Goal: Task Accomplishment & Management: Manage account settings

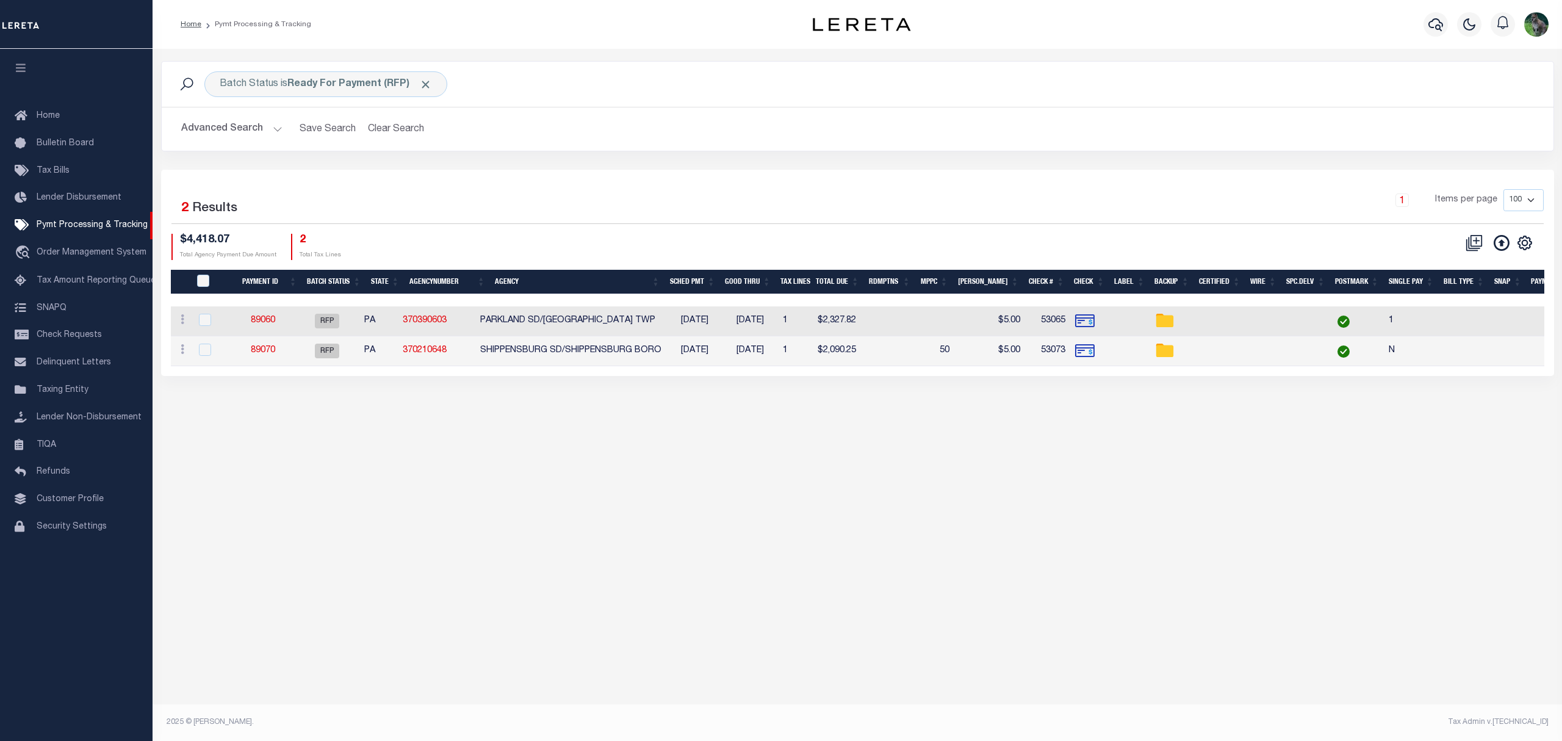
click at [433, 172] on div "Selected 2 Results 1 Items per page 100 200 500 1000 $4,418.07 2" at bounding box center [857, 273] width 1393 height 206
drag, startPoint x: 596, startPoint y: 228, endPoint x: 618, endPoint y: 172, distance: 60.3
click at [618, 172] on div "Selected 2 Results 1 Items per page 100 200 500 1000 $4,418.07 2" at bounding box center [857, 273] width 1393 height 206
drag, startPoint x: 626, startPoint y: 182, endPoint x: 533, endPoint y: 176, distance: 93.5
click at [533, 176] on div "Selected 2 Results 1 Items per page 100 200 500 1000 $4,418.07 2" at bounding box center [857, 273] width 1393 height 206
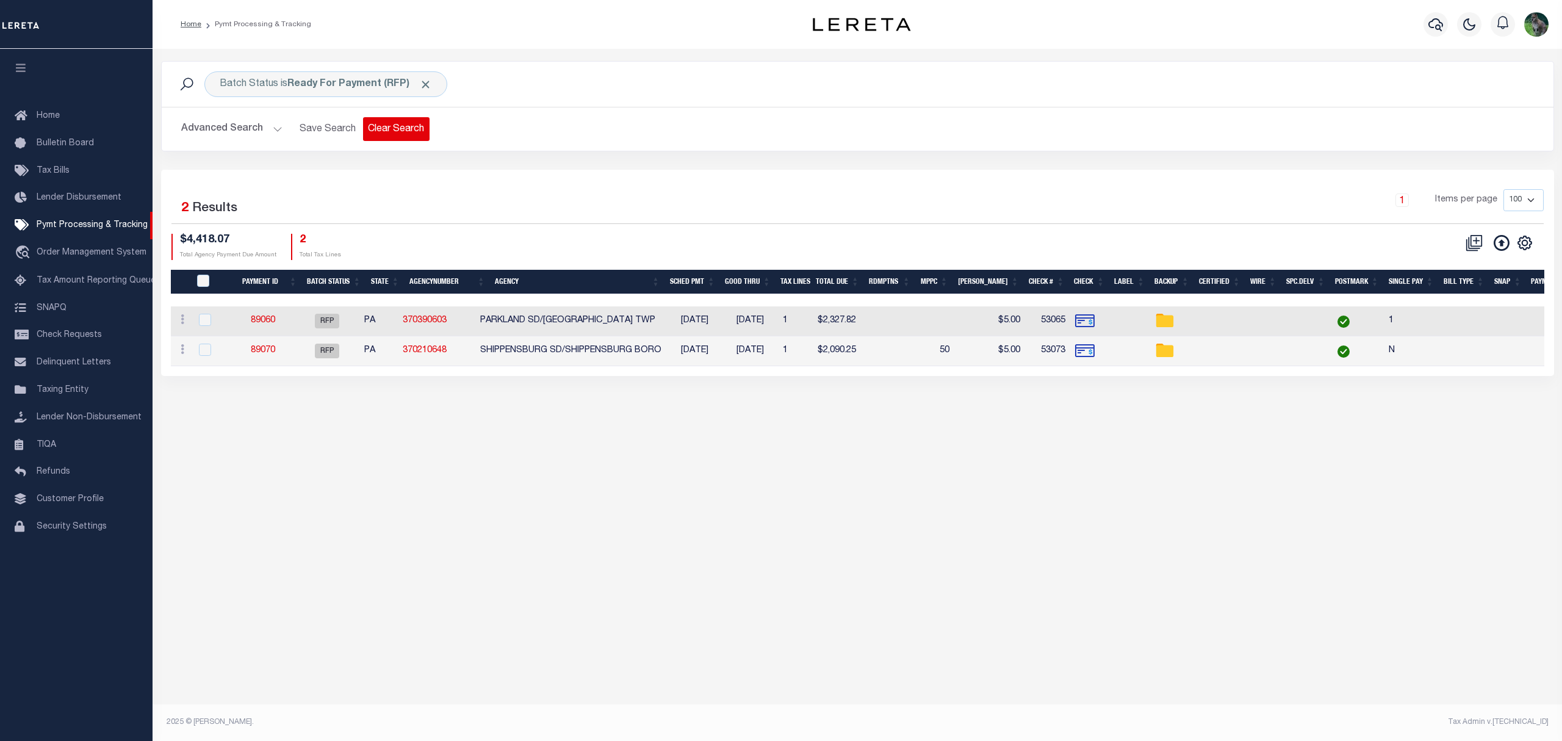
click at [382, 137] on button "Clear Search" at bounding box center [396, 129] width 67 height 24
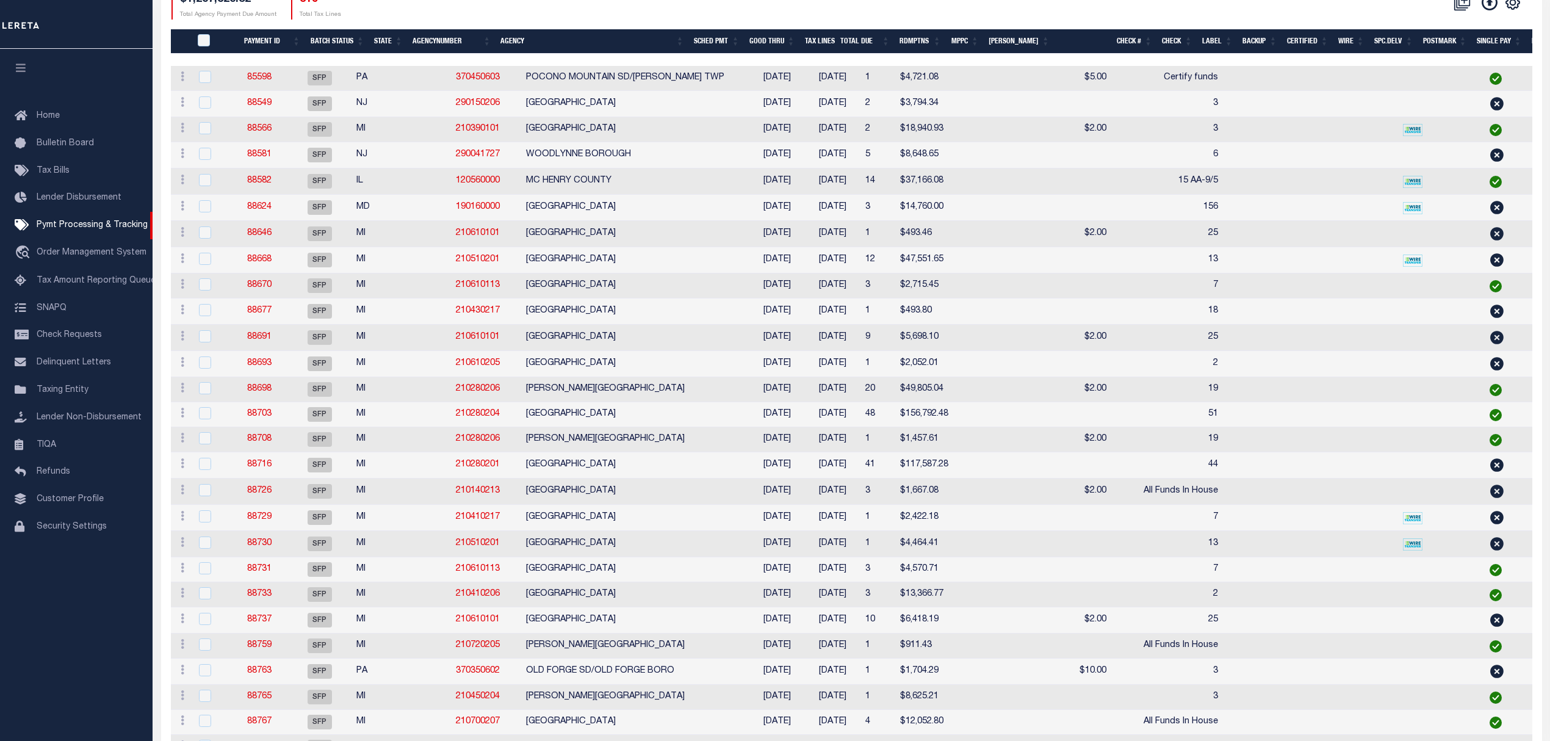
scroll to position [244, 0]
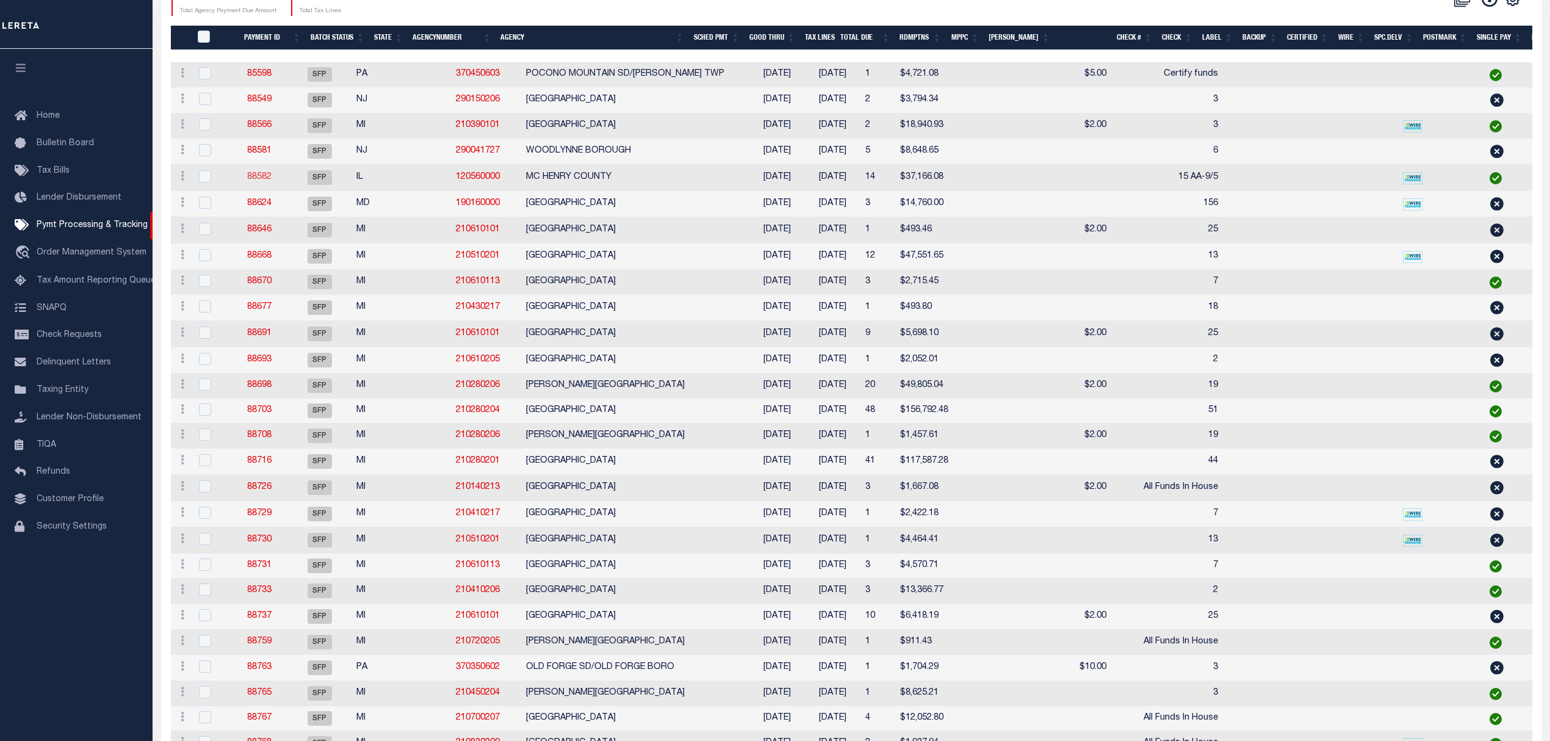
click at [267, 178] on link "88582" at bounding box center [259, 177] width 24 height 9
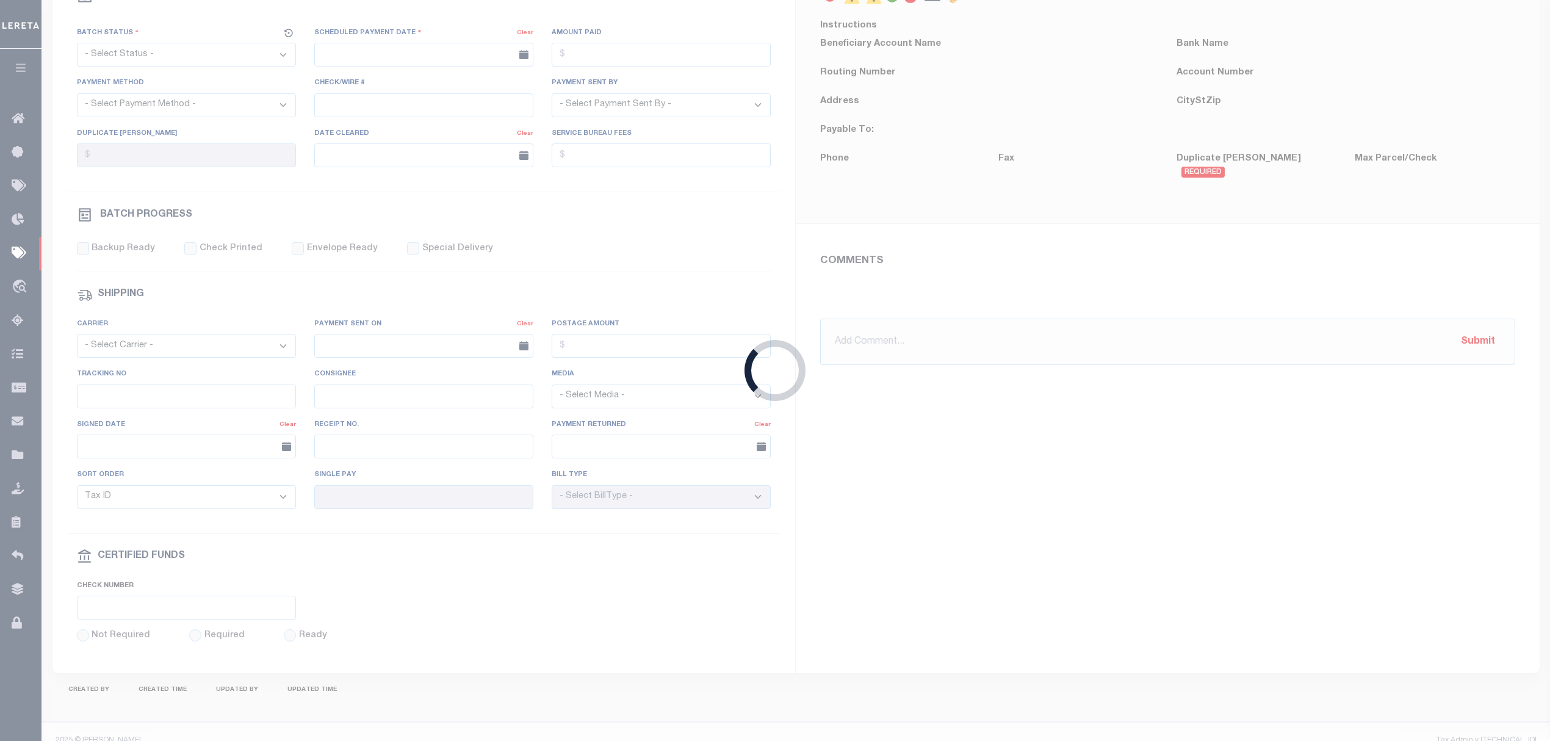
select select "SFP"
type input "[DATE]"
type input "15 AA-9/5"
type input "MATT"
type input "N"
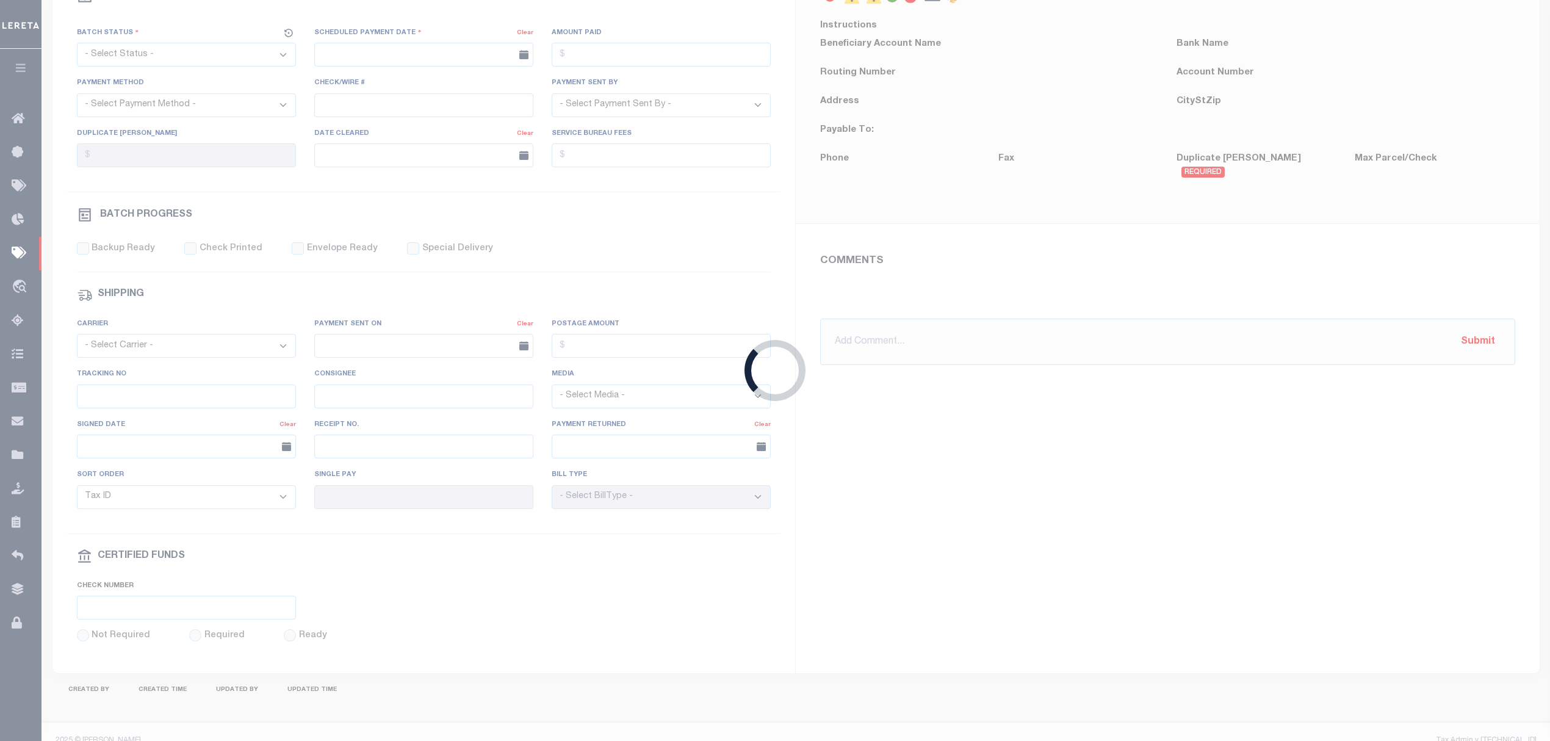
radio input "true"
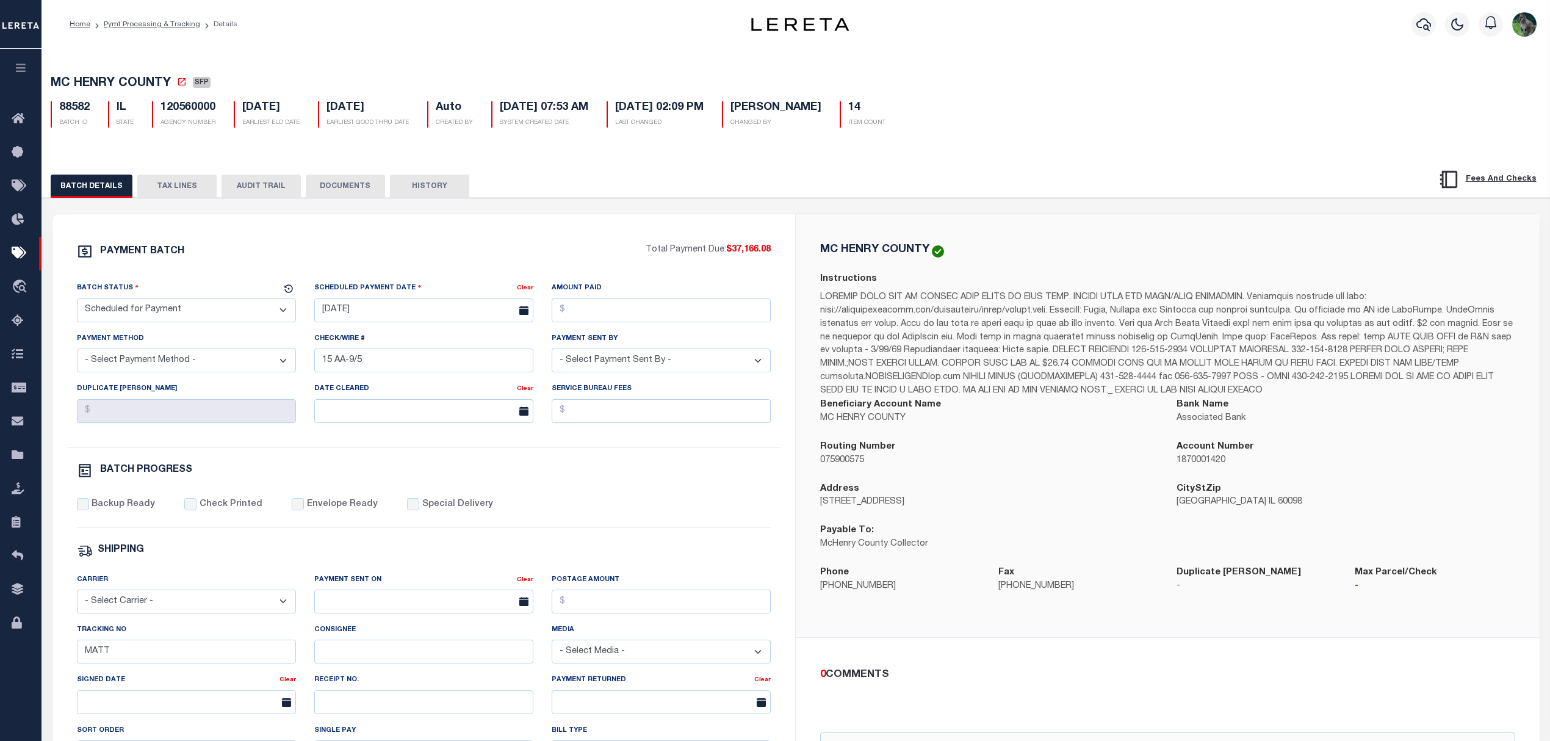
drag, startPoint x: 1398, startPoint y: 197, endPoint x: 1124, endPoint y: 237, distance: 277.0
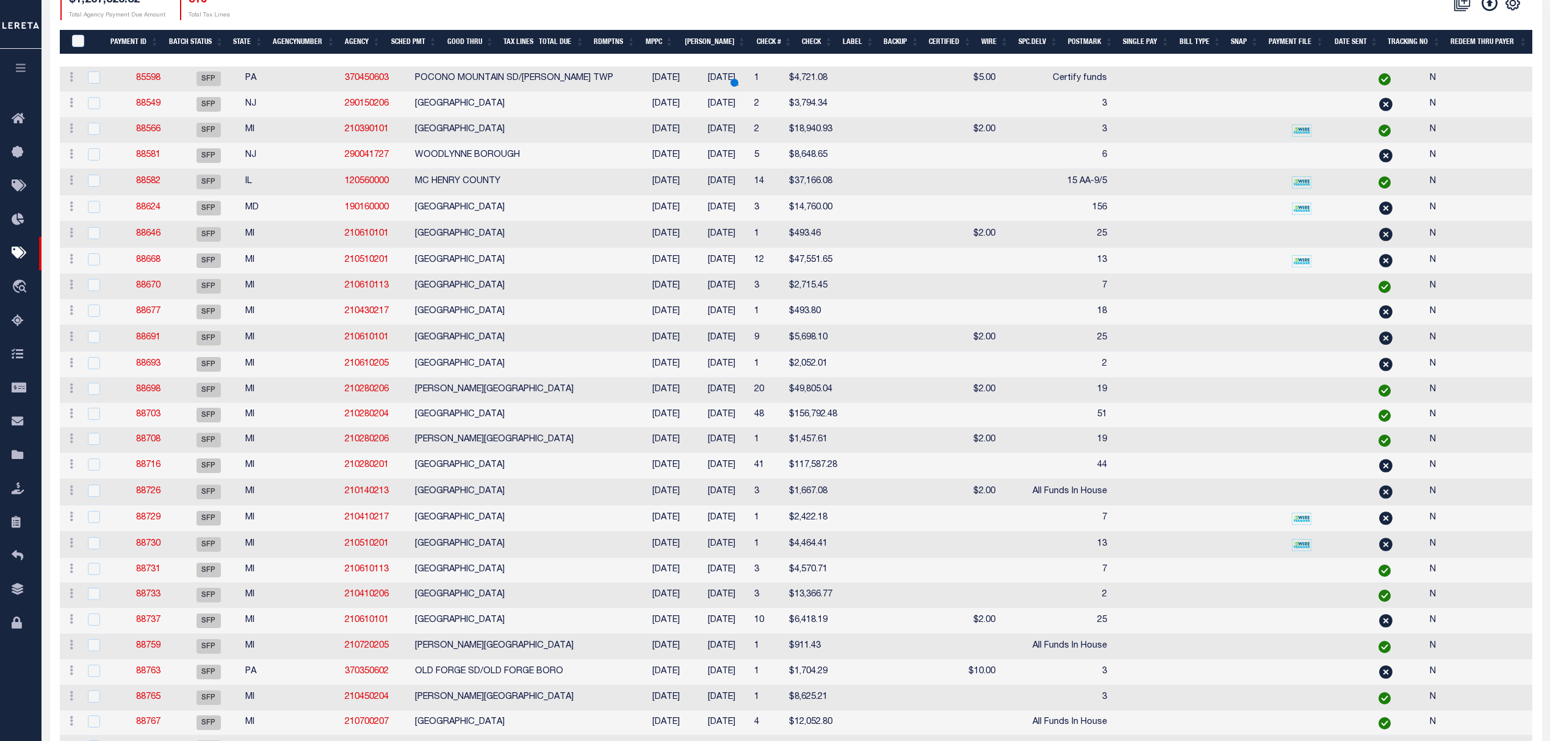
scroll to position [242, 0]
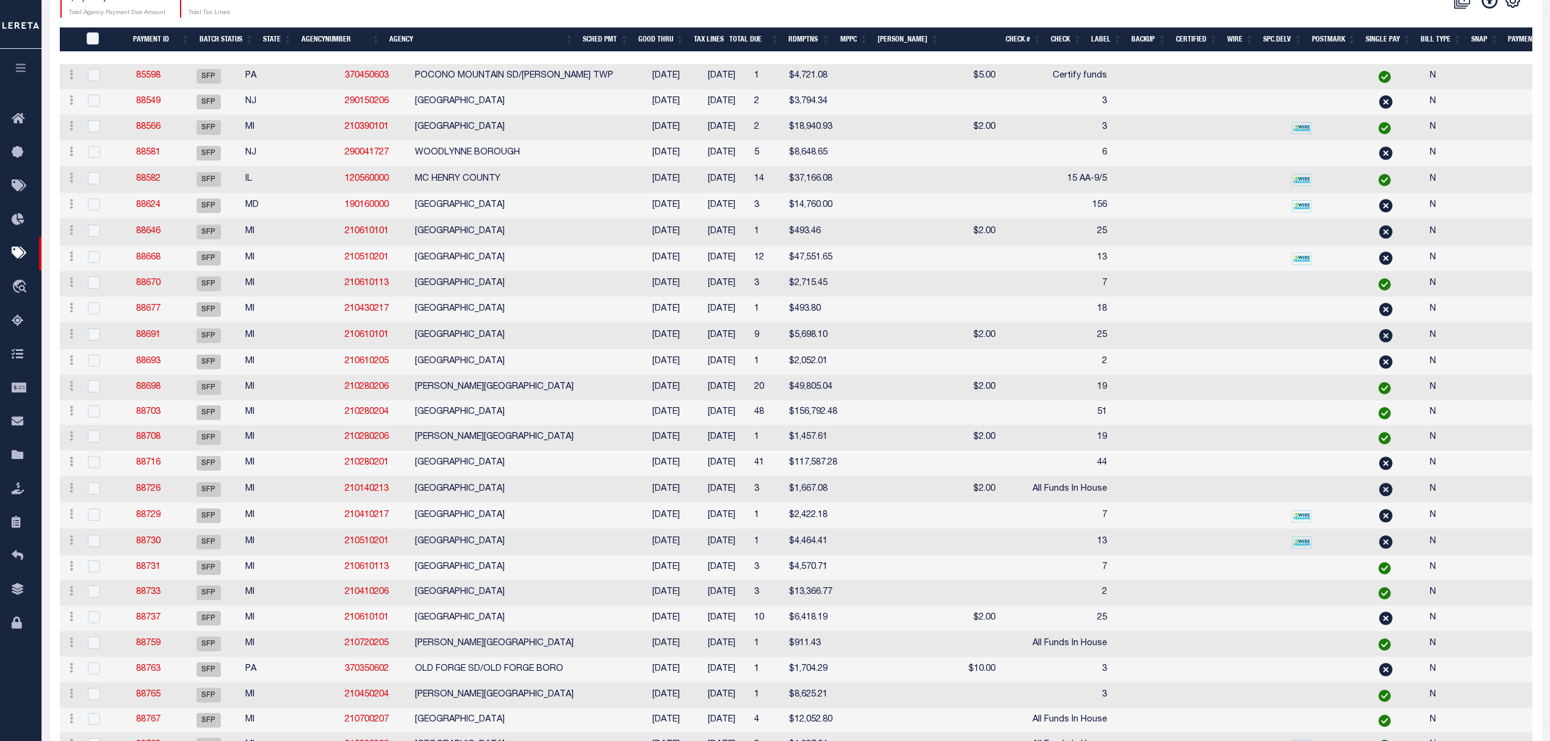
click at [519, 182] on td "MC HENRY COUNTY" at bounding box center [524, 180] width 229 height 26
checkbox input "true"
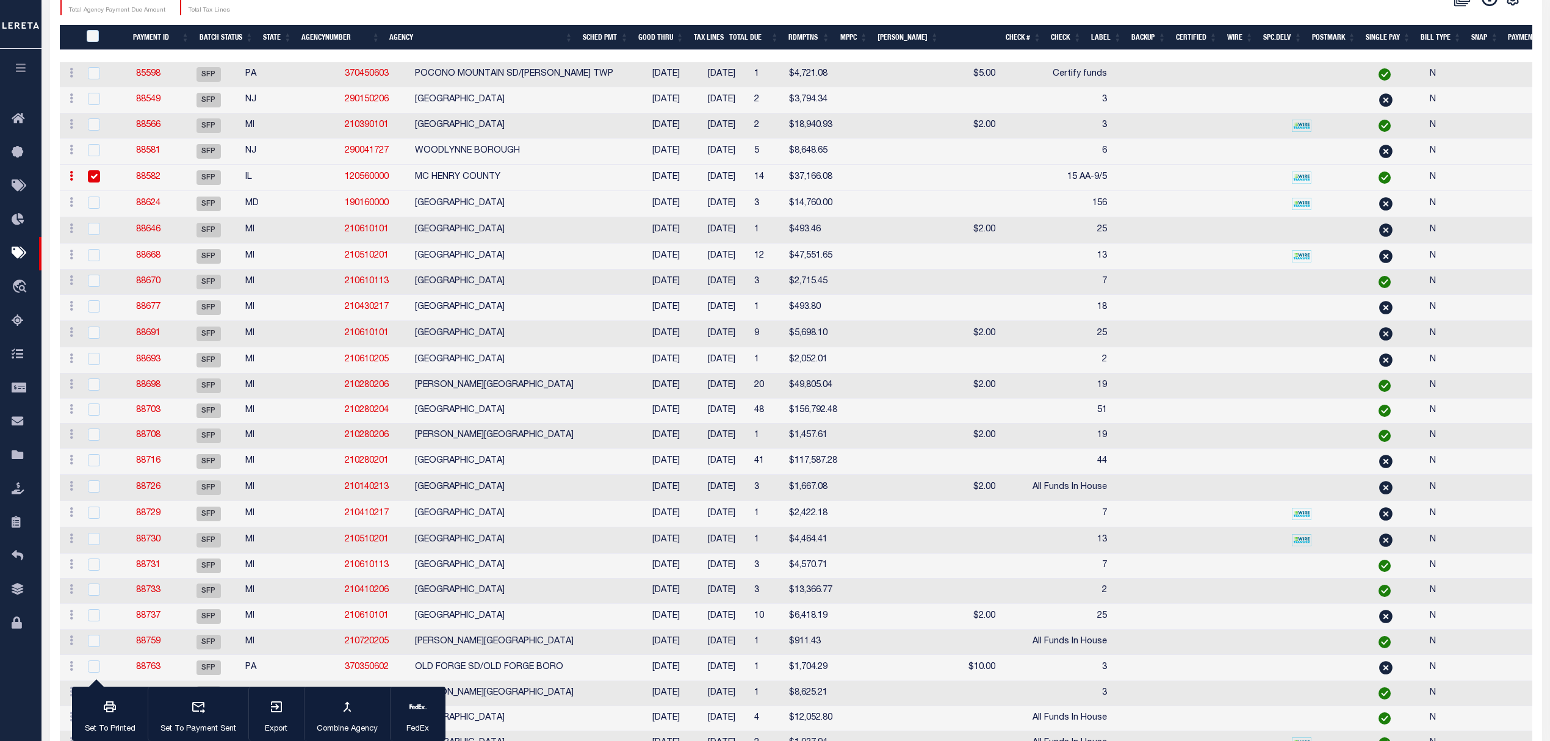
scroll to position [240, 0]
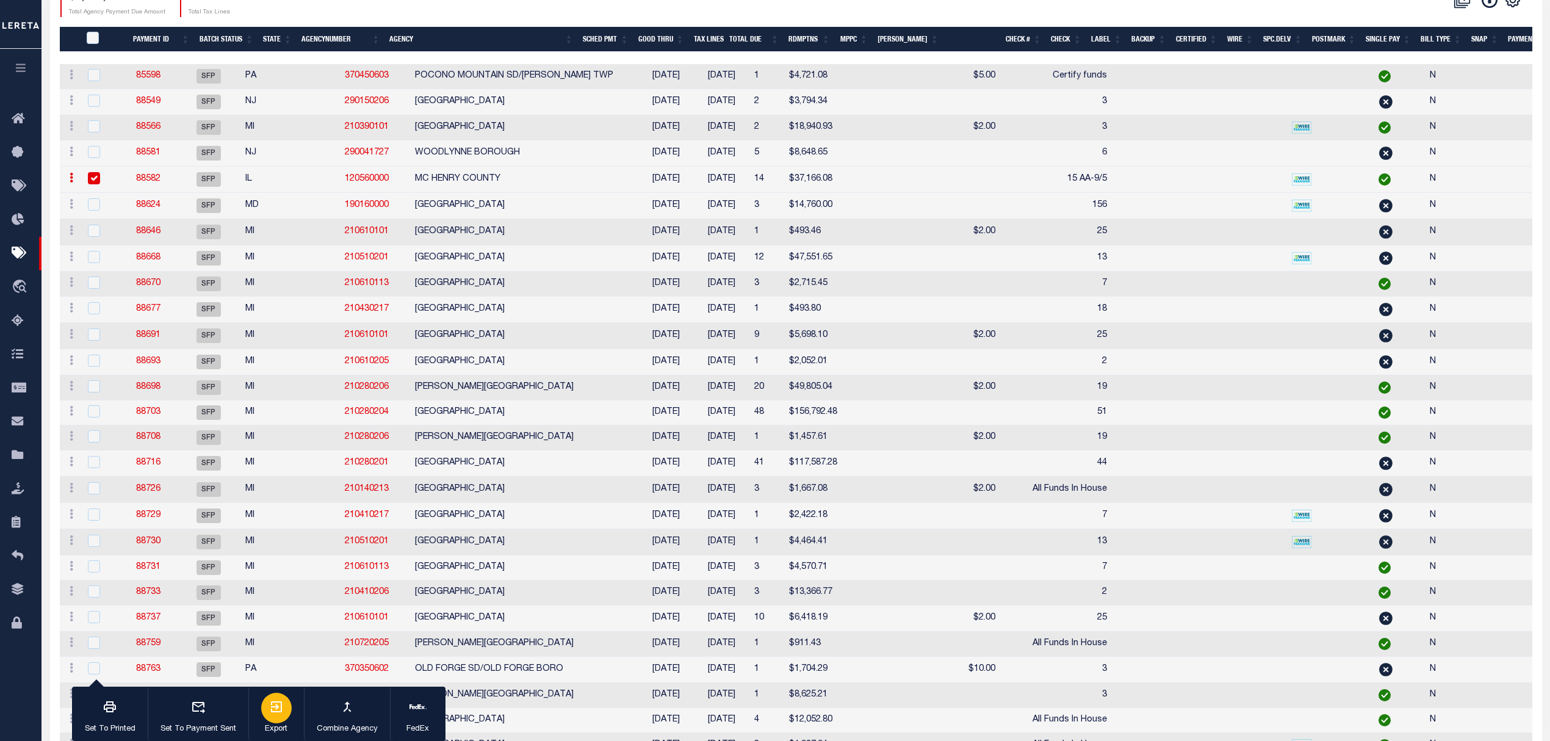
click at [281, 712] on icon "button" at bounding box center [276, 706] width 11 height 11
click at [155, 182] on link "88582" at bounding box center [148, 179] width 24 height 9
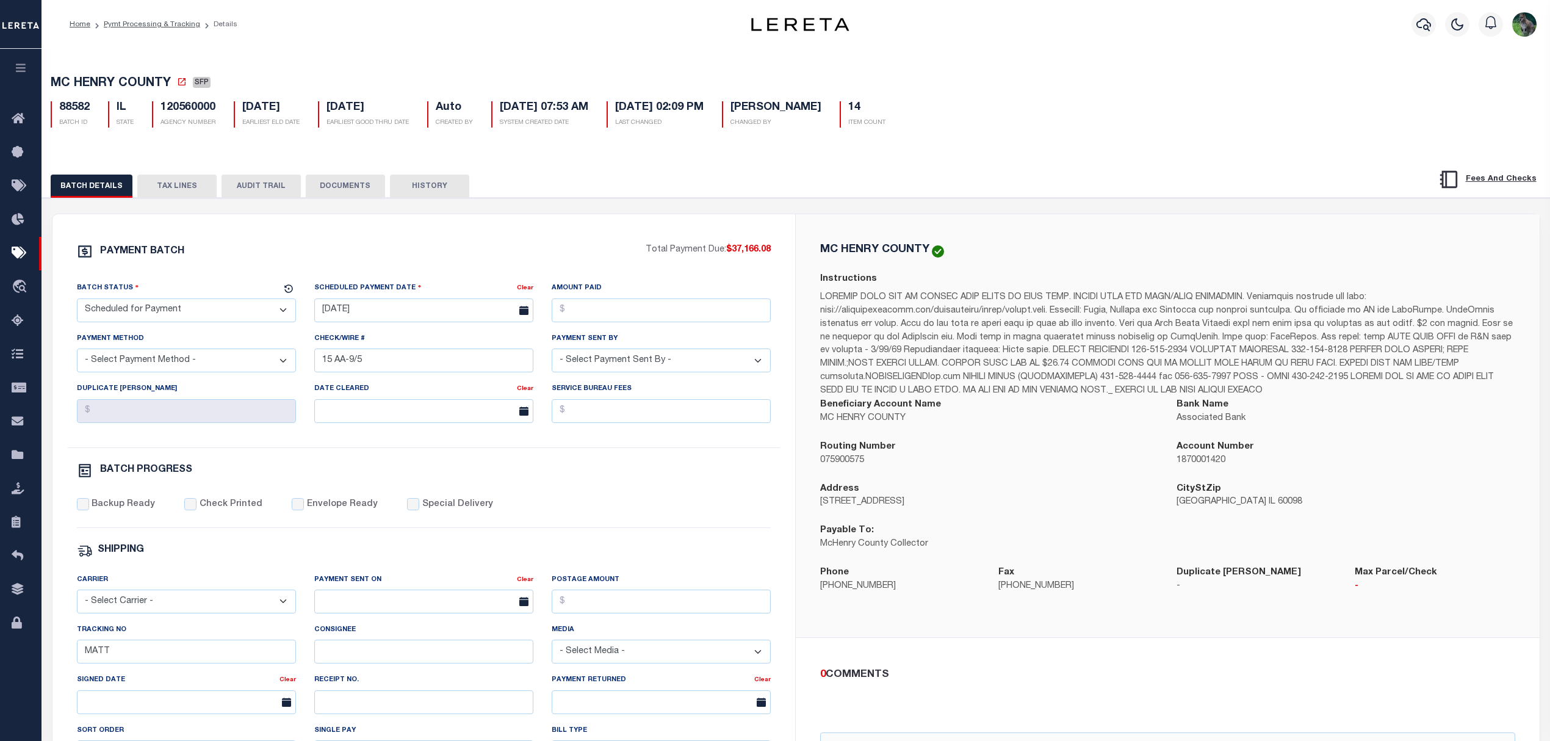
click at [63, 78] on span "MC HENRY COUNTY" at bounding box center [111, 84] width 120 height 12
drag, startPoint x: 63, startPoint y: 79, endPoint x: 134, endPoint y: 78, distance: 70.8
click at [134, 78] on span "MC HENRY COUNTY" at bounding box center [111, 84] width 120 height 12
click at [61, 81] on span "MC HENRY COUNTY" at bounding box center [111, 84] width 120 height 12
drag, startPoint x: 61, startPoint y: 81, endPoint x: 144, endPoint y: 79, distance: 83.0
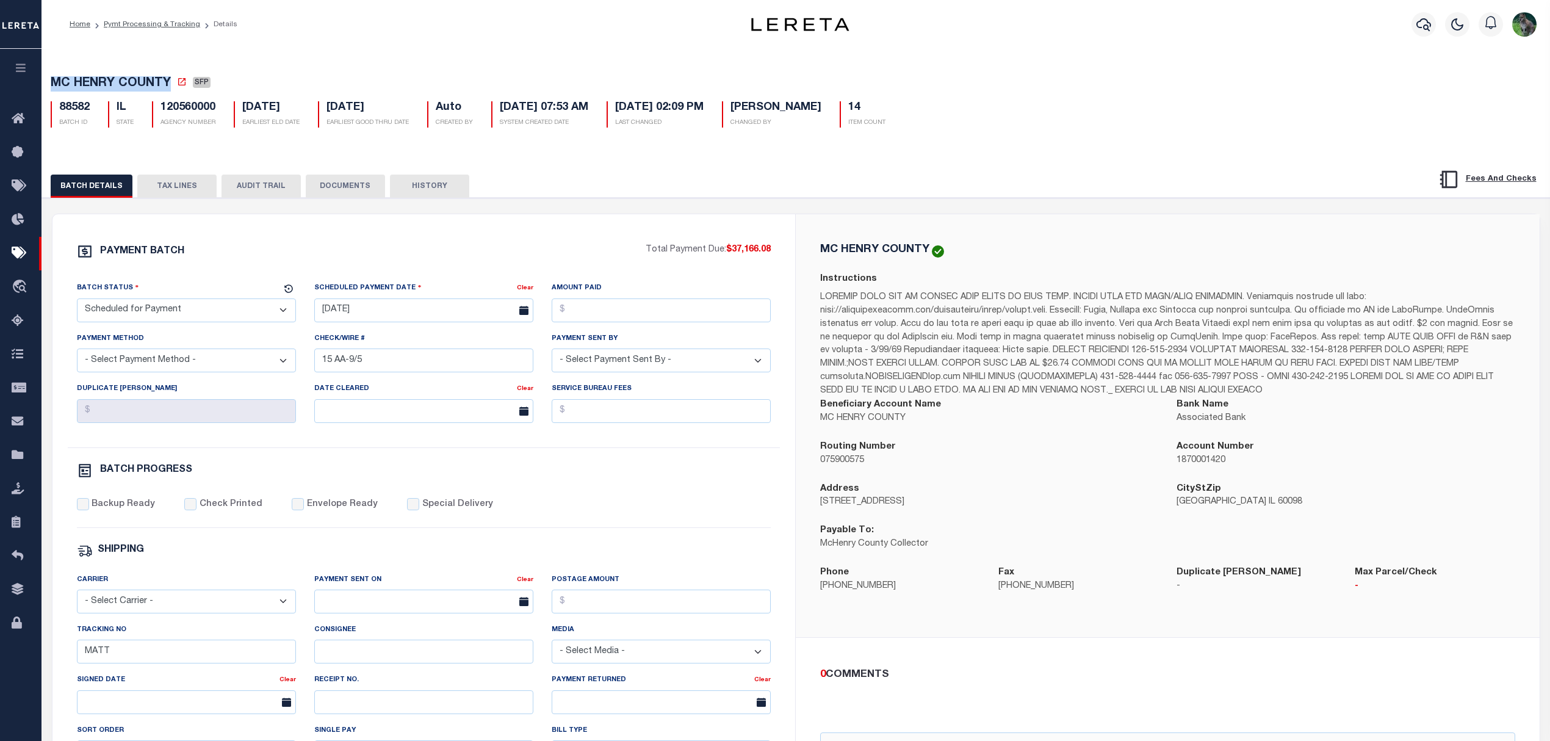
click at [144, 79] on span "MC HENRY COUNTY" at bounding box center [111, 84] width 120 height 12
copy span "MC HENRY COUNTY"
click at [836, 503] on p "2200 N. SEMINARY AVE." at bounding box center [989, 502] width 338 height 13
drag, startPoint x: 836, startPoint y: 503, endPoint x: 906, endPoint y: 505, distance: 70.8
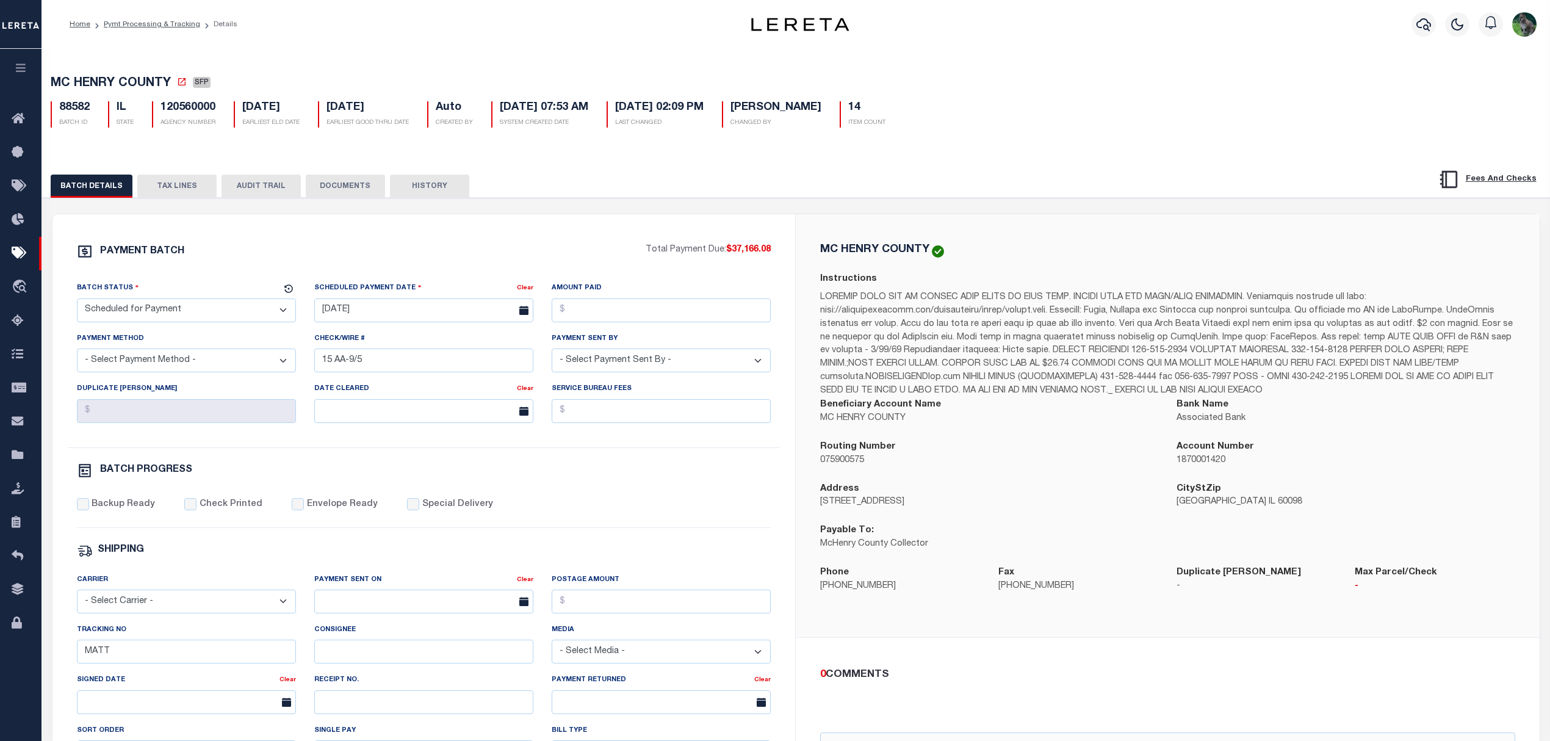
click at [906, 505] on p "2200 N. SEMINARY AVE." at bounding box center [989, 502] width 338 height 13
copy p "2200 N. SEMINARY AVE"
click at [1214, 505] on p "Woodstock IL 60098" at bounding box center [1346, 502] width 338 height 13
drag, startPoint x: 1214, startPoint y: 505, endPoint x: 1241, endPoint y: 505, distance: 27.5
click at [1241, 505] on p "Woodstock IL 60098" at bounding box center [1346, 502] width 338 height 13
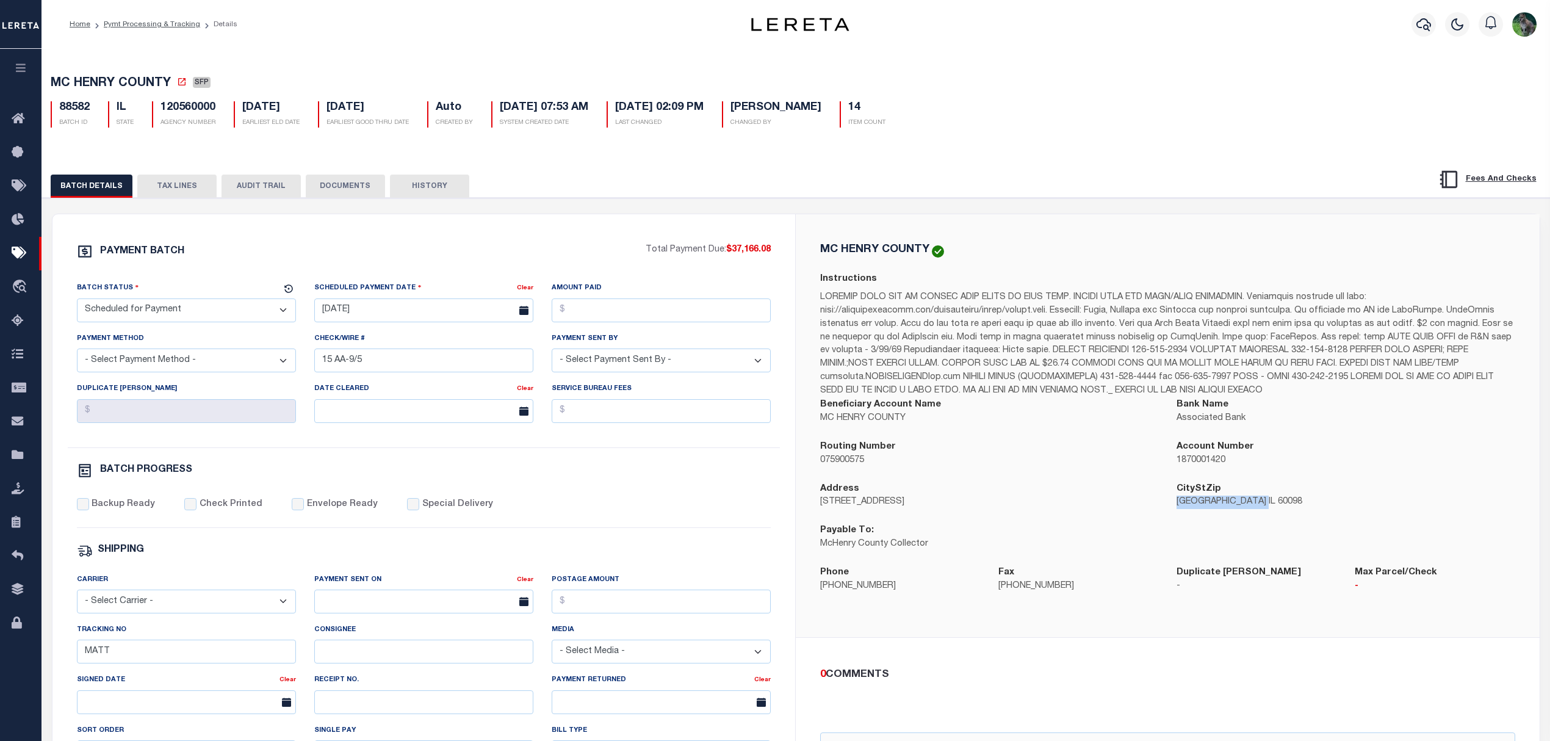
copy p "Woodstock IL 60098"
click at [184, 190] on button "TAX LINES" at bounding box center [176, 186] width 79 height 23
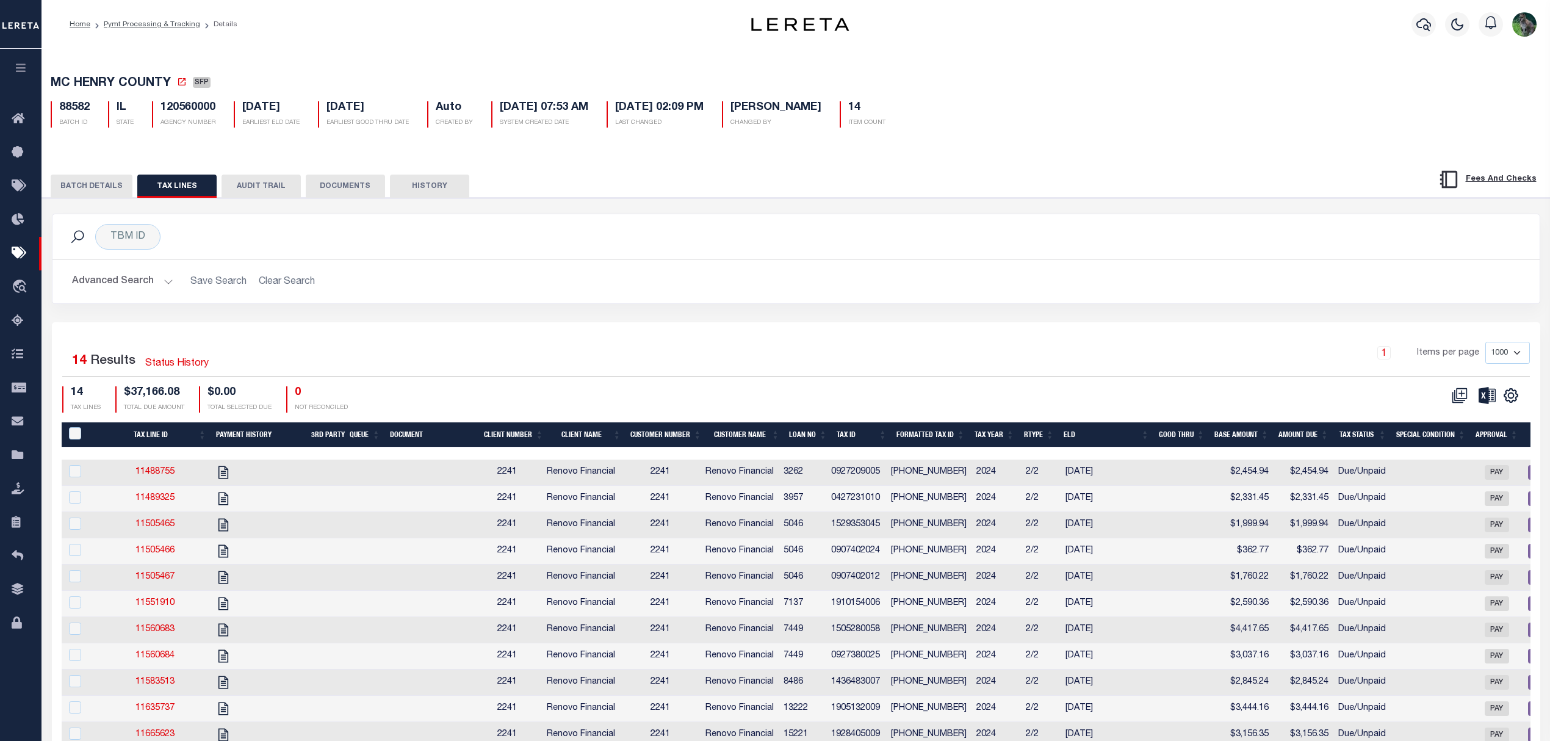
click at [93, 184] on button "BATCH DETAILS" at bounding box center [92, 186] width 82 height 23
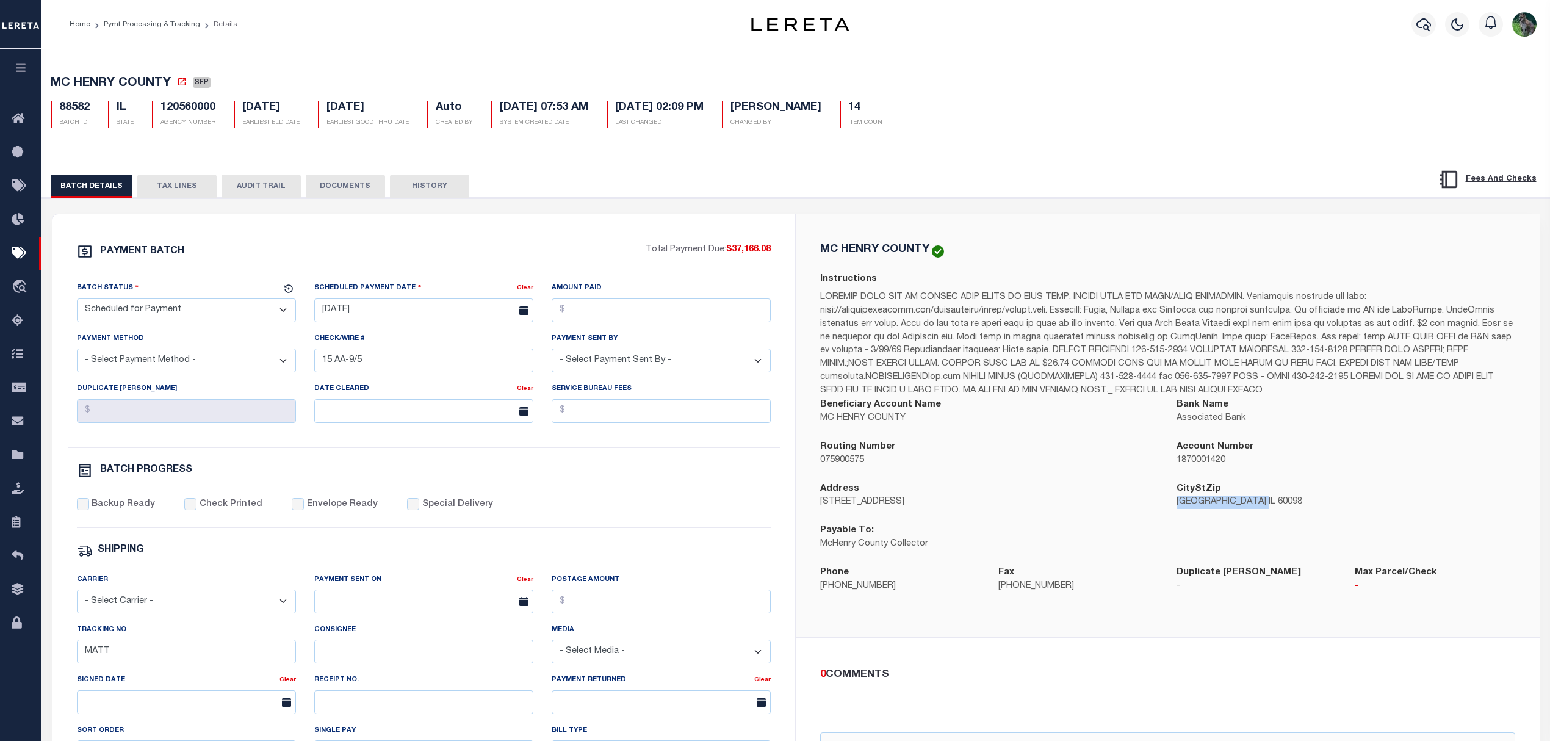
click at [186, 182] on button "TAX LINES" at bounding box center [176, 186] width 79 height 23
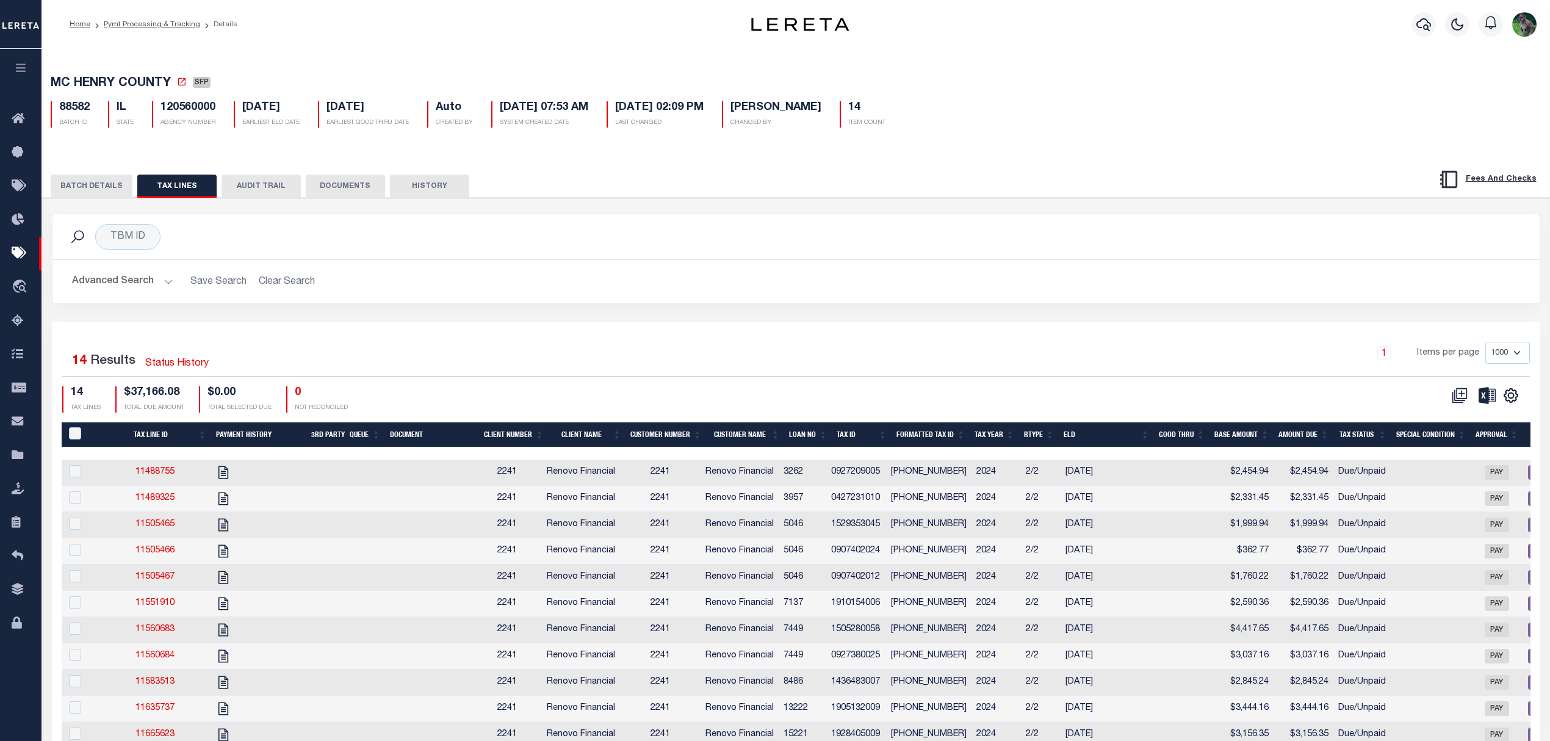
click at [105, 197] on button "BATCH DETAILS" at bounding box center [92, 186] width 82 height 23
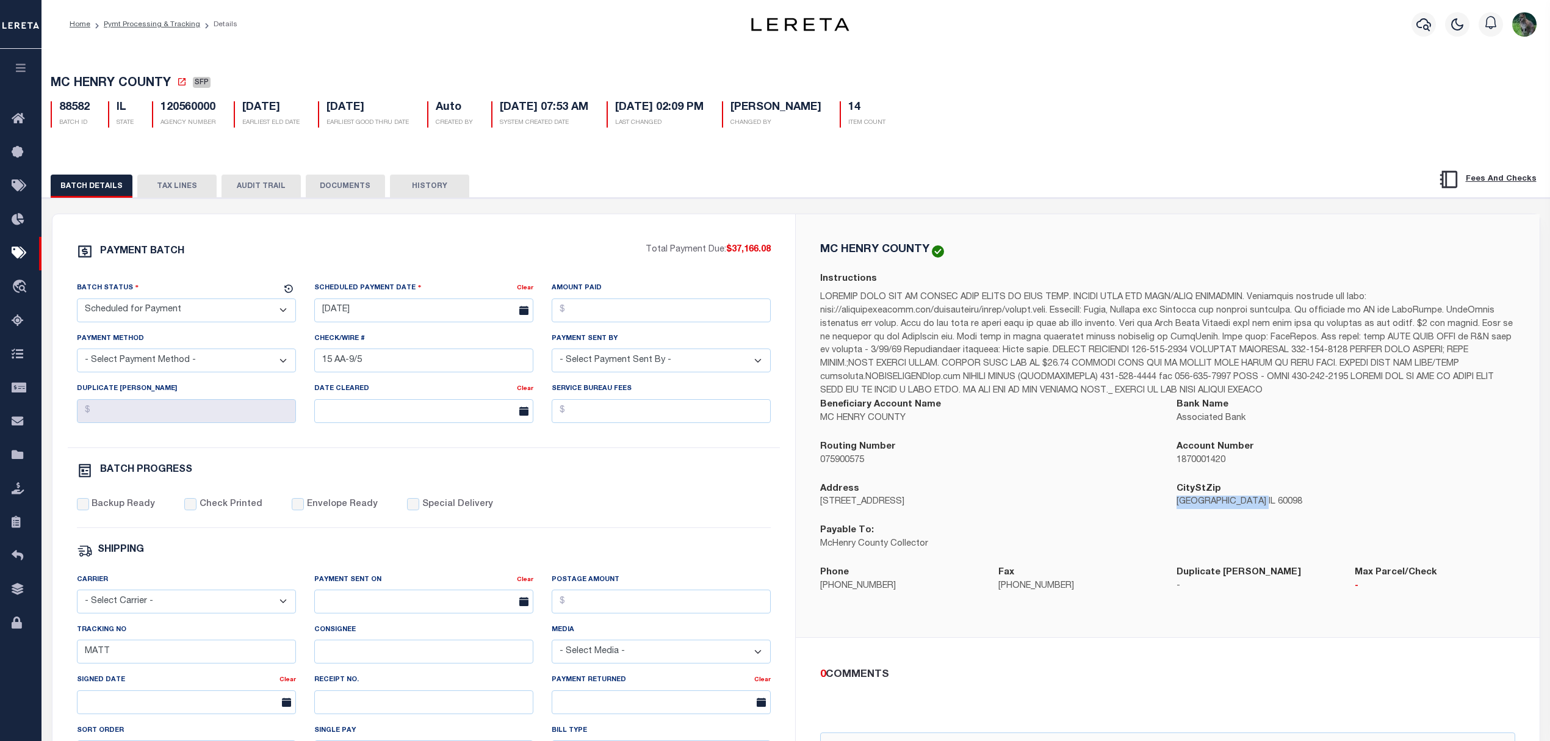
click at [248, 316] on select "- Select Status - Scheduled for Payment Ready For Payment Payment Sent Cleared …" at bounding box center [186, 310] width 219 height 24
select select "RFW"
click at [77, 302] on select "- Select Status - Scheduled for Payment Ready For Payment Payment Sent Cleared …" at bounding box center [186, 310] width 219 height 24
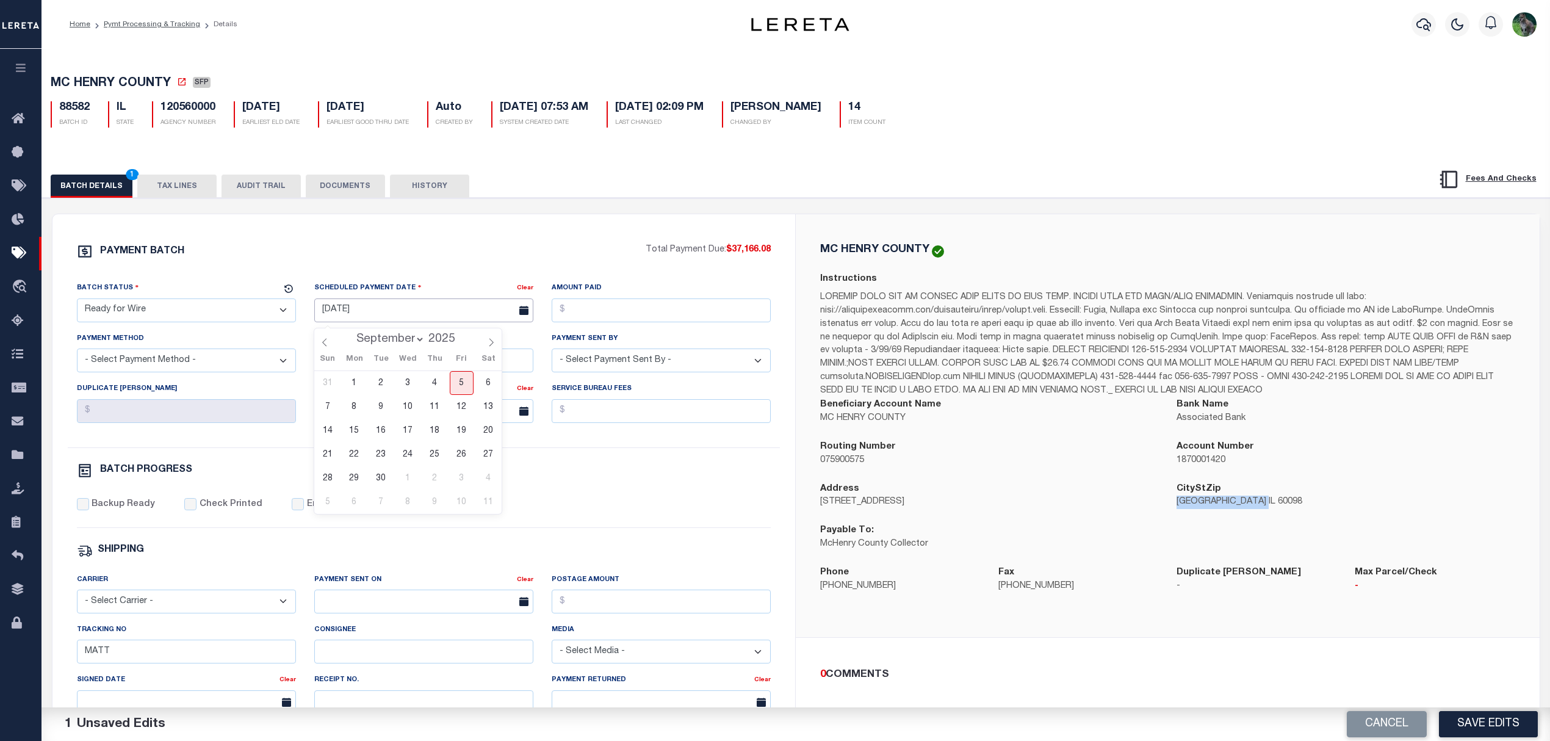
click at [392, 319] on input "08/29/2025" at bounding box center [423, 310] width 219 height 24
click at [457, 376] on span "5" at bounding box center [462, 383] width 24 height 24
type input "09/05/2025"
click at [618, 320] on input "Amount Paid" at bounding box center [661, 310] width 219 height 24
type input "$37,166.08"
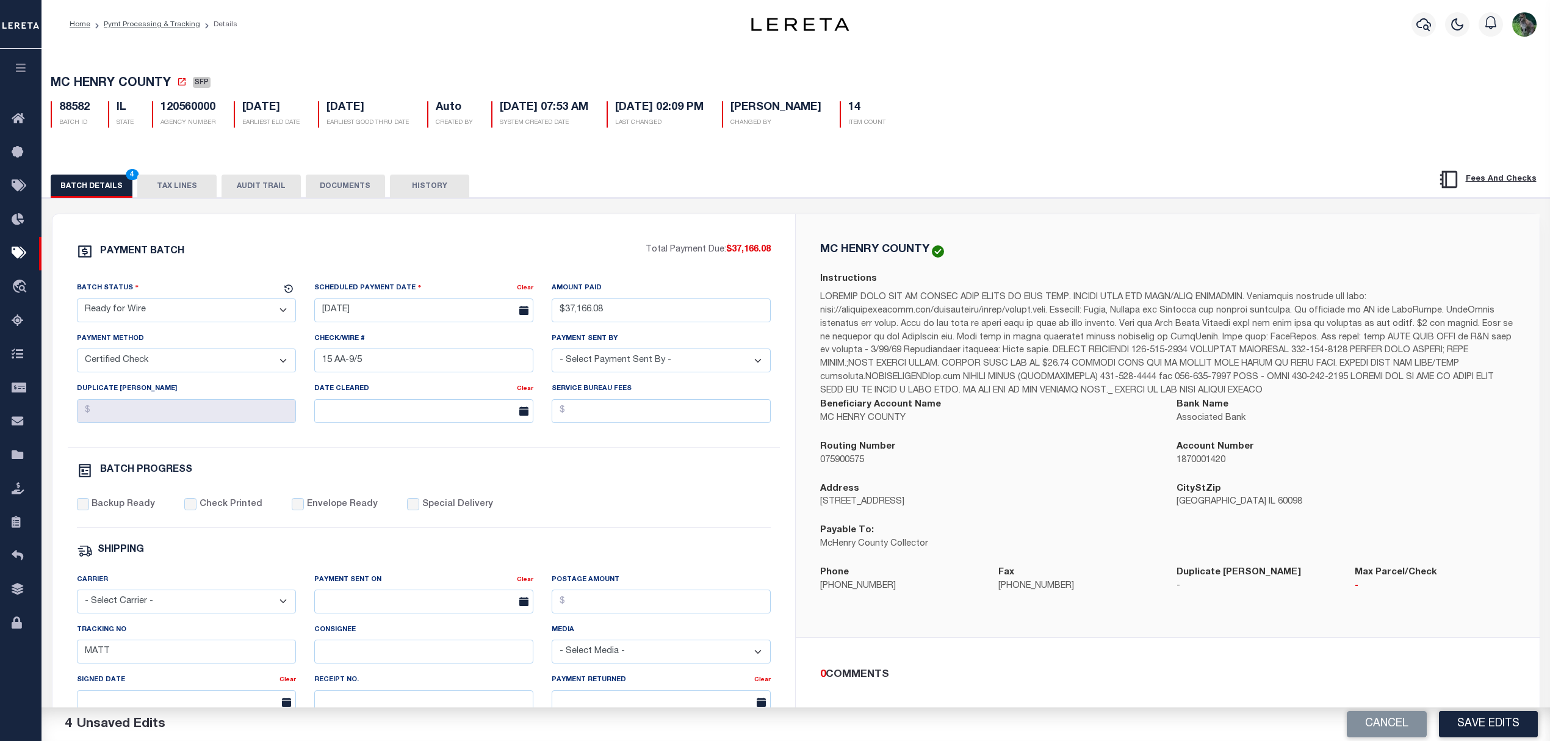
select select "CHK"
select select "[PERSON_NAME]"
click at [138, 508] on label "Backup Ready" at bounding box center [123, 504] width 63 height 13
click at [89, 508] on input "Backup Ready" at bounding box center [83, 504] width 12 height 12
checkbox input "true"
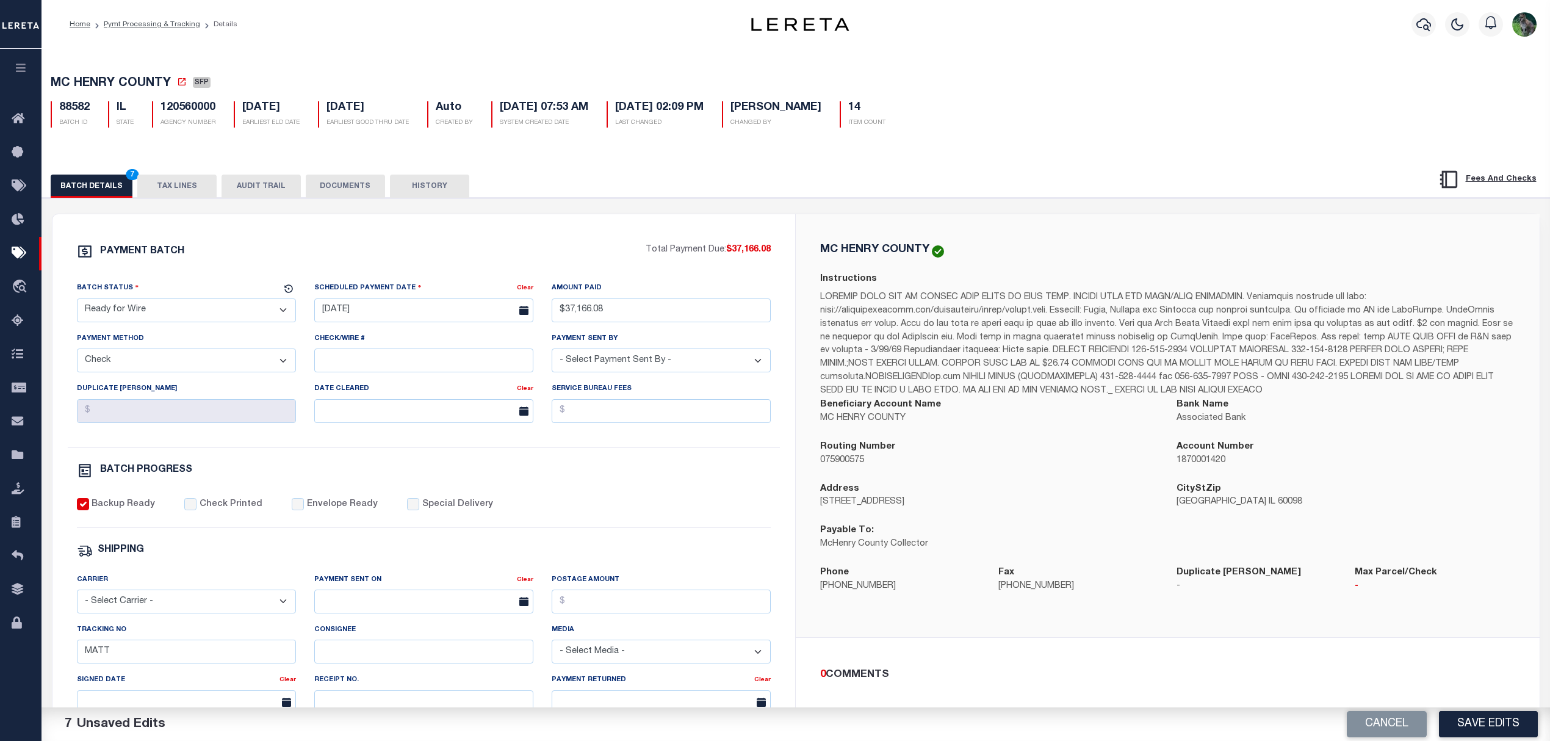
drag, startPoint x: 132, startPoint y: 676, endPoint x: 81, endPoint y: 682, distance: 51.0
click at [85, 685] on div "Carrier - Select Carrier - E-mail Fax Fedex FTP Other UPS USPS Payment Sent On …" at bounding box center [424, 681] width 713 height 217
click at [144, 658] on input "MATT" at bounding box center [186, 652] width 219 height 24
drag, startPoint x: 156, startPoint y: 666, endPoint x: 71, endPoint y: 665, distance: 85.5
click at [71, 665] on div "Tracking No MATT" at bounding box center [186, 648] width 237 height 50
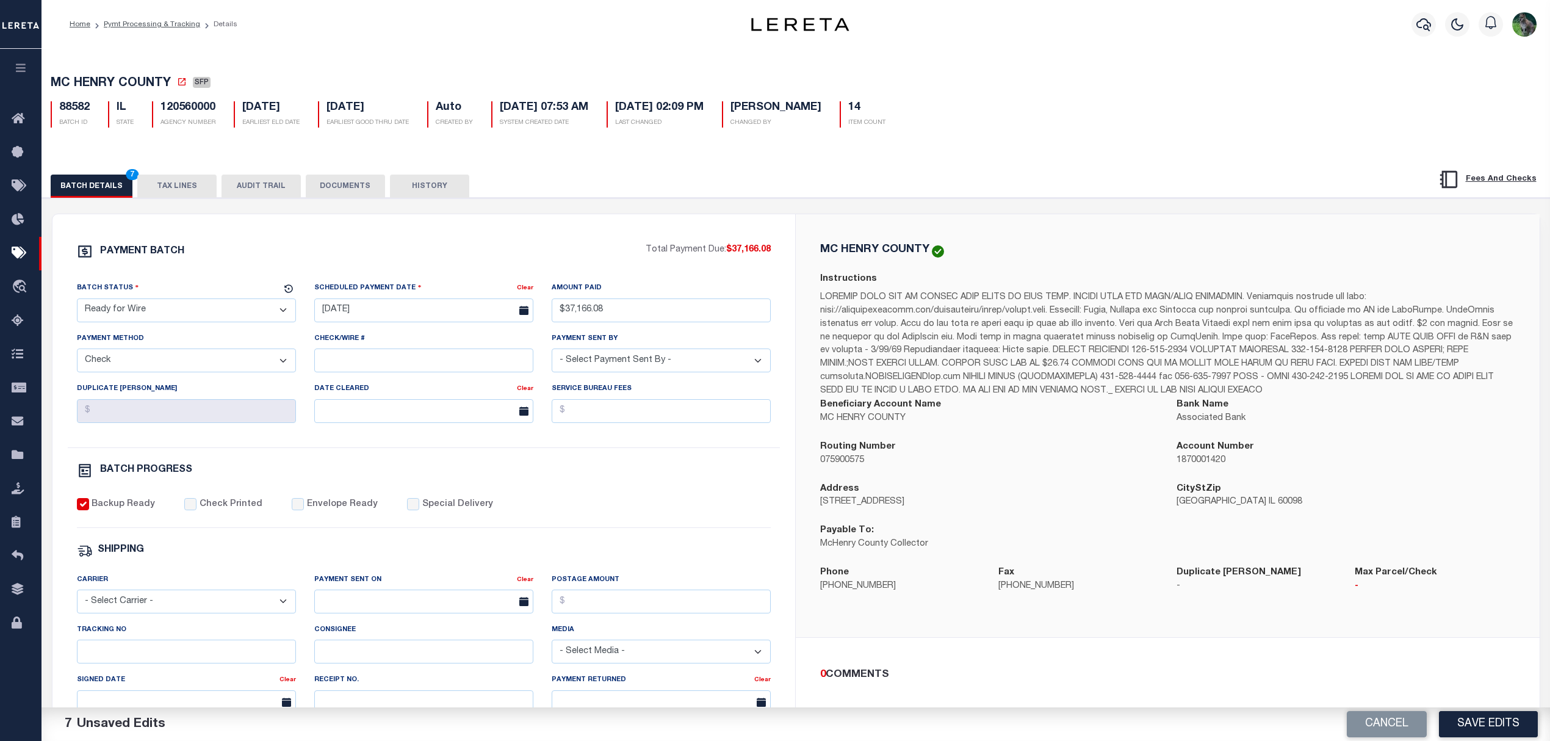
click at [491, 552] on div "SHIPPING" at bounding box center [424, 551] width 695 height 16
click at [1464, 717] on button "Save Edits" at bounding box center [1488, 724] width 99 height 26
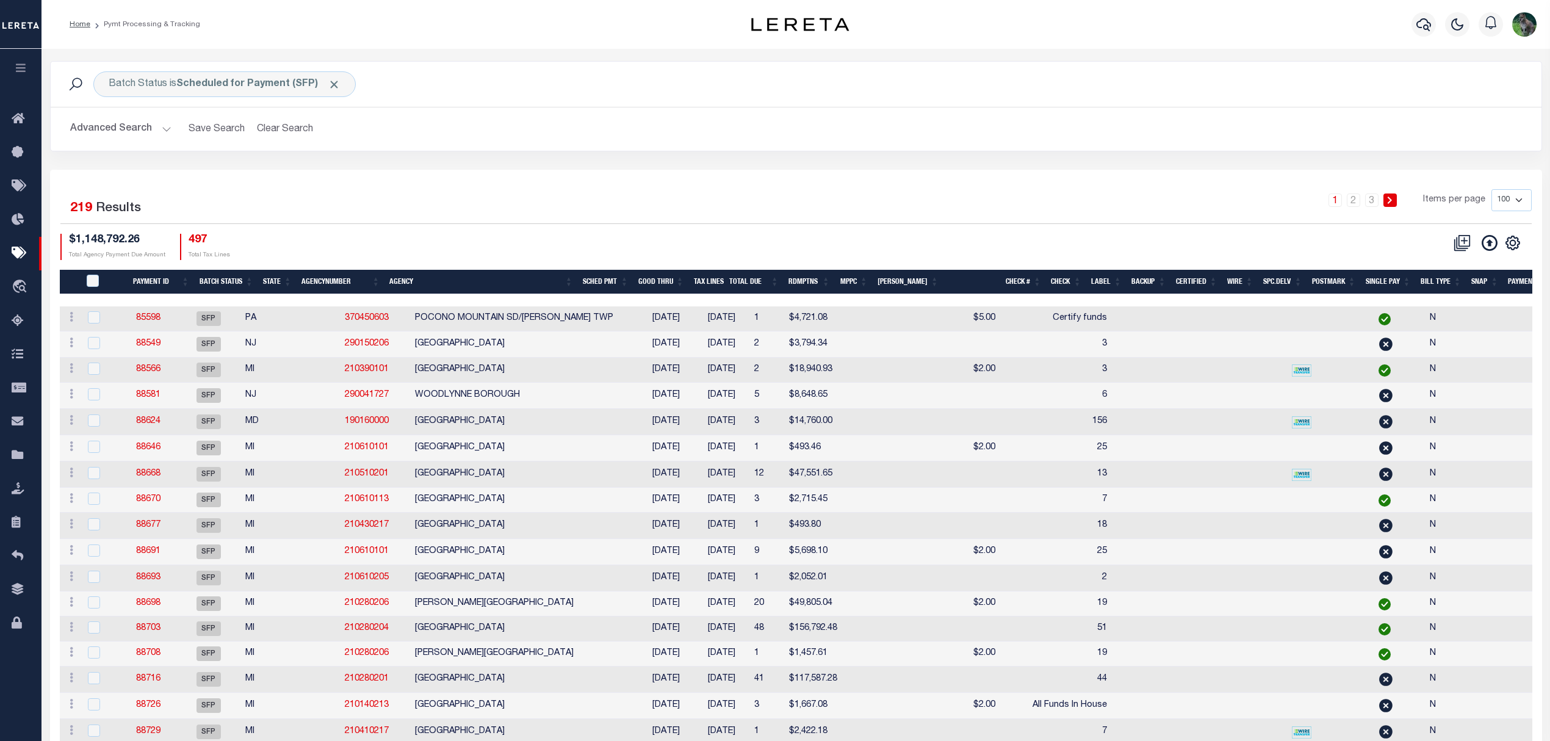
click at [338, 206] on div "1 Selected 219 Results" at bounding box center [237, 206] width 354 height 34
click at [1512, 245] on icon "" at bounding box center [1512, 242] width 5 height 5
click at [1438, 265] on link "CSV" at bounding box center [1462, 263] width 119 height 24
drag, startPoint x: 13, startPoint y: 217, endPoint x: 95, endPoint y: 174, distance: 92.6
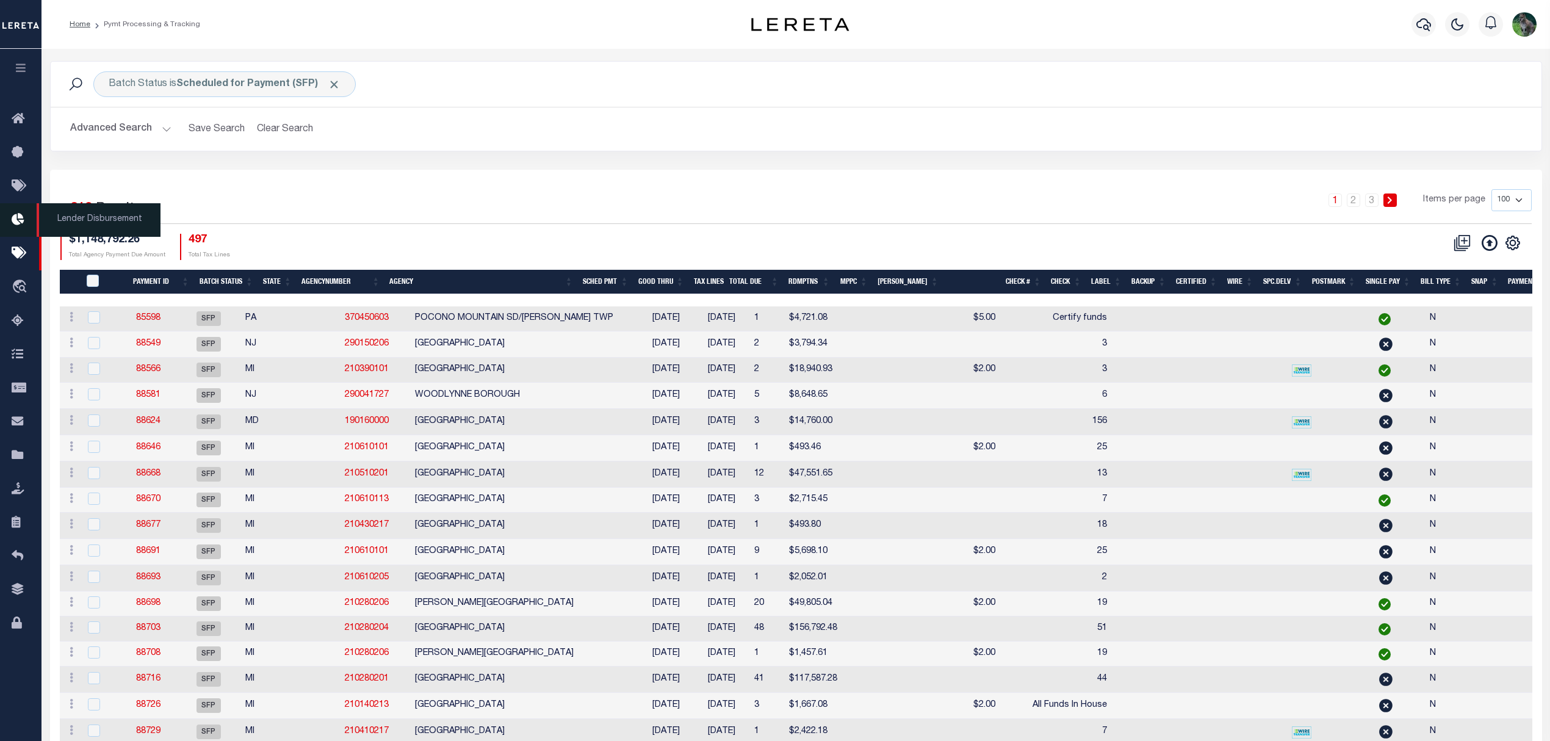
click at [12, 213] on icon at bounding box center [22, 219] width 20 height 15
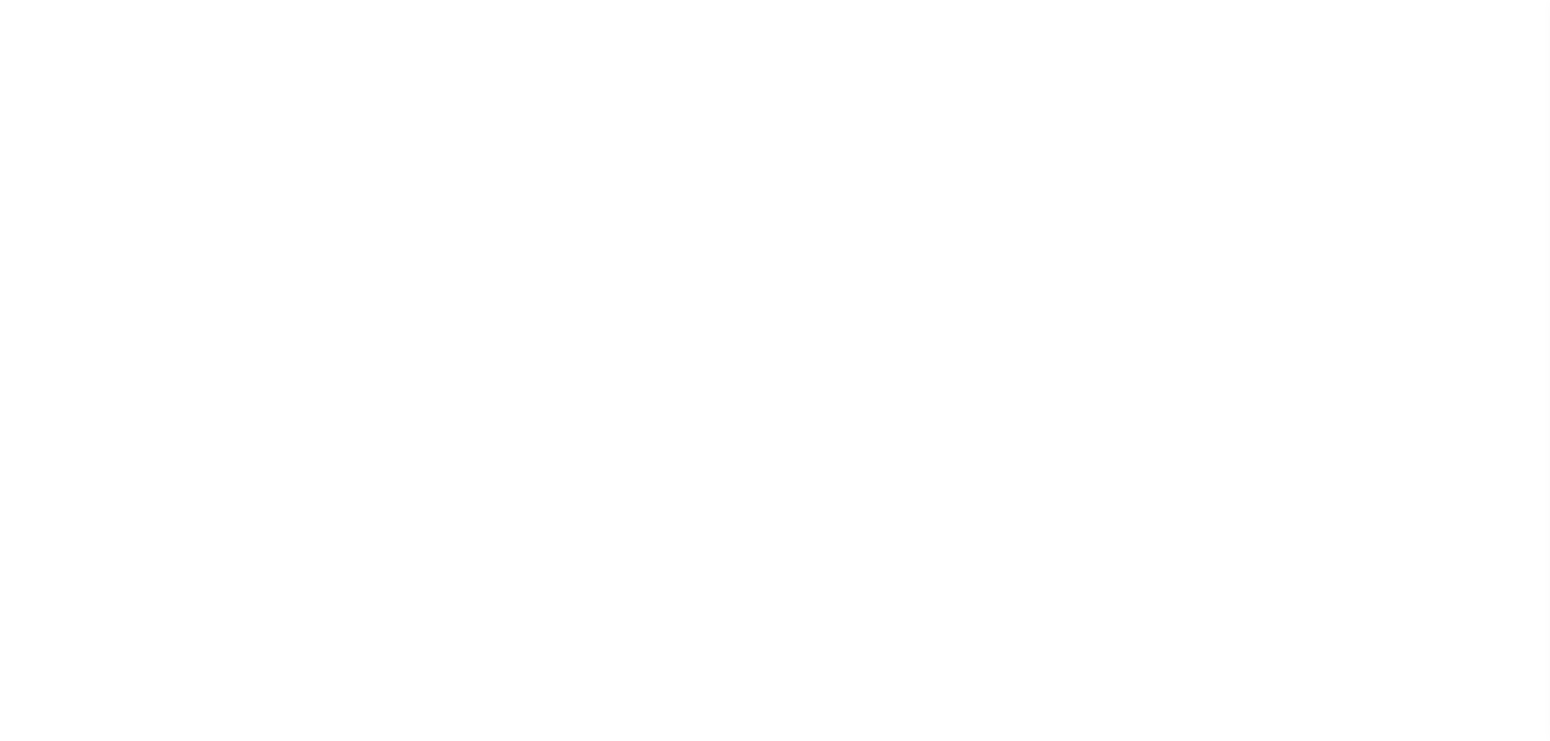
select select "true"
select select "7"
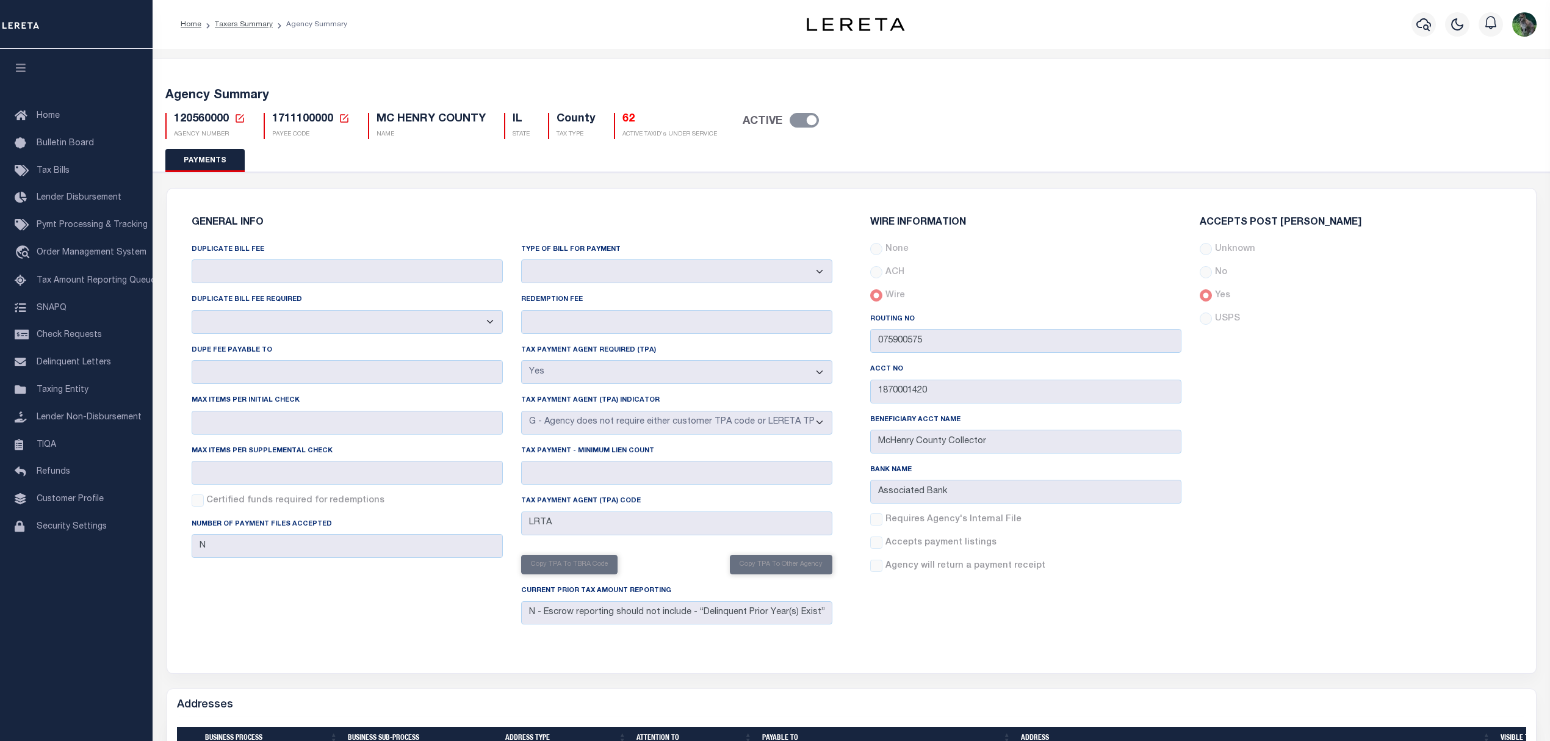
select select "true"
select select "7"
click at [298, 117] on span "1711100000" at bounding box center [302, 119] width 61 height 11
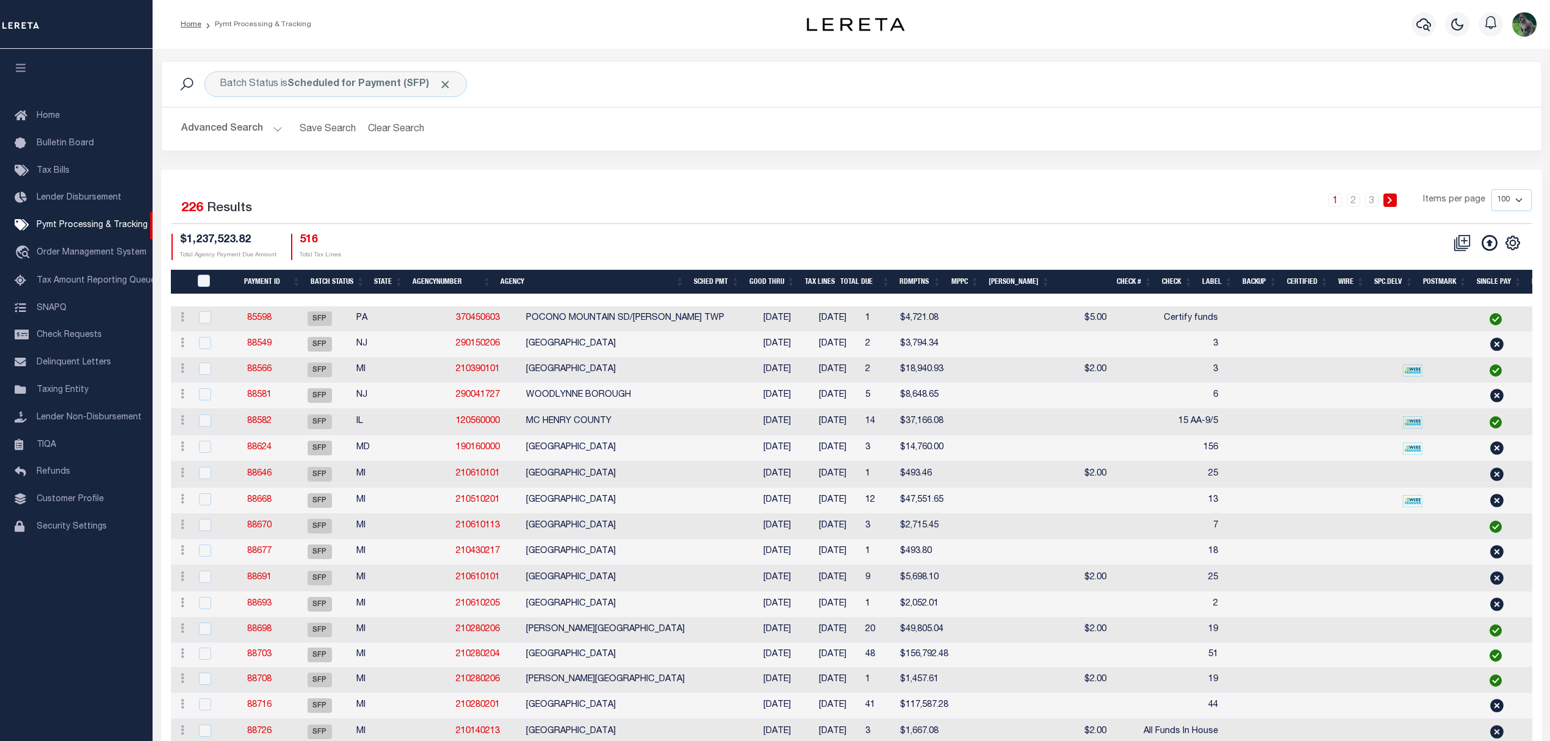
click at [579, 190] on div "1 2 3 Items per page 100 200 500 1000" at bounding box center [1024, 205] width 1016 height 32
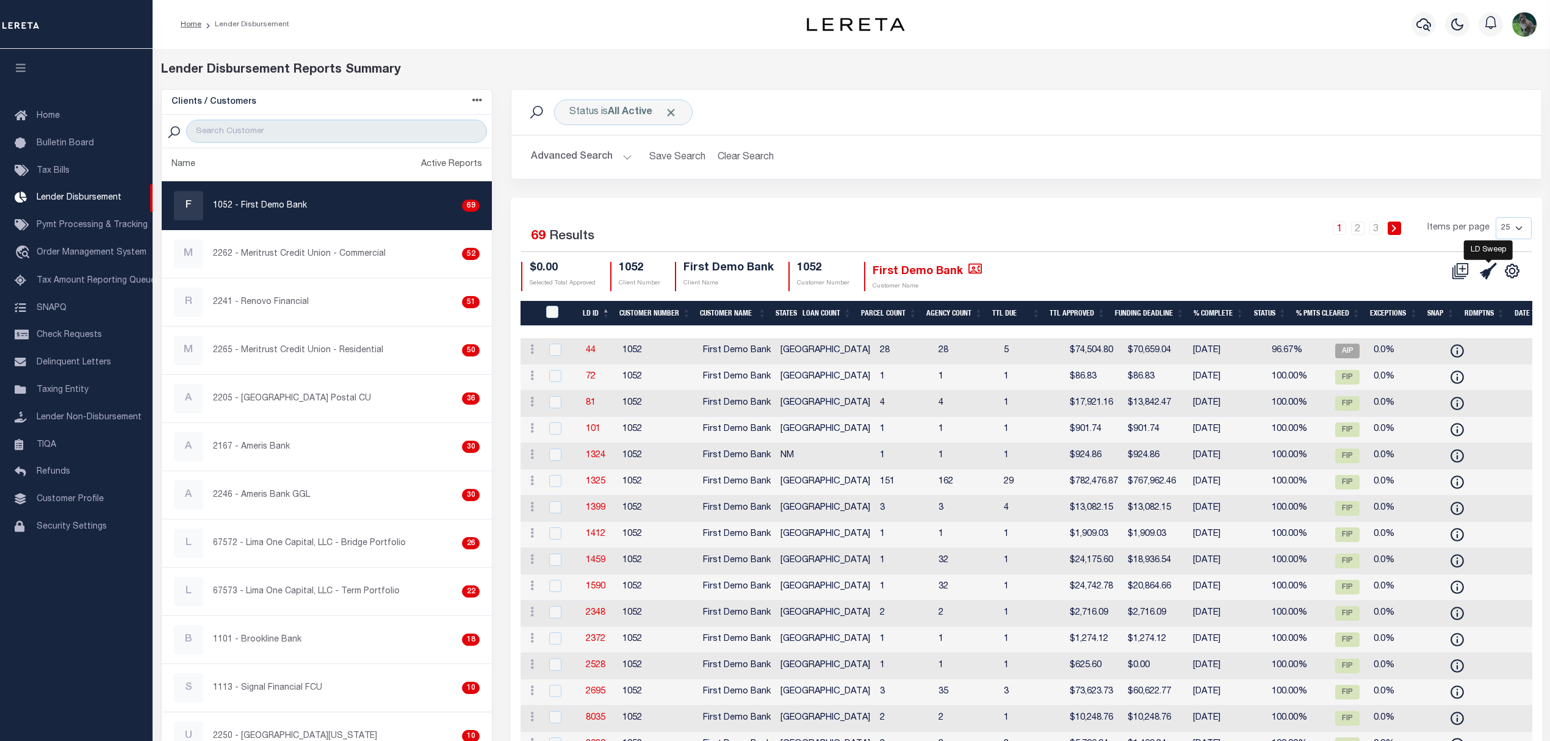
click at [1480, 270] on icon at bounding box center [1488, 270] width 17 height 17
click at [1482, 276] on icon at bounding box center [1488, 270] width 17 height 17
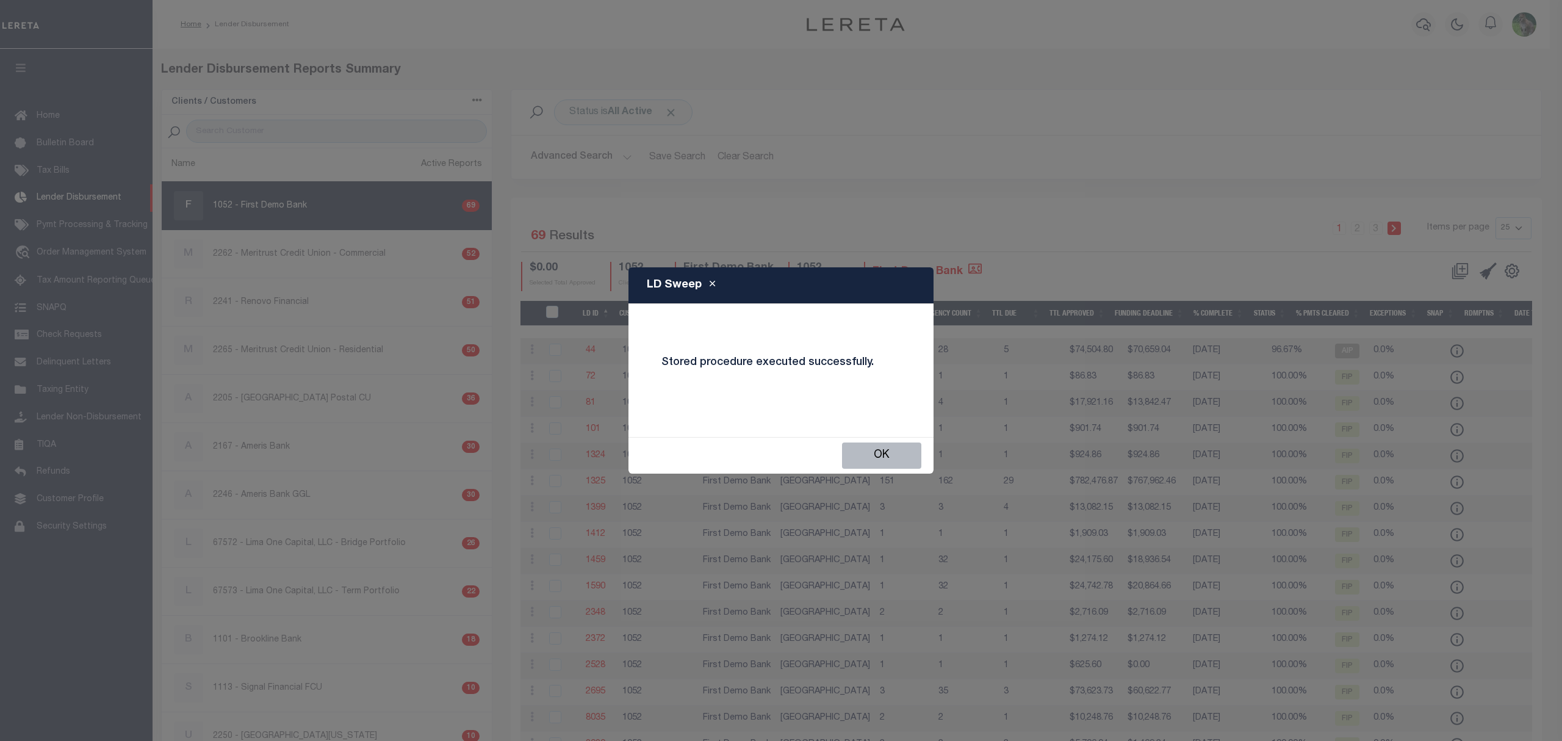
click at [879, 448] on button "OK" at bounding box center [881, 455] width 79 height 26
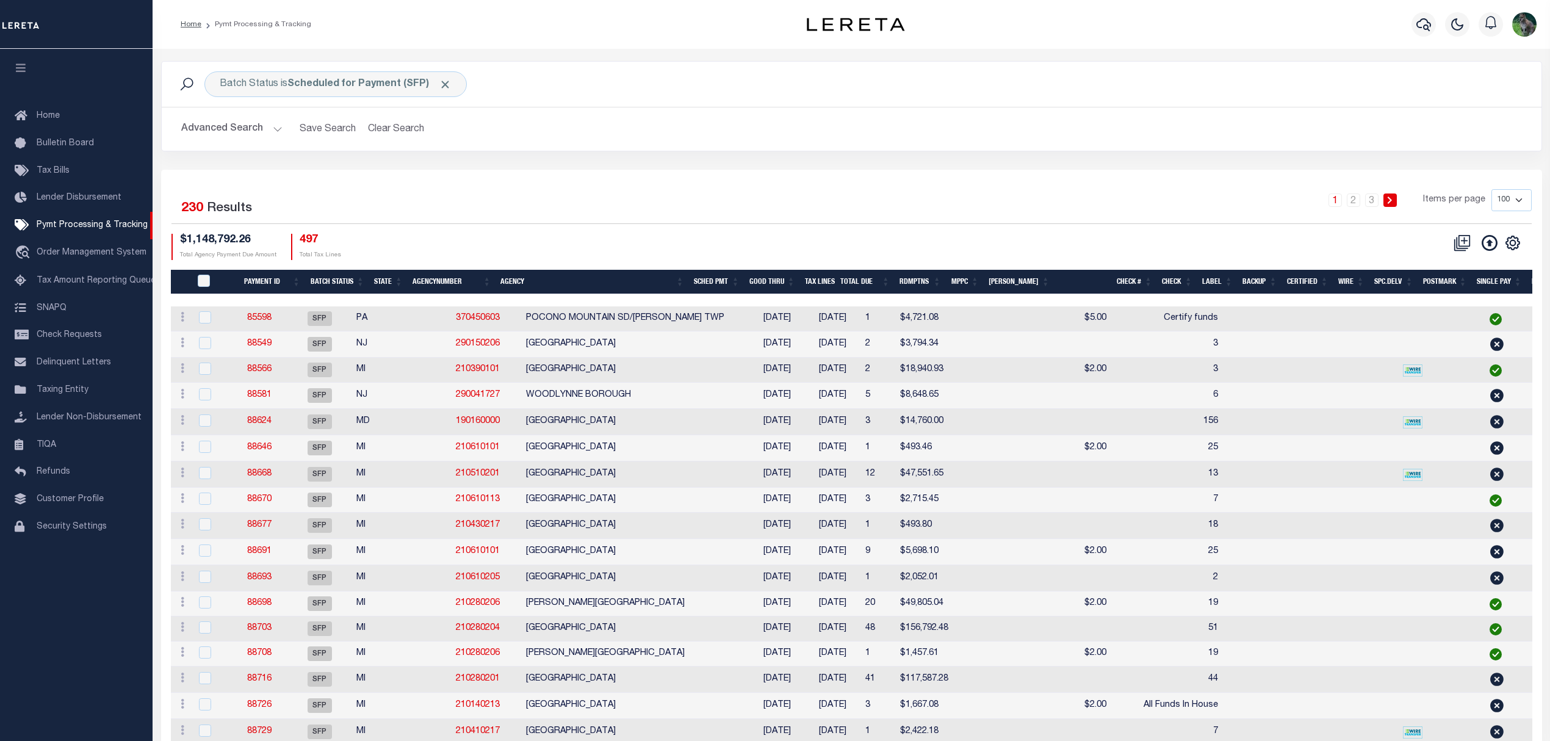
click at [1522, 243] on link at bounding box center [1513, 241] width 20 height 9
click at [1454, 258] on link "CSV" at bounding box center [1462, 263] width 119 height 24
click at [342, 76] on div "Batch Status is Scheduled for Payment (SFP)" at bounding box center [335, 84] width 262 height 26
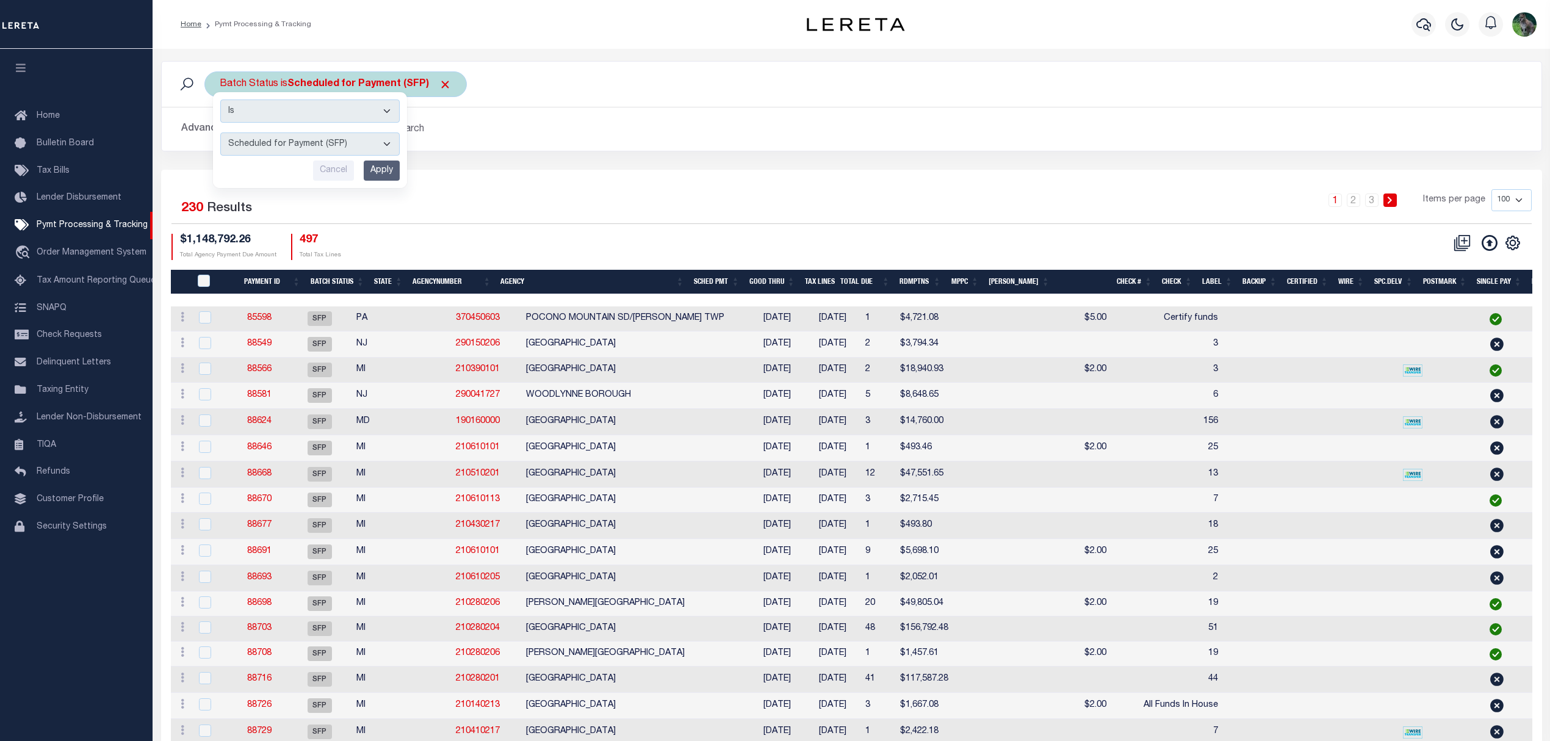
click at [341, 142] on select "Awaiting Funds (AWF) Cleared and Complete (CAC) New Check Needed (NCN) Payment …" at bounding box center [309, 143] width 179 height 23
select select "RFF"
click at [220, 133] on select "Awaiting Funds (AWF) Cleared and Complete (CAC) New Check Needed (NCN) Payment …" at bounding box center [309, 143] width 179 height 23
click at [380, 170] on input "Apply" at bounding box center [382, 171] width 36 height 20
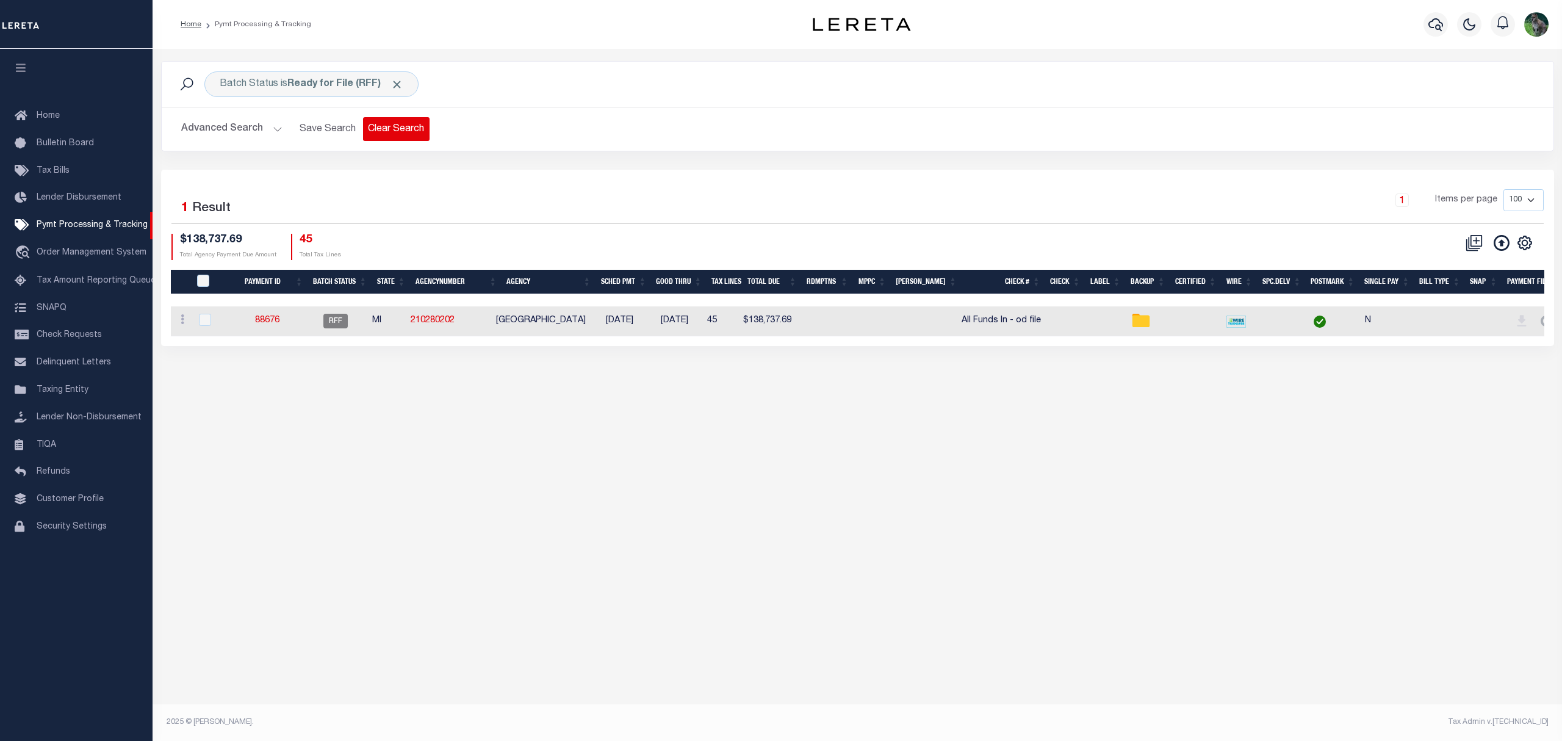
click at [410, 126] on button "Clear Search" at bounding box center [396, 129] width 67 height 24
select select
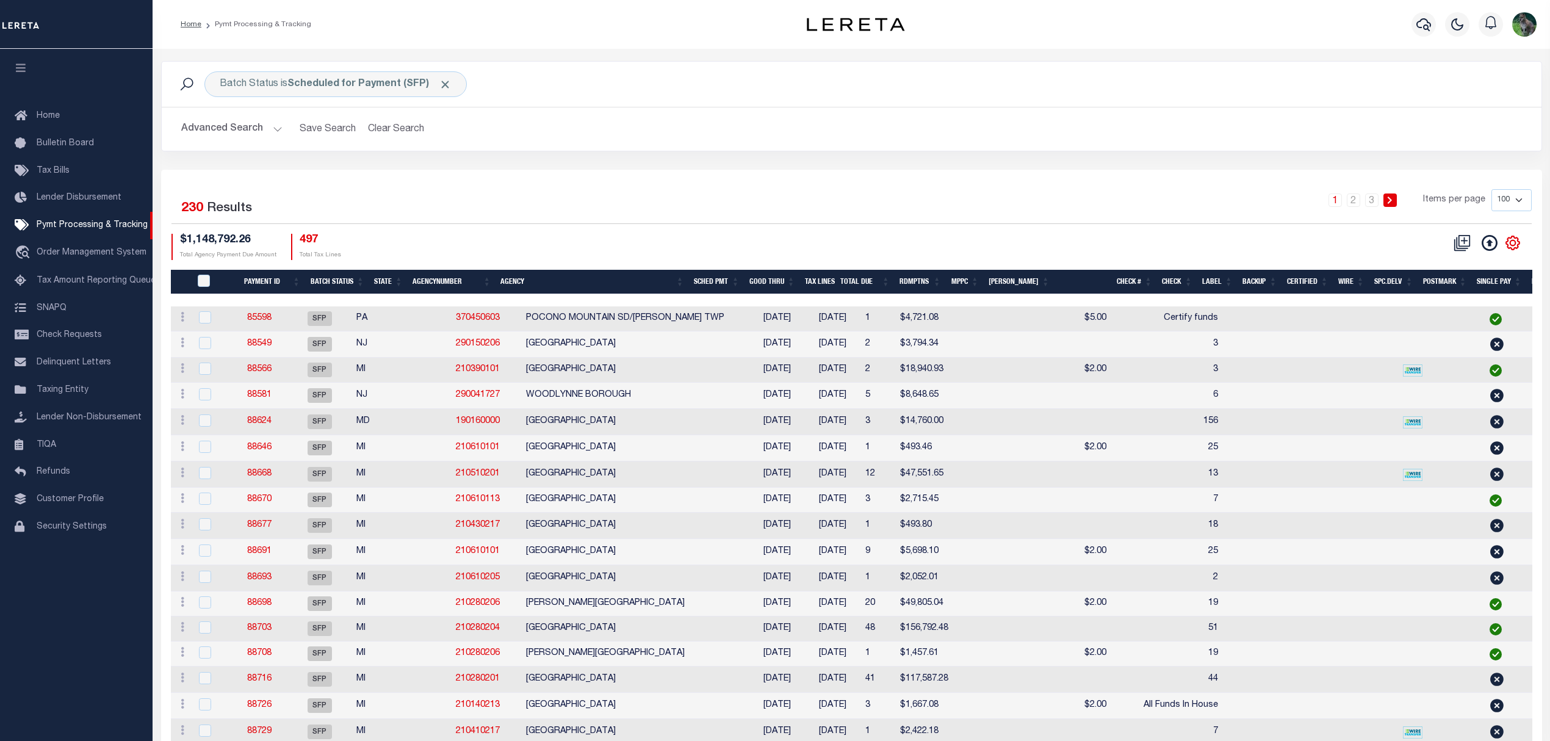
click at [1511, 240] on icon "" at bounding box center [1512, 242] width 13 height 13
click at [1466, 332] on link "Show Filter" at bounding box center [1462, 334] width 119 height 24
select select
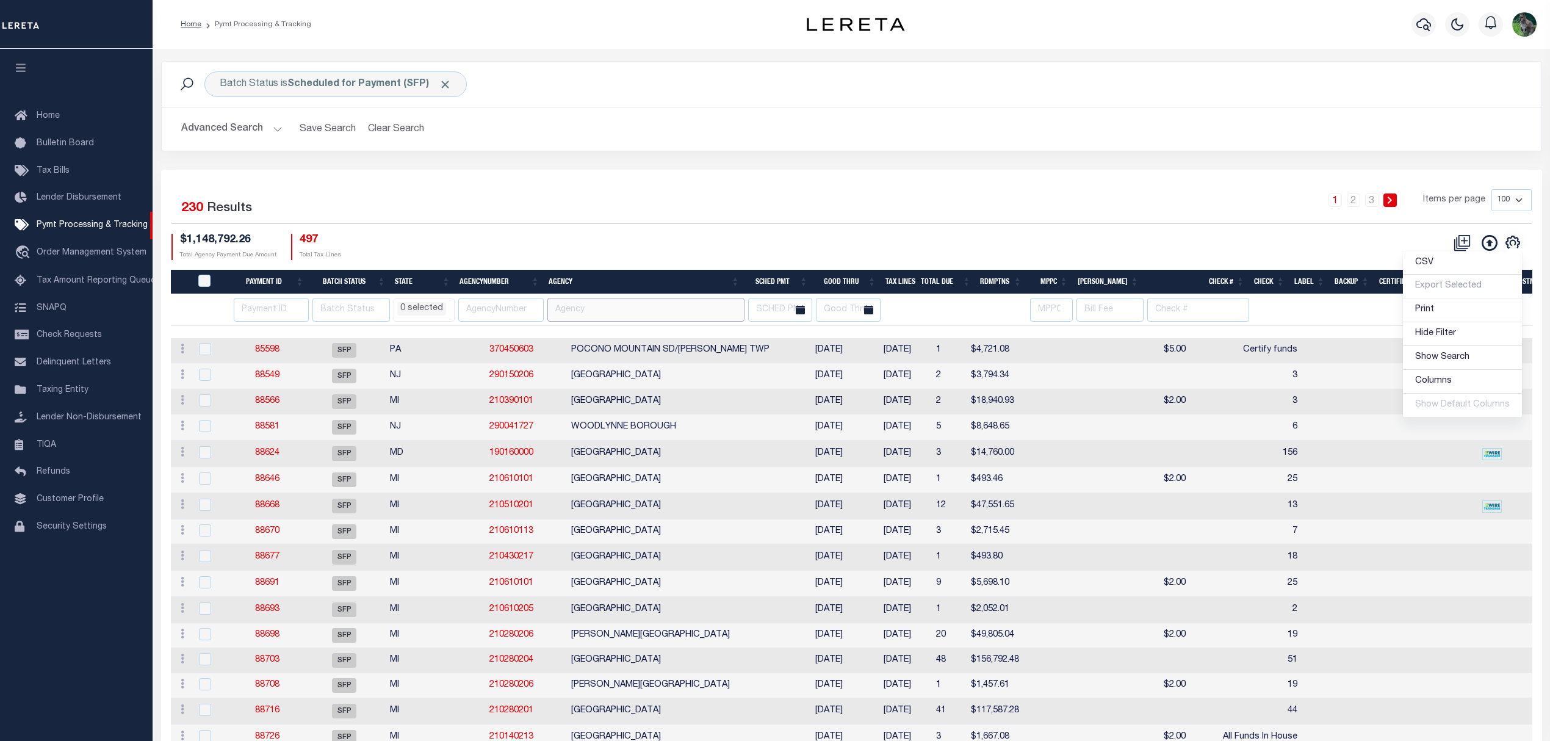
click at [589, 311] on input "text" at bounding box center [645, 310] width 197 height 24
type input "washing"
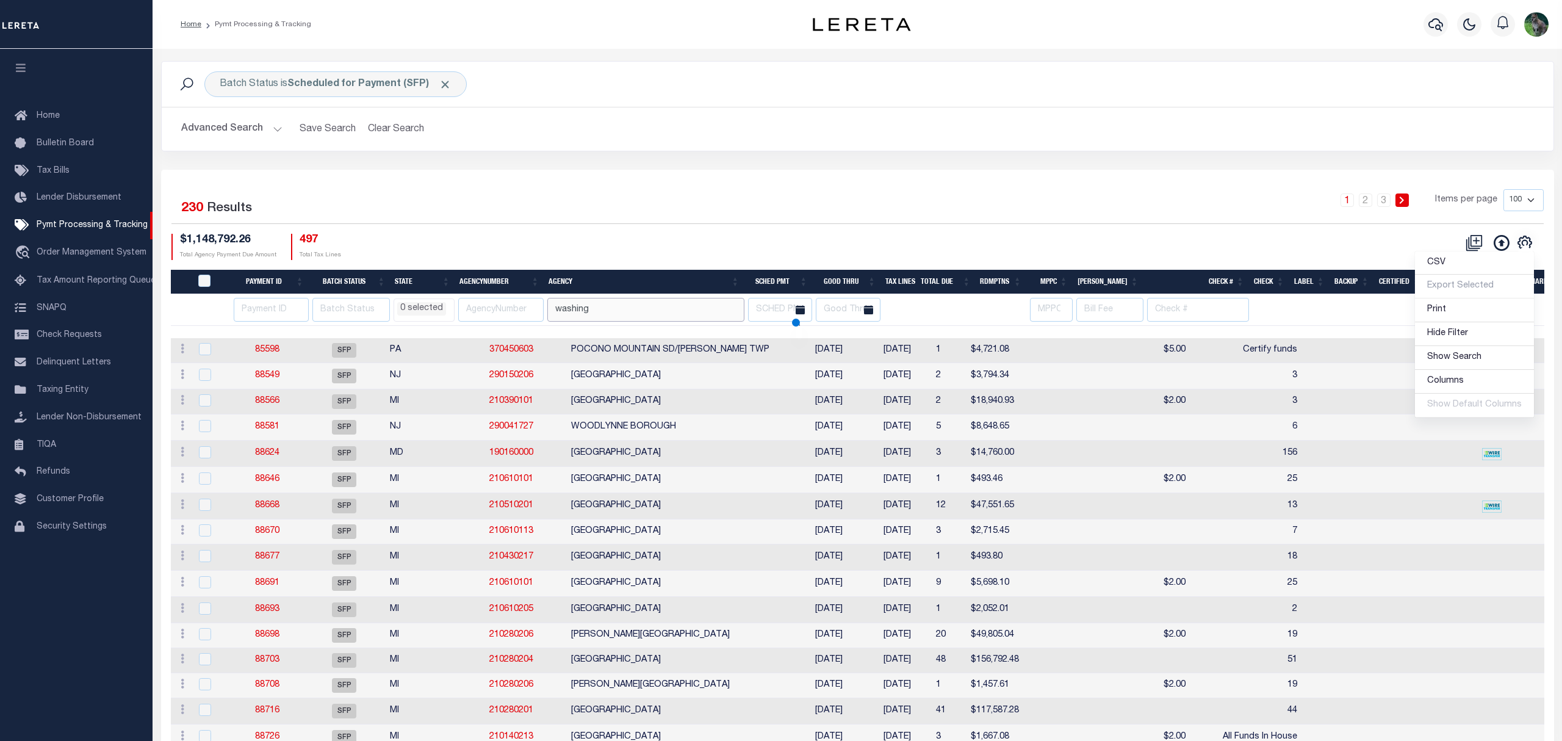
select select
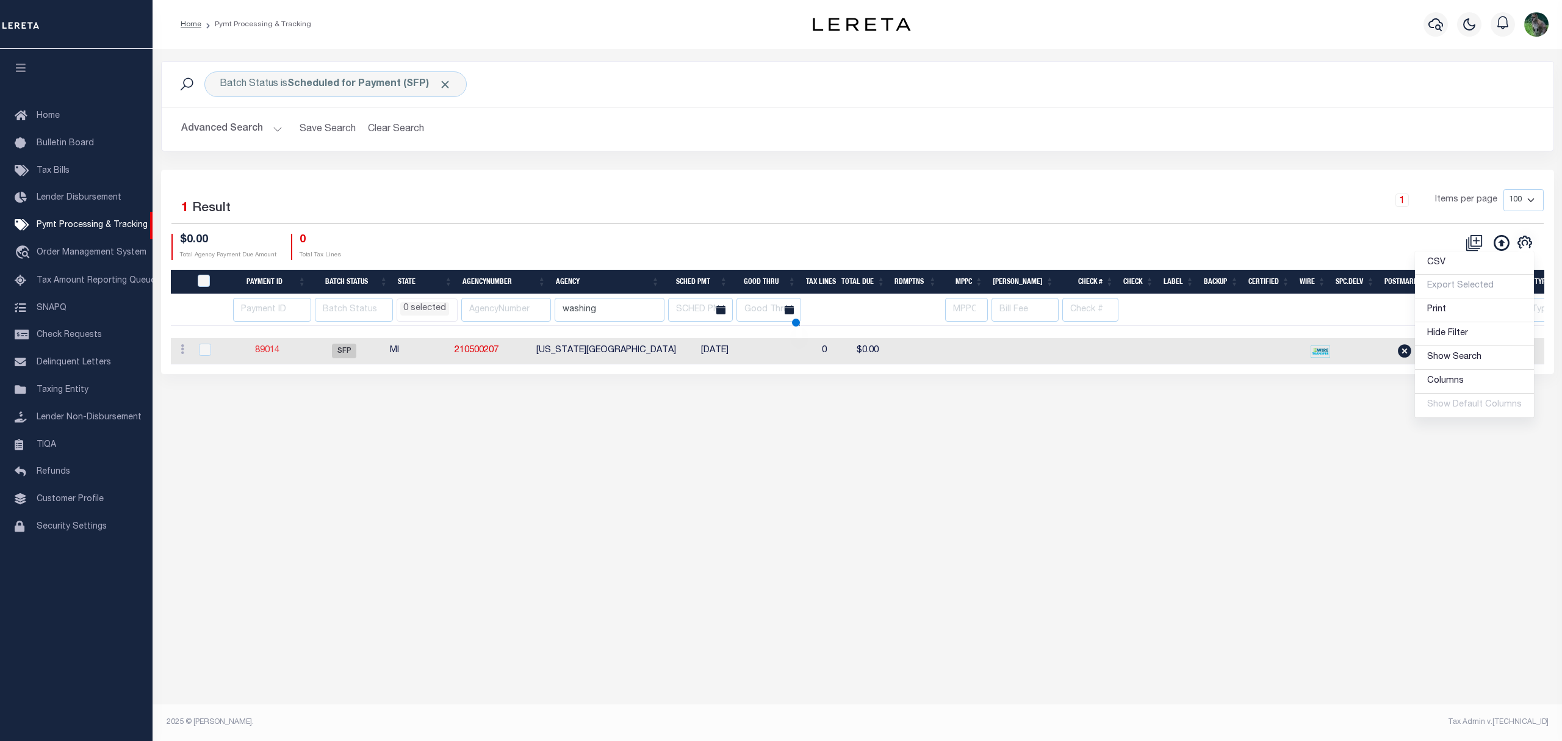
select select
click at [278, 355] on link "89014" at bounding box center [267, 350] width 24 height 9
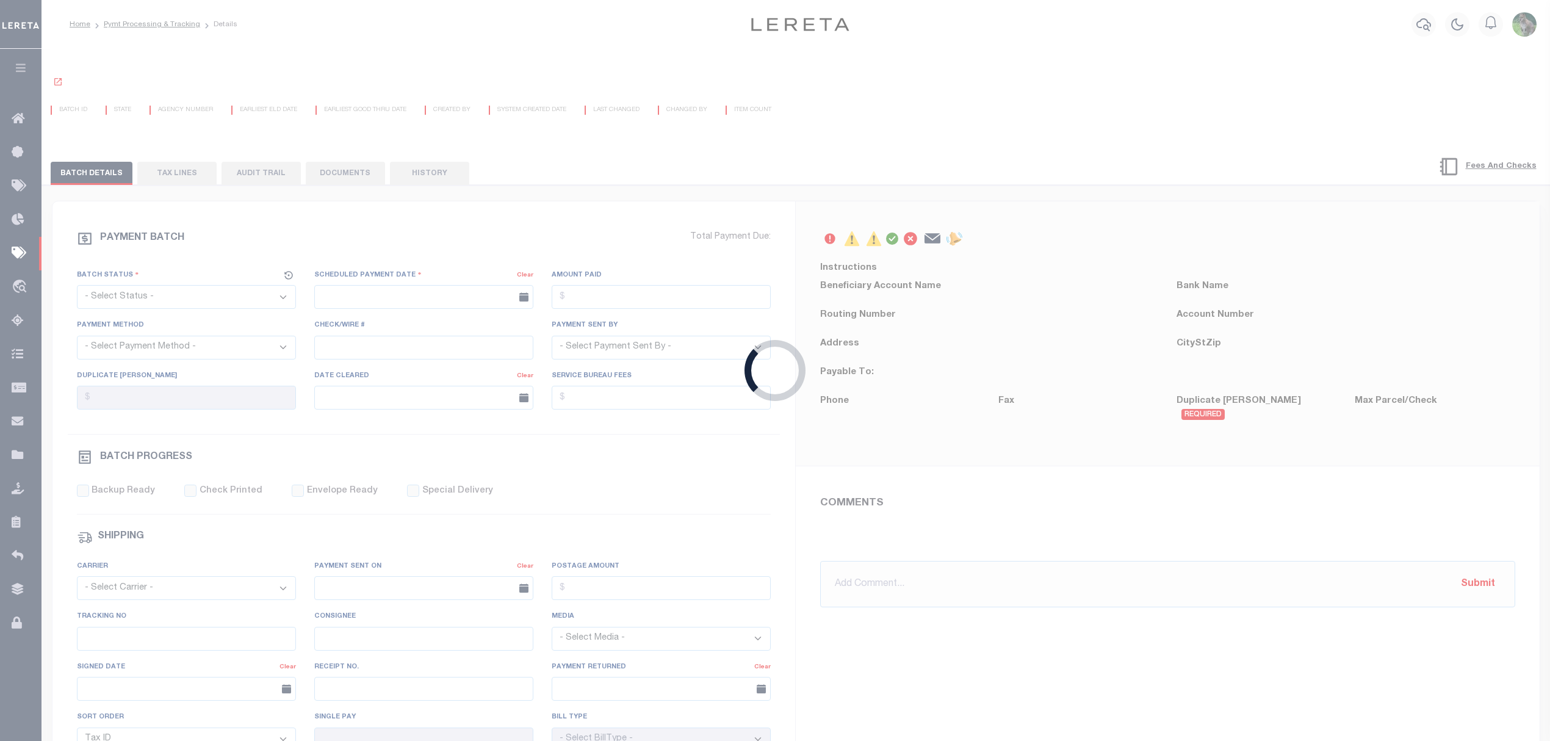
select select "SFP"
type input "[DATE]"
type input "N"
radio input "true"
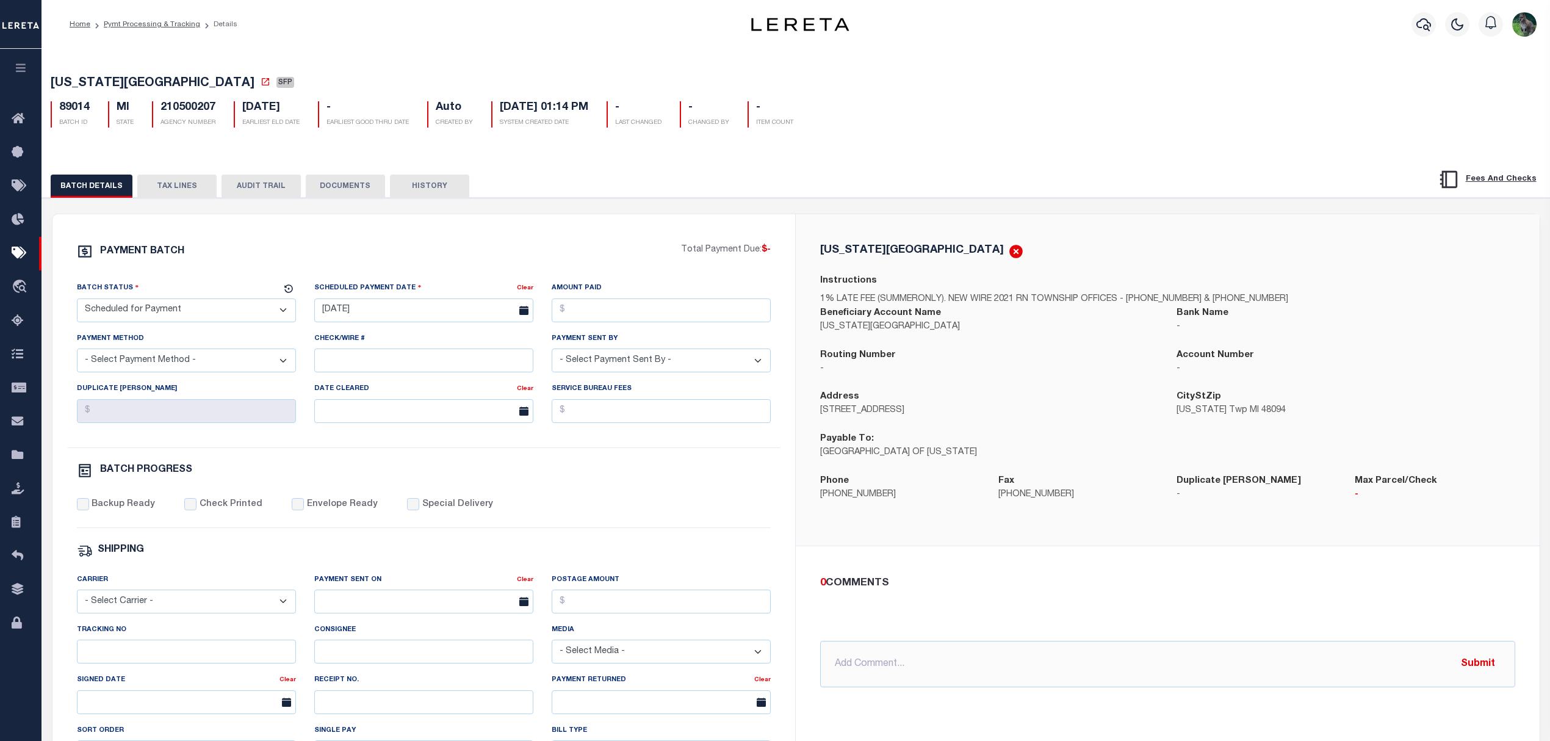
click at [162, 192] on button "TAX LINES" at bounding box center [176, 186] width 79 height 23
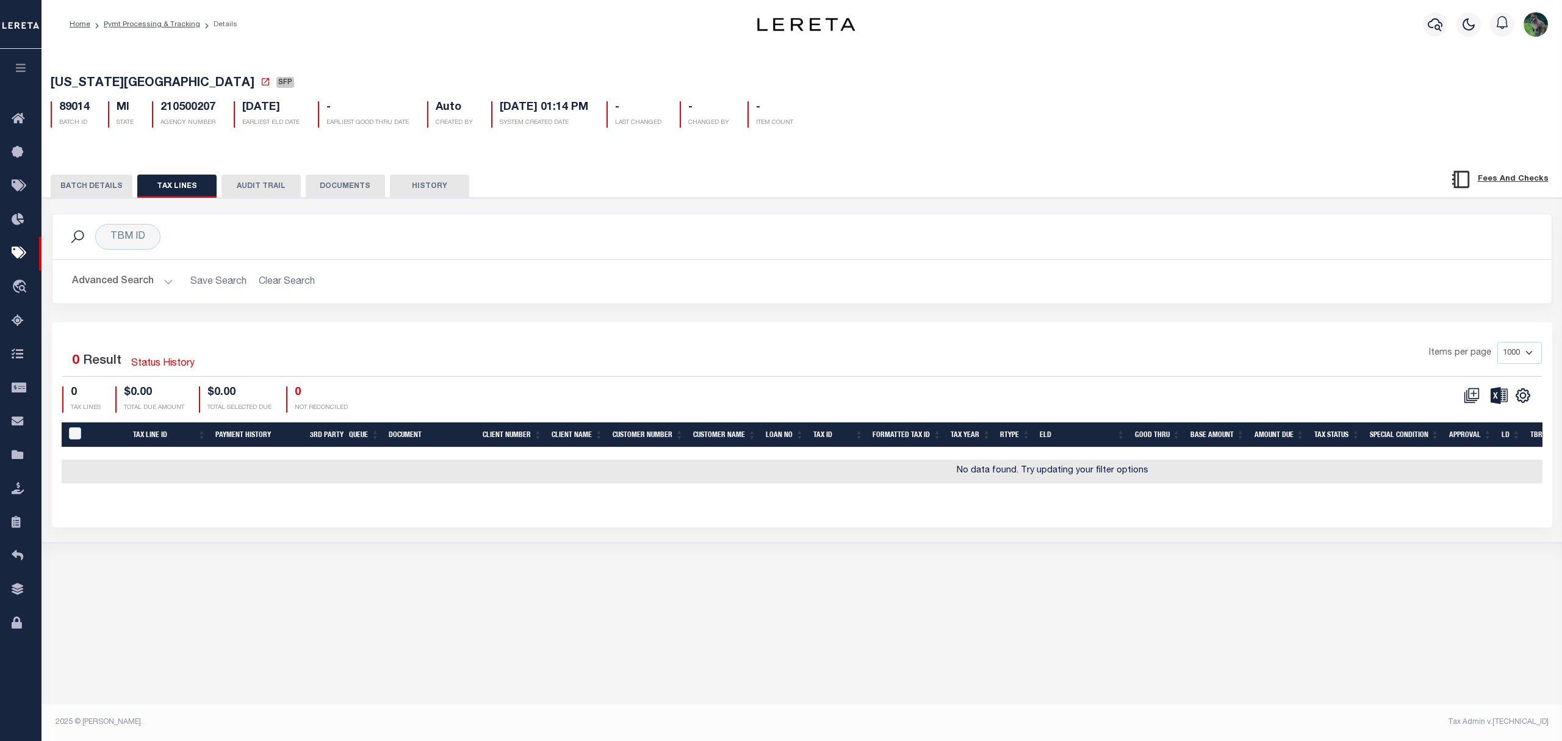
click at [266, 189] on button "AUDIT TRAIL" at bounding box center [261, 186] width 79 height 23
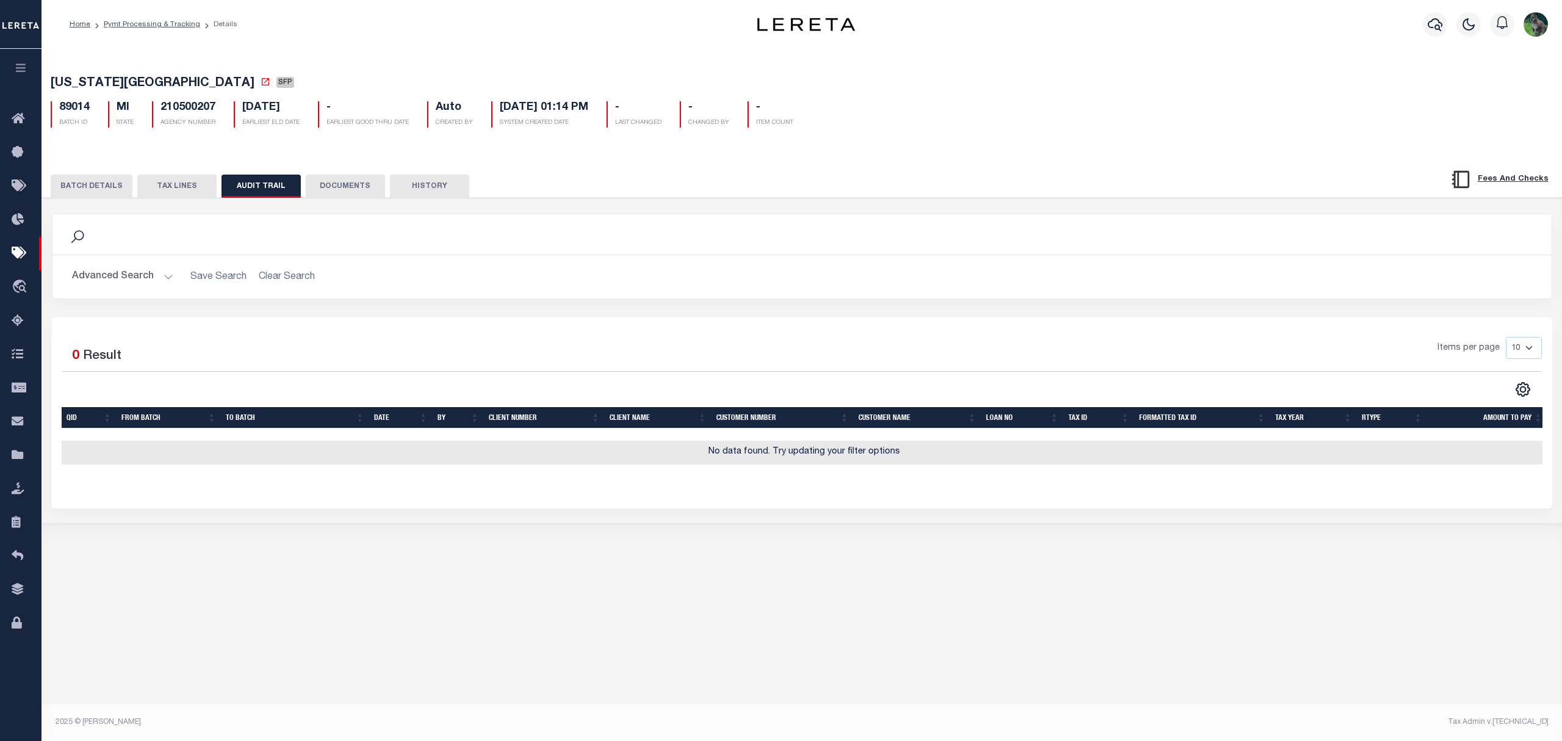
select select
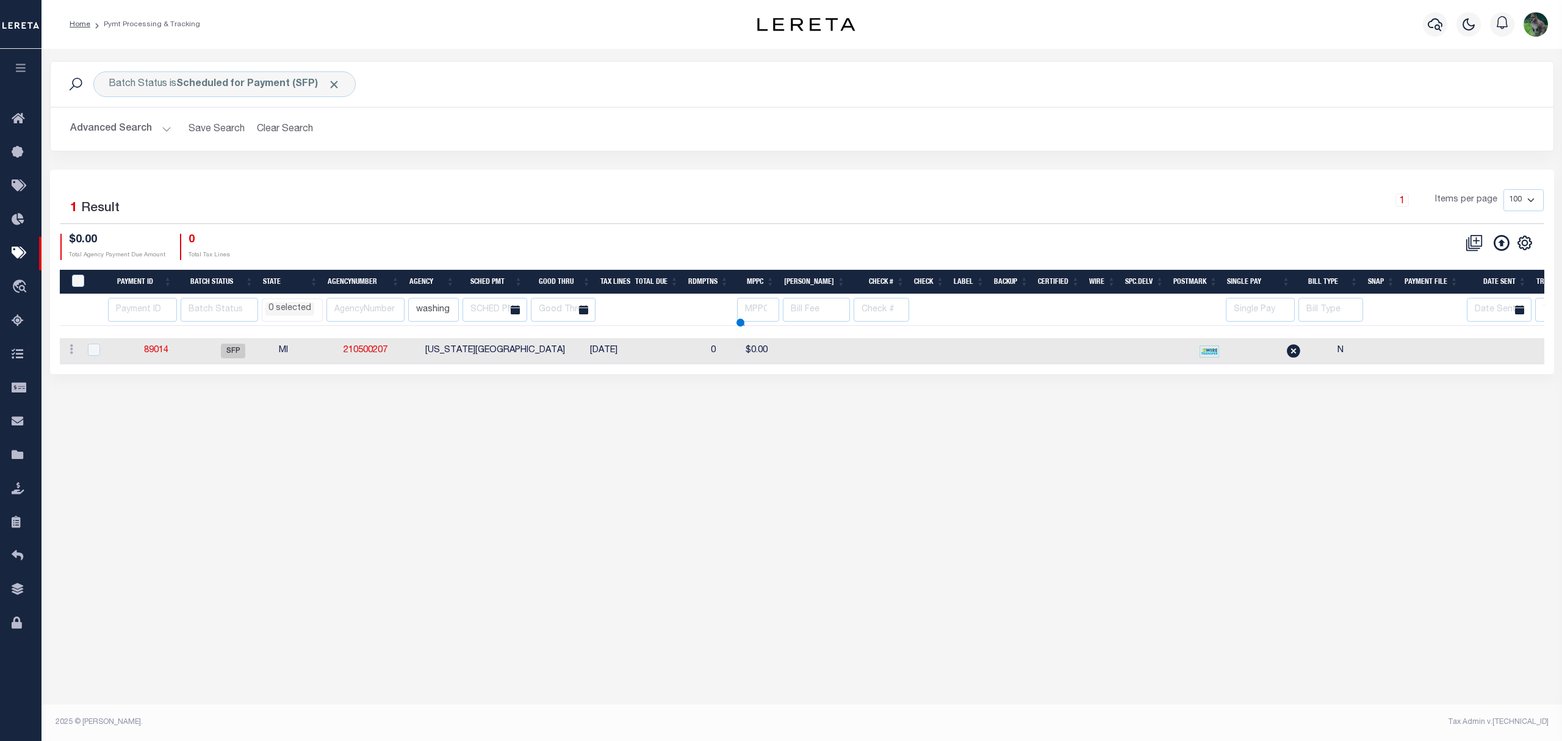
select select
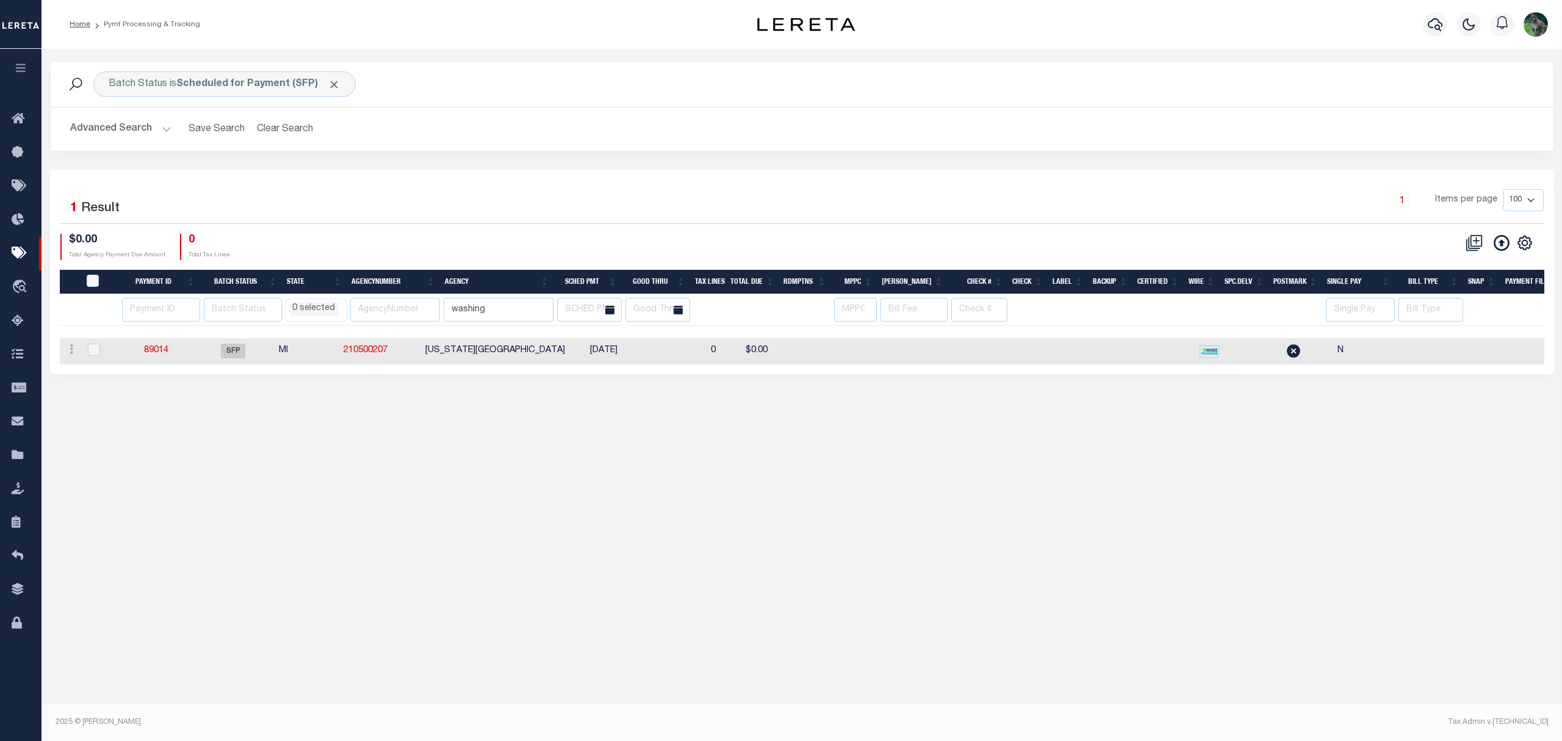
click at [135, 125] on button "Advanced Search" at bounding box center [120, 129] width 101 height 24
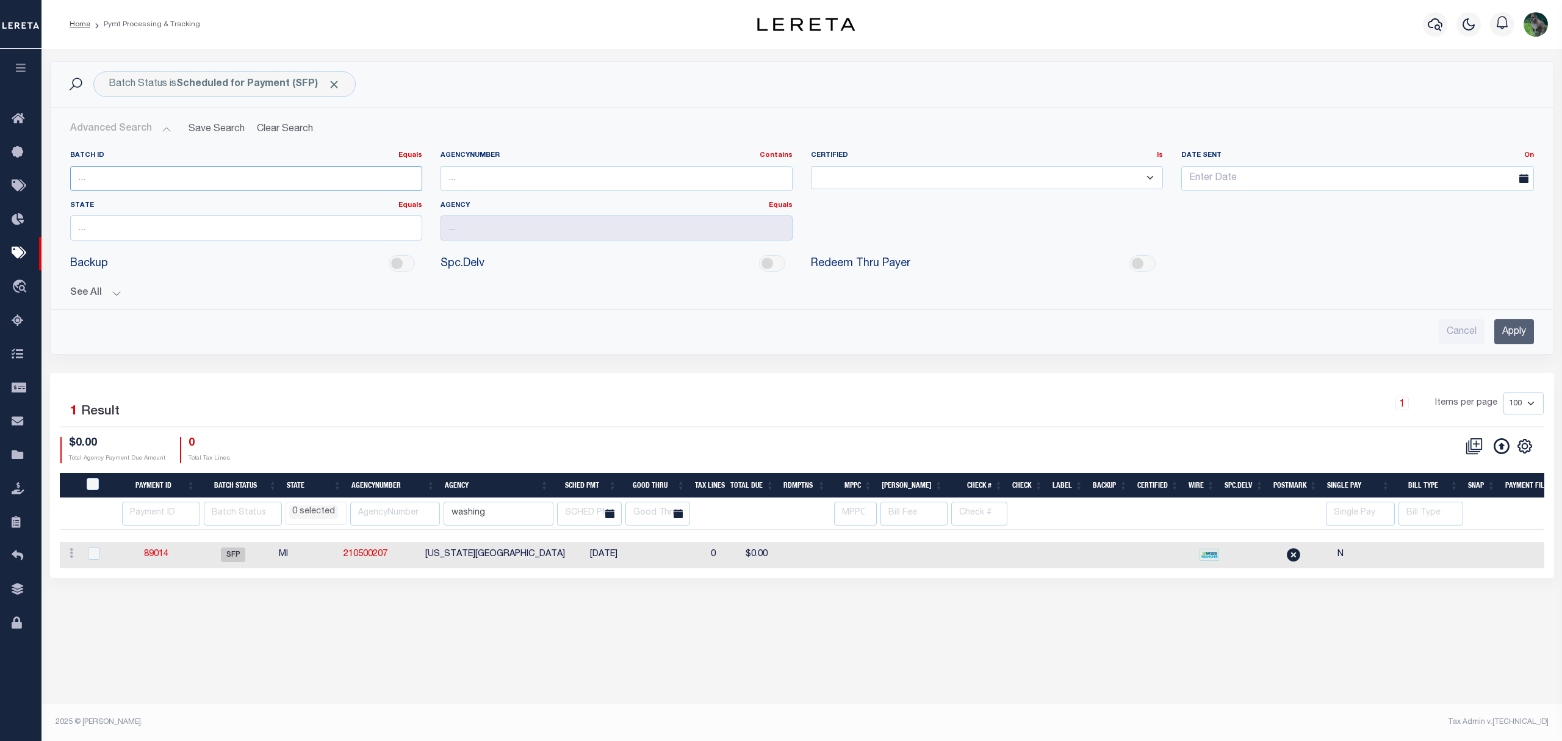
click at [140, 181] on input "number" at bounding box center [246, 178] width 352 height 25
paste input "88477"
type input "88477"
click at [1509, 342] on input "Apply" at bounding box center [1515, 331] width 40 height 25
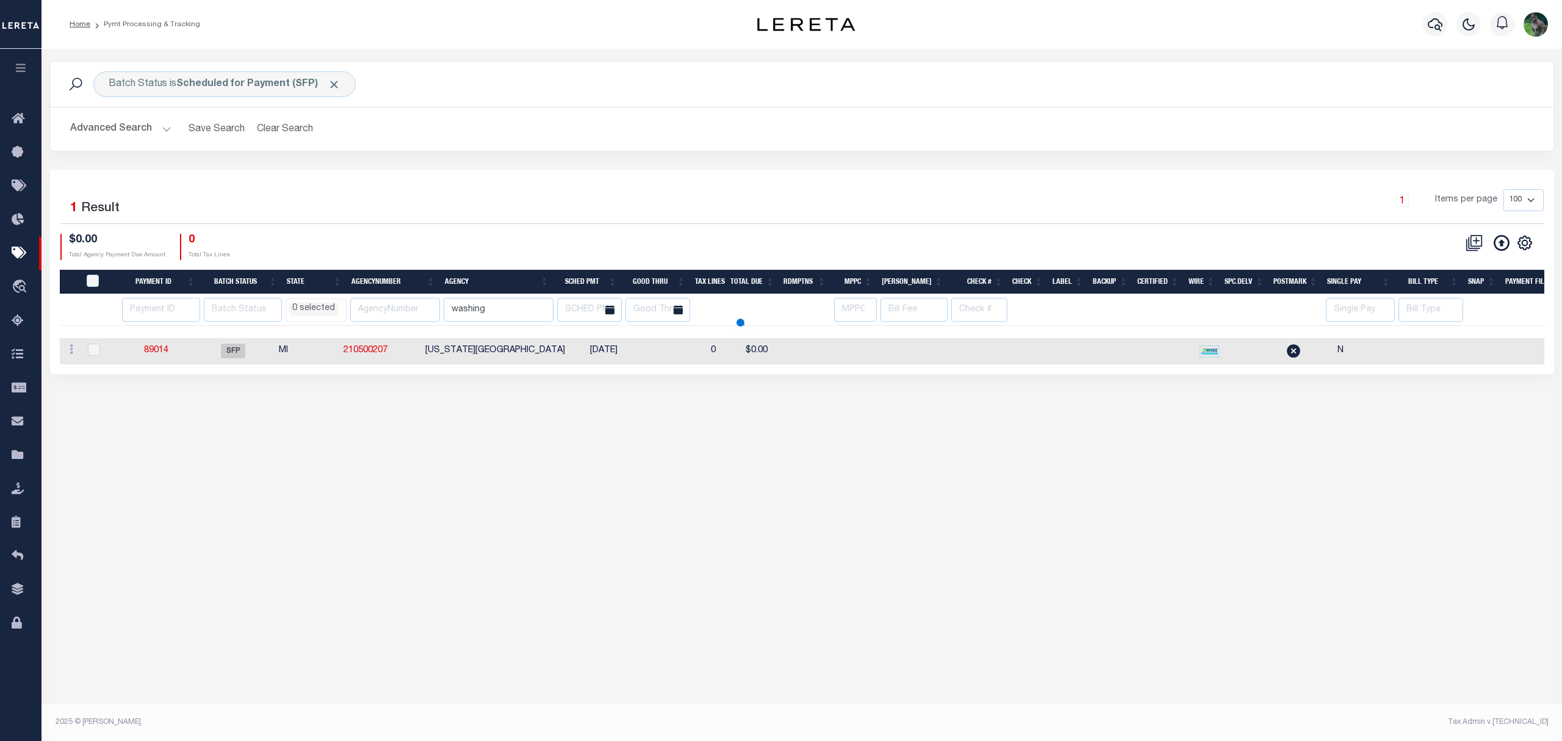
select select
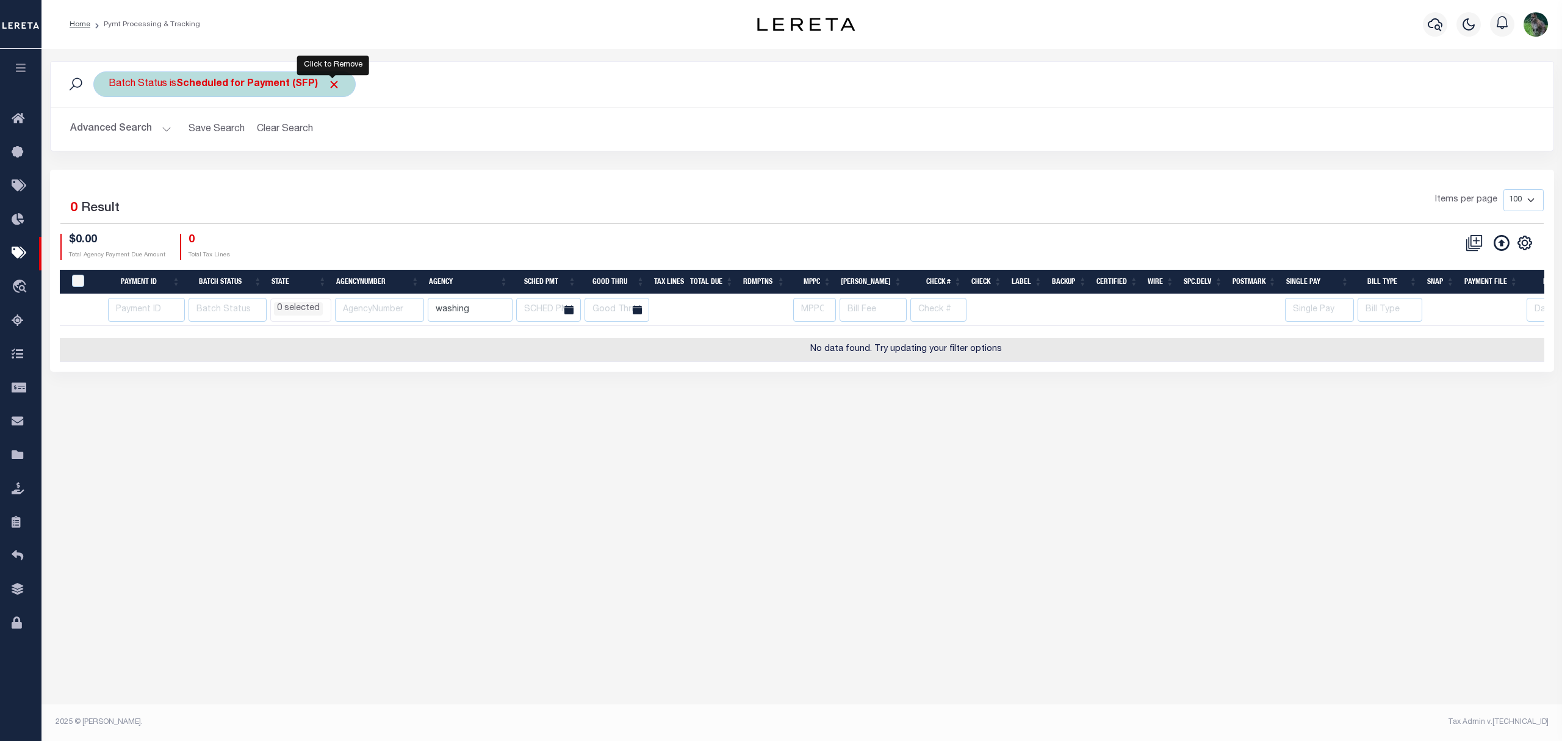
click at [331, 88] on span "Click to Remove" at bounding box center [334, 84] width 13 height 13
select select
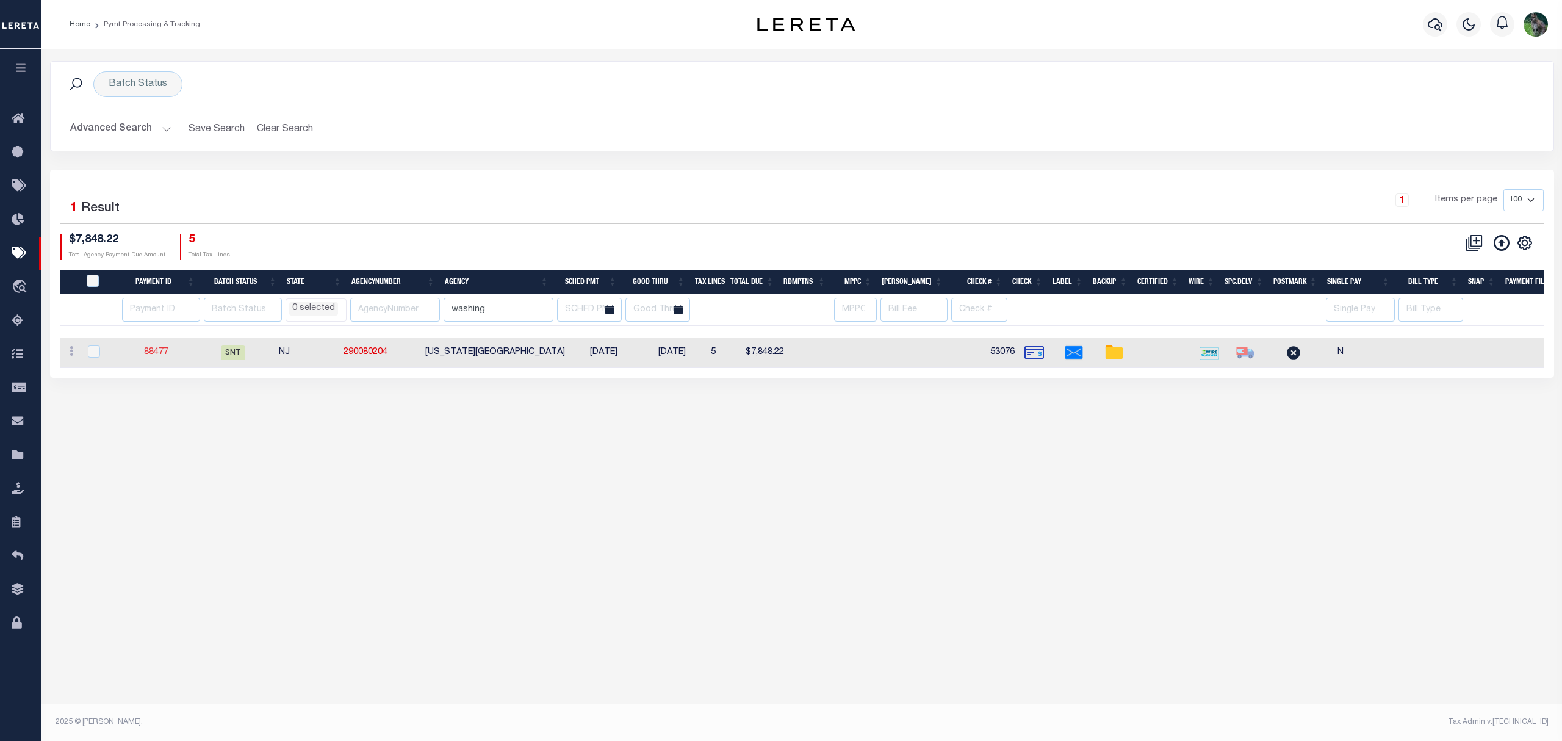
click at [167, 350] on link "88477" at bounding box center [156, 352] width 24 height 9
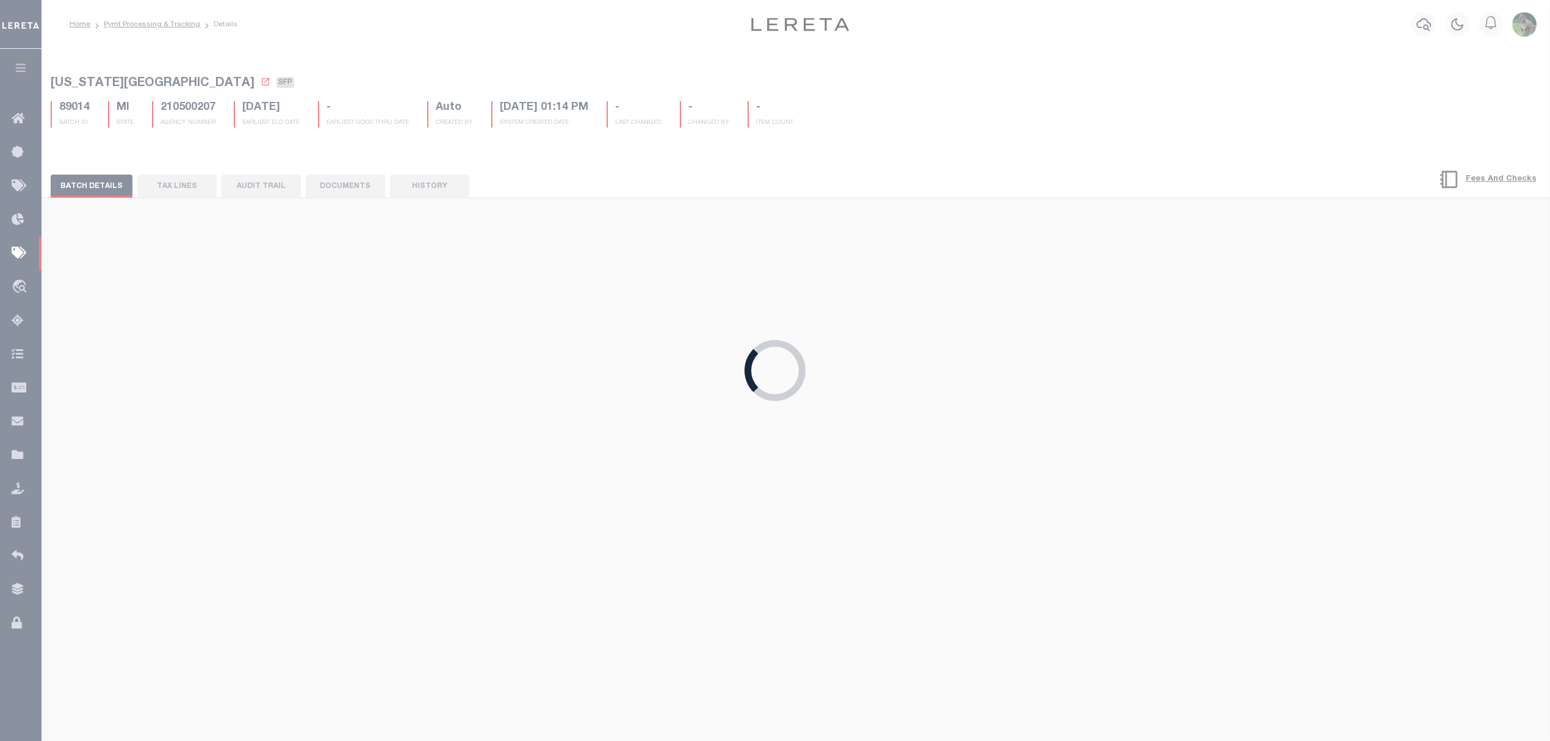
select select "SNT"
type input "$7,848.22"
select select "CHK"
type input "53076"
select select "[PERSON_NAME]"
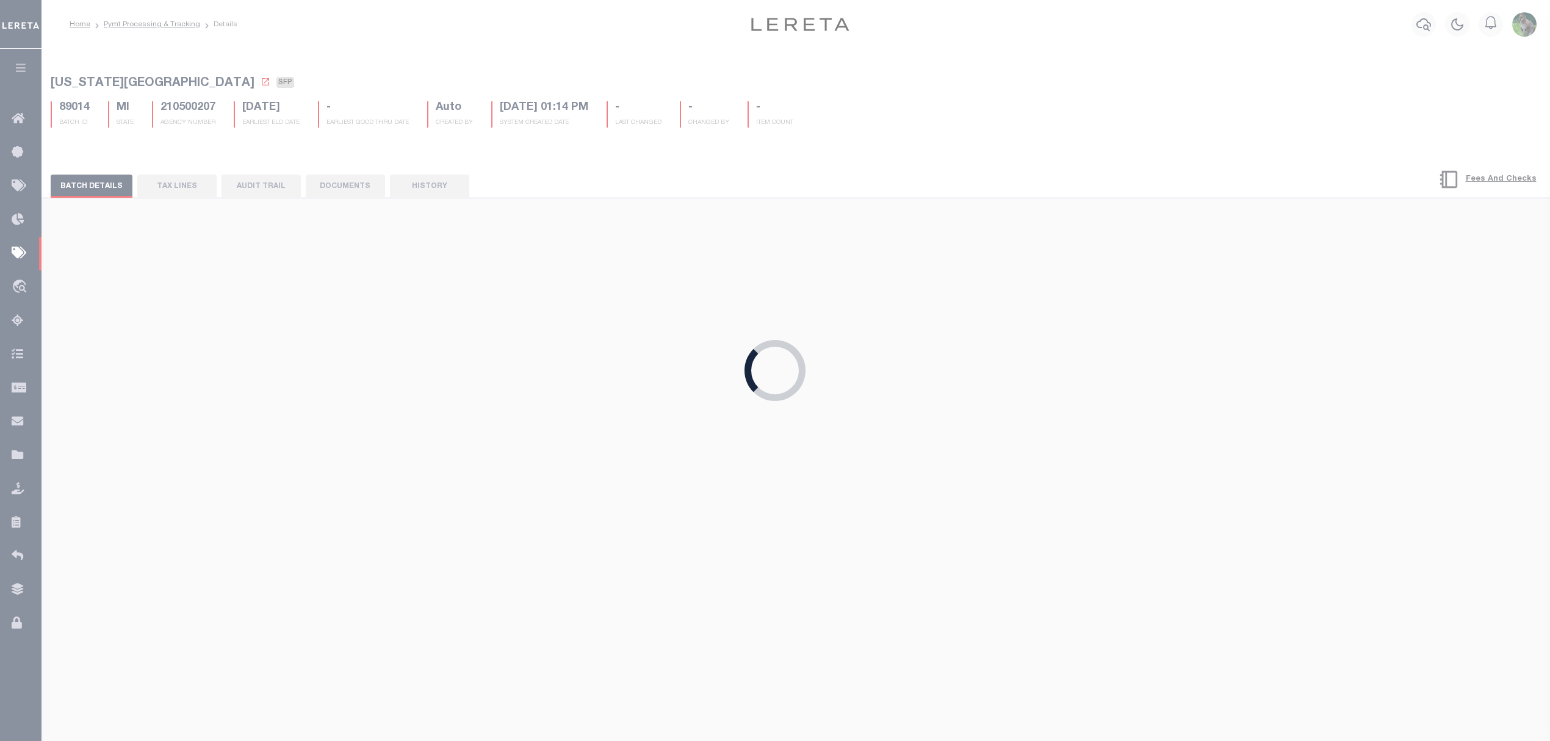
checkbox input "true"
select select "FDX"
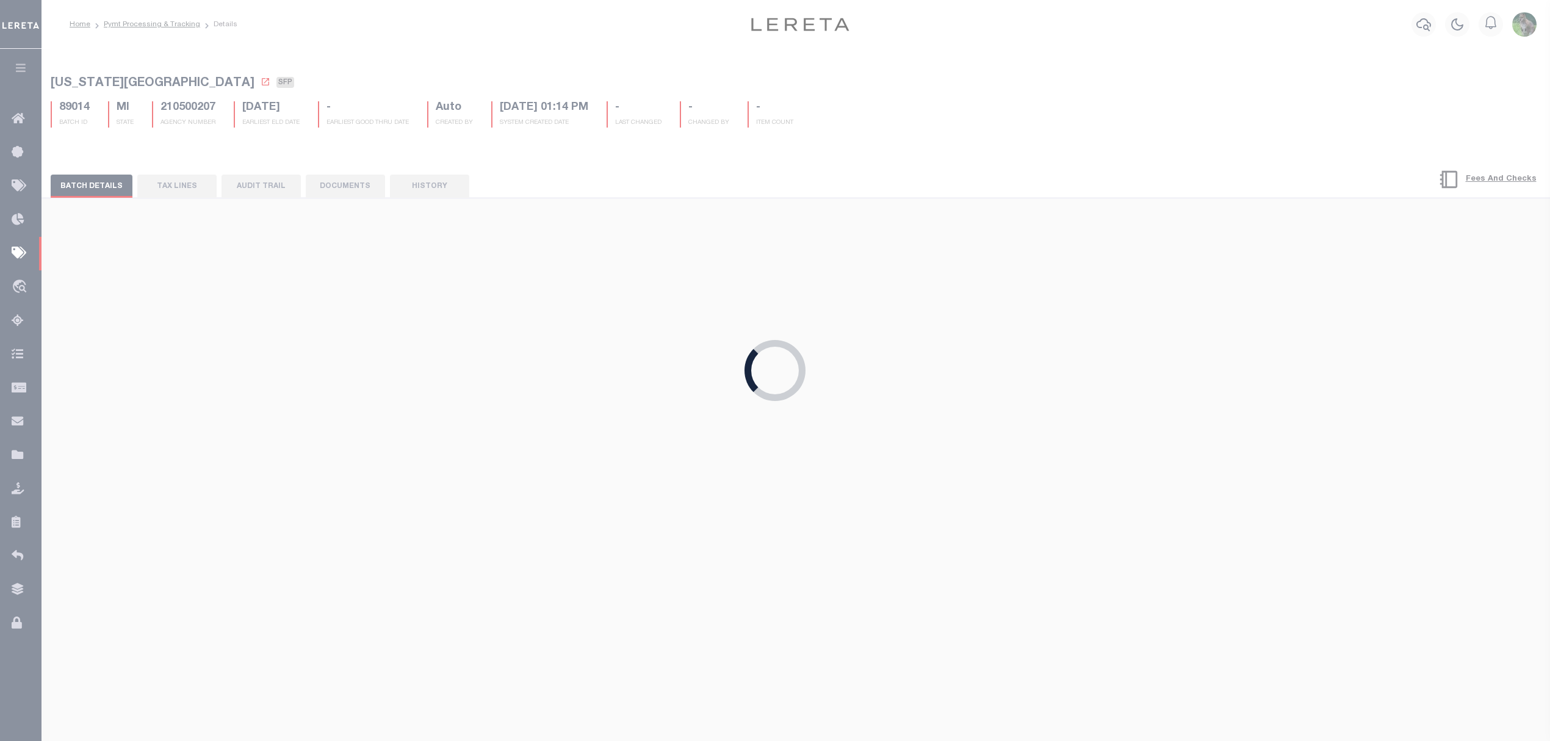
type input "[DATE]"
type input "$72.35"
type input "884114926605"
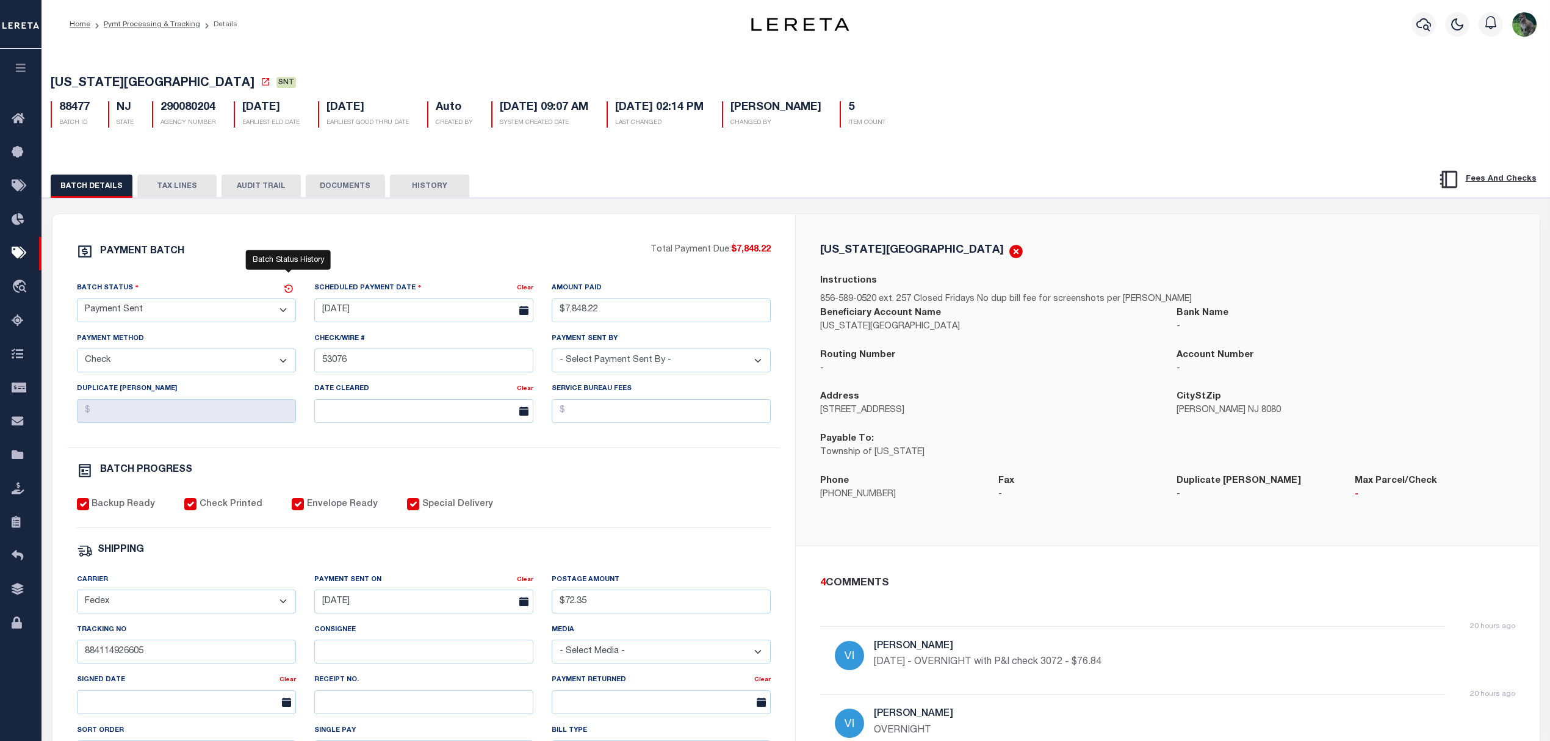
click at [291, 291] on icon at bounding box center [288, 288] width 11 height 11
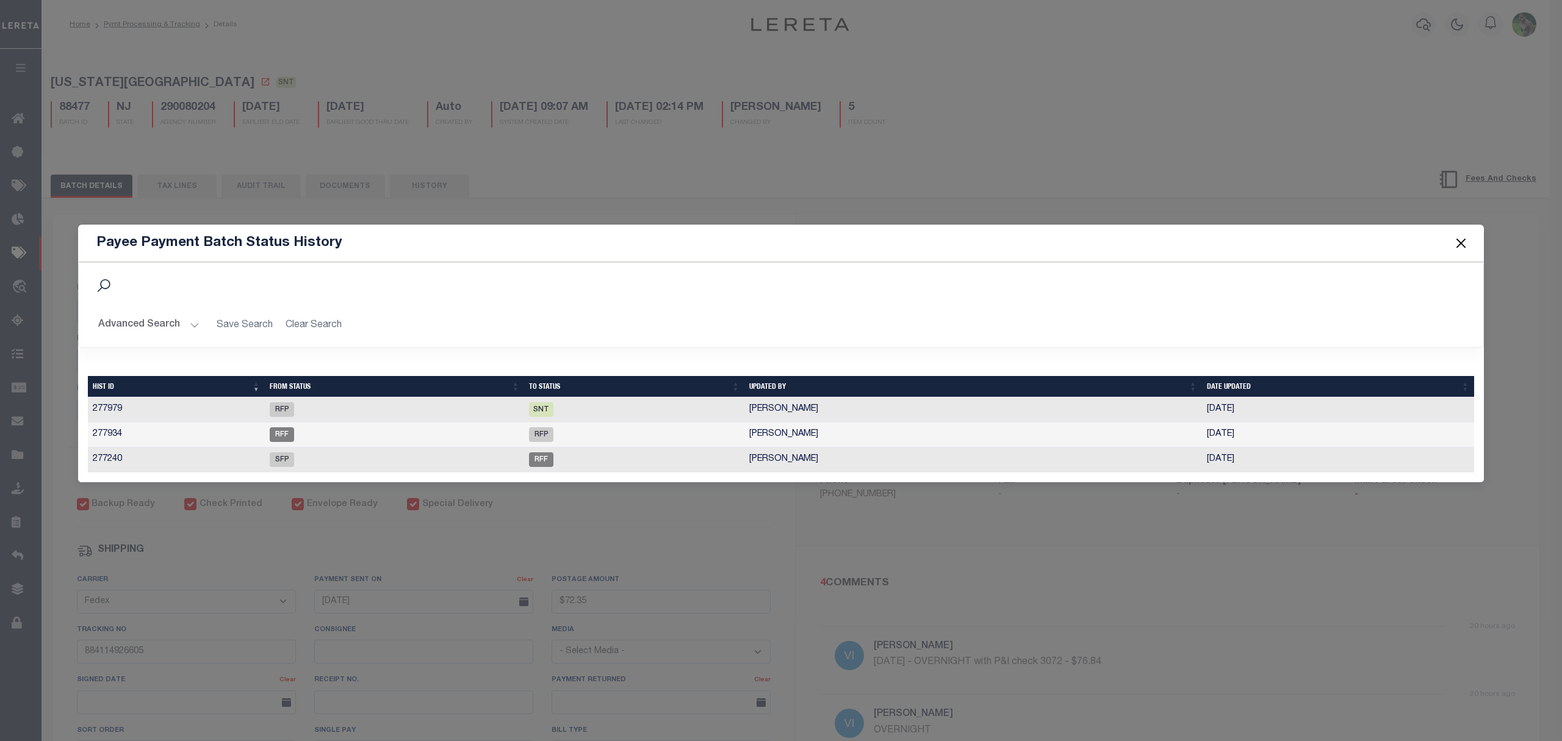
click at [1462, 240] on button "Close" at bounding box center [1462, 244] width 16 height 16
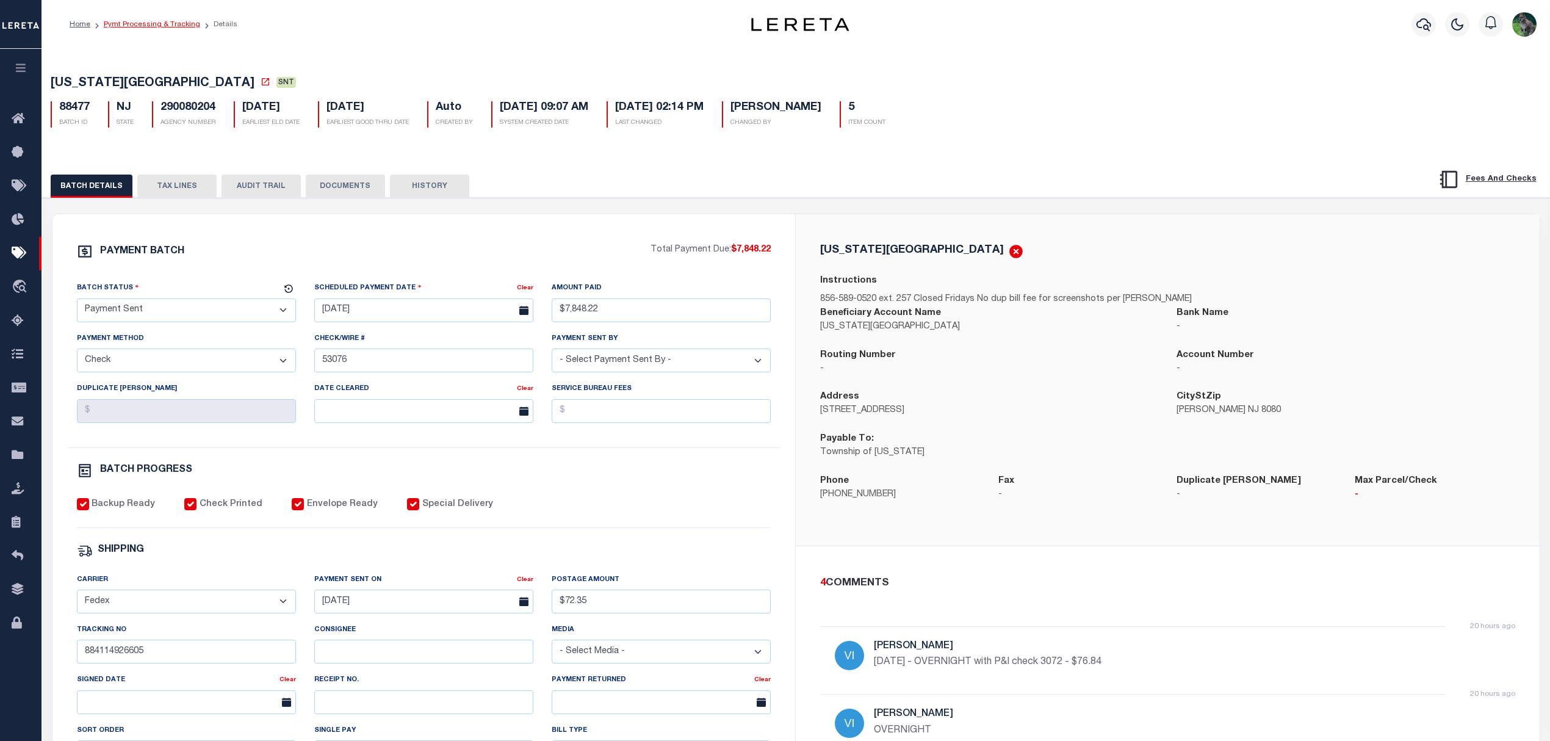
drag, startPoint x: 133, startPoint y: 18, endPoint x: 128, endPoint y: 23, distance: 7.0
click at [608, 242] on div "PAYMENT BATCH Total Payment Due: $7,848.22 Batch Status" at bounding box center [423, 571] width 743 height 714
click at [167, 29] on li "Pymt Processing & Tracking" at bounding box center [145, 24] width 110 height 11
click at [168, 21] on link "Pymt Processing & Tracking" at bounding box center [152, 24] width 96 height 7
select select
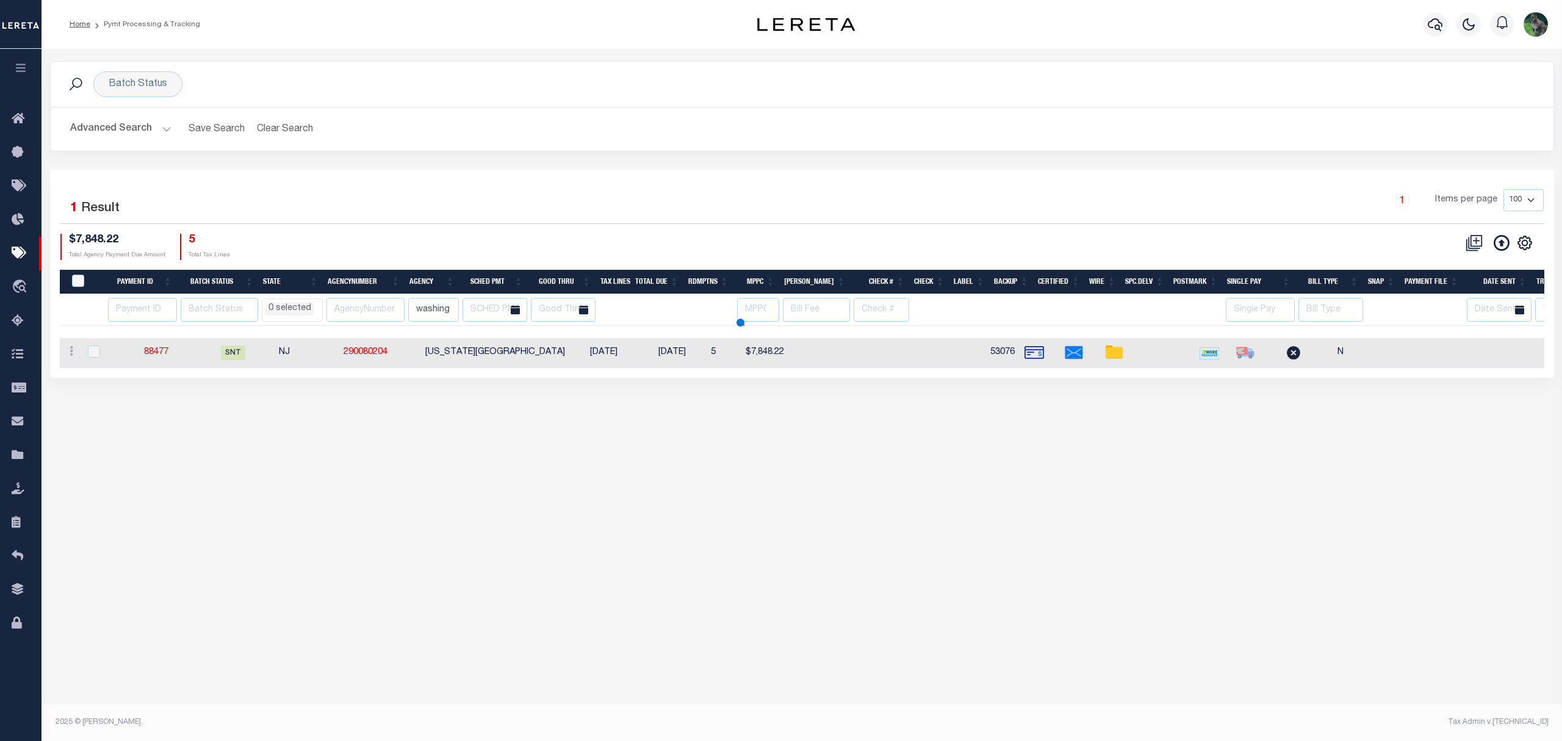
select select
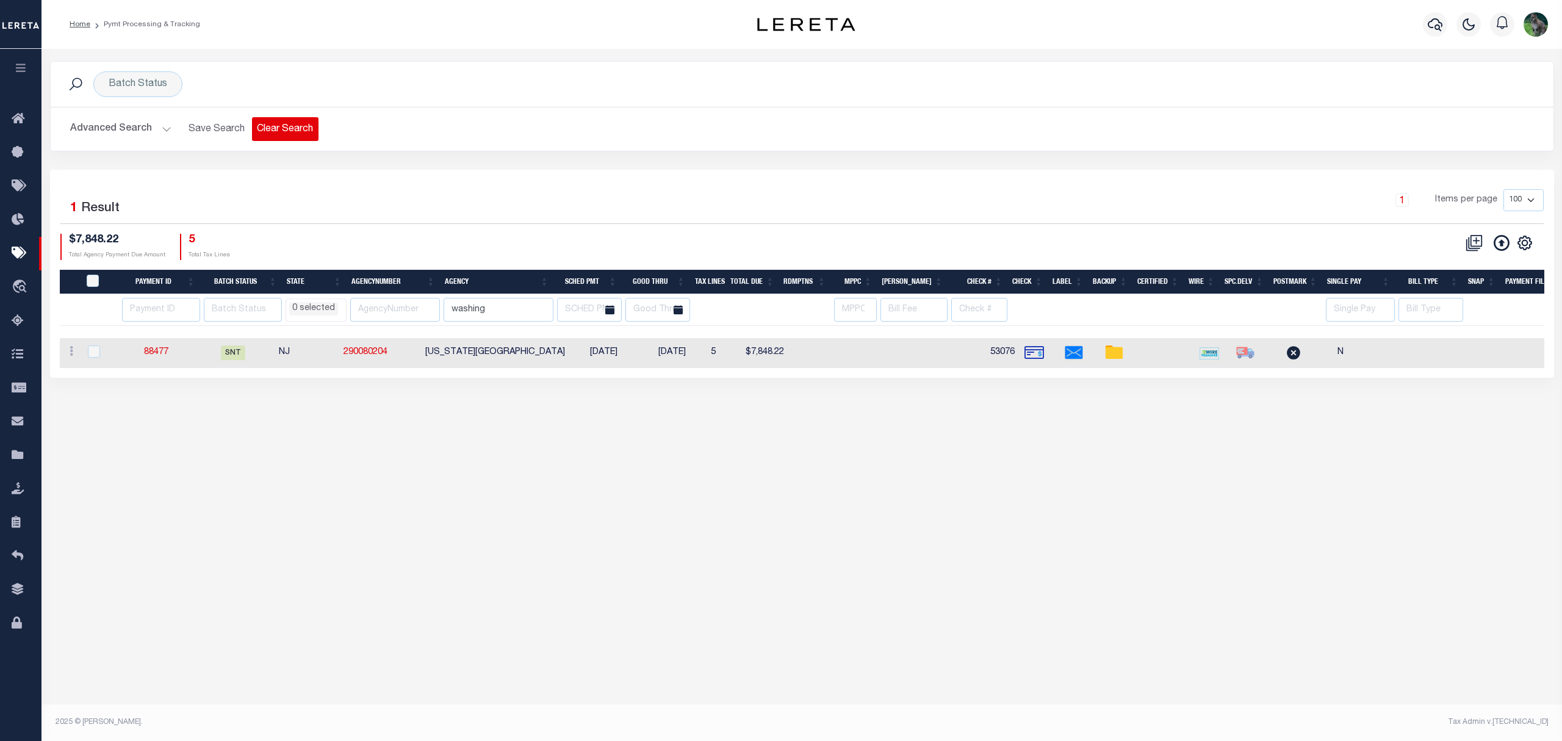
click at [282, 121] on button "Clear Search" at bounding box center [285, 129] width 67 height 24
click at [160, 76] on div "Batch Status is Scheduled for Payment (SFP)" at bounding box center [224, 84] width 262 height 26
select select "SFP"
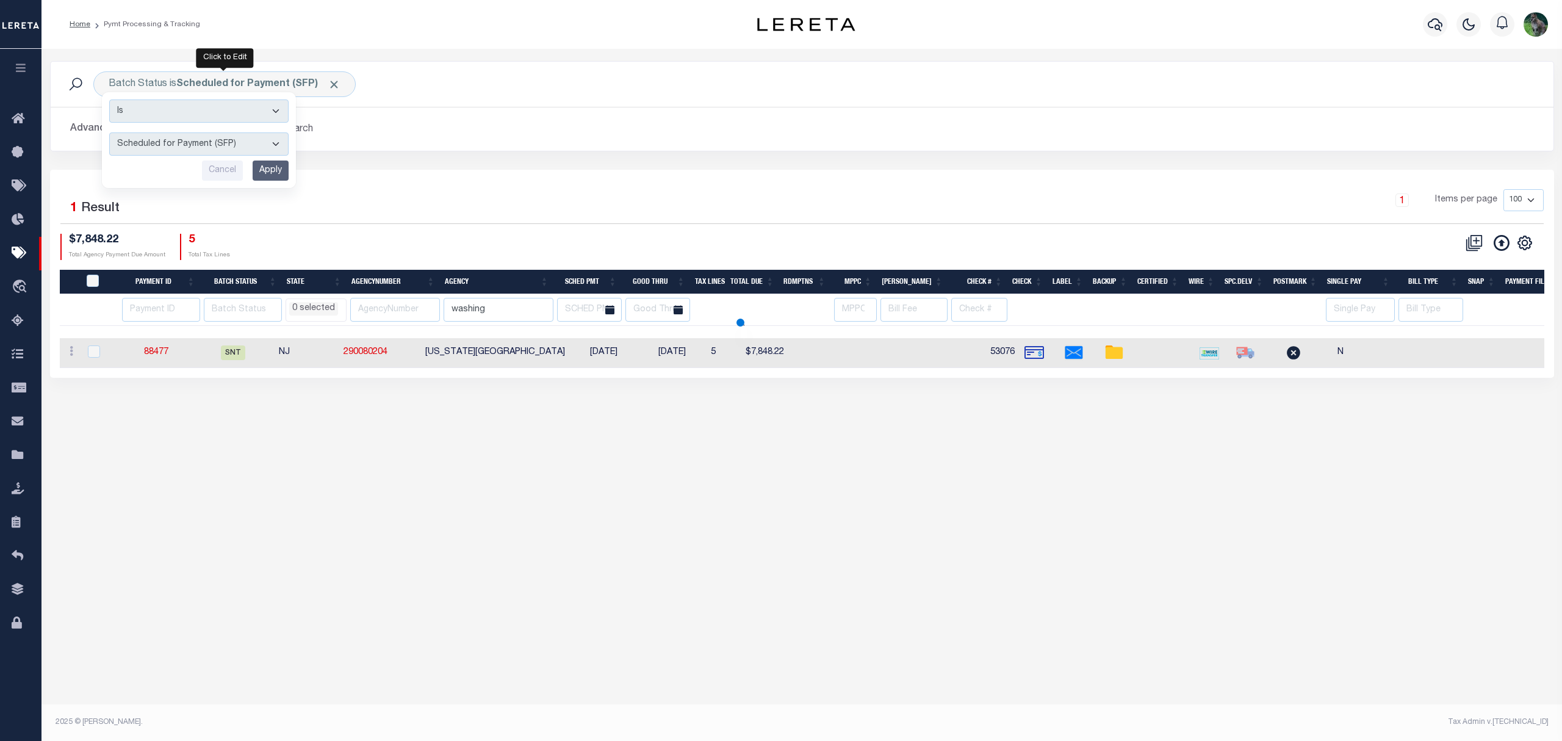
click at [211, 145] on select "Awaiting Funds (AWF) Cleared and Complete (CAC) New Check Needed (NCN) Payment …" at bounding box center [198, 143] width 179 height 23
select select
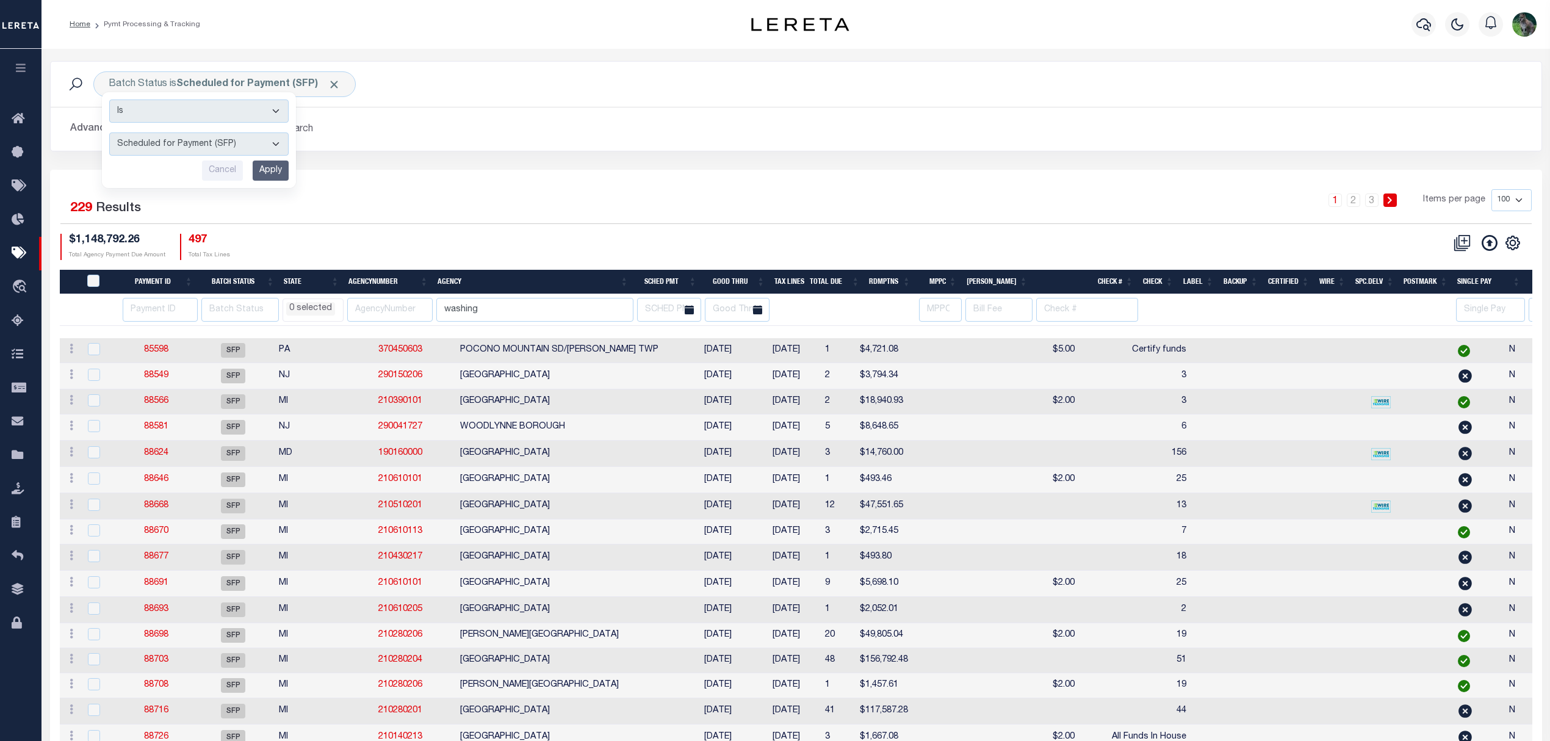
select select "RFW"
click at [109, 133] on select "Awaiting Funds (AWF) Cleared and Complete (CAC) New Check Needed (NCN) Payment …" at bounding box center [198, 143] width 179 height 23
click at [272, 166] on input "Apply" at bounding box center [271, 171] width 36 height 20
select select
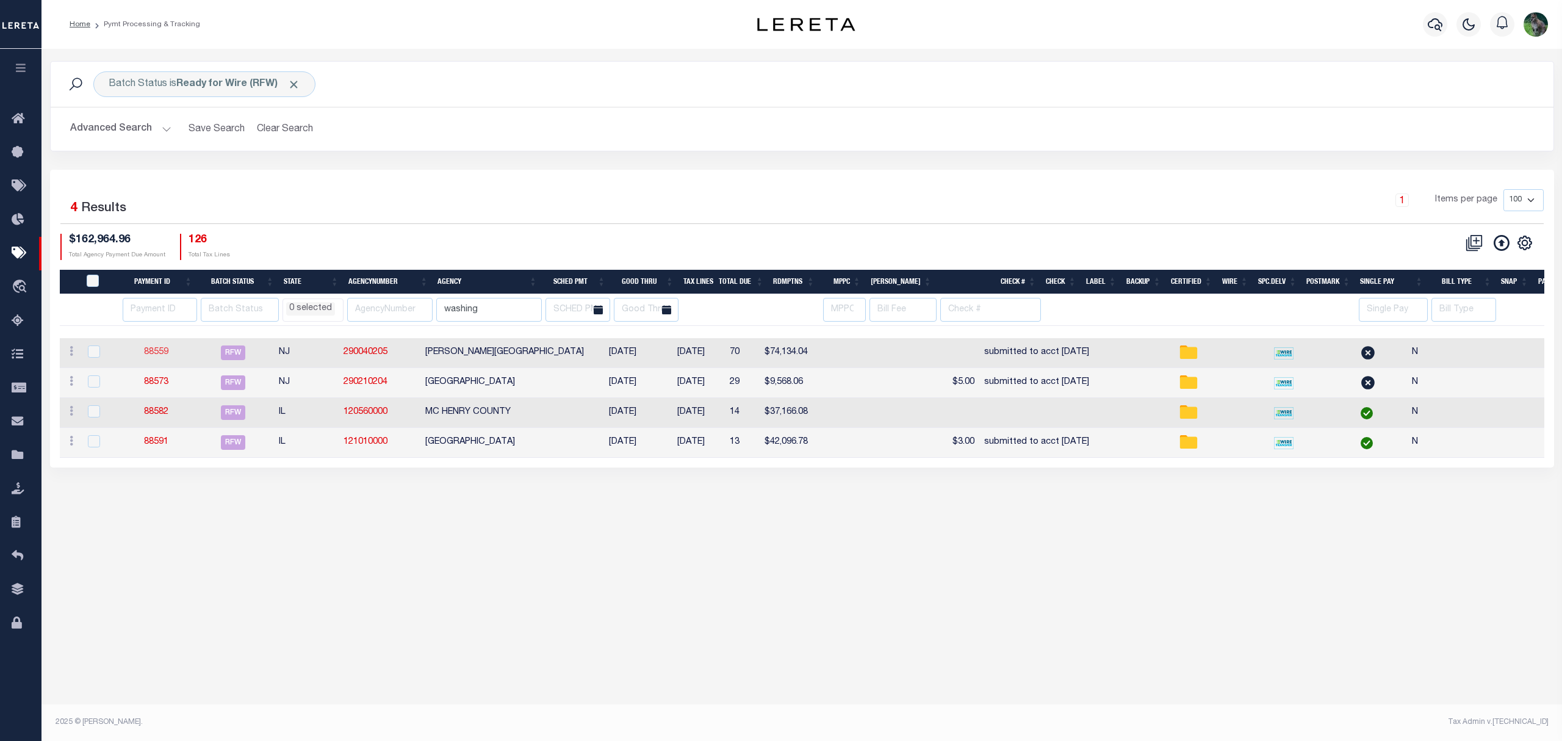
click at [148, 355] on link "88559" at bounding box center [156, 352] width 24 height 9
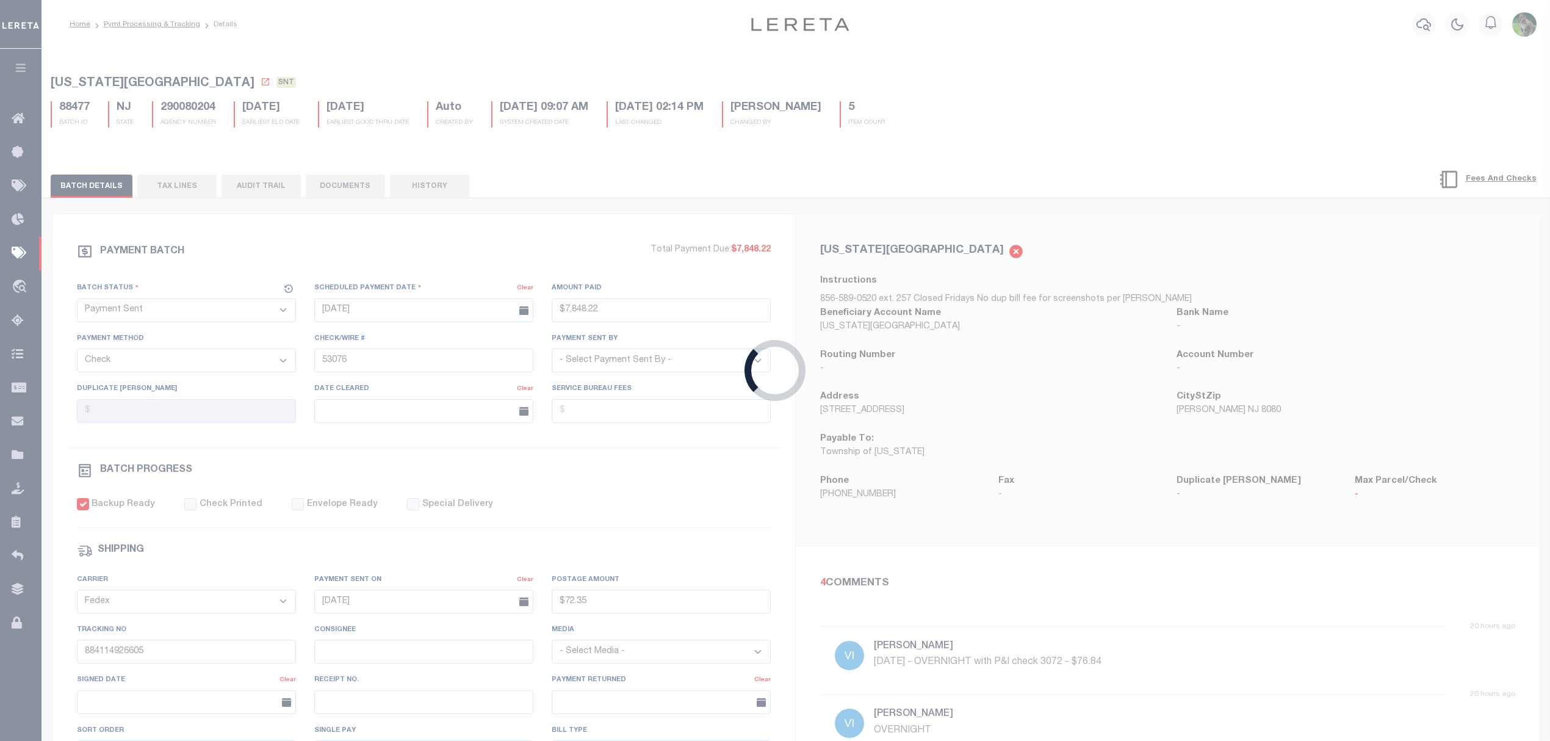
select select "RFW"
type input "[DATE]"
type input "$74,134.04"
select select "TRA"
type input "submitted to acct 9/3/25"
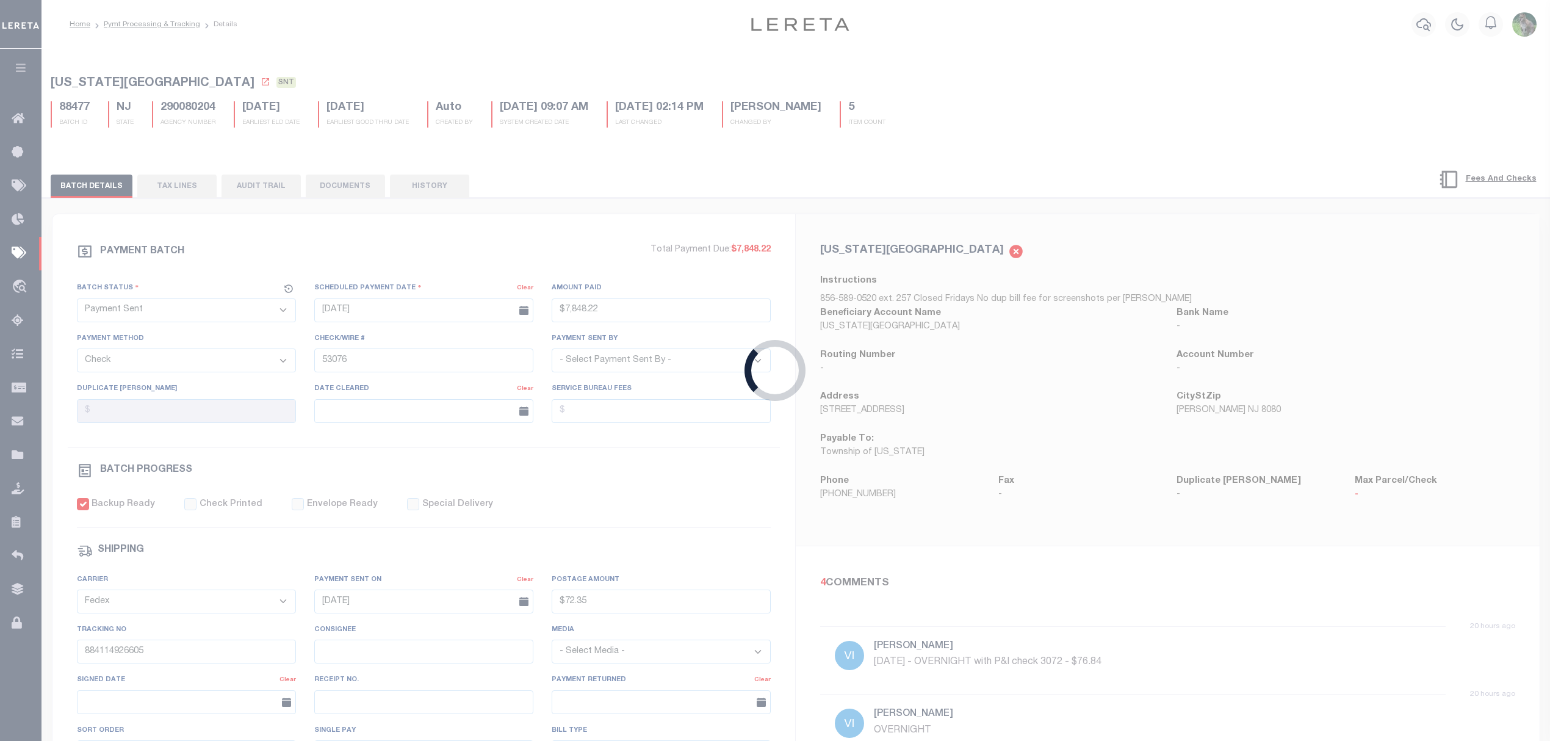
select select "[PERSON_NAME]"
checkbox input "false"
select select
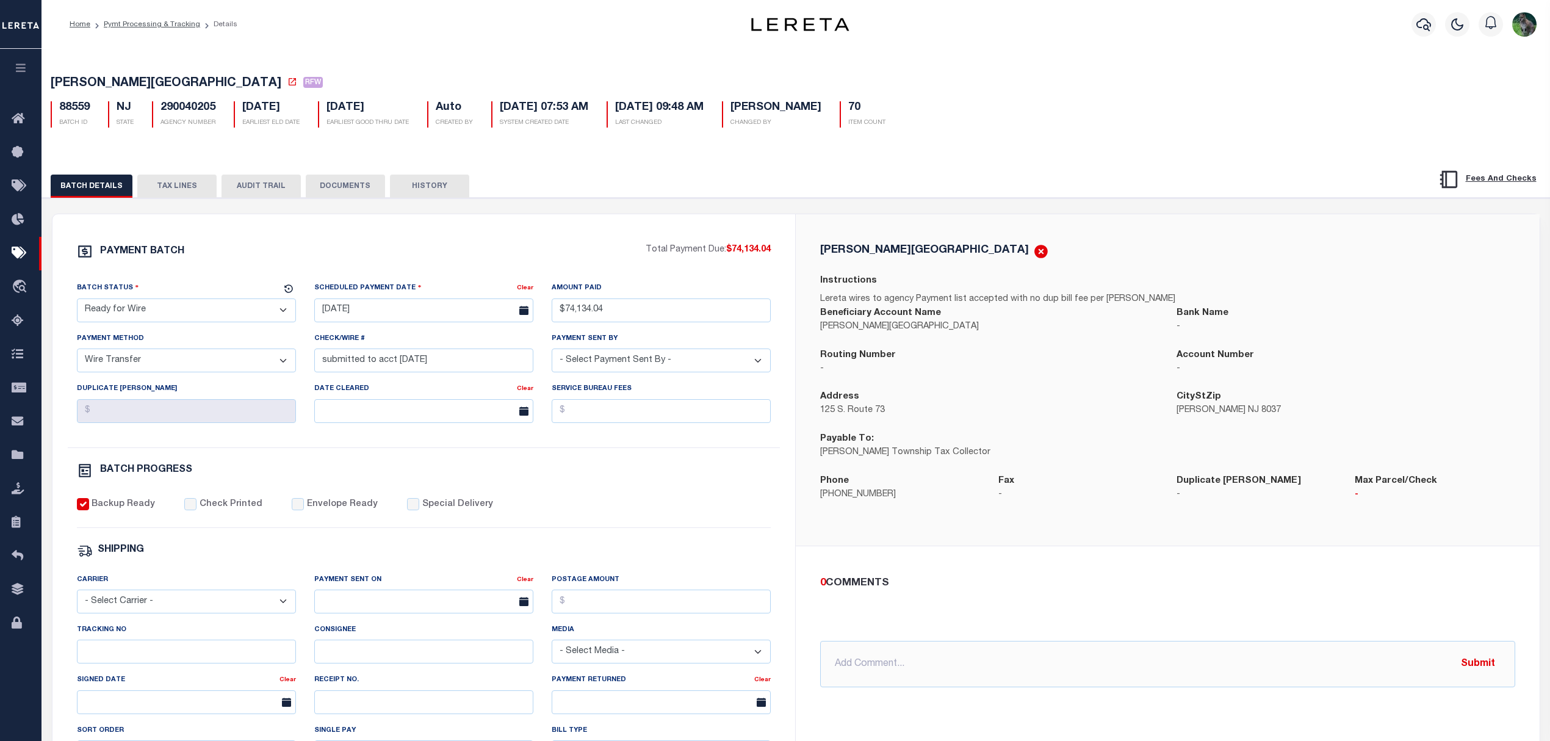
click at [198, 316] on select "- Select Status - Scheduled for Payment Ready For Payment Payment Sent Cleared …" at bounding box center [186, 310] width 219 height 24
select select "CAC"
click at [77, 302] on select "- Select Status - Scheduled for Payment Ready For Payment Payment Sent Cleared …" at bounding box center [186, 310] width 219 height 24
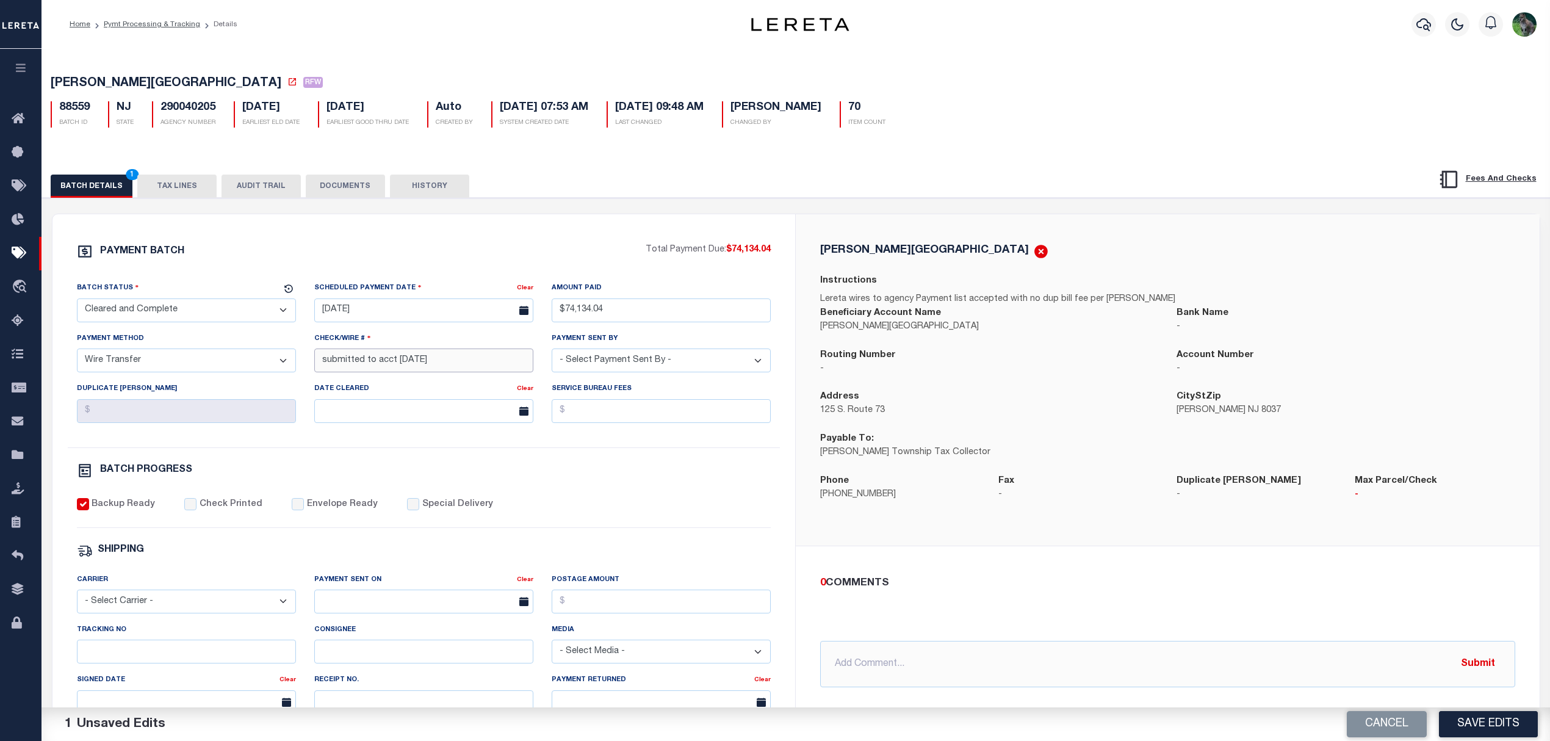
drag, startPoint x: 443, startPoint y: 367, endPoint x: 237, endPoint y: 383, distance: 206.3
click at [242, 383] on div "Batch Status - Select Status - Scheduled for Payment Ready For Payment Payment …" at bounding box center [424, 364] width 713 height 166
paste input "20250903MMQFMPYQ009650090"
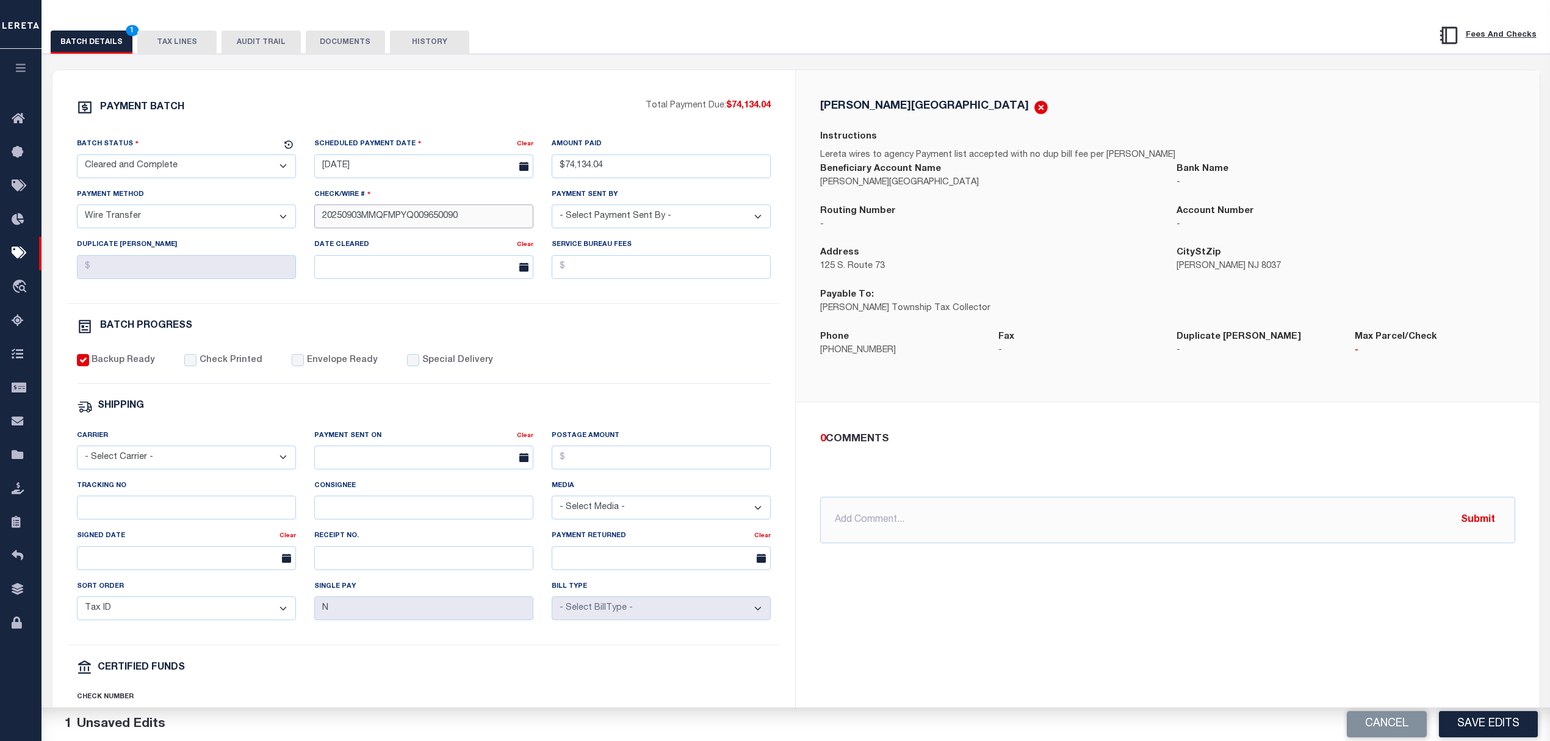
scroll to position [162, 0]
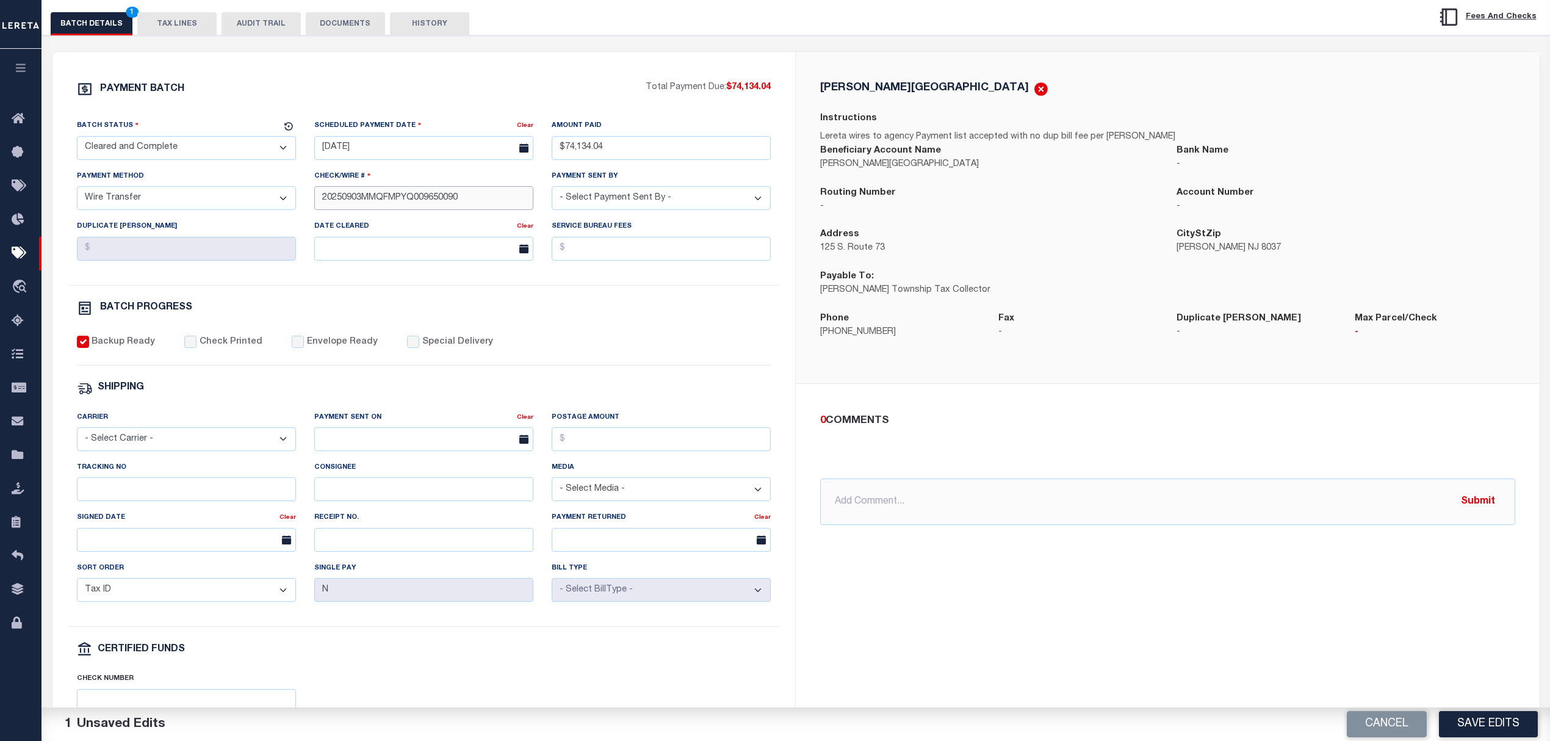
type input "20250903MMQFMPYQ009650090"
drag, startPoint x: 191, startPoint y: 447, endPoint x: 193, endPoint y: 459, distance: 12.3
click at [191, 447] on select "- Select Carrier - E-mail Fax Fedex FTP Other UPS USPS" at bounding box center [186, 439] width 219 height 24
select select "OTH"
click at [77, 436] on select "- Select Carrier - E-mail Fax Fedex FTP Other UPS USPS" at bounding box center [186, 439] width 219 height 24
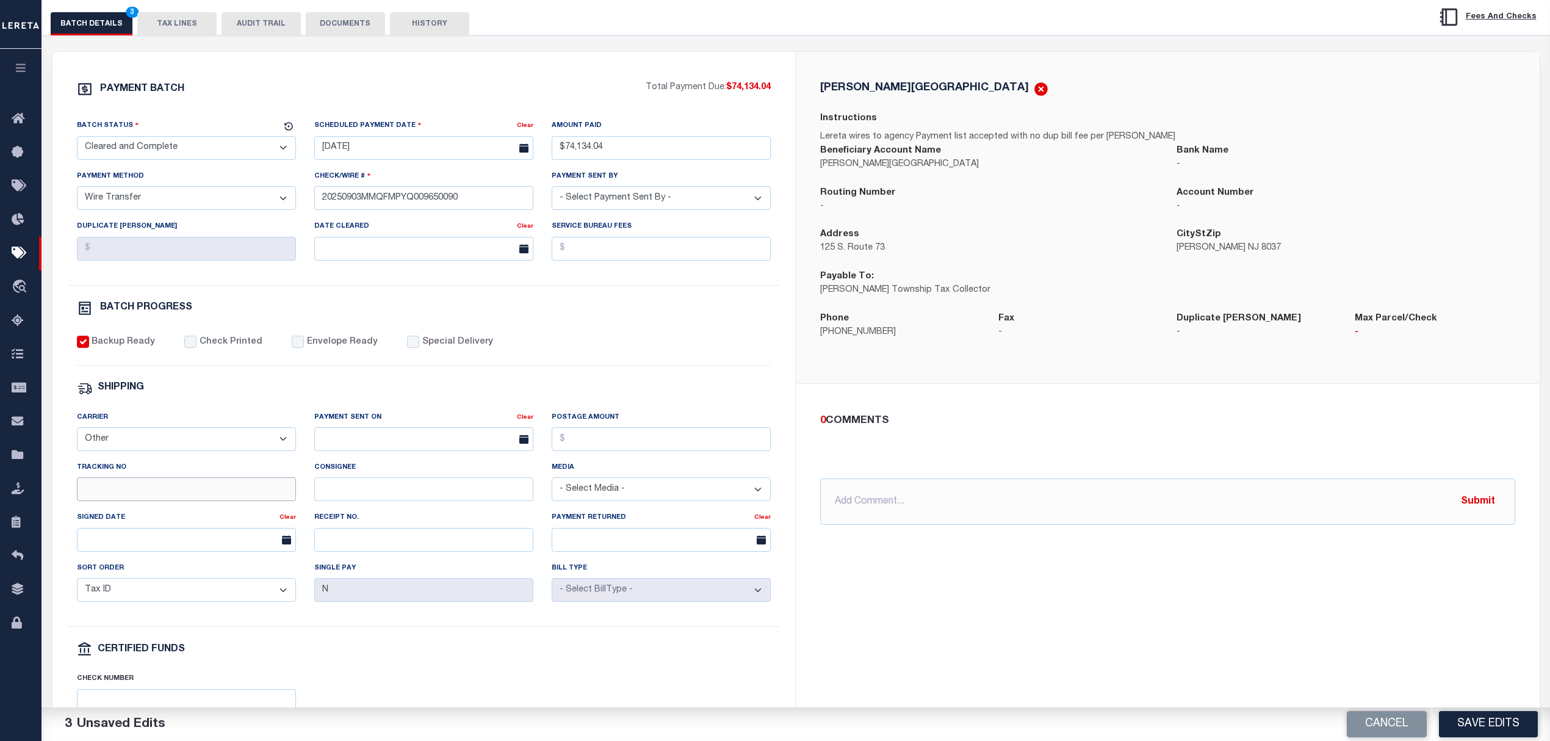
click at [182, 489] on input "Tracking No" at bounding box center [186, 489] width 219 height 24
paste input "20250903MMQFMPYQ00965009031741"
type input "20250903MMQFMPYQ00965009031741"
click at [380, 426] on div "Payment Sent On" at bounding box center [415, 419] width 203 height 17
click at [381, 448] on input "text" at bounding box center [423, 439] width 219 height 24
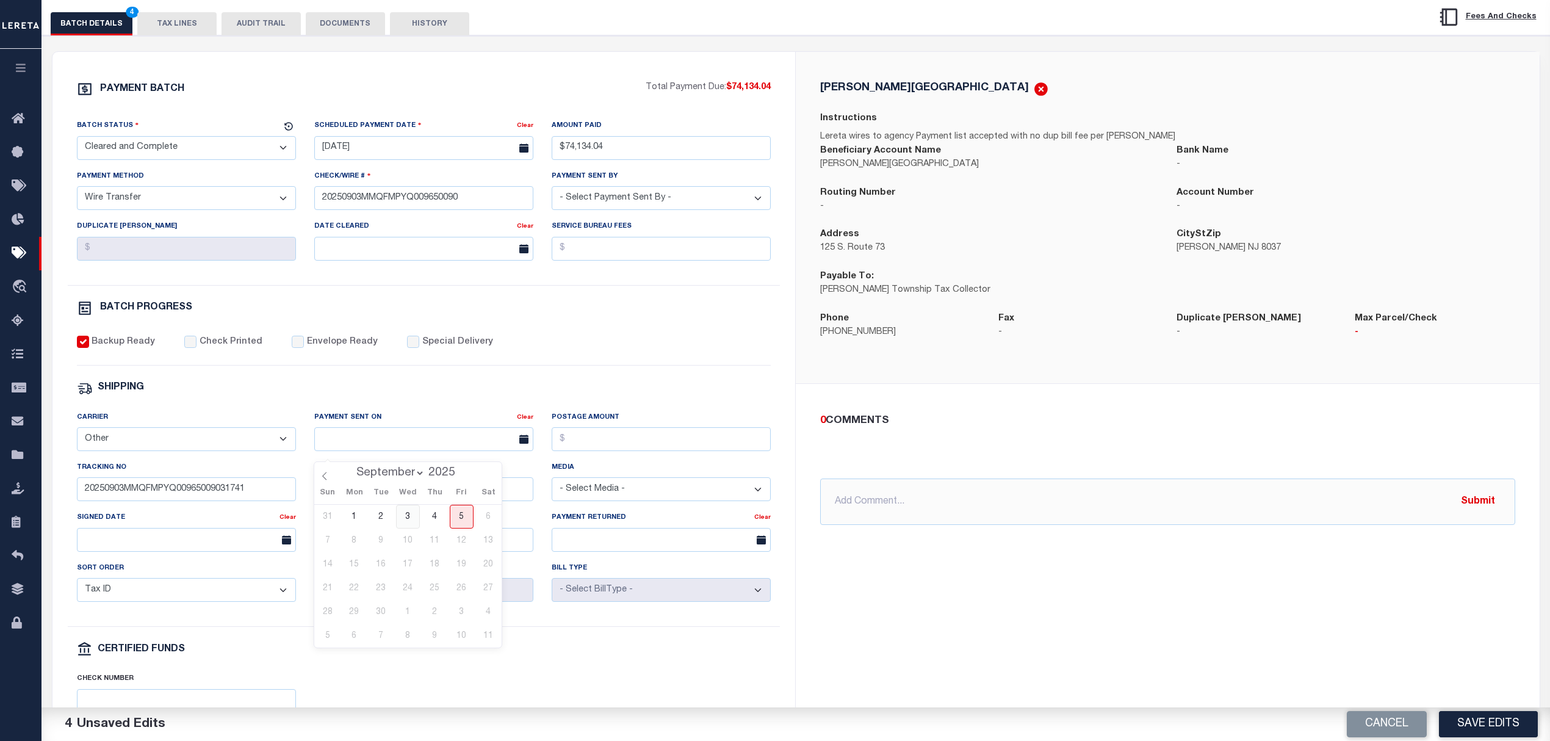
click at [404, 518] on span "3" at bounding box center [408, 517] width 24 height 24
type input "[DATE]"
click at [836, 496] on input "text" at bounding box center [1167, 501] width 695 height 46
paste input "20250903MMQFMPYQ00965009031741FT03"
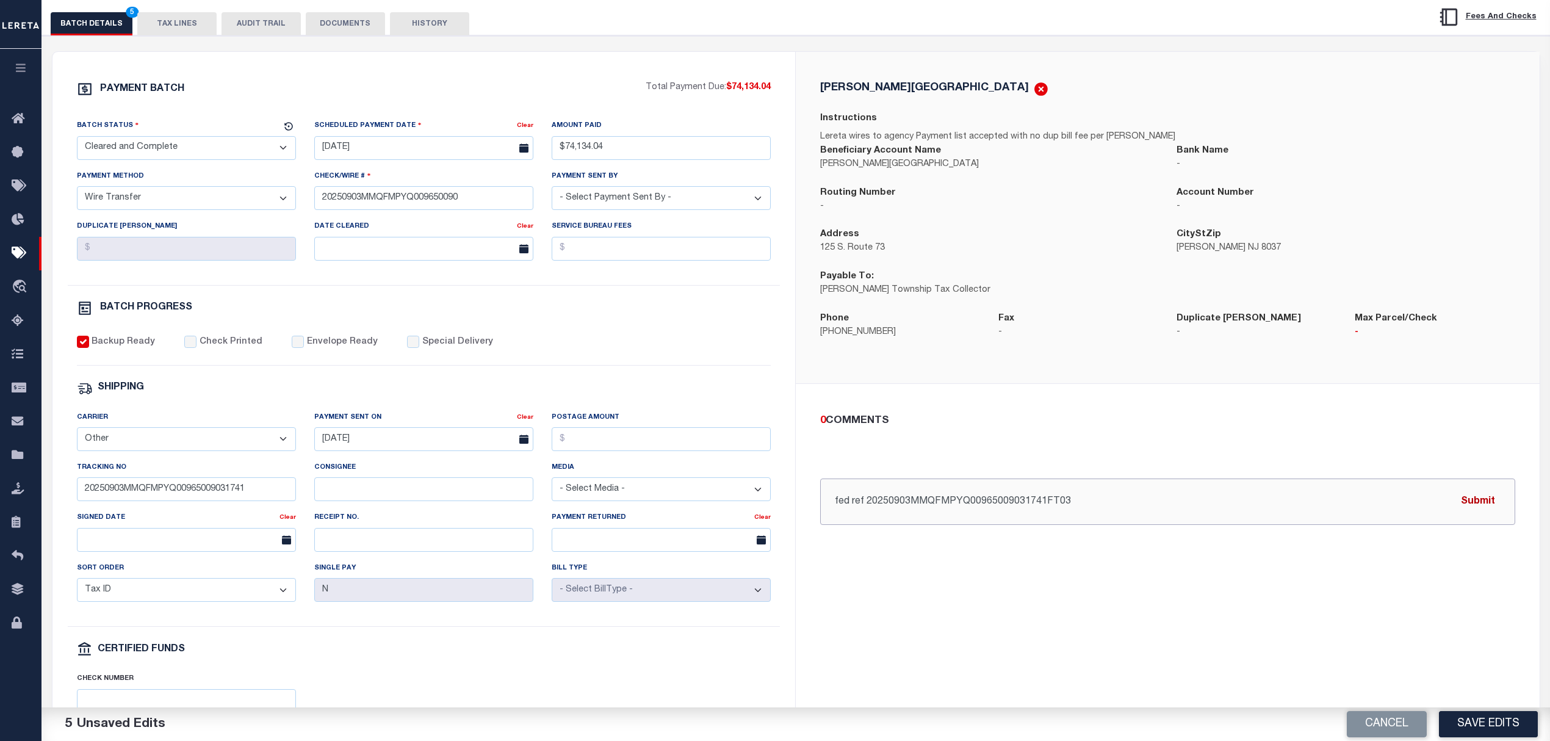
type input "fed ref 20250903MMQFMPYQ00965009031741FT03"
click at [1476, 501] on button "Submit" at bounding box center [1478, 501] width 50 height 25
click at [1468, 721] on button "Save Edits" at bounding box center [1488, 724] width 99 height 26
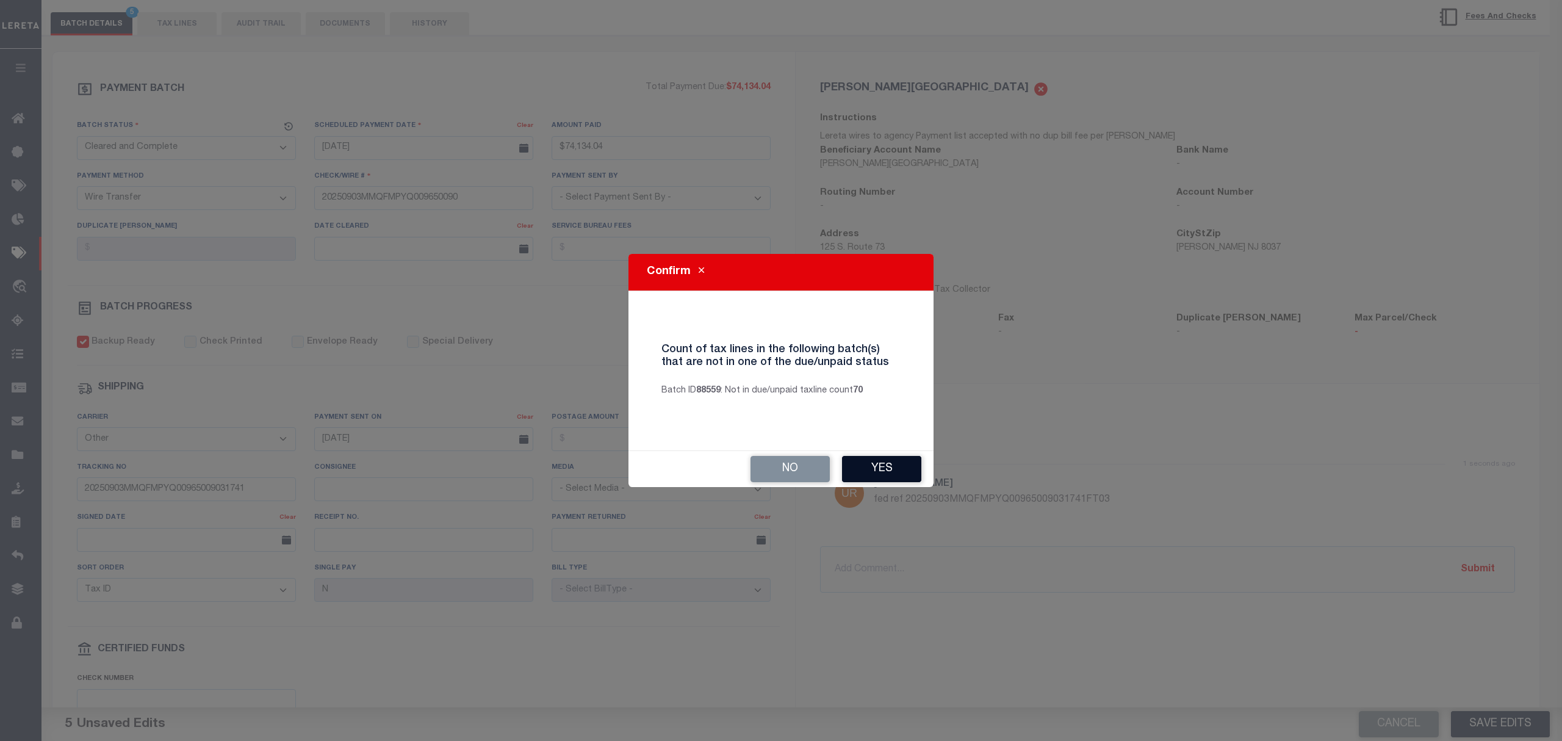
click at [886, 471] on button "Yes" at bounding box center [881, 469] width 79 height 26
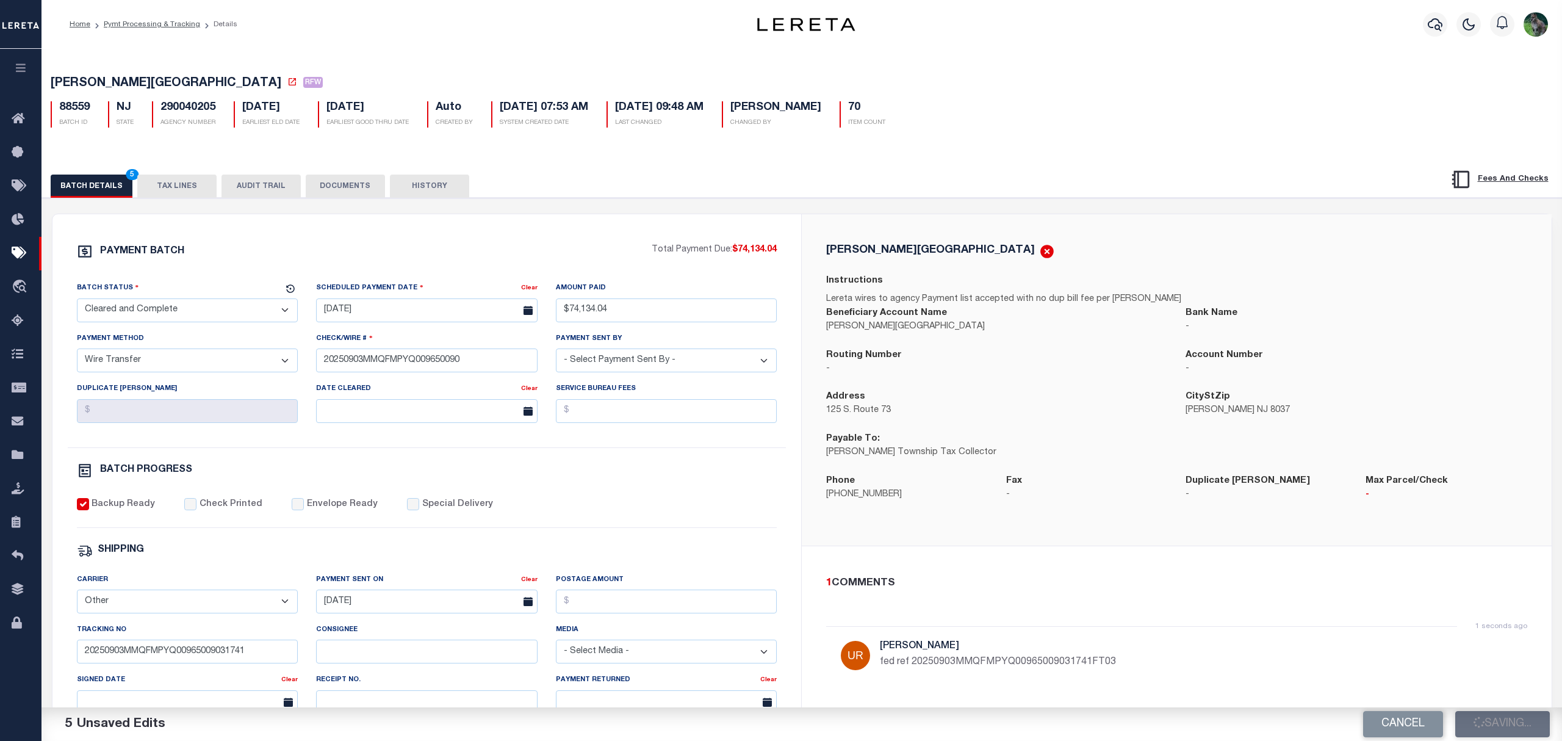
select select
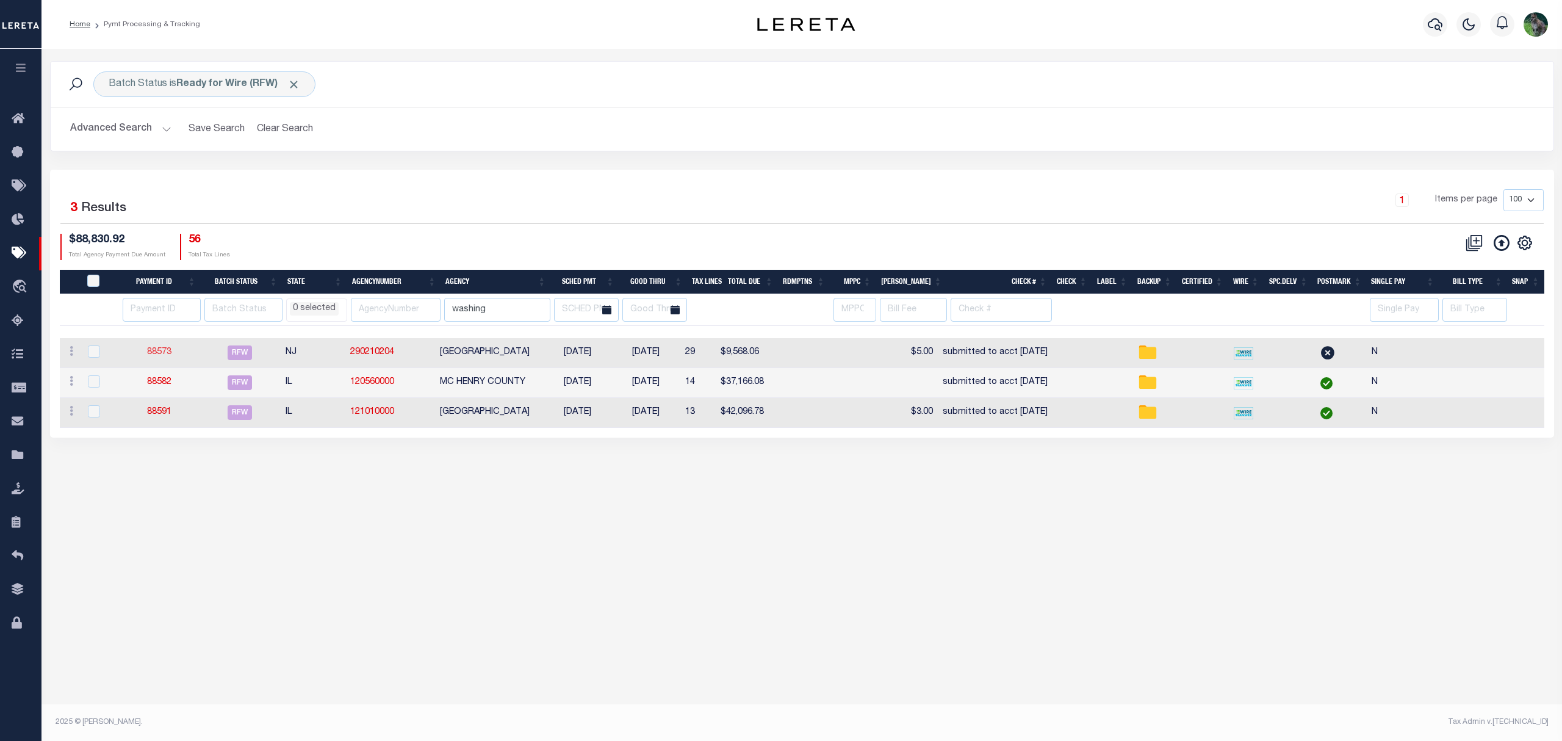
click at [160, 355] on link "88573" at bounding box center [159, 352] width 24 height 9
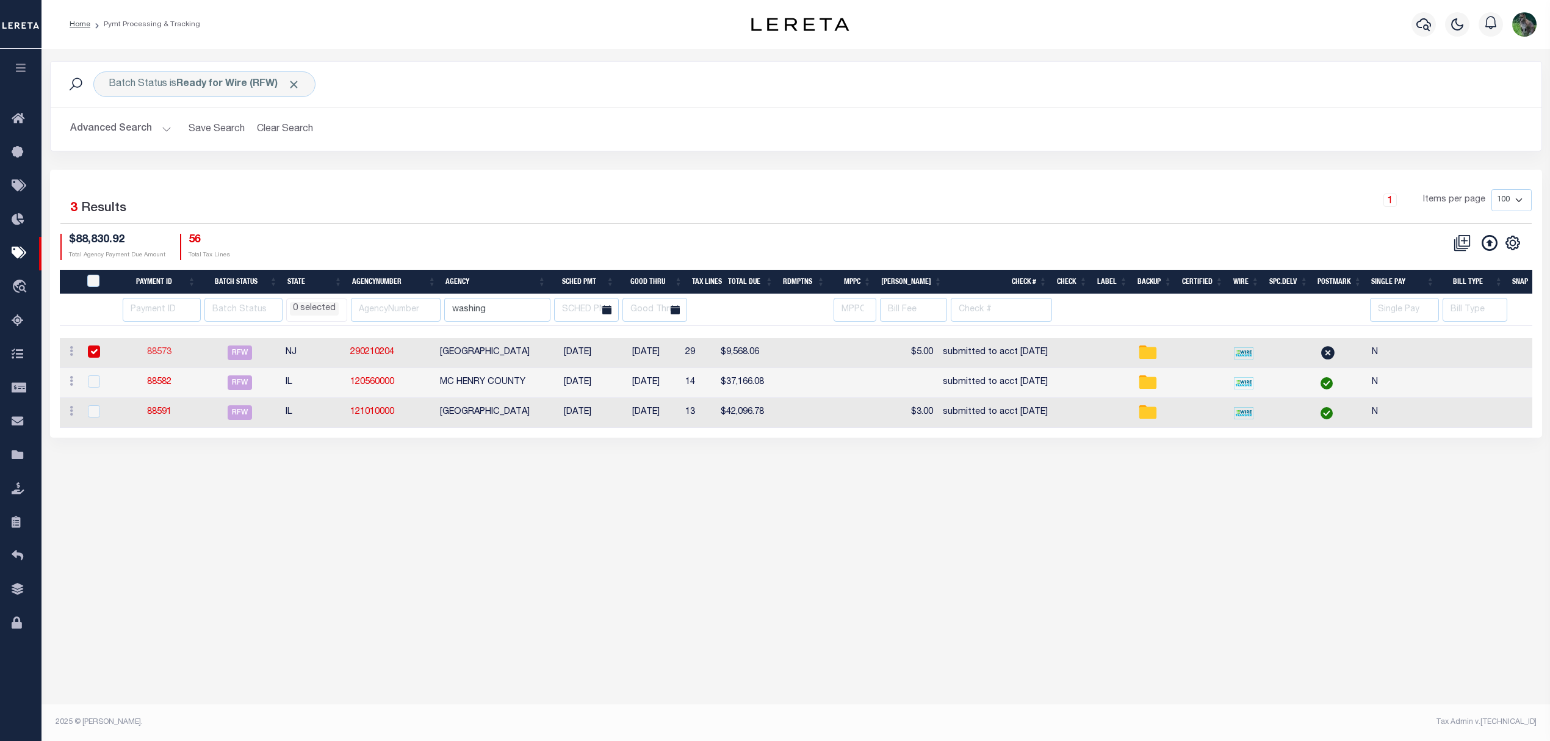
select select "RFW"
type input "$9,568.06"
type input "submitted to acct 9/3/25"
select select
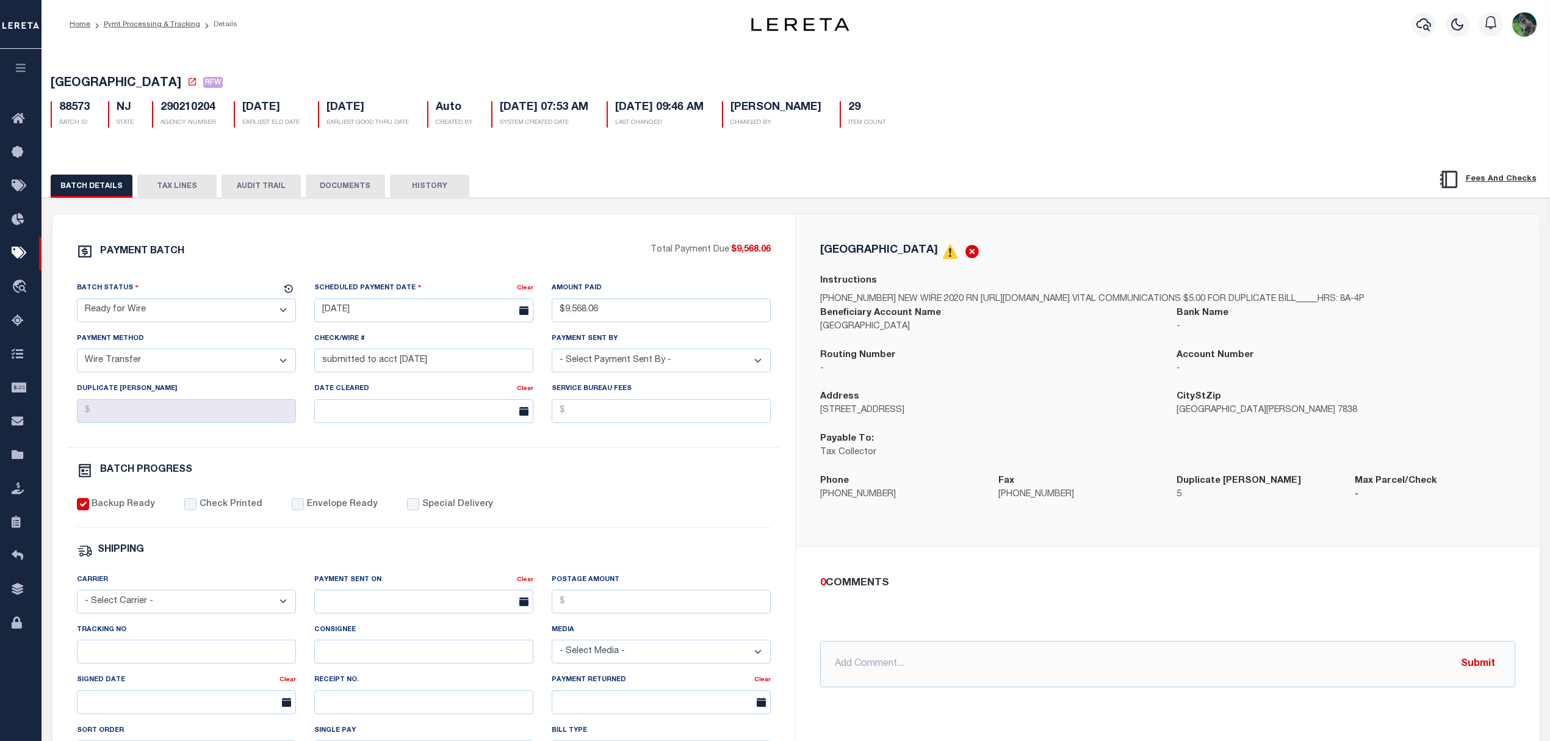
drag, startPoint x: 228, startPoint y: 320, endPoint x: 217, endPoint y: 325, distance: 11.2
click at [228, 320] on select "- Select Status - Scheduled for Payment Ready For Payment Payment Sent Cleared …" at bounding box center [186, 310] width 219 height 24
select select "CAC"
click at [77, 302] on select "- Select Status - Scheduled for Payment Ready For Payment Payment Sent Cleared …" at bounding box center [186, 310] width 219 height 24
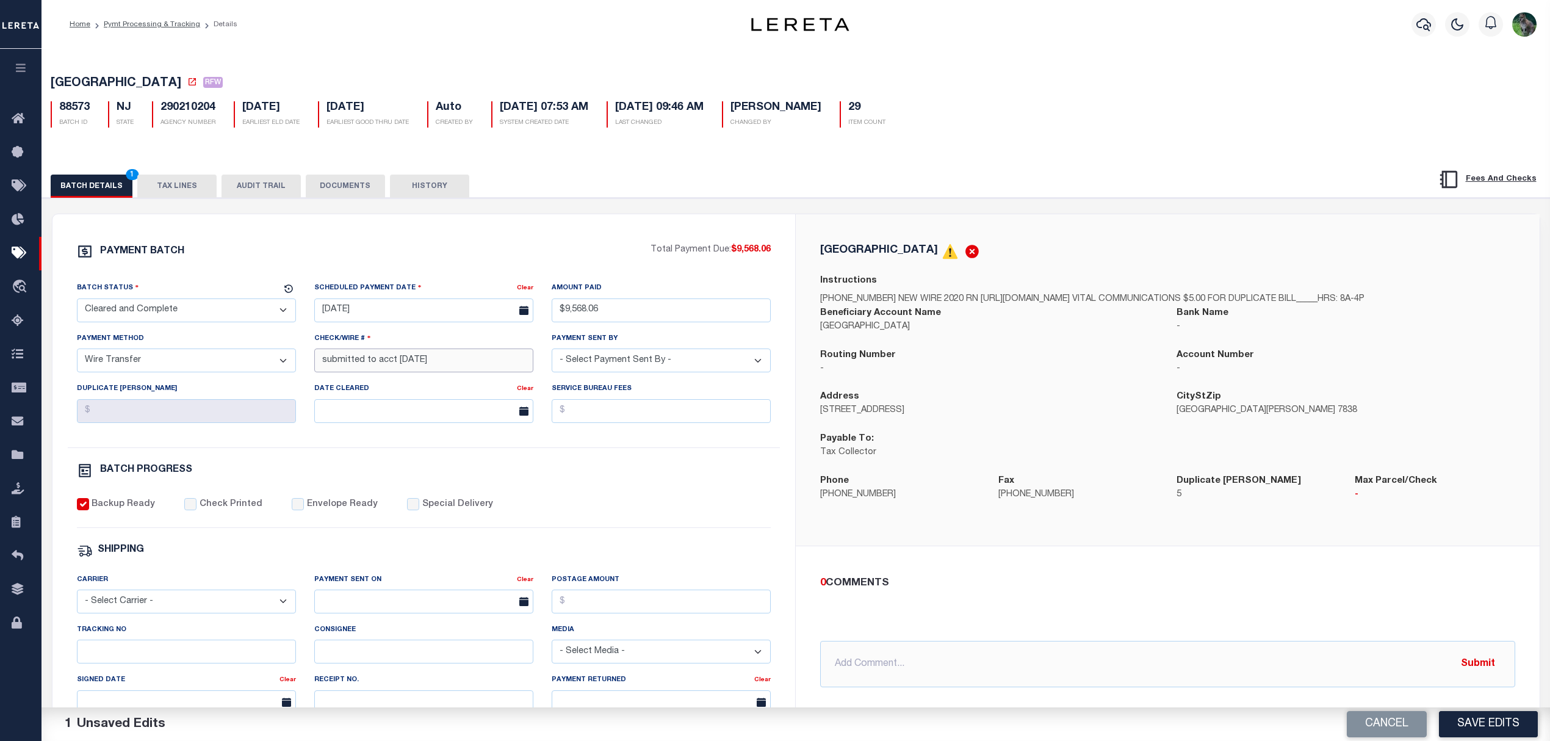
drag, startPoint x: 421, startPoint y: 371, endPoint x: 303, endPoint y: 387, distance: 118.9
click at [303, 387] on div "Batch Status - Select Status - Scheduled for Payment Ready For Payment Payment …" at bounding box center [424, 364] width 713 height 166
paste input "20250903MMQFMPLN000014090"
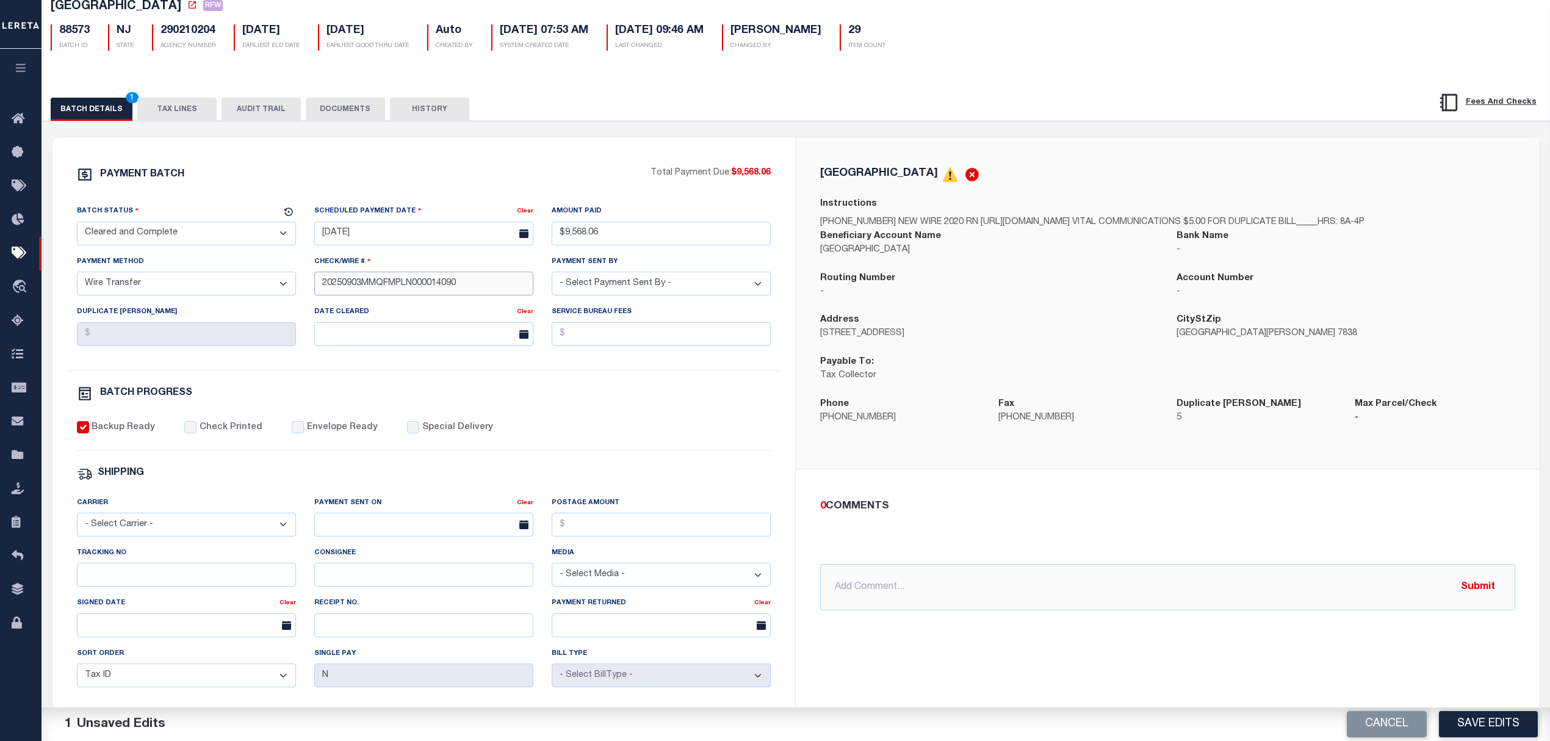
scroll to position [81, 0]
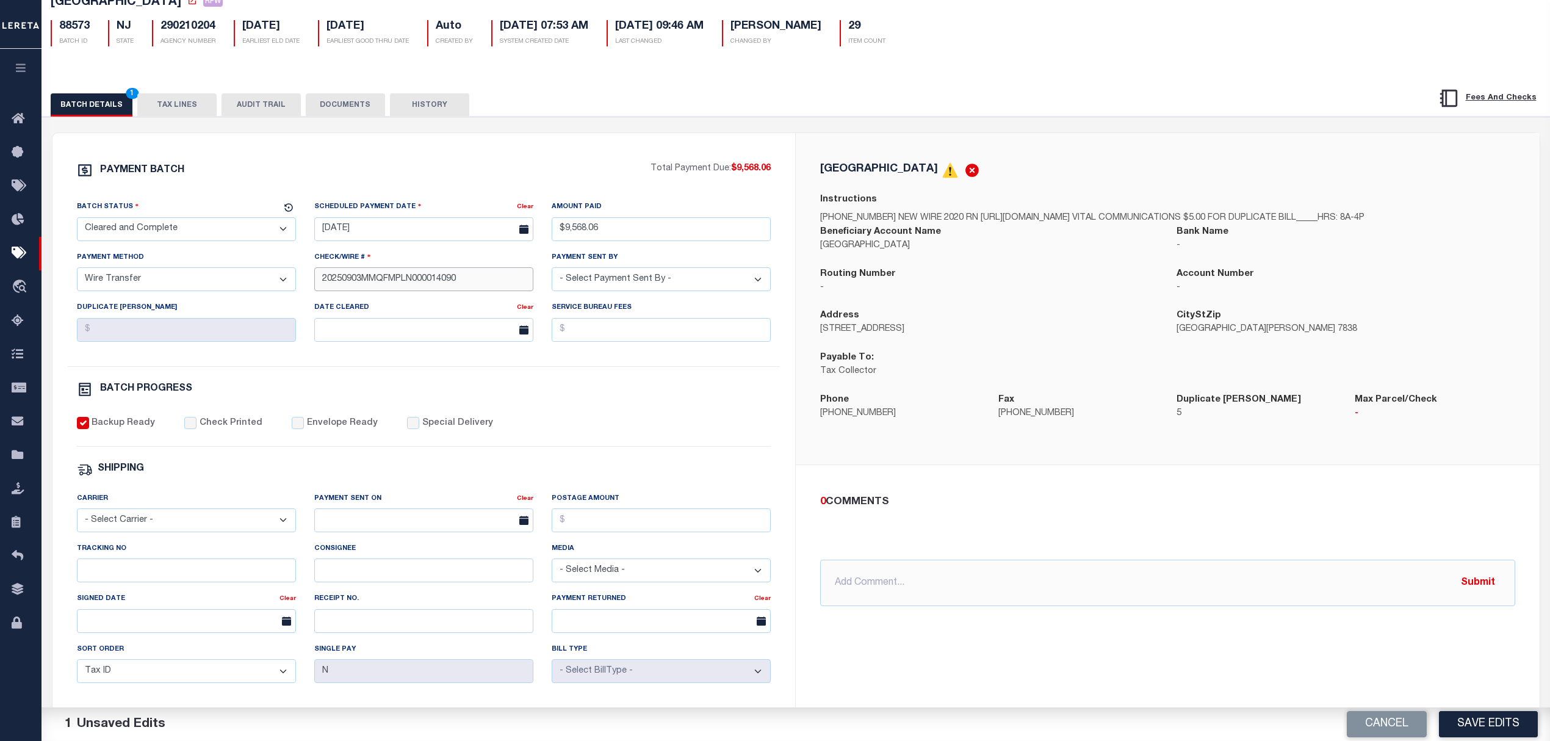
type input "20250903MMQFMPLN000014090"
click at [189, 532] on select "- Select Carrier - E-mail Fax Fedex FTP Other UPS USPS" at bounding box center [186, 520] width 219 height 24
select select "OTH"
click at [77, 517] on select "- Select Carrier - E-mail Fax Fedex FTP Other UPS USPS" at bounding box center [186, 520] width 219 height 24
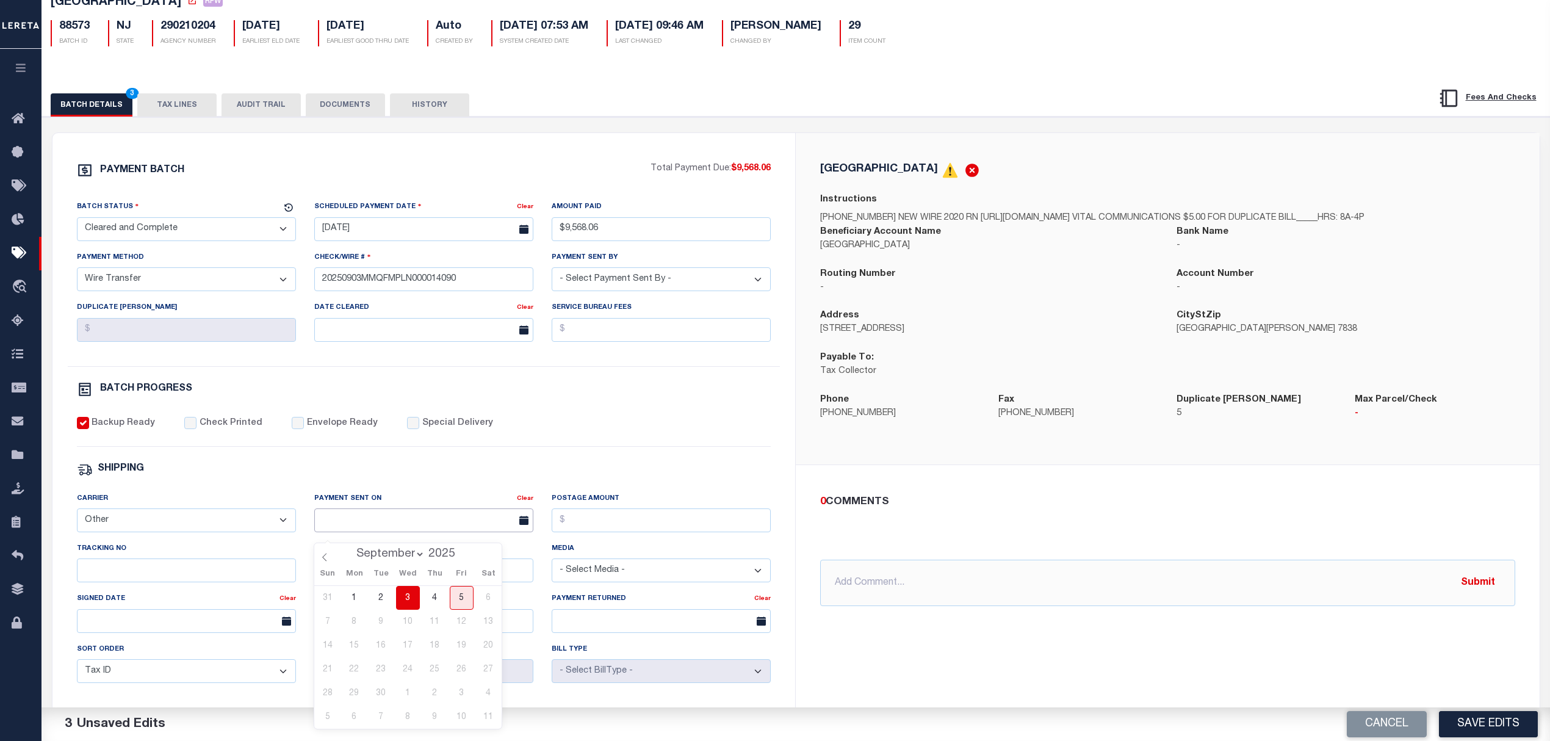
click at [365, 524] on input "text" at bounding box center [423, 520] width 219 height 24
click at [418, 601] on span "3" at bounding box center [408, 598] width 24 height 24
type input "[DATE]"
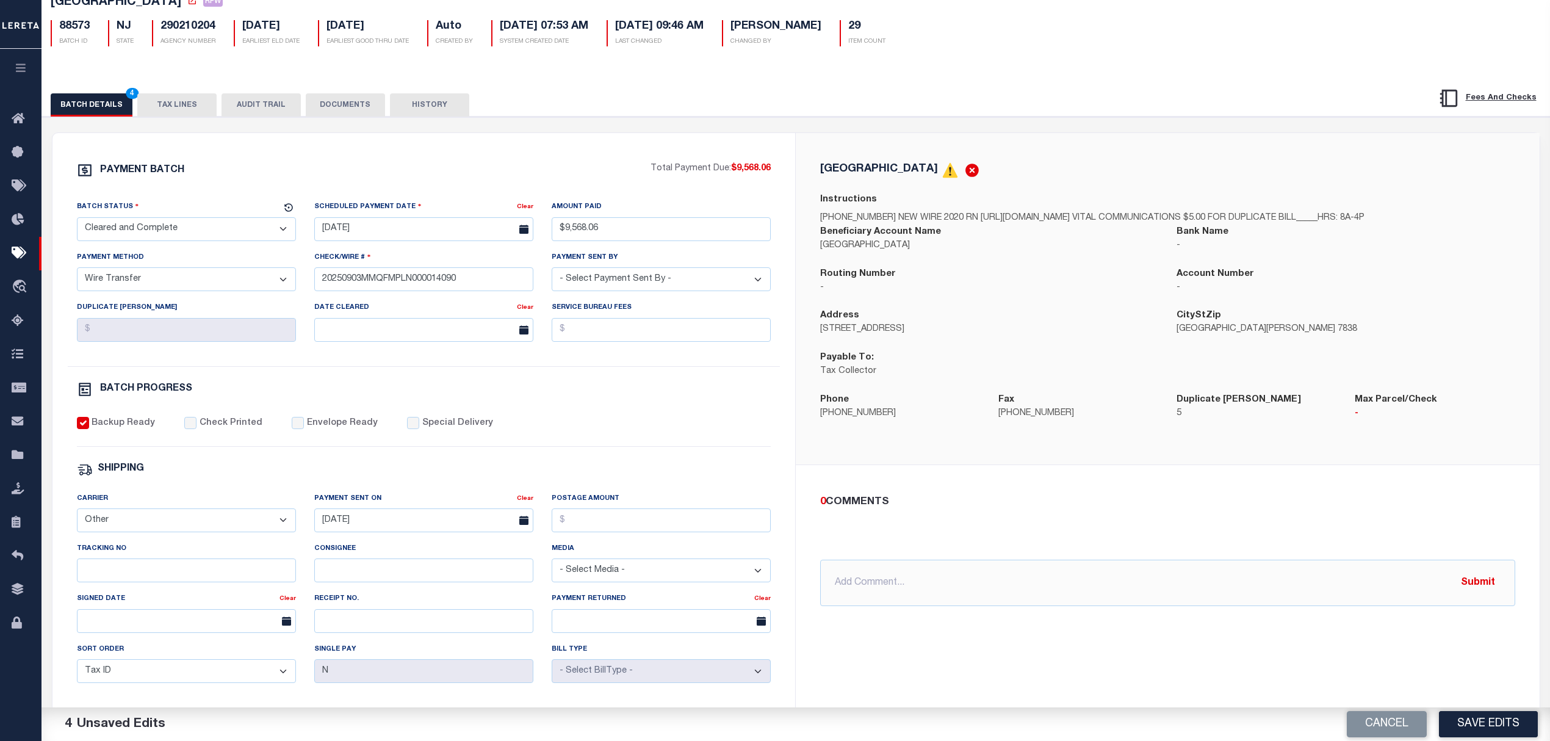
click at [229, 592] on div "Tracking No" at bounding box center [186, 567] width 237 height 50
click at [237, 582] on input "Tracking No" at bounding box center [186, 570] width 219 height 24
paste input "20250903MMQFMPLN00001409031614"
type input "20250903MMQFMPLN00001409031614"
click at [935, 601] on input "text" at bounding box center [1167, 583] width 695 height 46
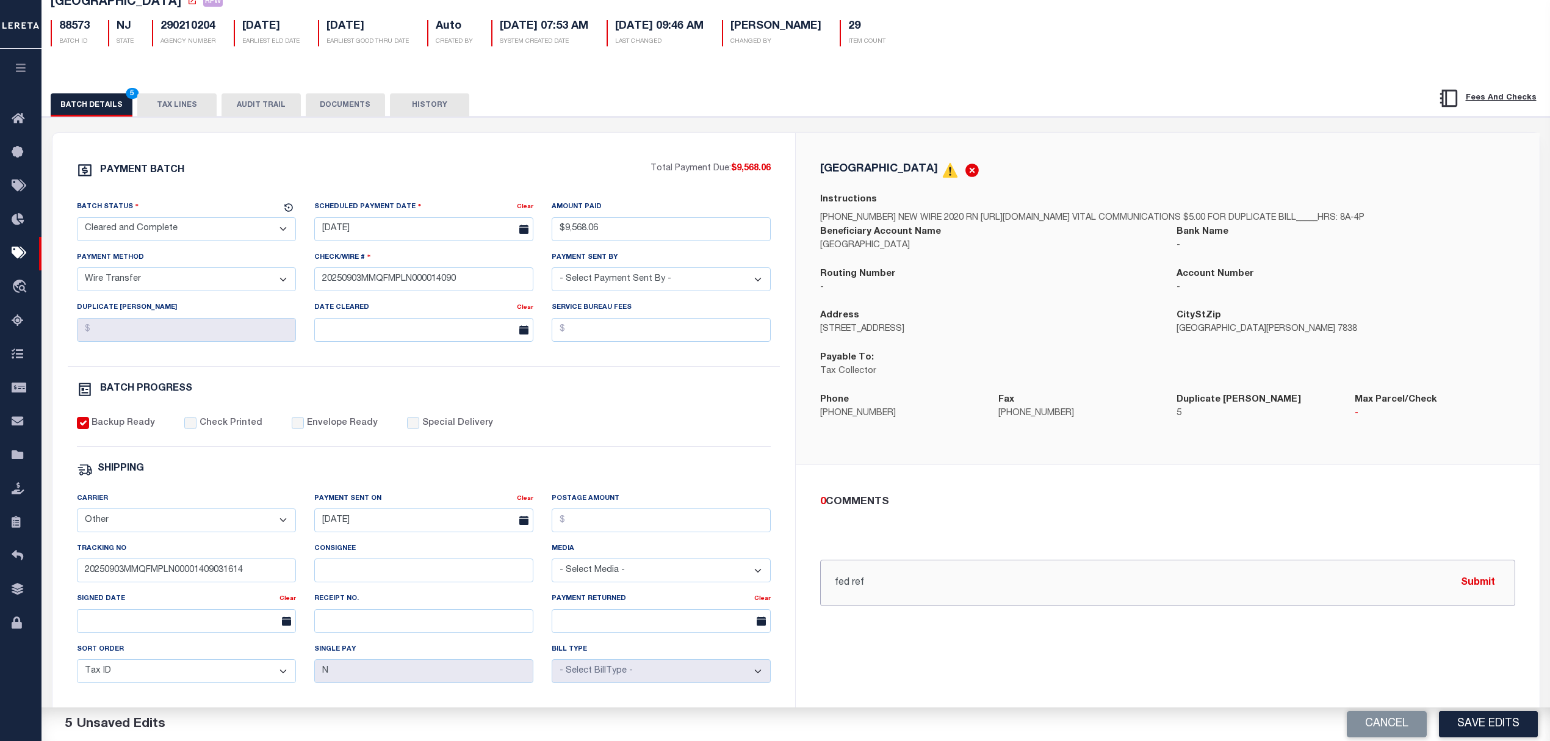
paste input "20250903MMQFMPLN00001409031614FT03"
type input "fed ref 20250903MMQFMPLN00001409031614FT03"
click at [1478, 591] on button "Submit" at bounding box center [1478, 582] width 50 height 25
click at [1475, 715] on button "Save Edits" at bounding box center [1488, 724] width 99 height 26
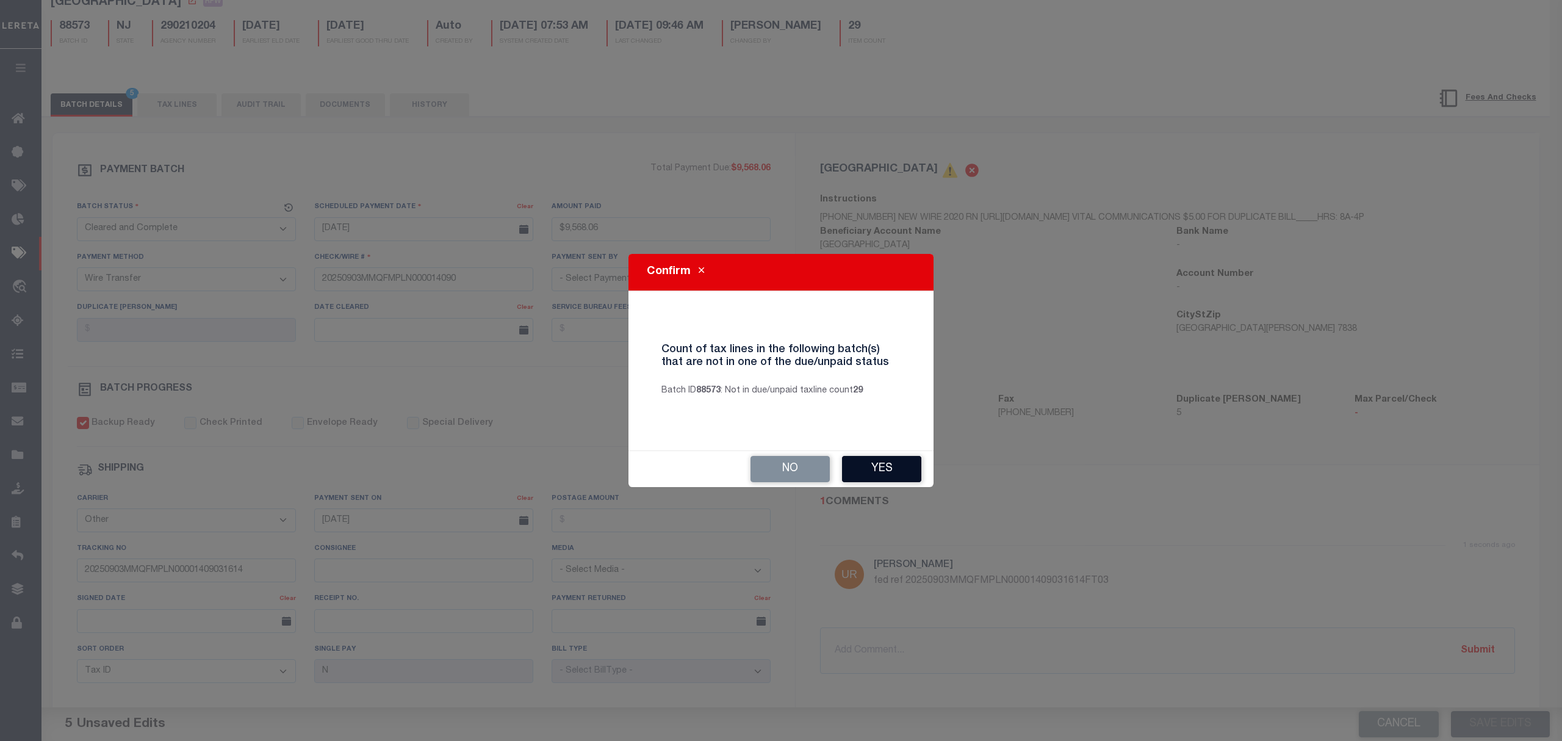
click at [862, 481] on button "Yes" at bounding box center [881, 469] width 79 height 26
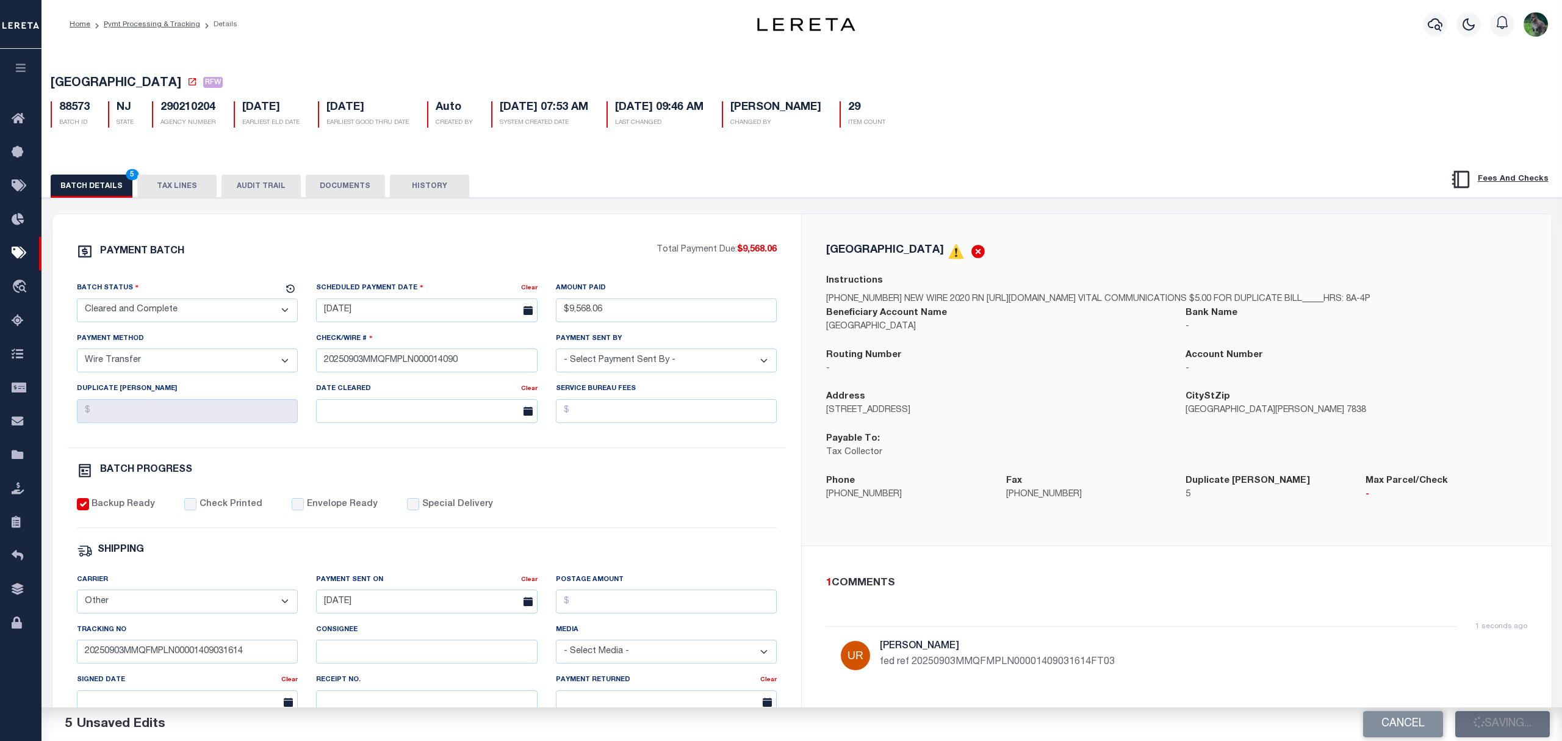
select select
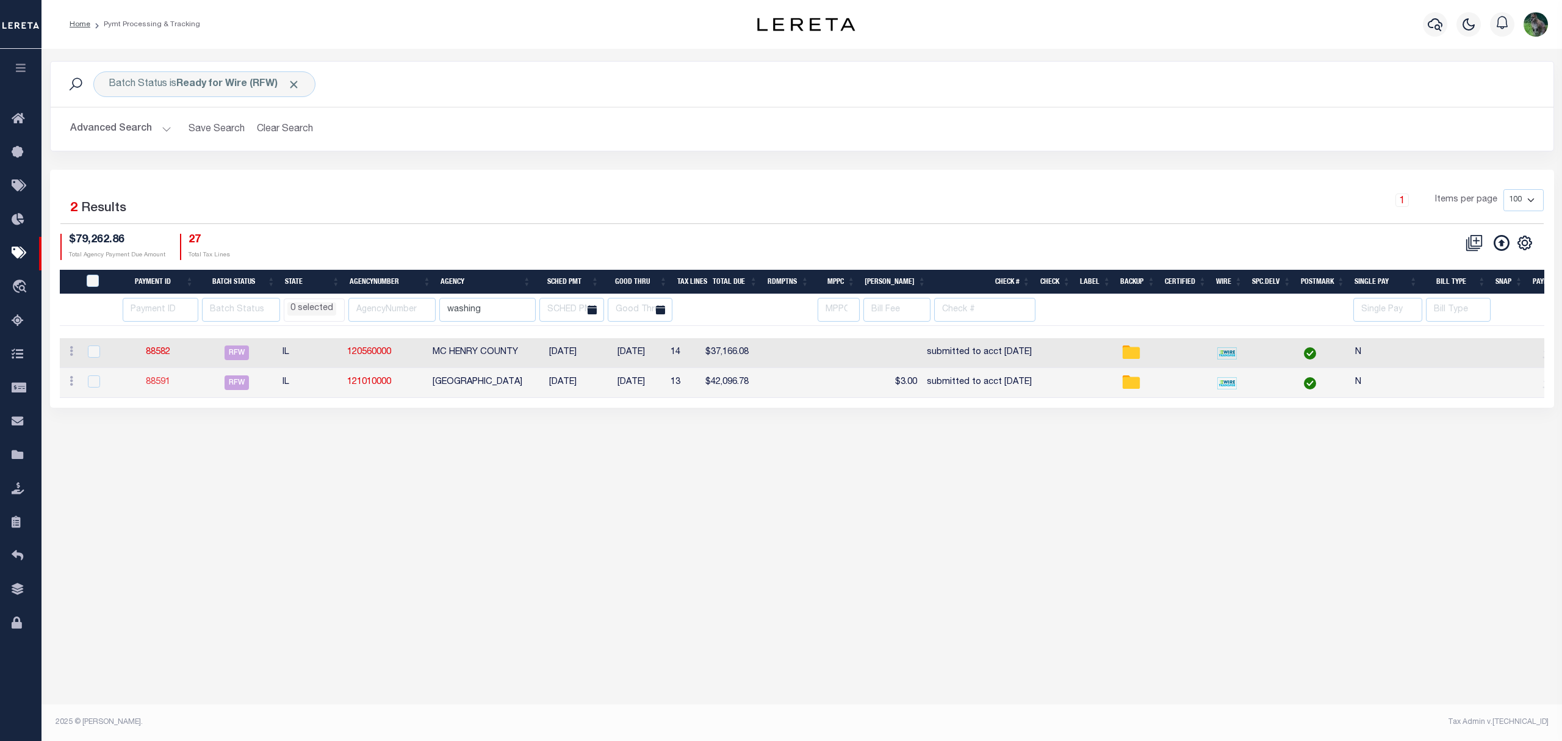
click at [154, 386] on link "88591" at bounding box center [158, 382] width 24 height 9
select select "RFW"
type input "$42,096.78"
type input "submitted to acct 9/3/25"
type input "$13"
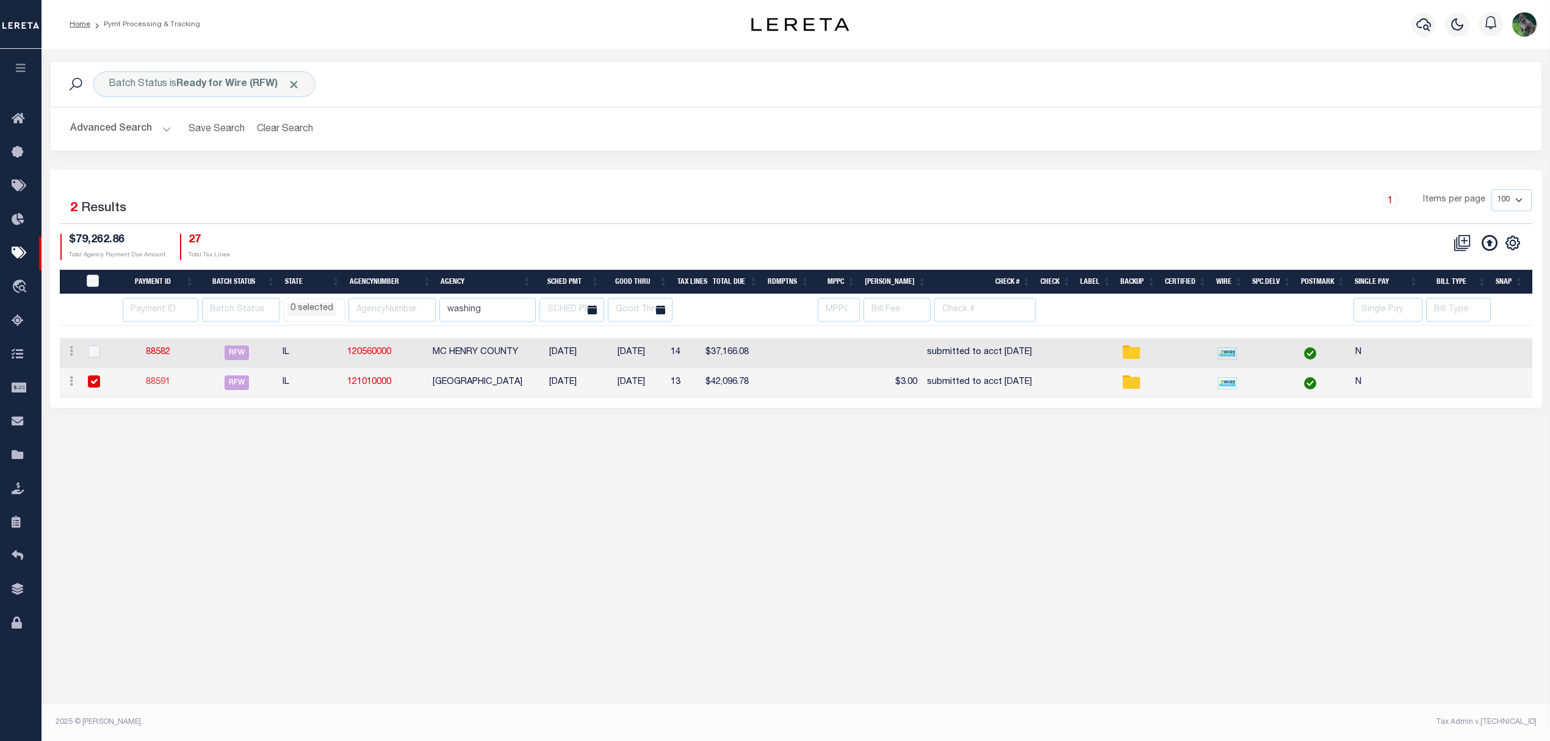
select select
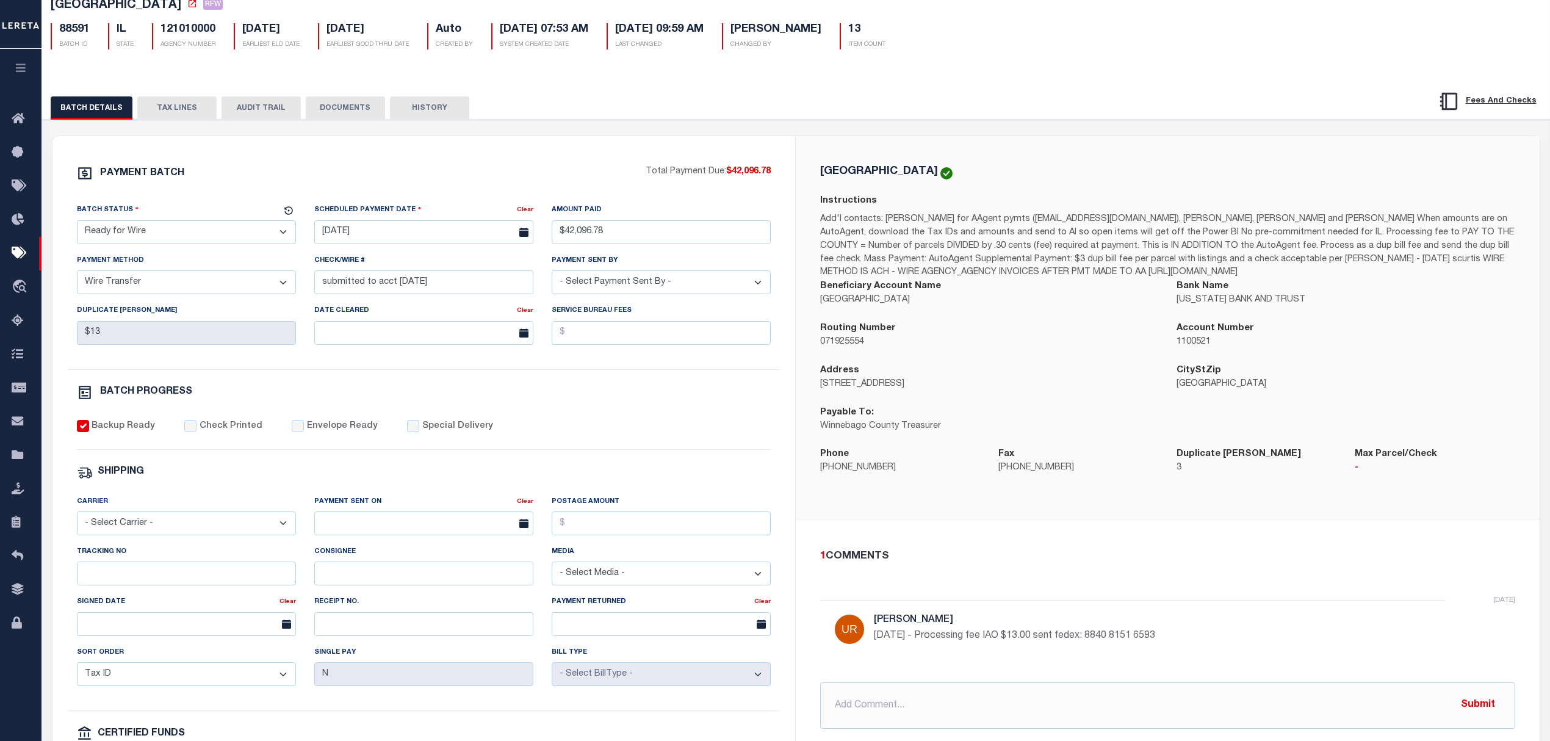
scroll to position [81, 0]
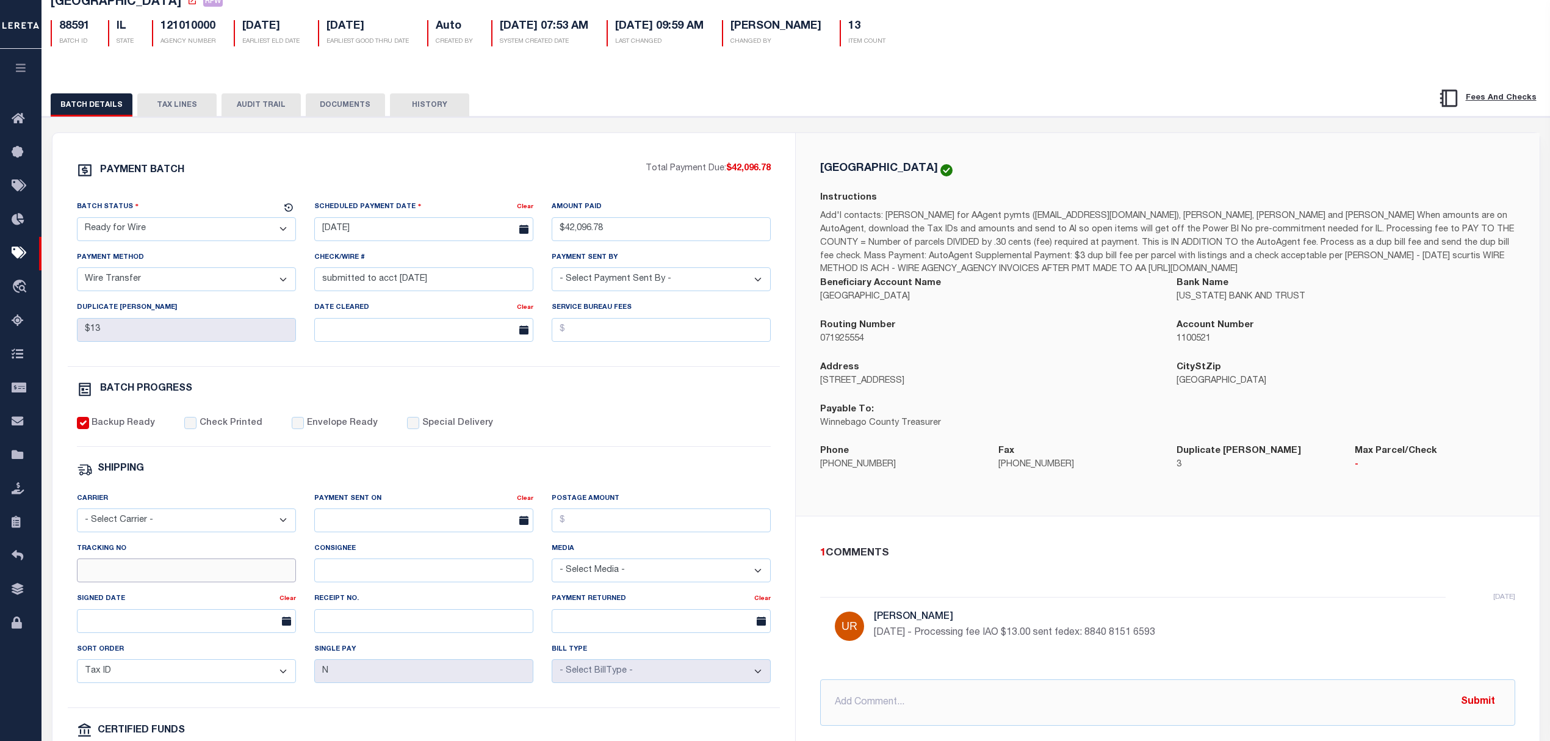
click at [167, 582] on input "Tracking No" at bounding box center [186, 570] width 219 height 24
paste input "20250903L1LFB83C00043009031614"
type input "20250903L1LFB83C00043009031614"
click at [135, 532] on select "- Select Carrier - E-mail Fax Fedex FTP Other UPS USPS" at bounding box center [186, 520] width 219 height 24
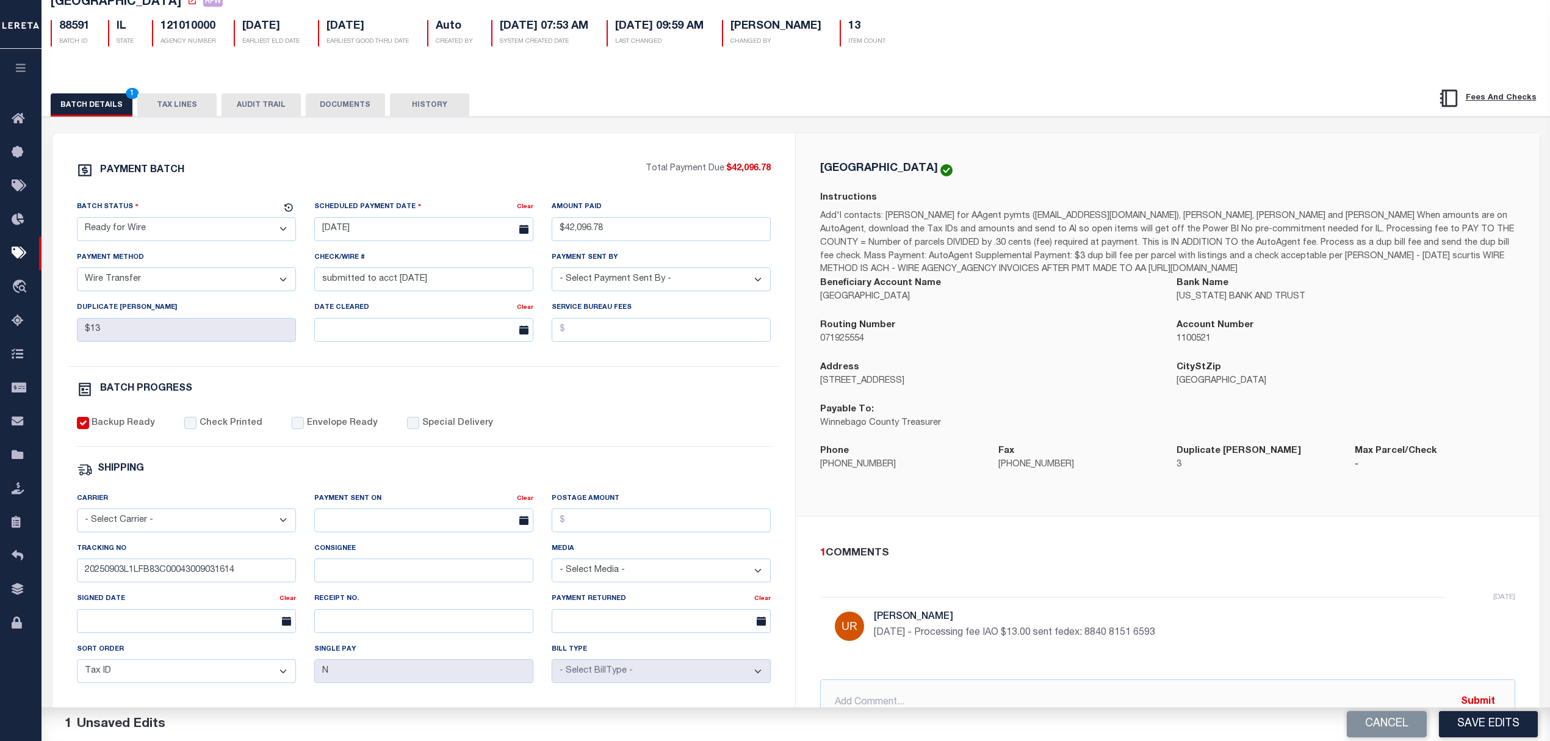
select select "OTH"
click at [77, 516] on select "- Select Carrier - E-mail Fax Fedex FTP Other UPS USPS" at bounding box center [186, 520] width 219 height 24
click at [377, 526] on input "text" at bounding box center [423, 520] width 219 height 24
click at [411, 599] on span "3" at bounding box center [408, 597] width 24 height 24
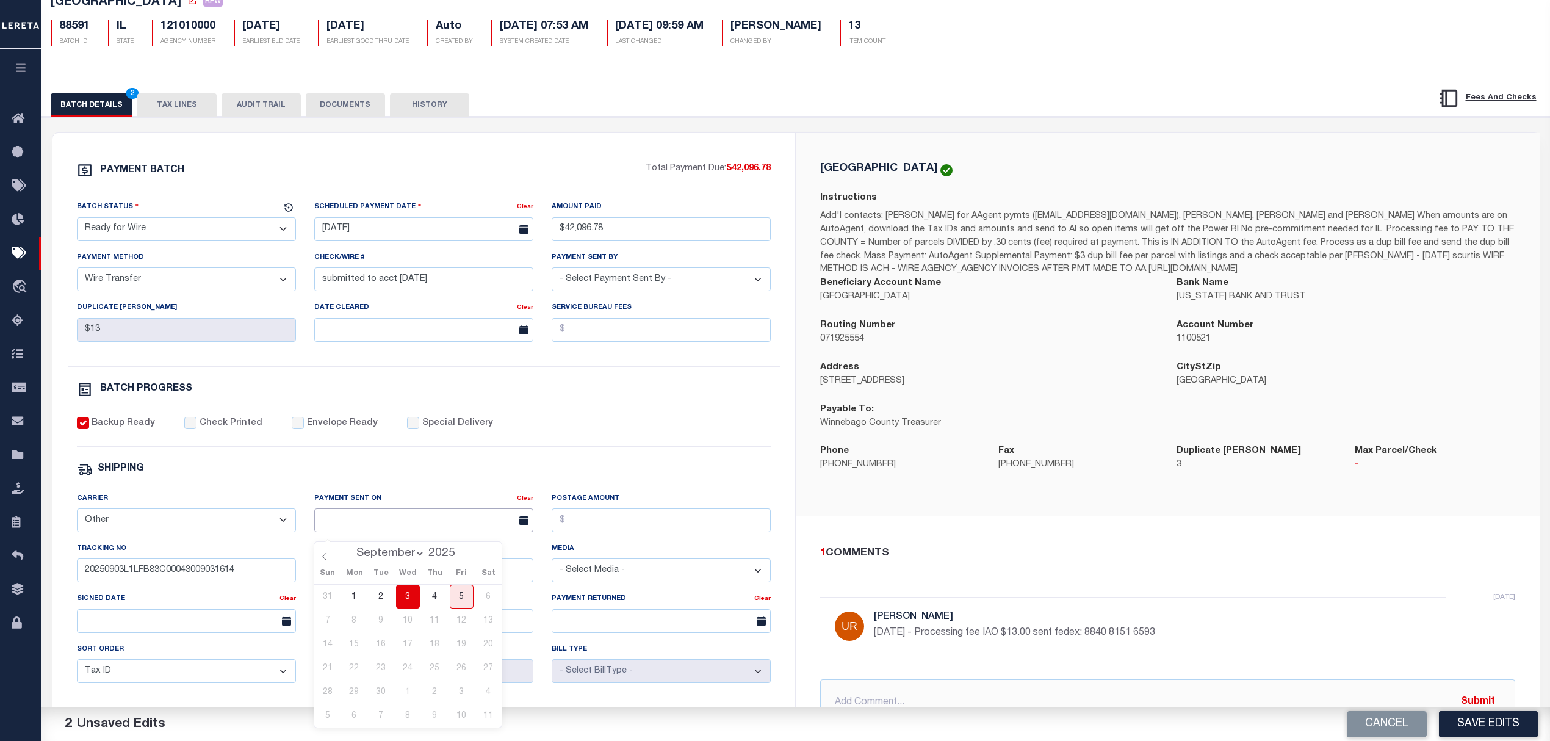
type input "[DATE]"
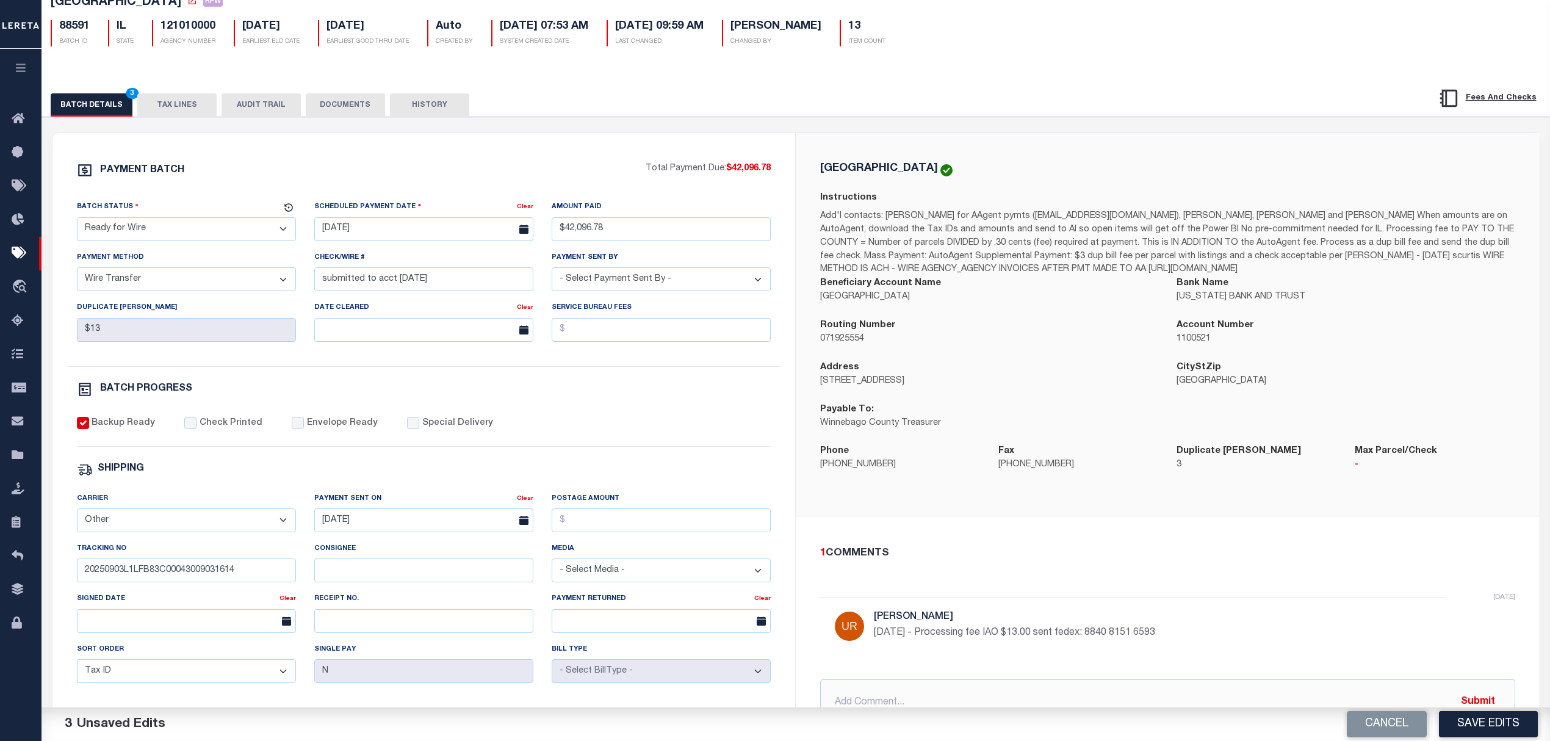
click at [228, 245] on div "Batch Status - Select Status - Scheduled for Payment Ready For Payment Payment …" at bounding box center [186, 225] width 237 height 50
click at [228, 237] on select "- Select Status - Scheduled for Payment Ready For Payment Payment Sent Cleared …" at bounding box center [186, 229] width 219 height 24
select select "CAC"
click at [77, 221] on select "- Select Status - Scheduled for Payment Ready For Payment Payment Sent Cleared …" at bounding box center [186, 229] width 219 height 24
drag, startPoint x: 439, startPoint y: 280, endPoint x: 315, endPoint y: 296, distance: 125.6
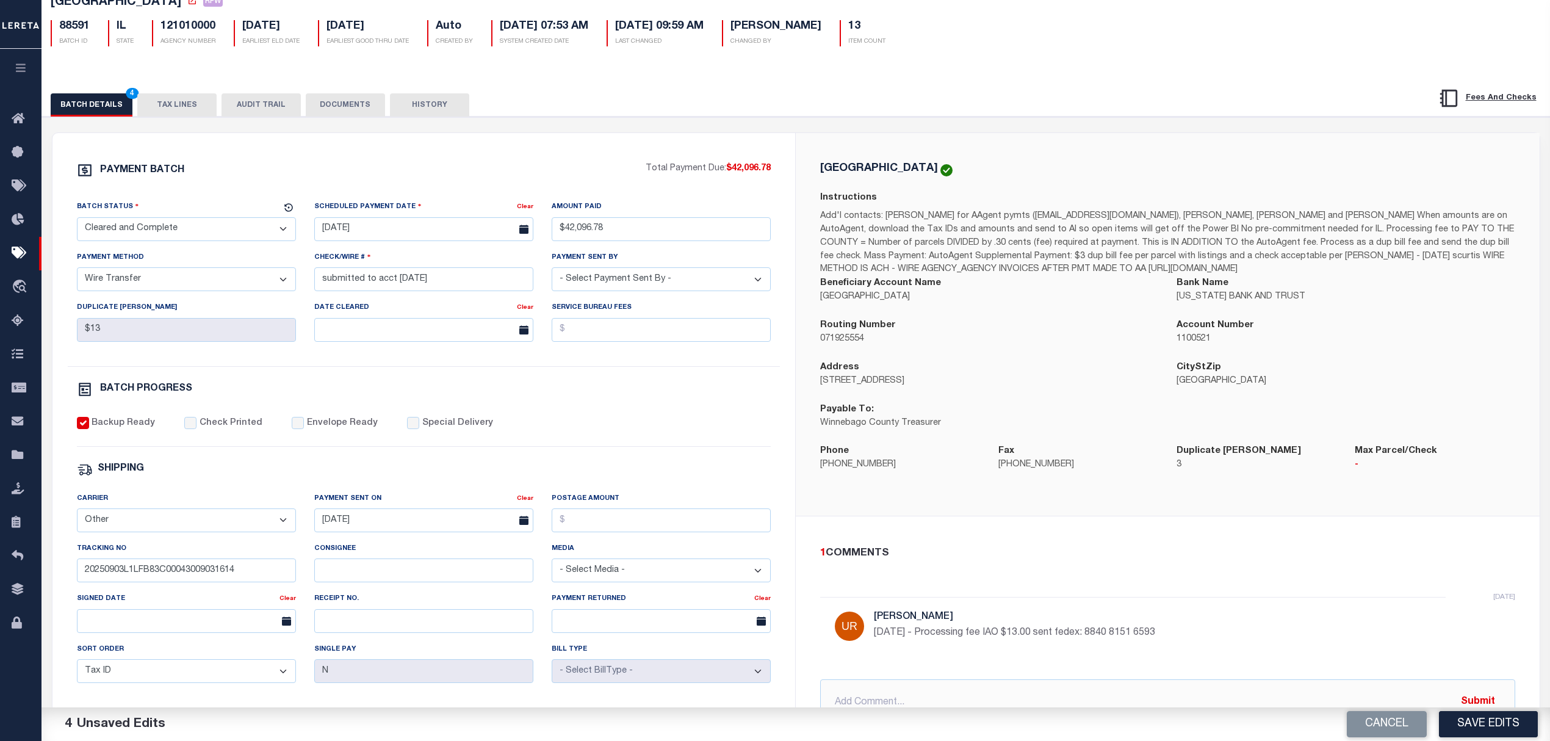
click at [315, 291] on div "Check/Wire # submitted to acct 9/3/25" at bounding box center [423, 271] width 219 height 40
drag, startPoint x: 427, startPoint y: 284, endPoint x: 233, endPoint y: 296, distance: 194.5
click at [233, 296] on div "Batch Status - Select Status - Scheduled for Payment Ready For Payment Payment …" at bounding box center [424, 283] width 713 height 166
paste input "20250903L1LFB83C000430090"
type input "20250903L1LFB83C000430090"
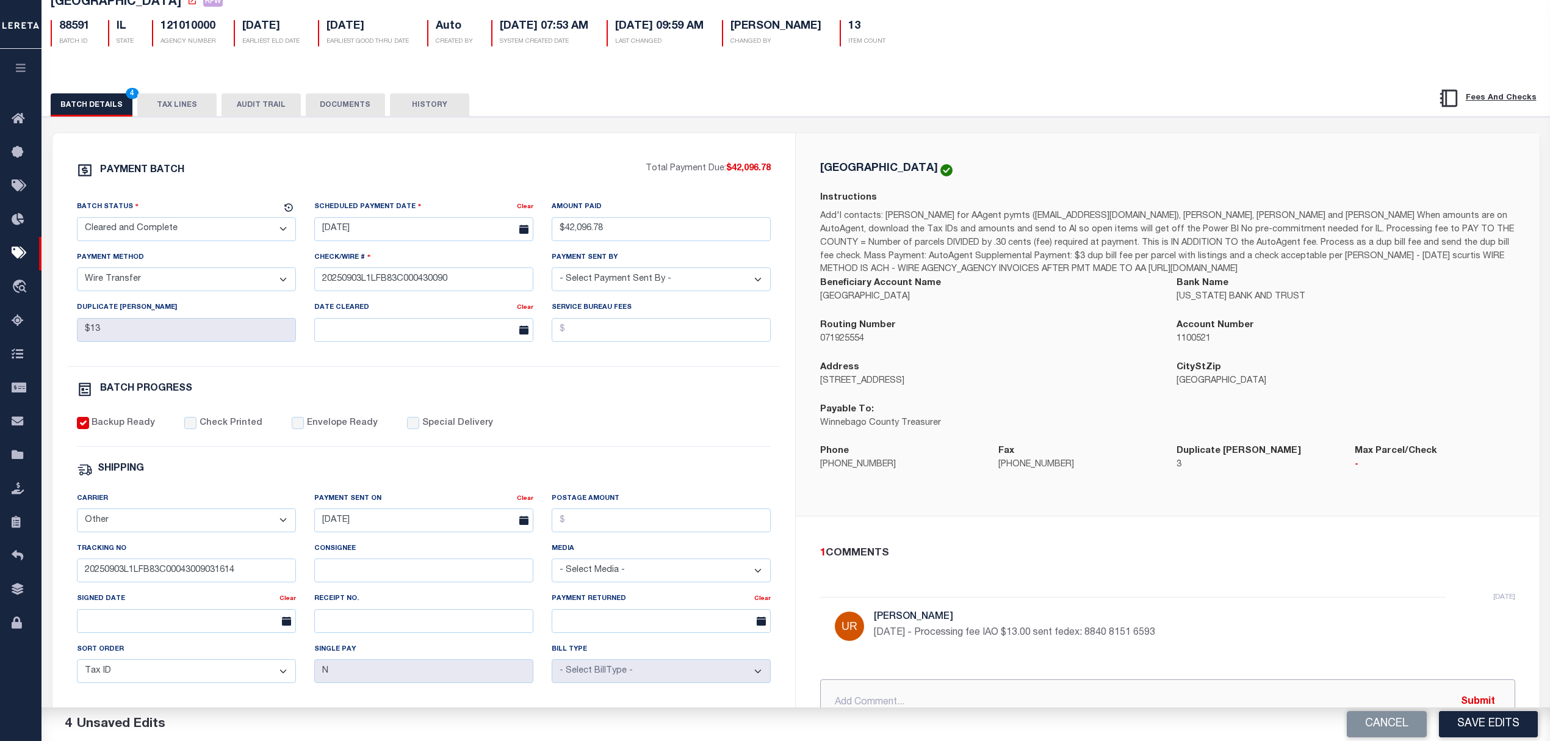
click at [937, 695] on input "text" at bounding box center [1167, 702] width 695 height 46
paste input "20250903L1LFB83C00043009031614FT03"
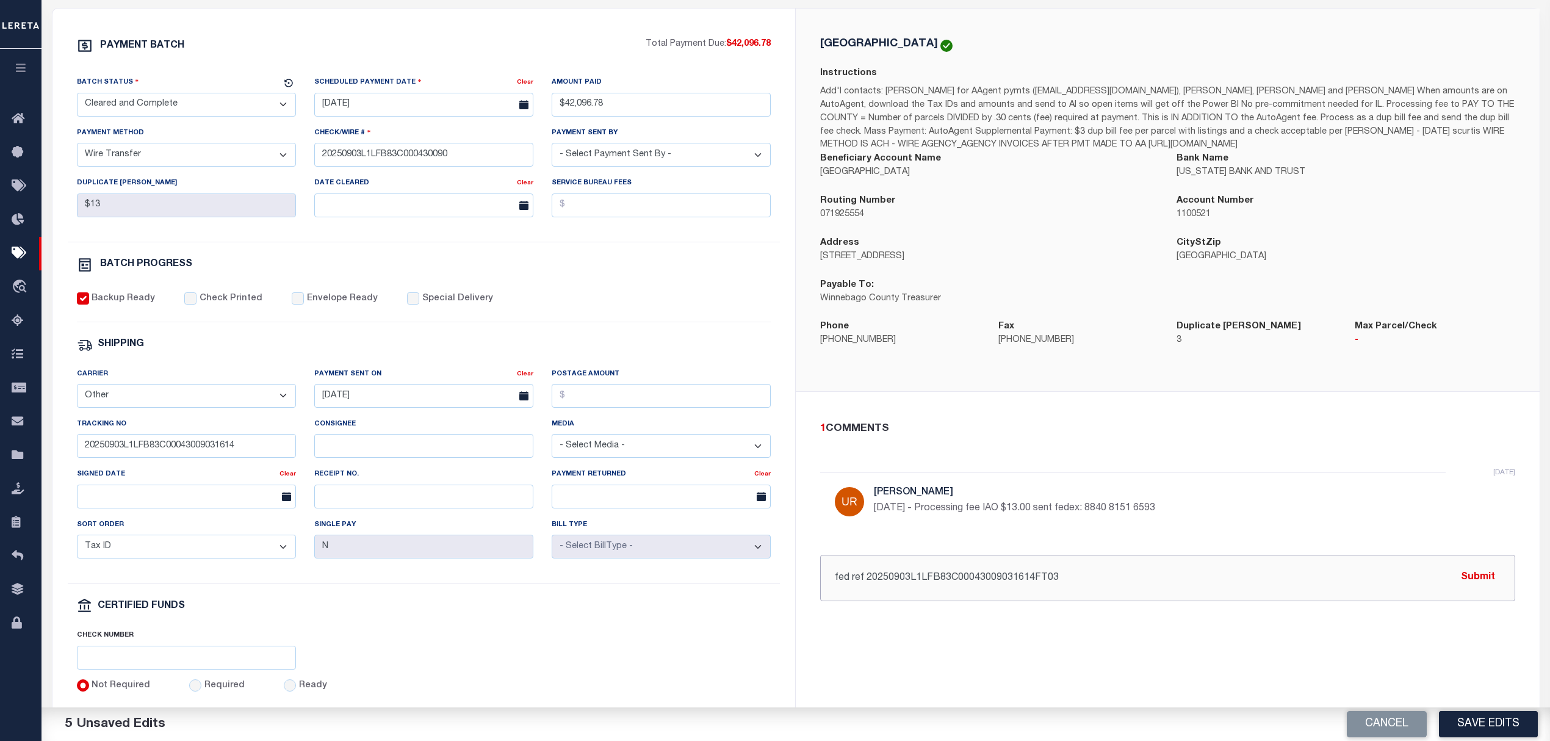
scroll to position [244, 0]
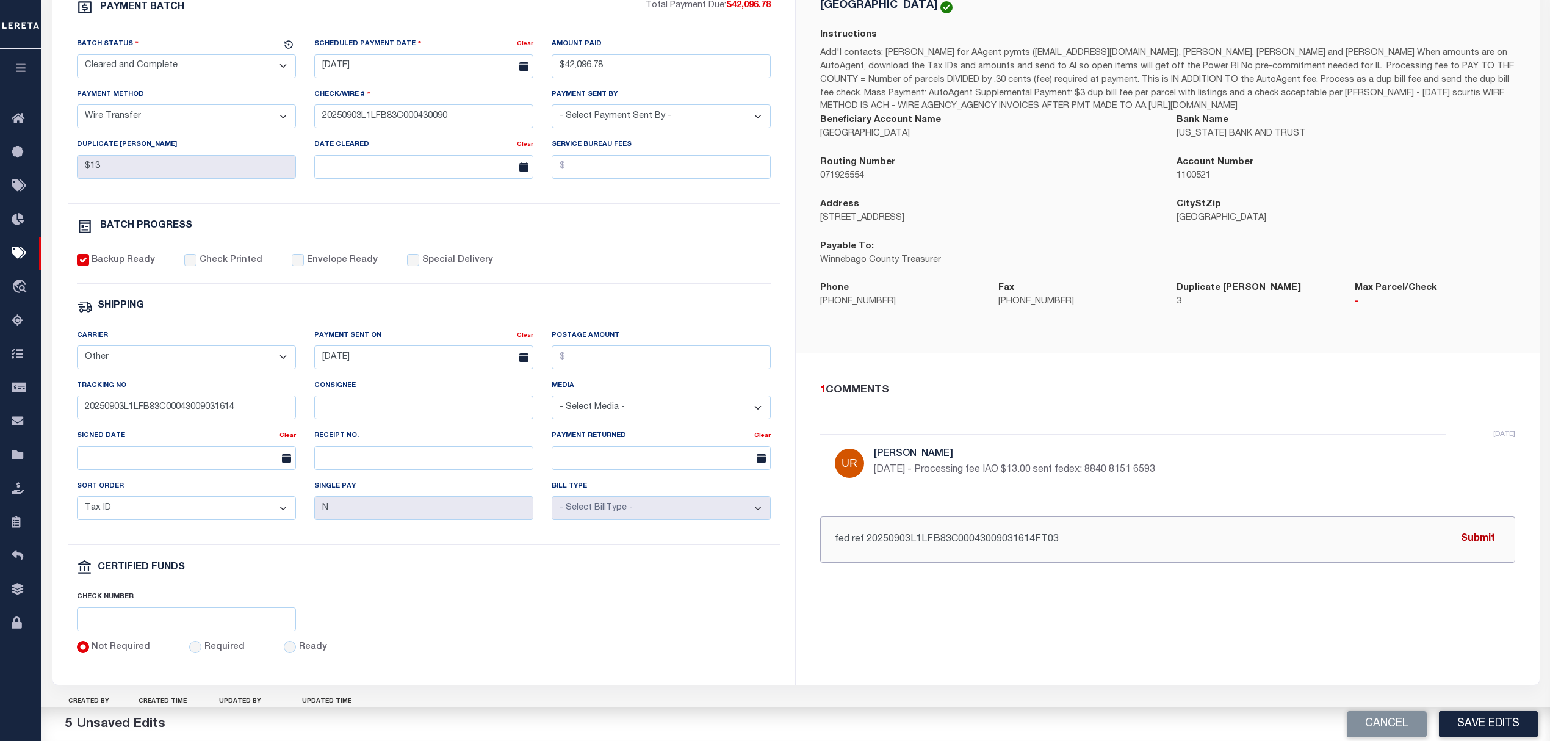
type input "fed ref 20250903L1LFB83C00043009031614FT03"
click at [1481, 548] on button "Submit" at bounding box center [1478, 539] width 50 height 25
click at [1484, 729] on button "Save Edits" at bounding box center [1488, 724] width 99 height 26
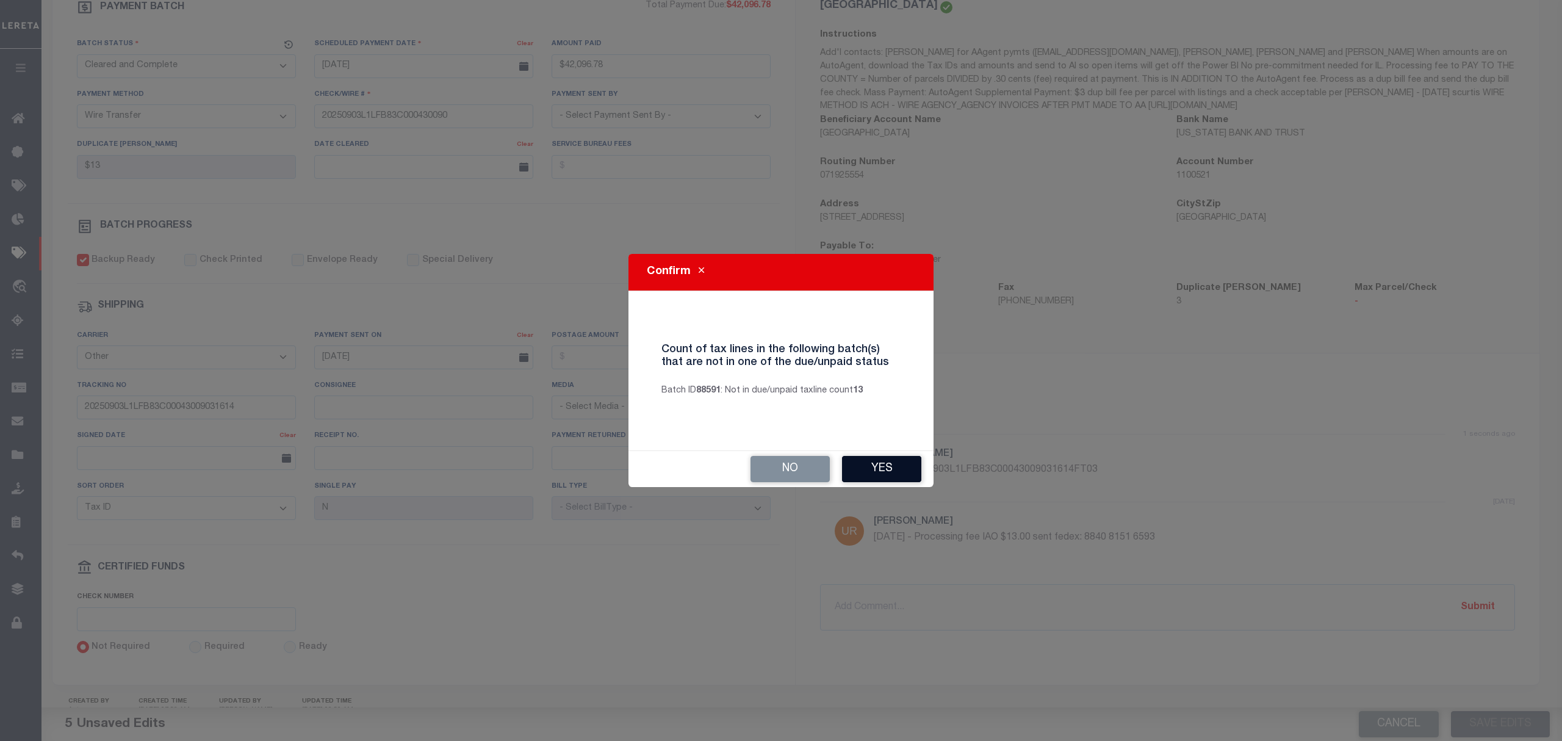
click at [862, 472] on button "Yes" at bounding box center [881, 469] width 79 height 26
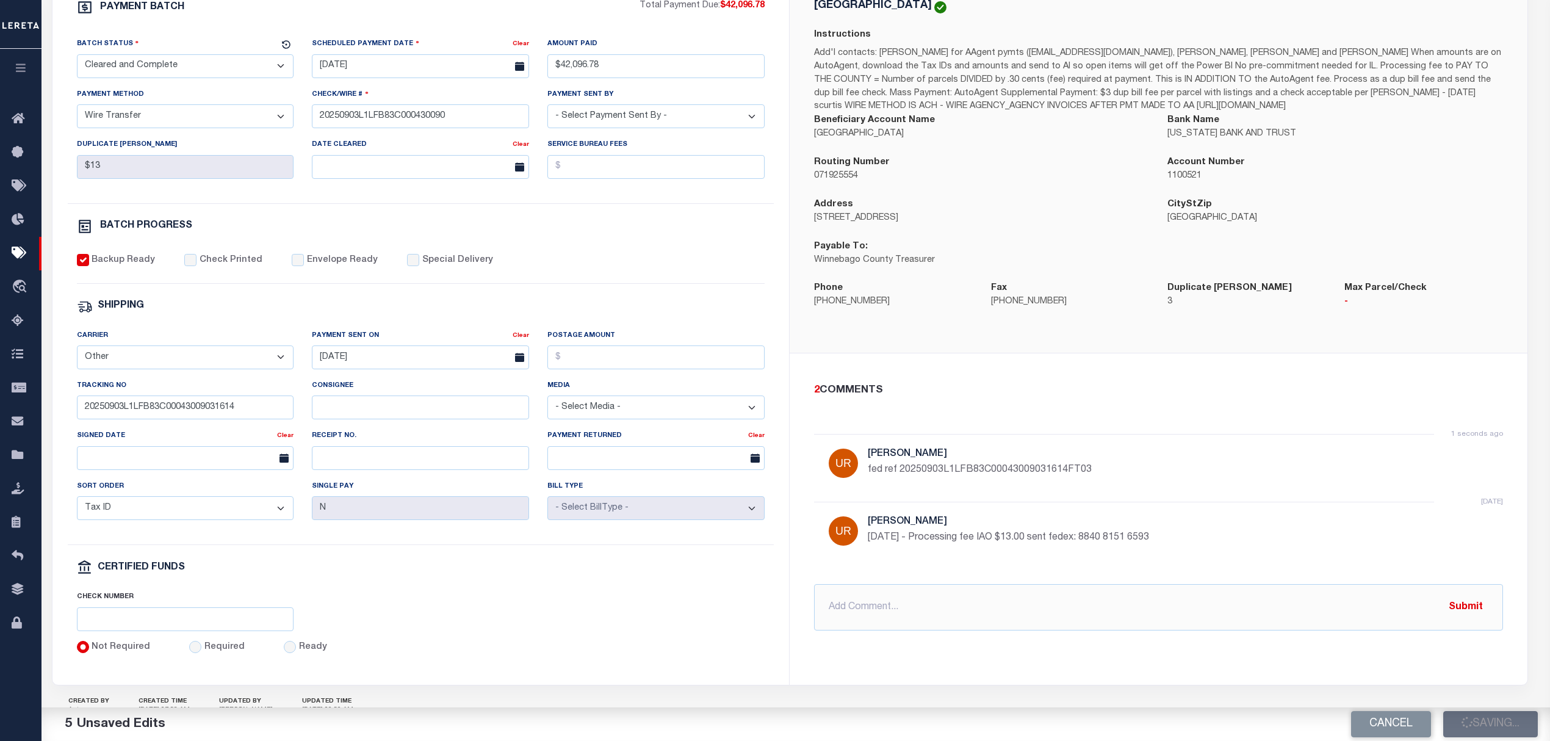
select select
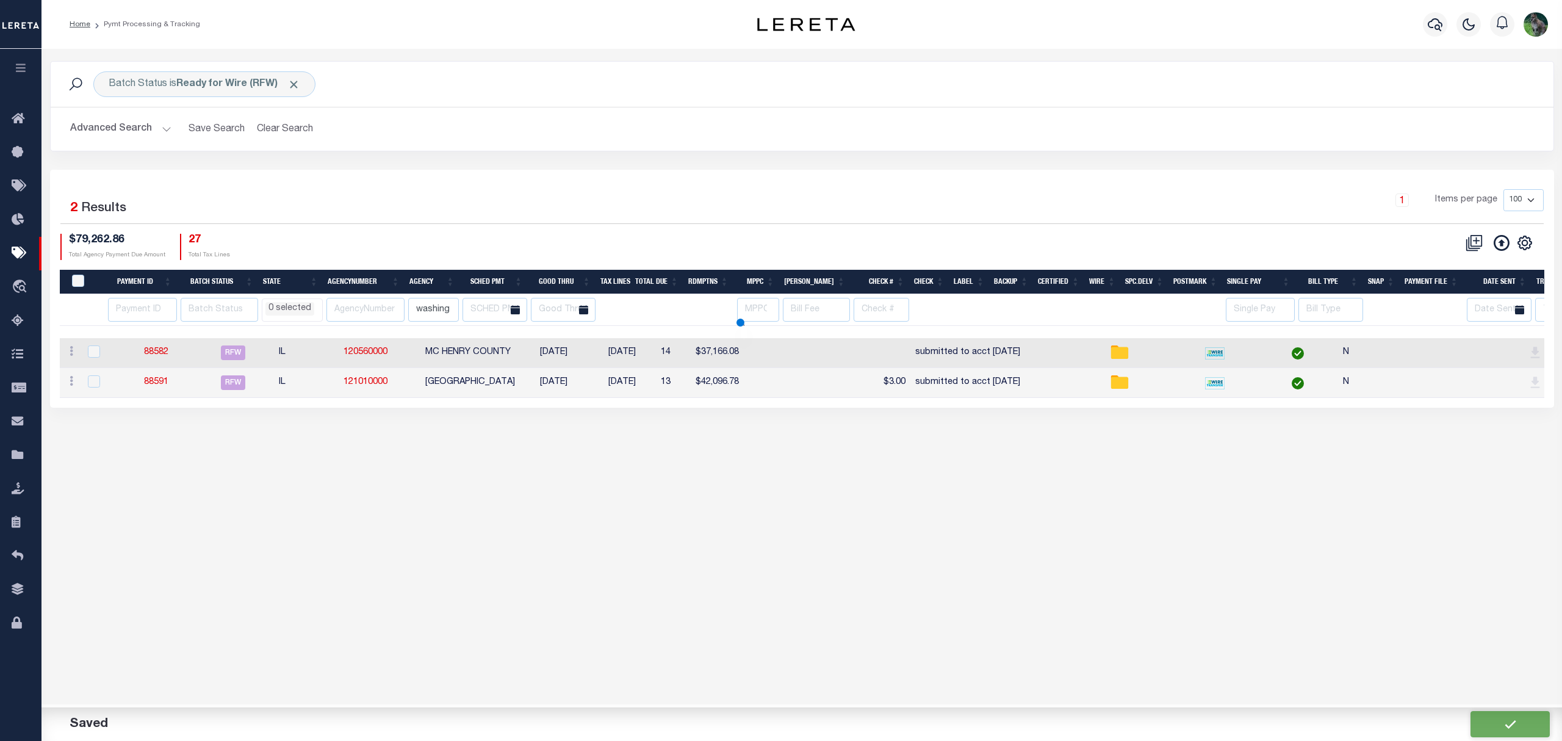
select select
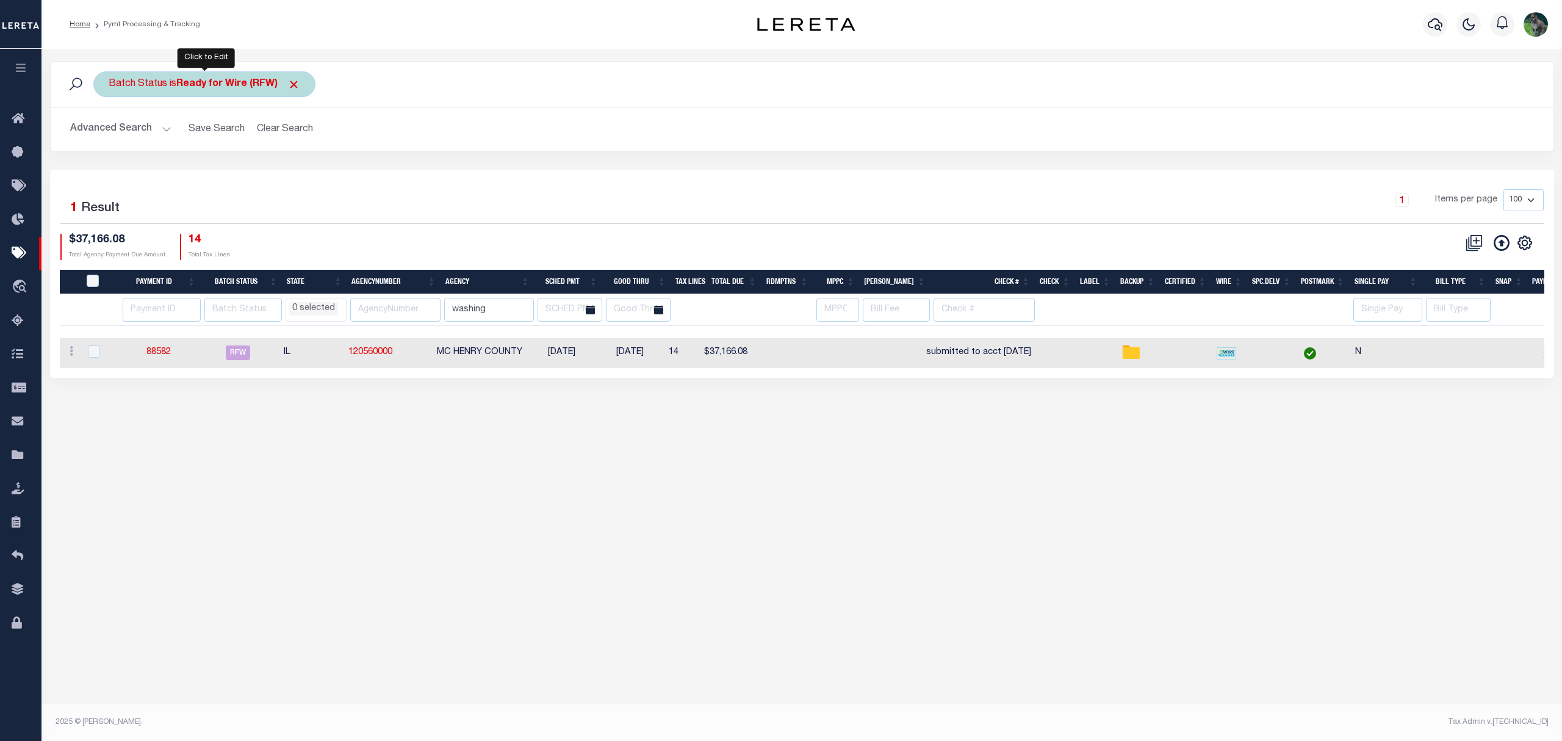
click at [258, 88] on b "Ready for Wire (RFW)" at bounding box center [238, 84] width 124 height 10
click at [247, 145] on select "Awaiting Funds (AWF) Cleared and Complete (CAC) New Check Needed (NCN) Payment …" at bounding box center [198, 143] width 179 height 23
select select "RFA"
click at [109, 133] on select "Awaiting Funds (AWF) Cleared and Complete (CAC) New Check Needed (NCN) Payment …" at bounding box center [198, 143] width 179 height 23
click at [278, 166] on input "Apply" at bounding box center [271, 171] width 36 height 20
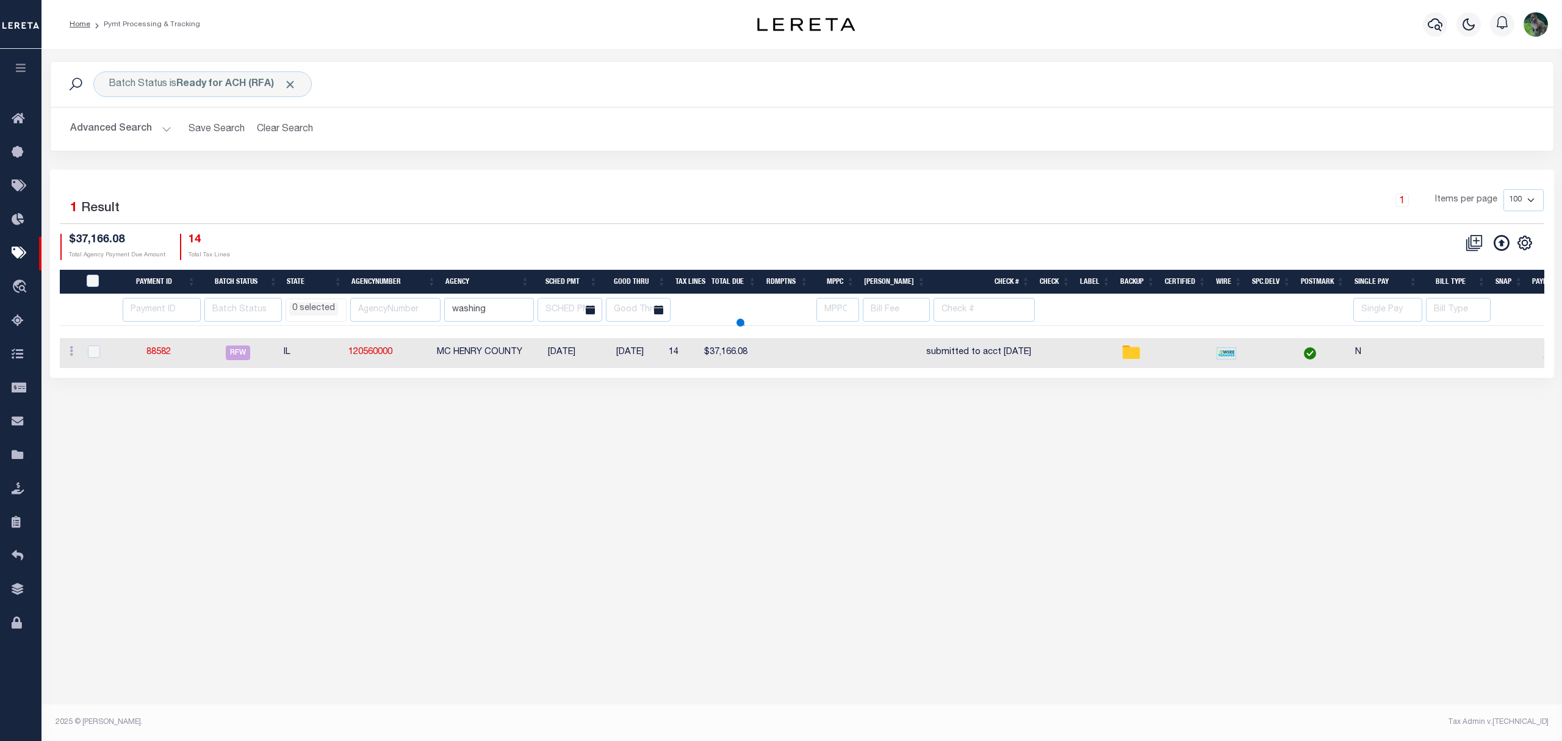
select select
drag, startPoint x: 391, startPoint y: 355, endPoint x: 355, endPoint y: 357, distance: 35.5
click at [355, 357] on td "210630113" at bounding box center [388, 353] width 88 height 30
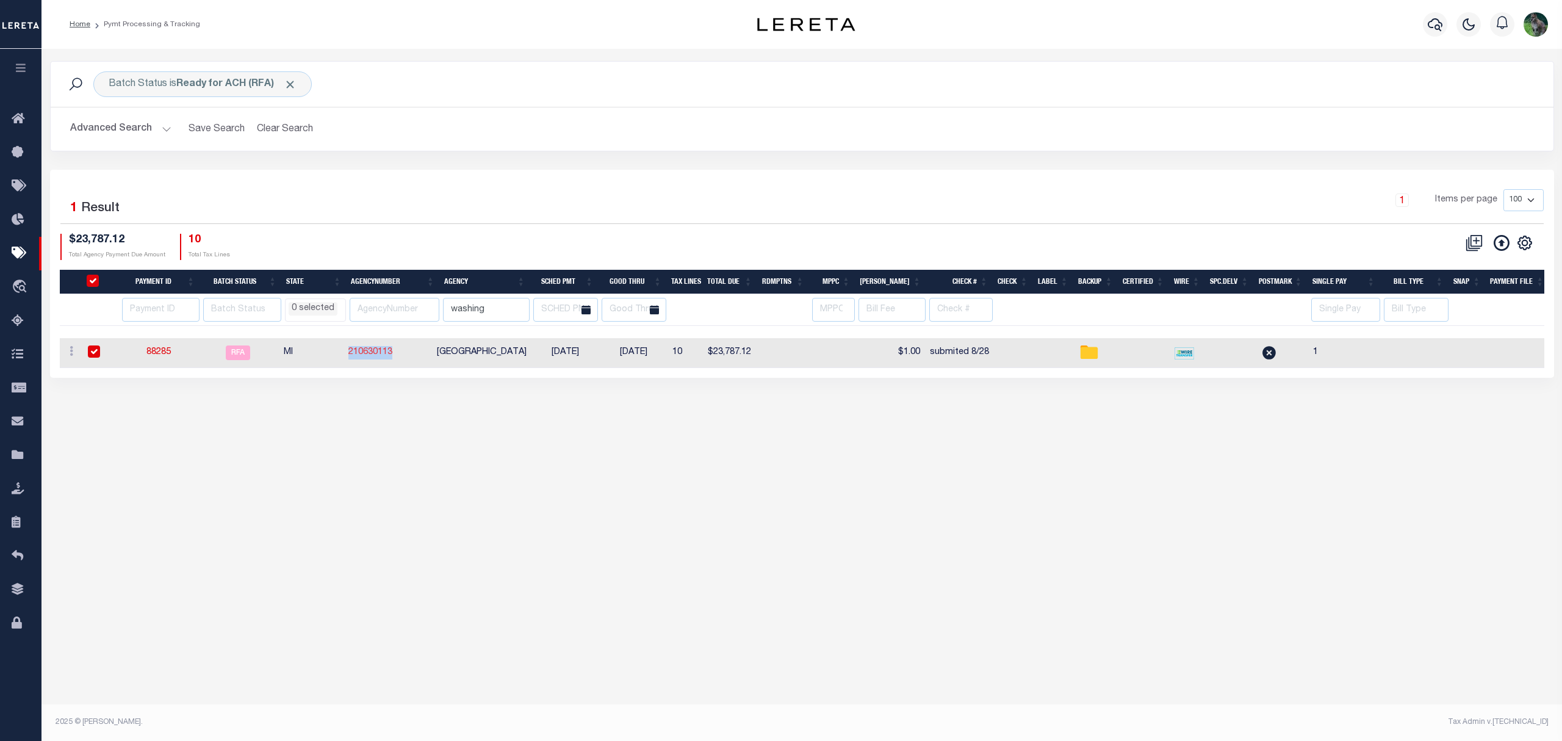
checkbox input "true"
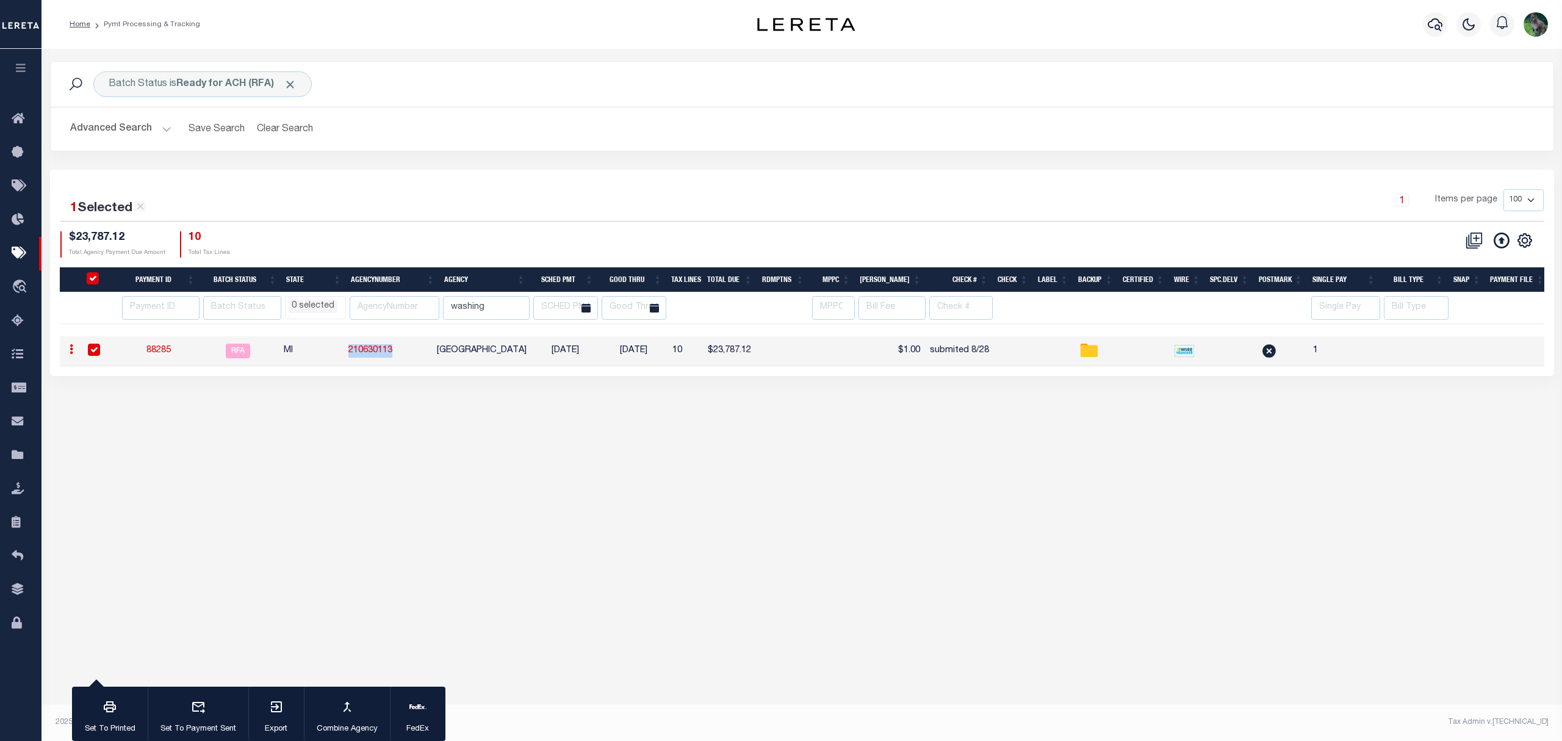
copy link "210630113"
click at [160, 355] on link "88285" at bounding box center [158, 350] width 24 height 9
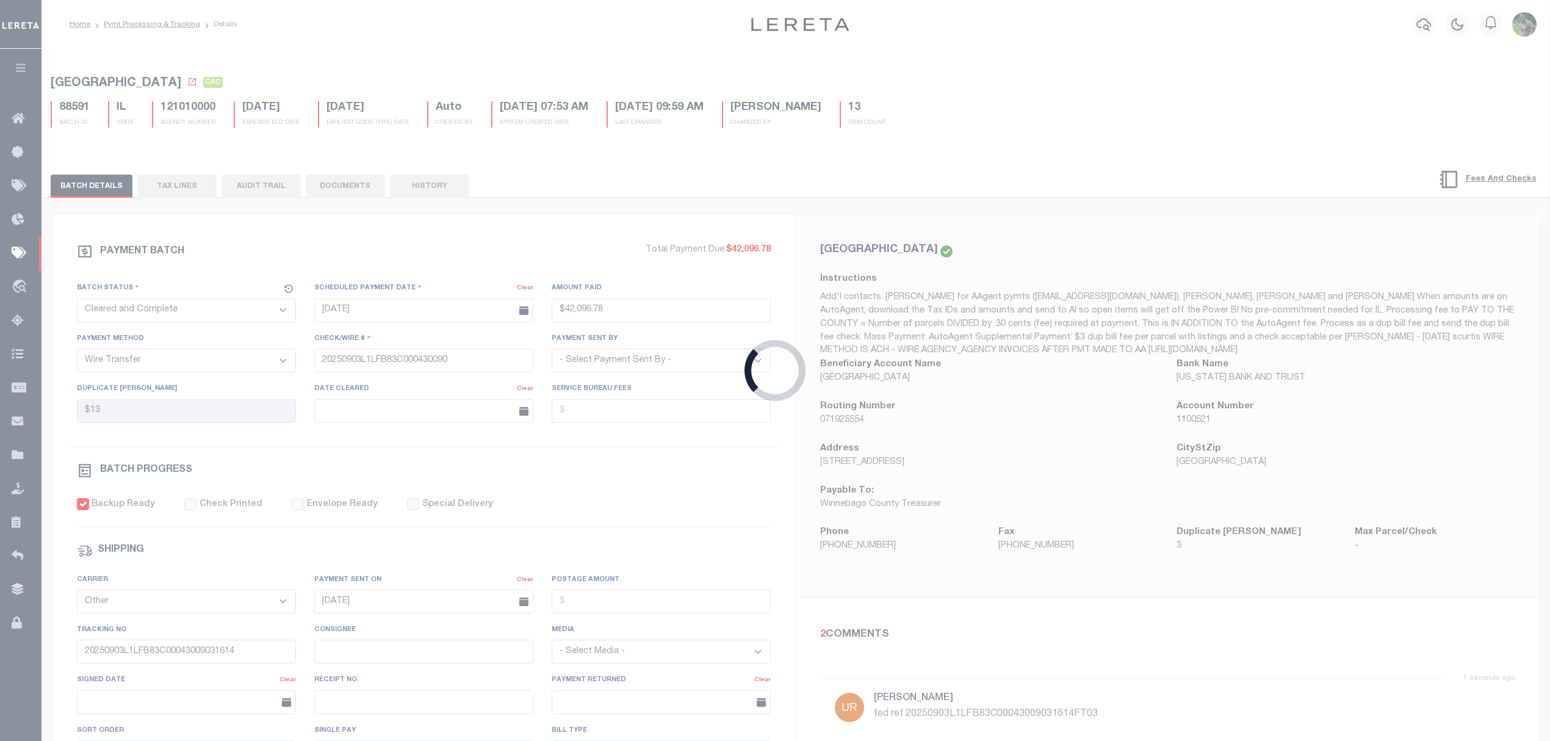
select select "RFA"
type input "08/26/2025"
type input "$23,787.12"
select select "ACH"
type input "submited 8/28"
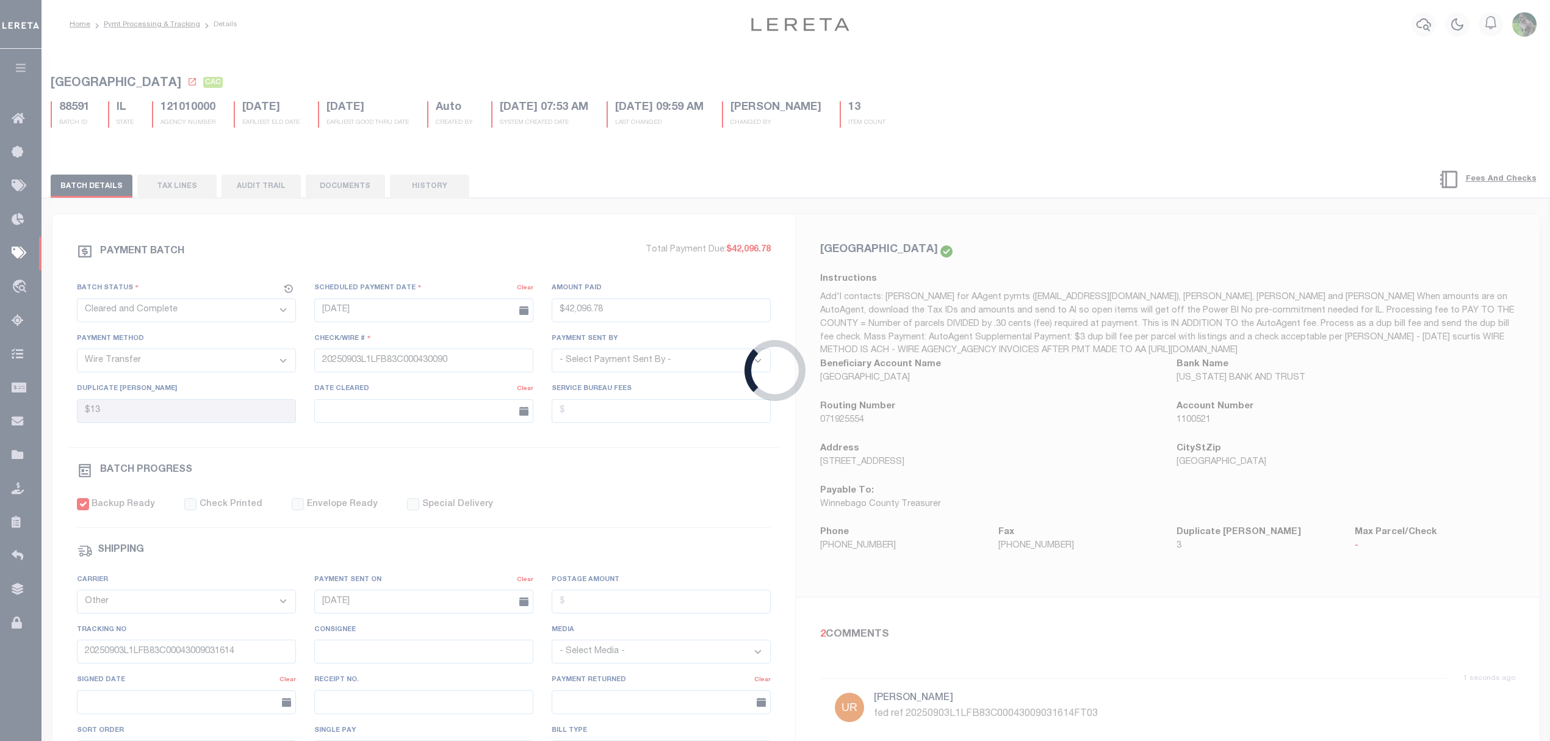
select select
type input "08/28/2025"
type input "1"
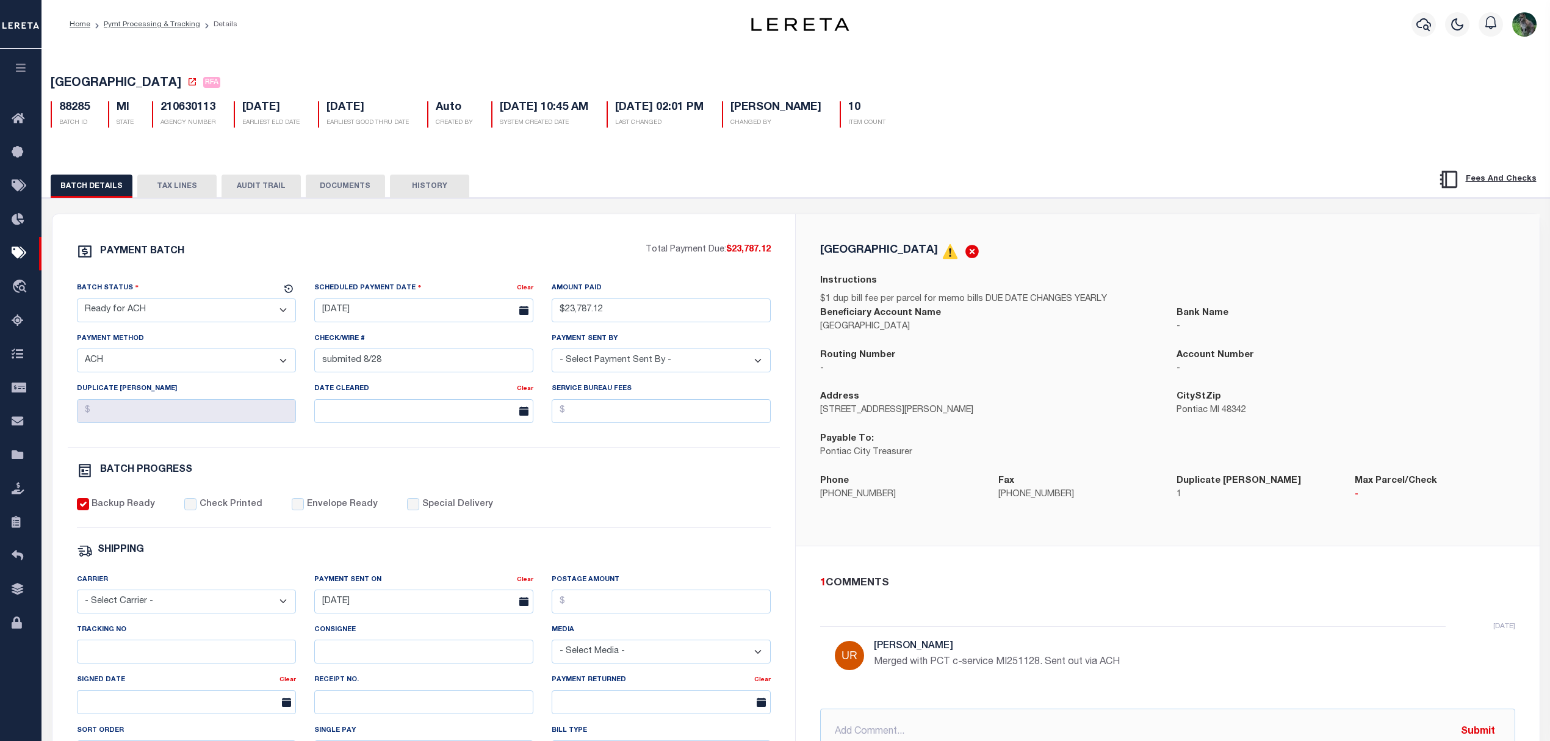
click at [1023, 668] on p "Merged with PCT c-service MI251128. Sent out via ACH" at bounding box center [1057, 662] width 366 height 15
copy p "MI251128"
drag, startPoint x: 404, startPoint y: 371, endPoint x: 269, endPoint y: 369, distance: 135.5
click at [269, 369] on div "Batch Status - Select Status - Scheduled for Payment Ready For Payment Payment …" at bounding box center [424, 364] width 713 height 166
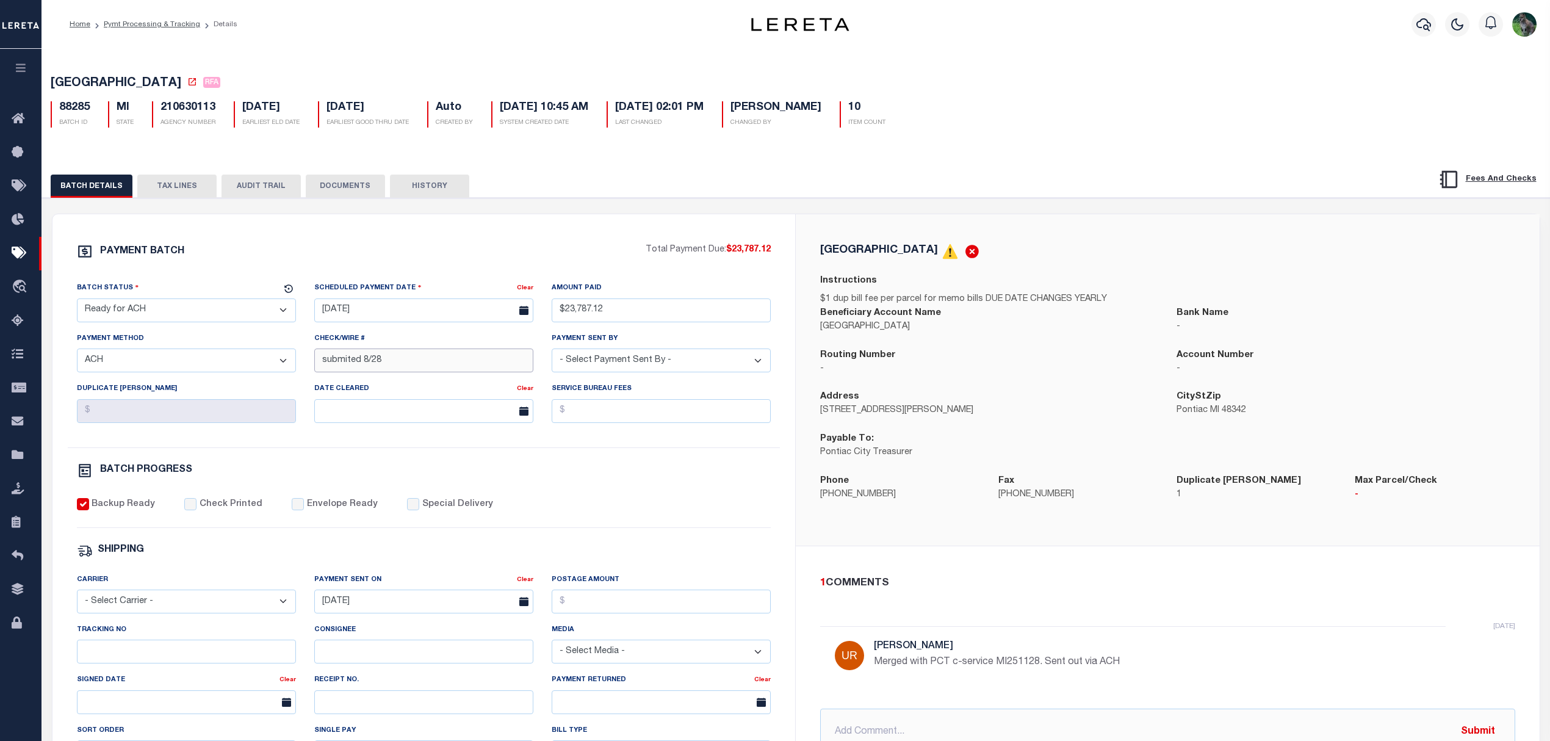
paste input "322070382449272"
type input "322070382449272"
click at [250, 312] on select "- Select Status - Scheduled for Payment Ready For Payment Payment Sent Cleared …" at bounding box center [186, 310] width 219 height 24
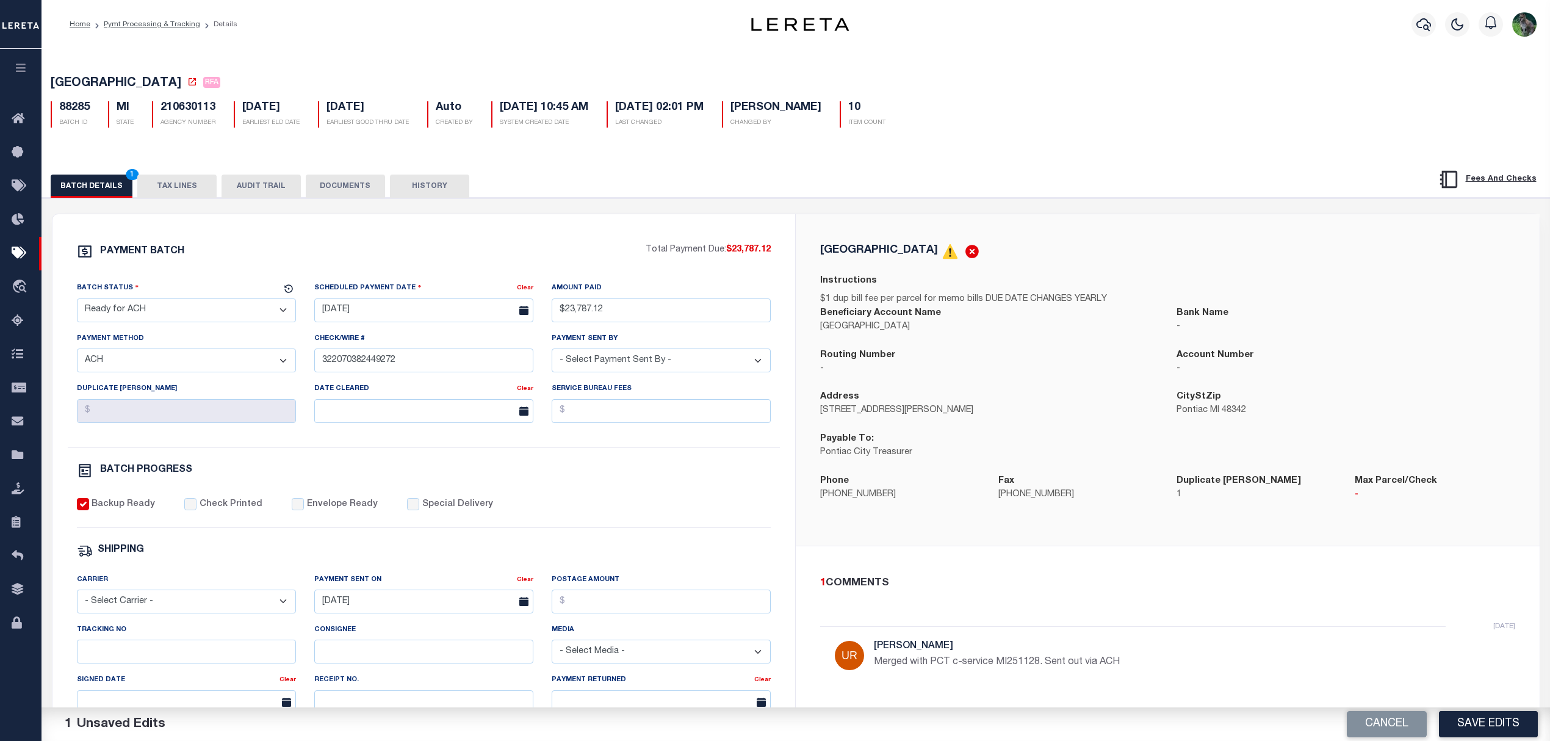
select select "CAC"
click at [77, 302] on select "- Select Status - Scheduled for Payment Ready For Payment Payment Sent Cleared …" at bounding box center [186, 310] width 219 height 24
click at [181, 613] on select "- Select Carrier - E-mail Fax Fedex FTP Other UPS USPS" at bounding box center [186, 602] width 219 height 24
select select "OTH"
click at [77, 598] on select "- Select Carrier - E-mail Fax Fedex FTP Other UPS USPS" at bounding box center [186, 602] width 219 height 24
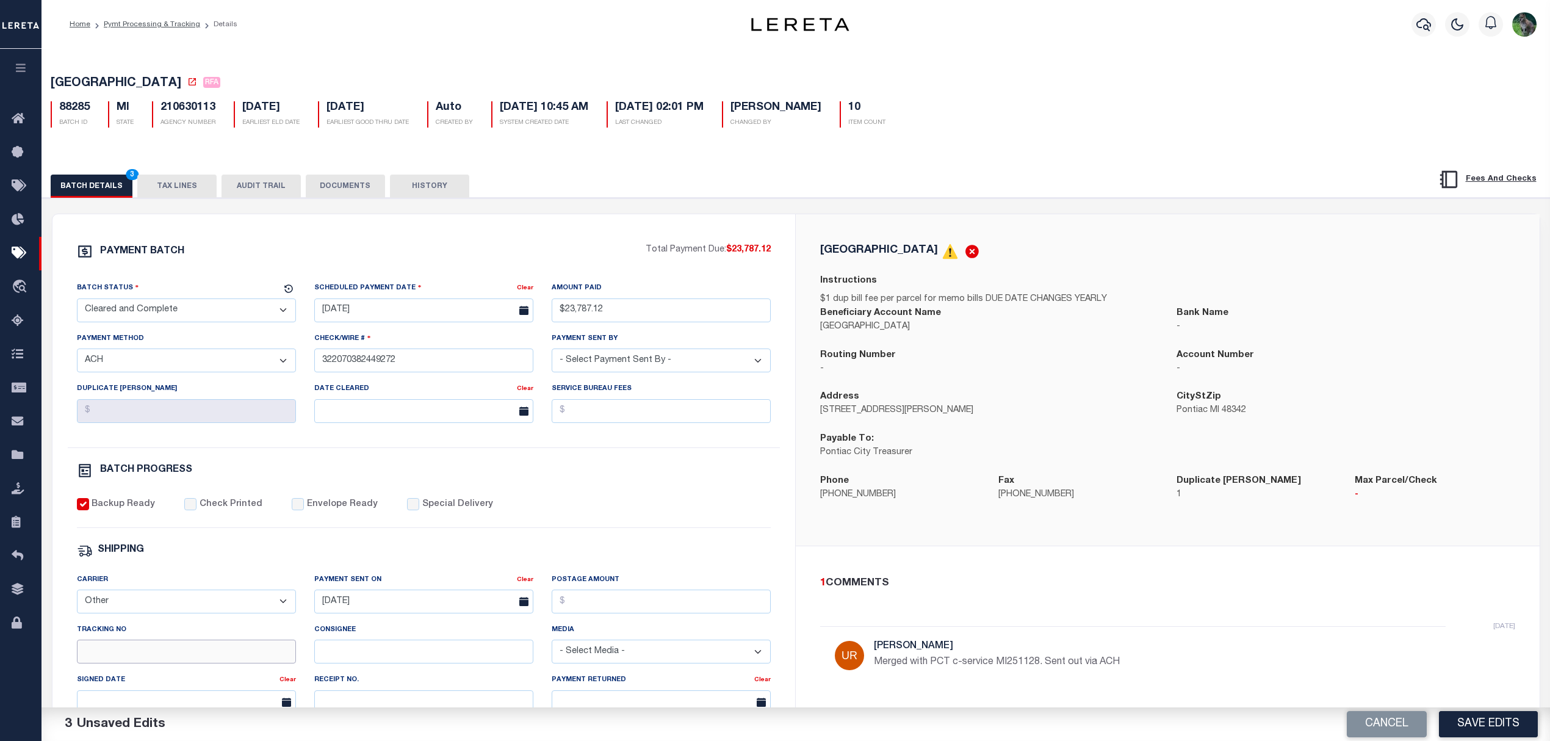
click at [164, 657] on input "Tracking No" at bounding box center [186, 652] width 219 height 24
paste input "322070382449272"
type input "322070382449272"
click at [408, 611] on input "08/28/2025" at bounding box center [423, 602] width 219 height 24
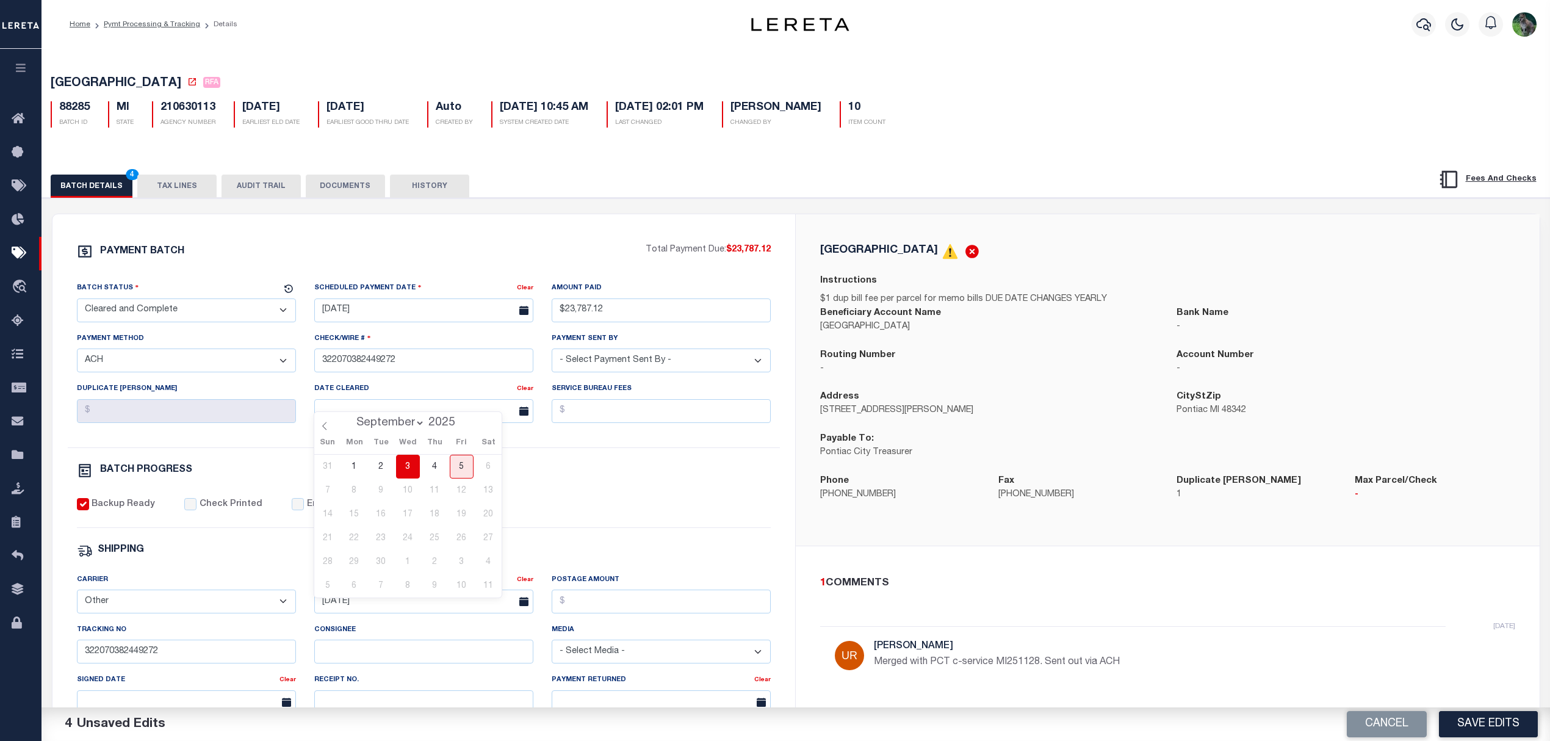
click at [630, 540] on div "PAYMENT BATCH Total Payment Due: $23,787.12 Batch Status - Select Status -" at bounding box center [424, 571] width 714 height 655
click at [1475, 718] on button "Save Edits" at bounding box center [1488, 724] width 99 height 26
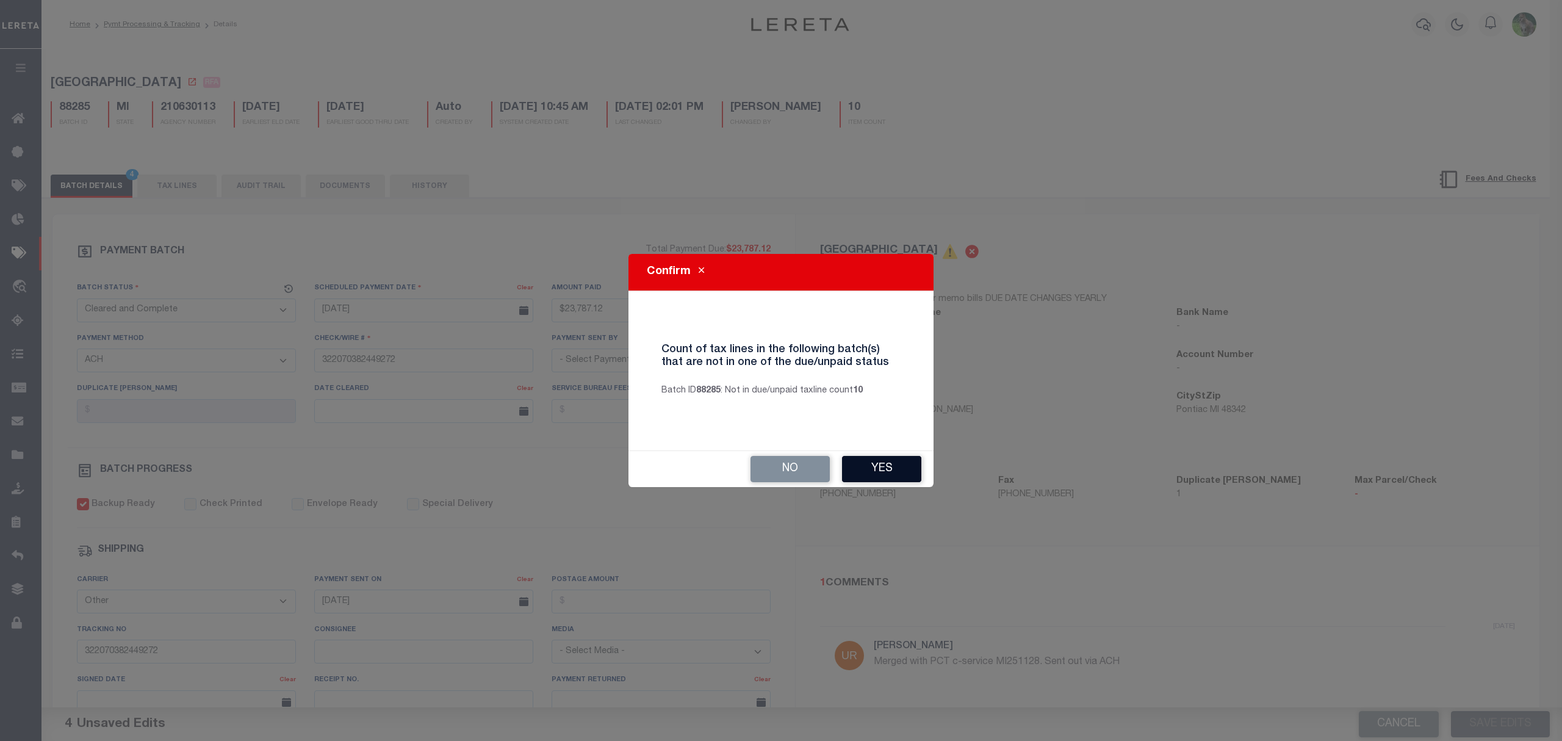
click at [913, 479] on button "Yes" at bounding box center [881, 469] width 79 height 26
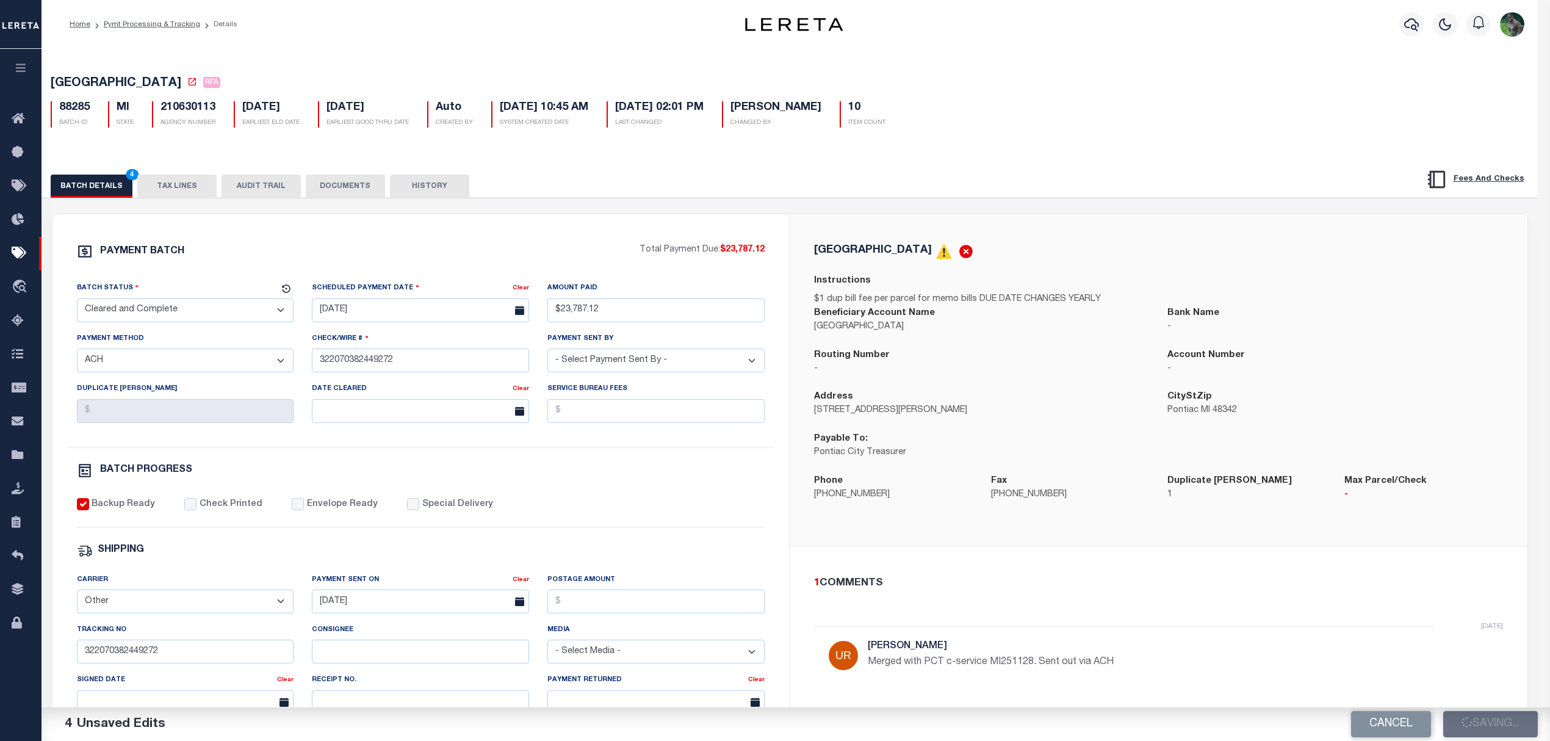
select select
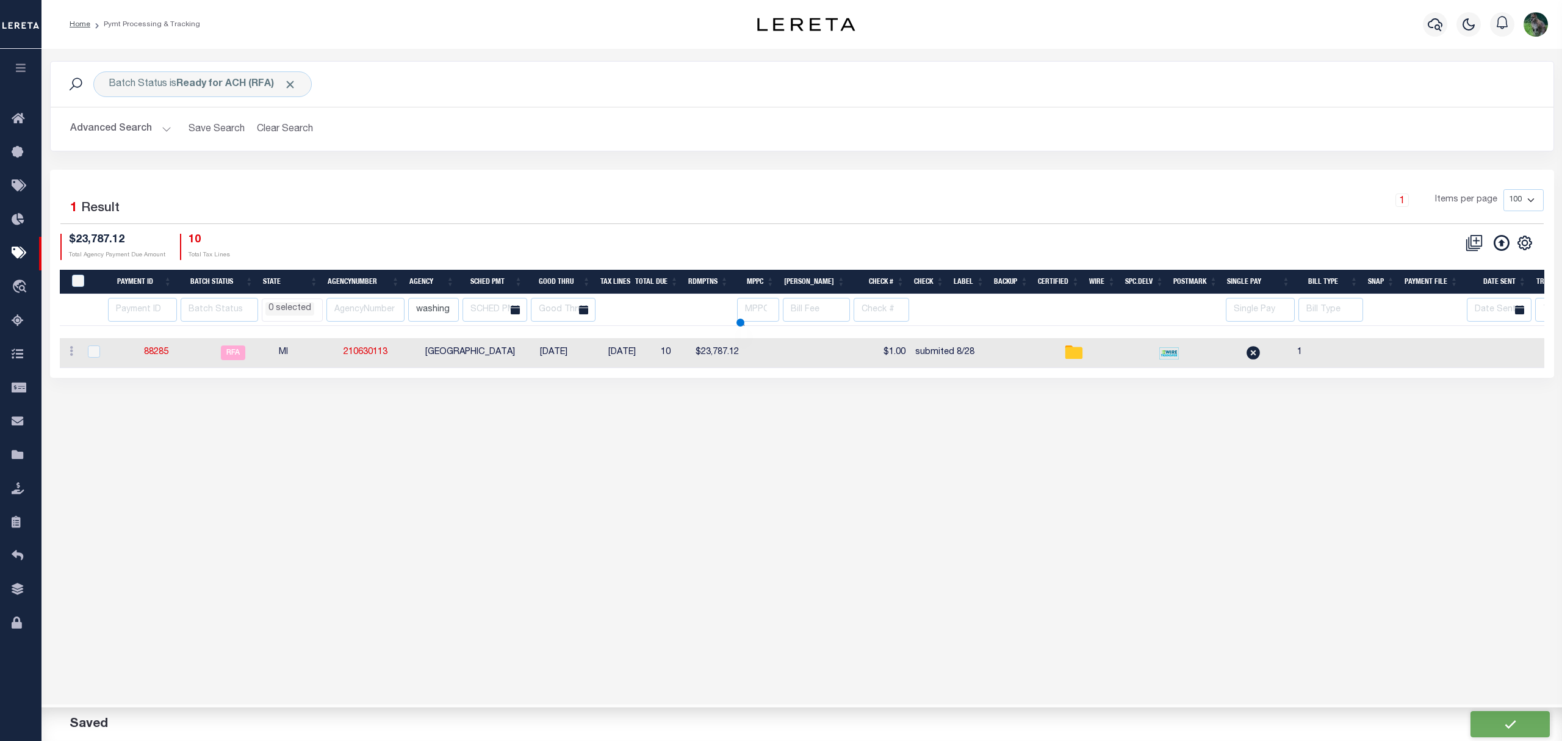
select select
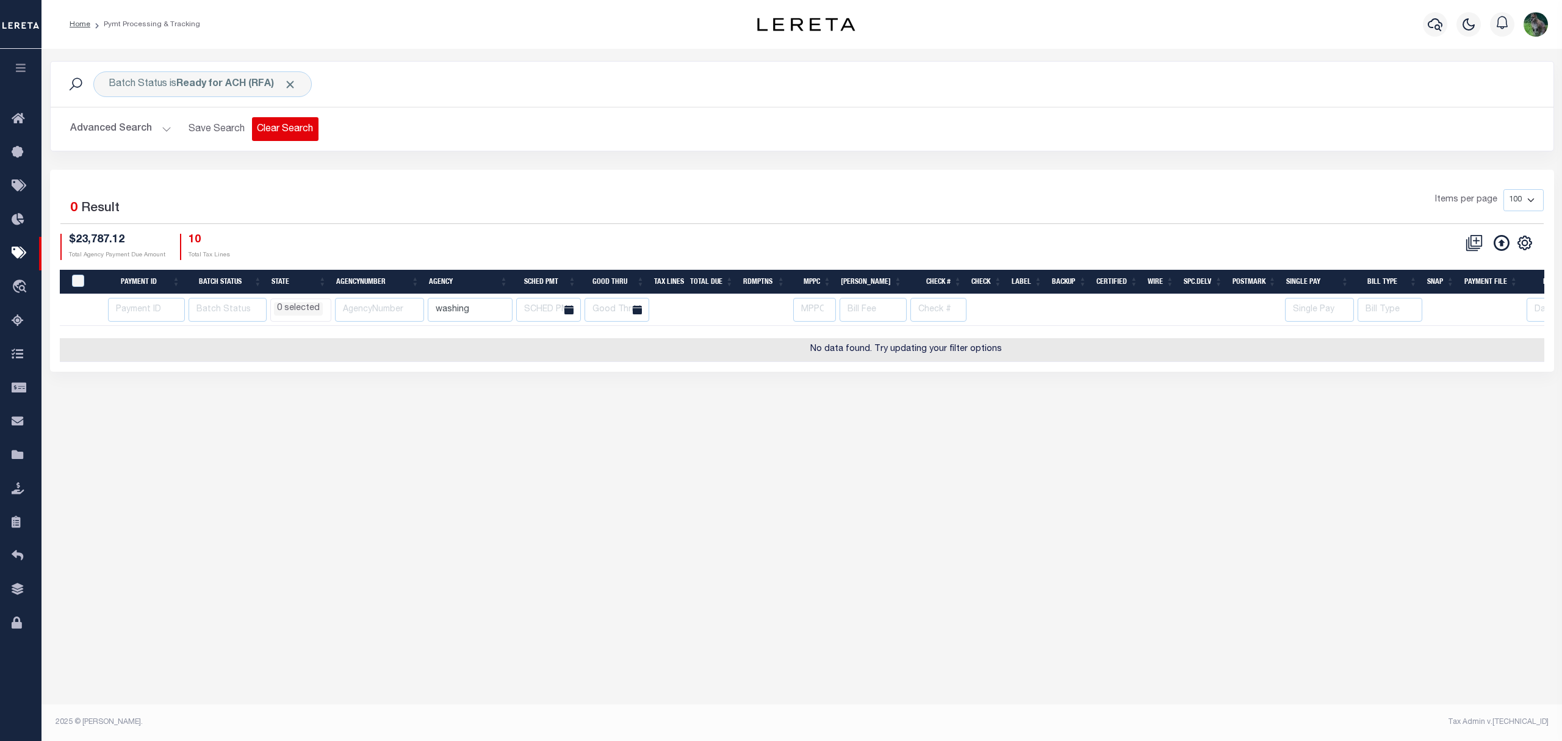
click at [294, 129] on button "Clear Search" at bounding box center [285, 129] width 67 height 24
select select
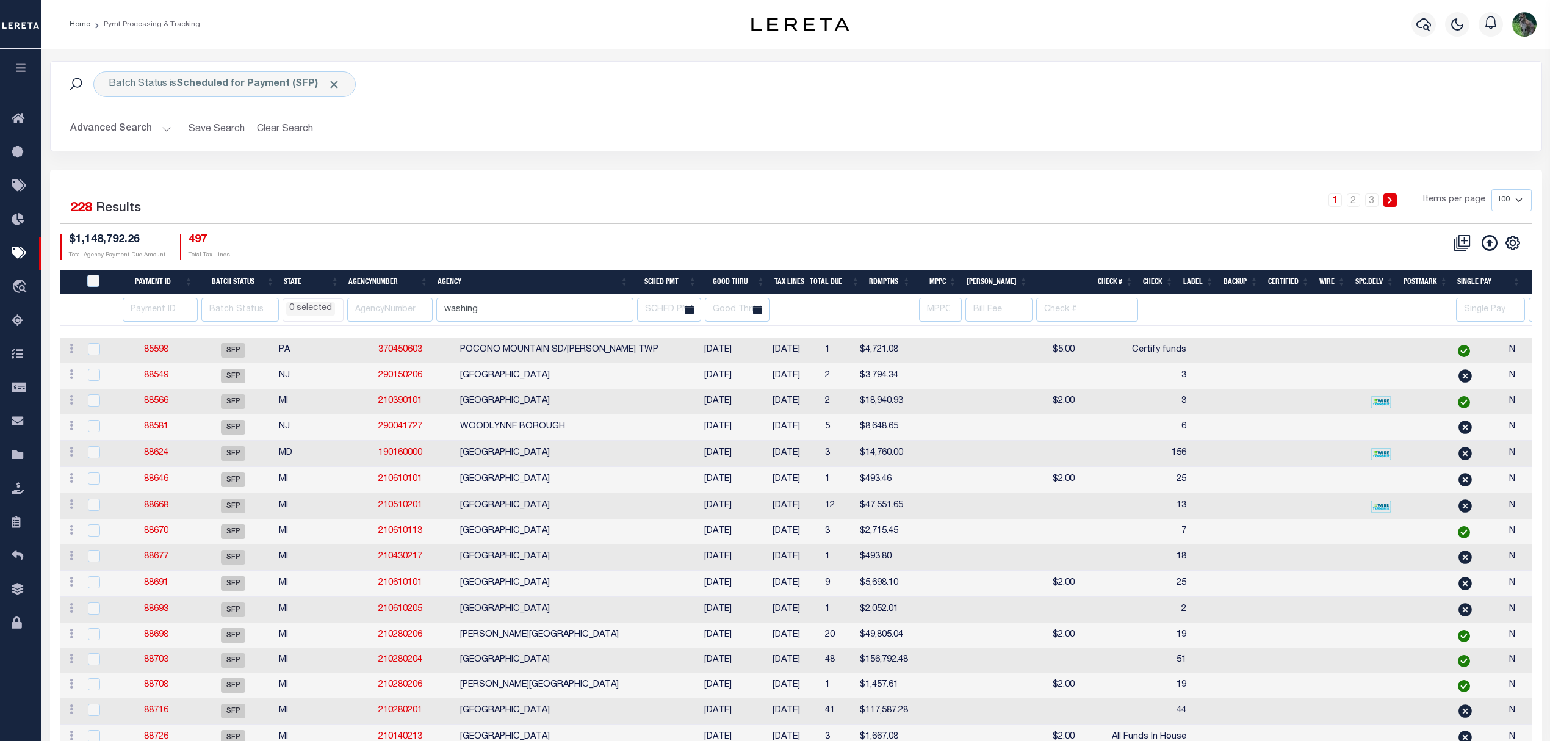
click at [1202, 74] on div "Batch Status is Scheduled for Payment (SFP) Search" at bounding box center [795, 84] width 1471 height 26
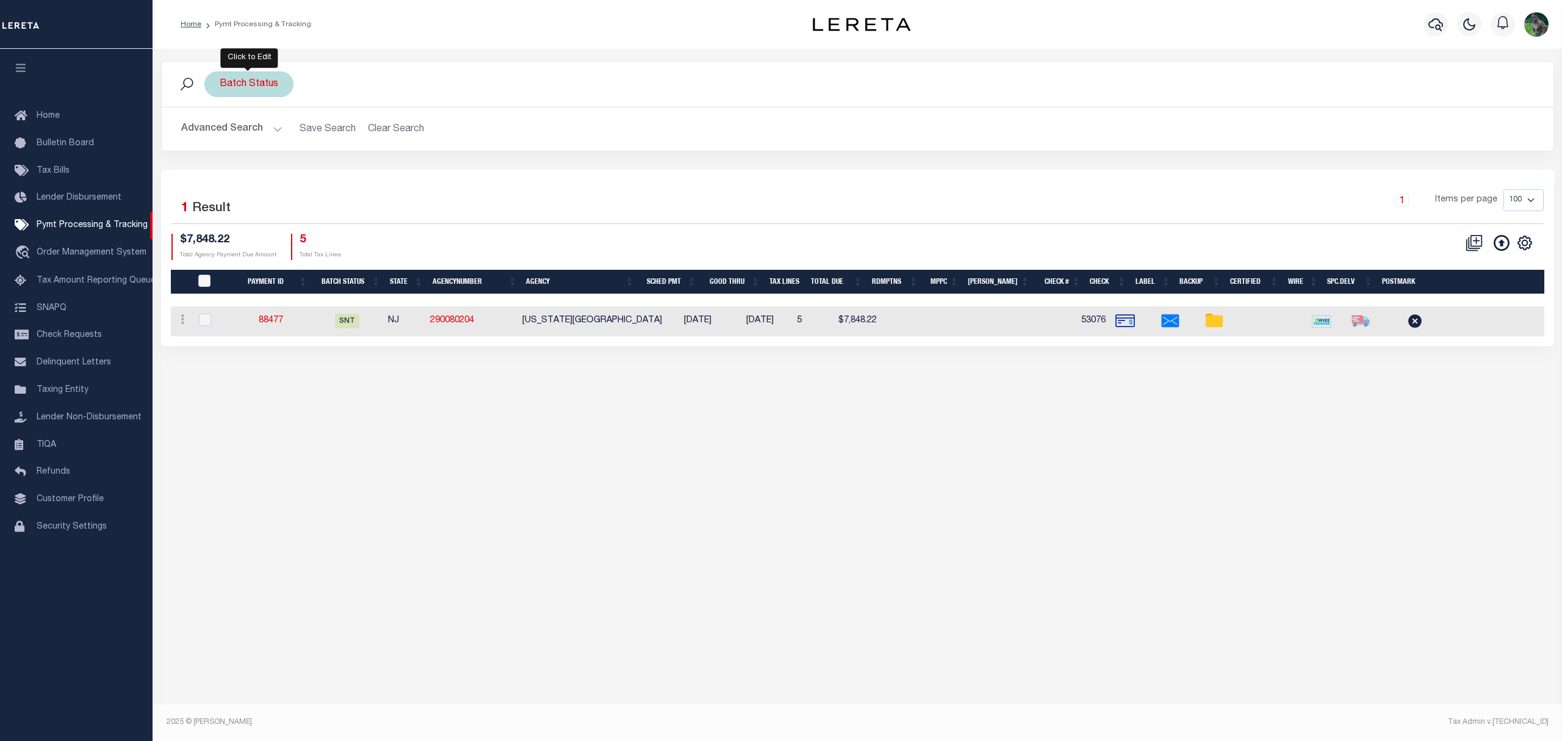
click at [256, 86] on div "Batch Status" at bounding box center [248, 84] width 89 height 26
click at [267, 138] on select "Awaiting Funds (AWF) Cleared and Complete (CAC) New Check Needed (NCN) Payment …" at bounding box center [309, 143] width 179 height 23
select select "CAC"
click at [220, 133] on select "Awaiting Funds (AWF) Cleared and Complete (CAC) New Check Needed (NCN) Payment …" at bounding box center [309, 143] width 179 height 23
click at [377, 171] on input "Apply" at bounding box center [382, 171] width 36 height 20
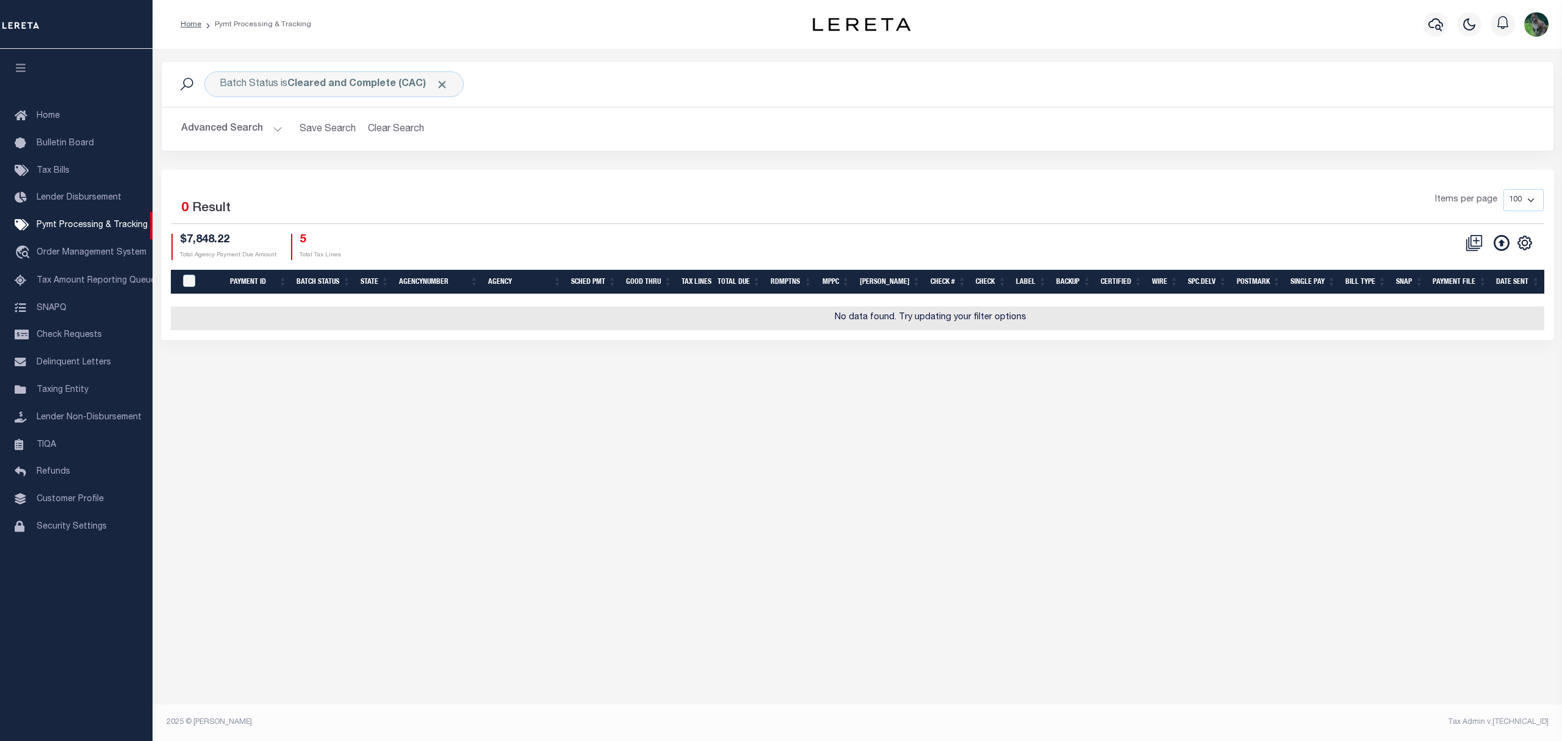
click at [233, 123] on button "Advanced Search" at bounding box center [231, 129] width 101 height 24
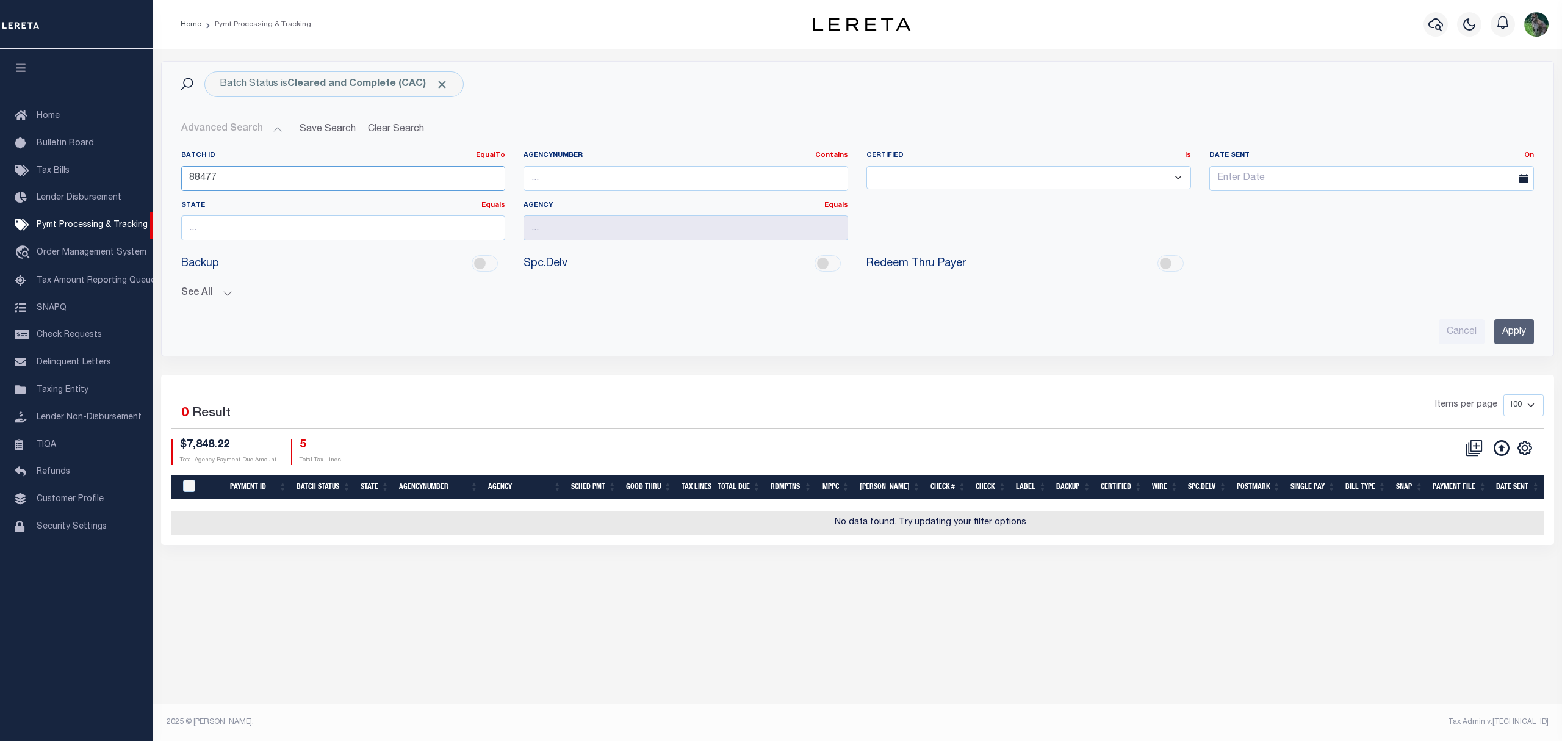
drag, startPoint x: 247, startPoint y: 189, endPoint x: 176, endPoint y: 181, distance: 71.2
click at [176, 181] on div "Batch ID EqualTo Equals Is Not Equal To Is Greater Than Is Less Than 88477" at bounding box center [343, 176] width 343 height 50
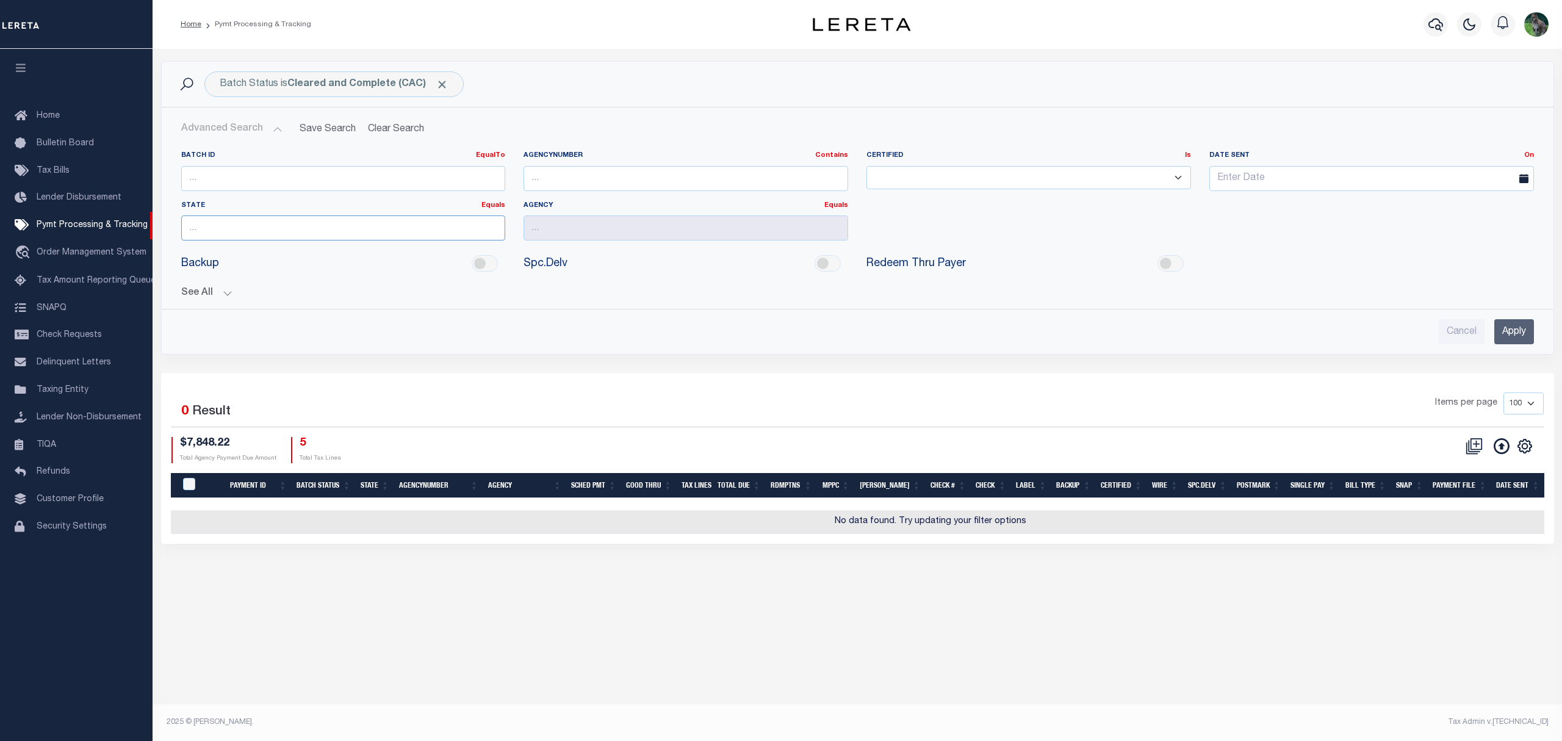
click at [380, 226] on input "text" at bounding box center [343, 227] width 325 height 25
click at [211, 247] on div "NJ" at bounding box center [343, 253] width 323 height 20
type input "NJ"
click at [571, 232] on input "text" at bounding box center [686, 227] width 325 height 25
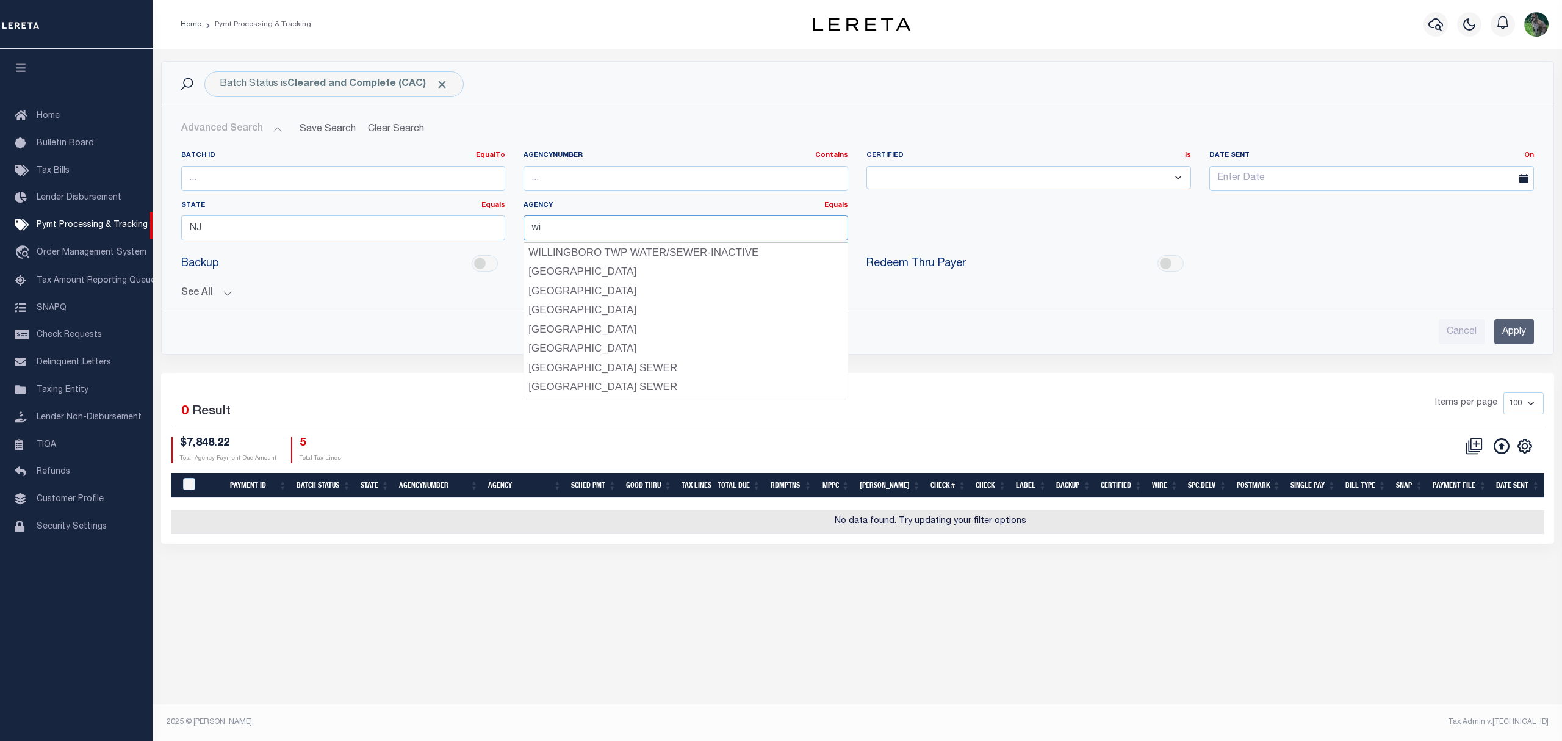
type input "w"
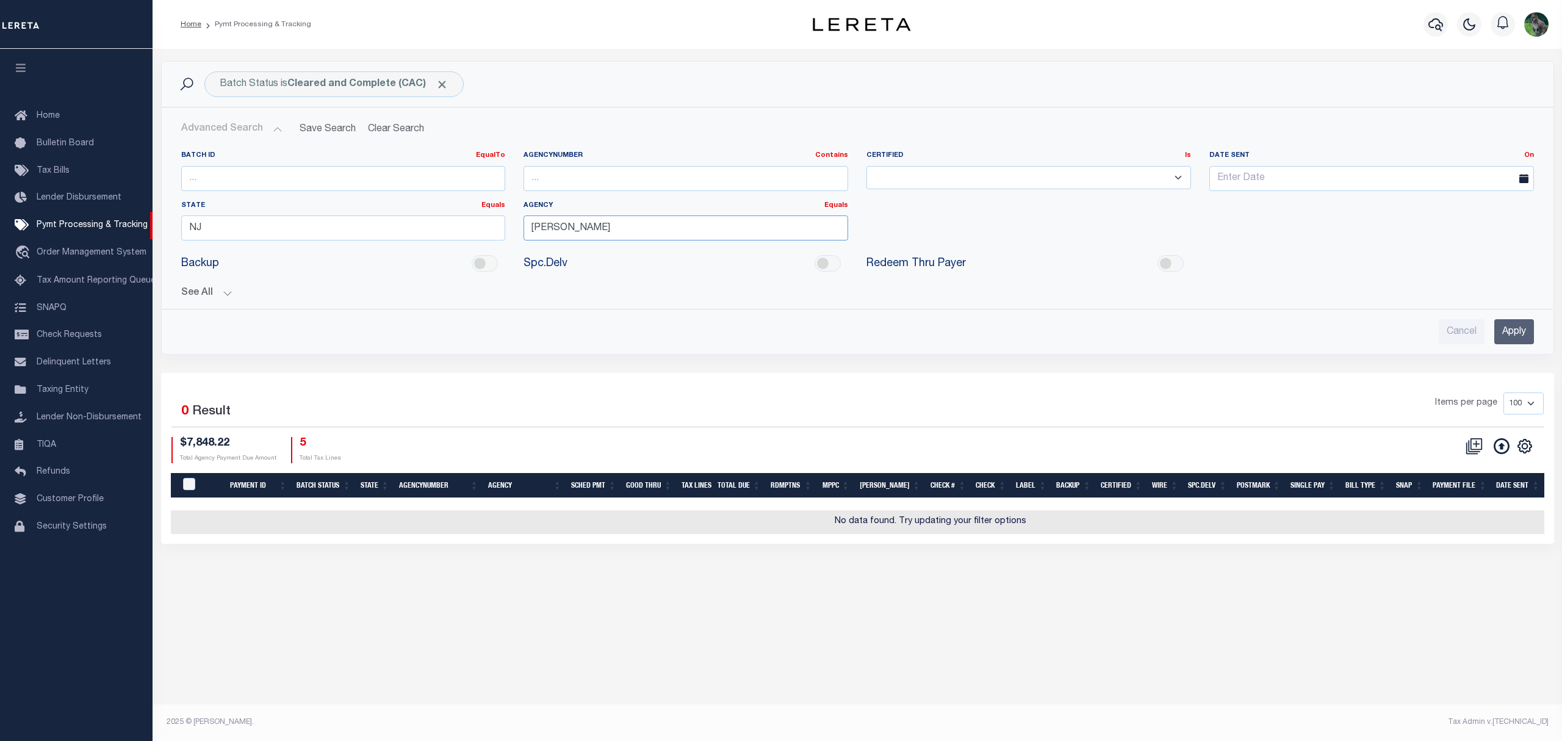
type input "[PERSON_NAME]"
click at [1495, 328] on input "Apply" at bounding box center [1515, 331] width 40 height 25
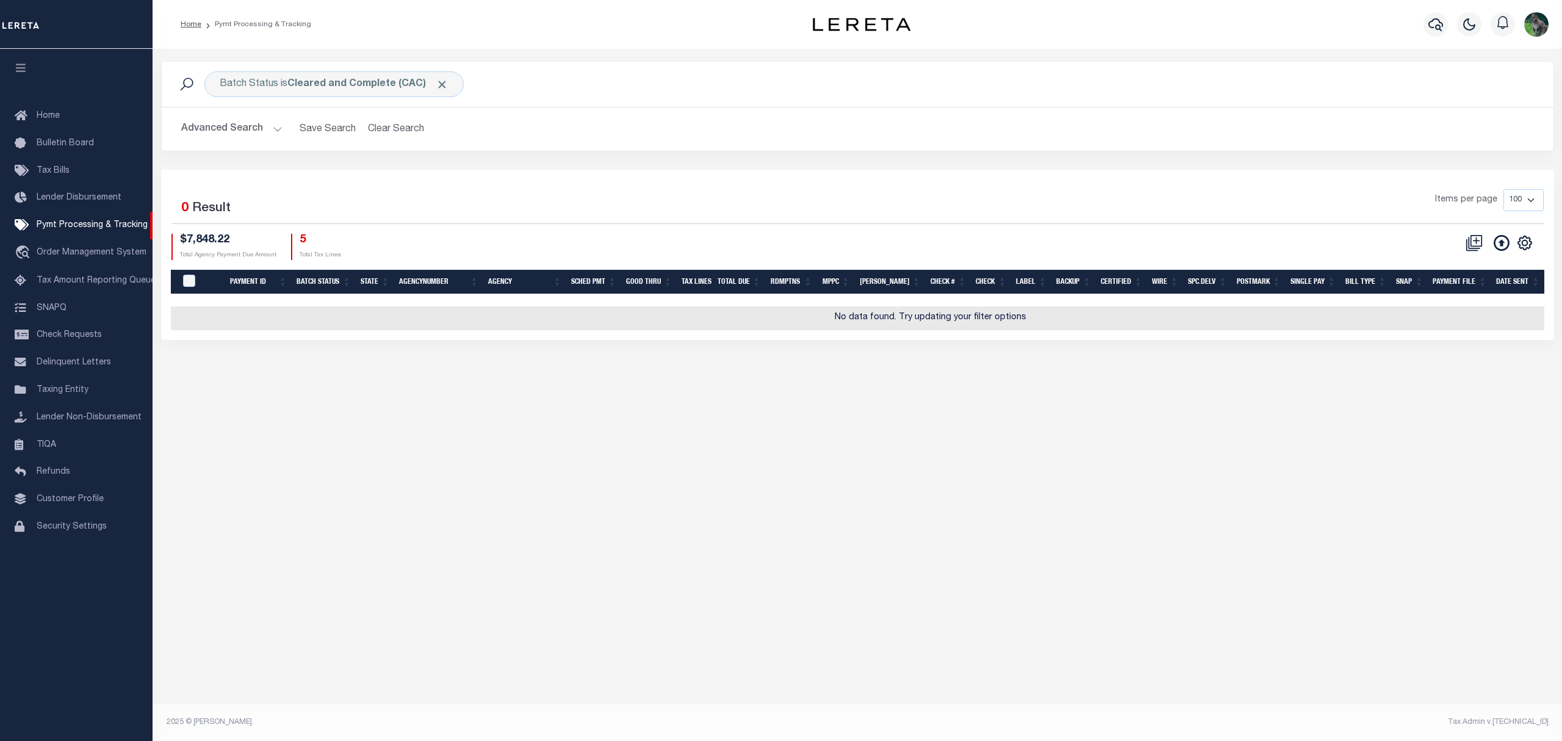
click at [225, 134] on button "Advanced Search" at bounding box center [231, 129] width 101 height 24
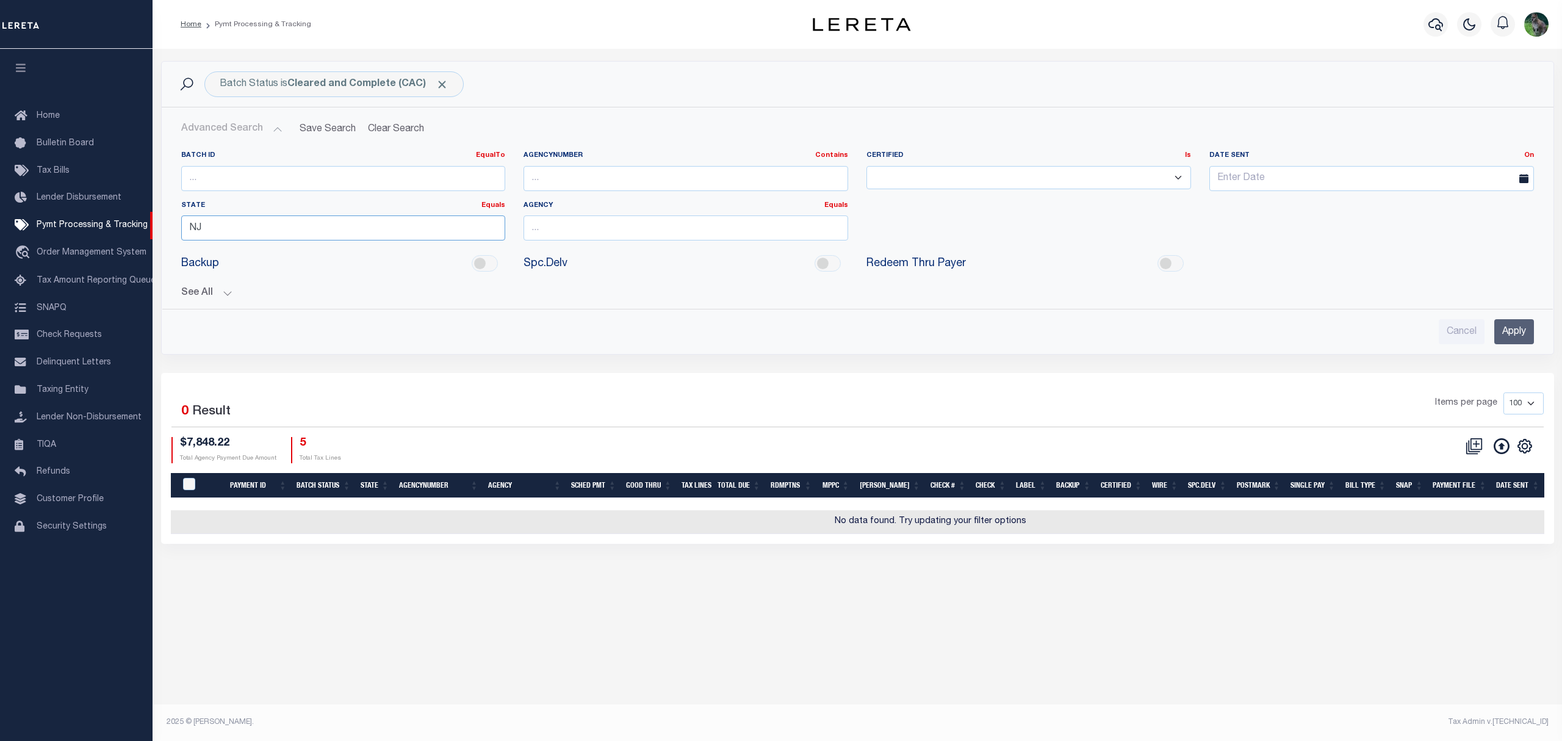
click at [269, 234] on input "NJ" at bounding box center [343, 227] width 325 height 25
click at [215, 289] on button "See All" at bounding box center [857, 293] width 1353 height 12
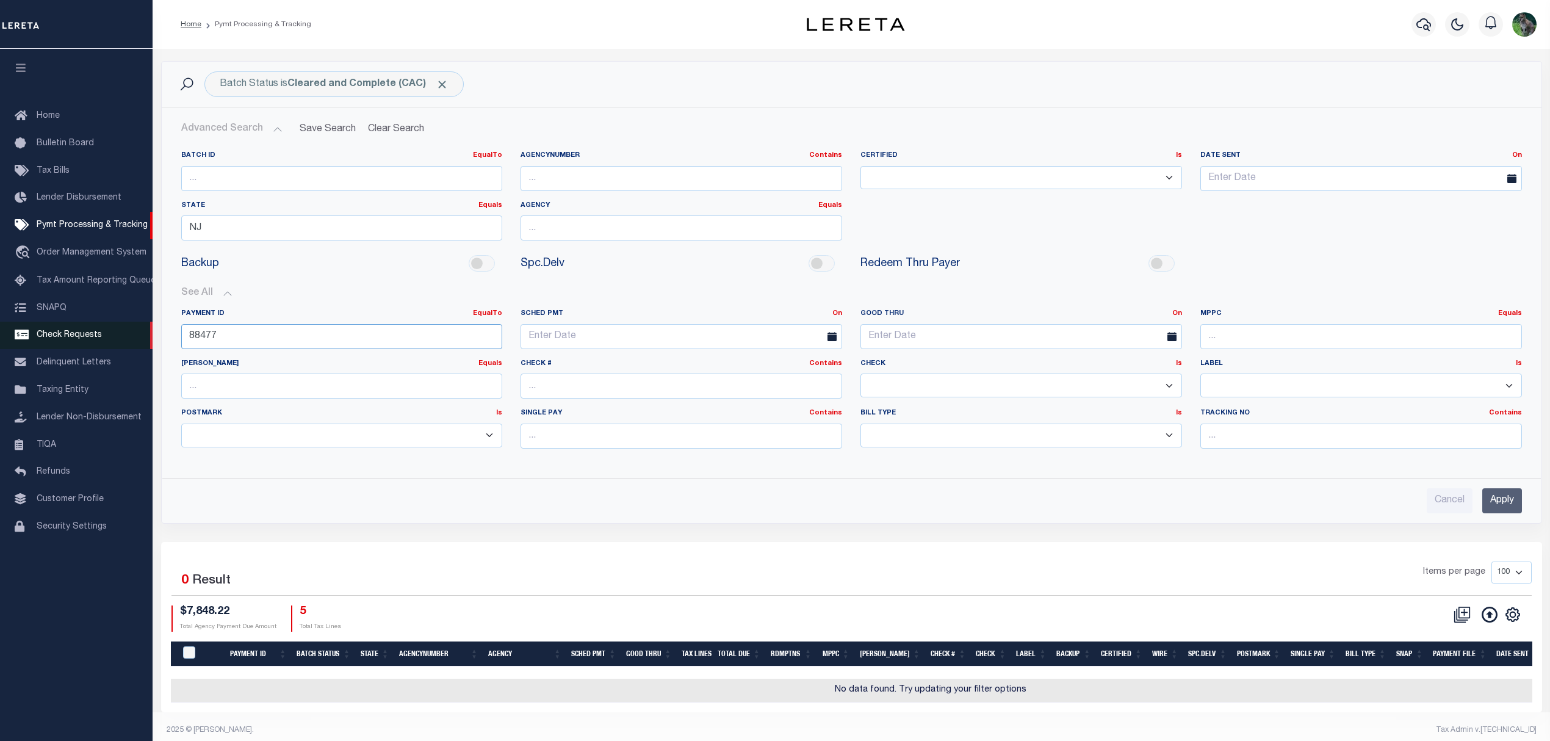
drag, startPoint x: 272, startPoint y: 347, endPoint x: 106, endPoint y: 328, distance: 167.7
click at [106, 328] on div "Home Pymt Processing & Tracking" at bounding box center [775, 374] width 1550 height 749
click at [1496, 507] on input "Apply" at bounding box center [1502, 500] width 40 height 25
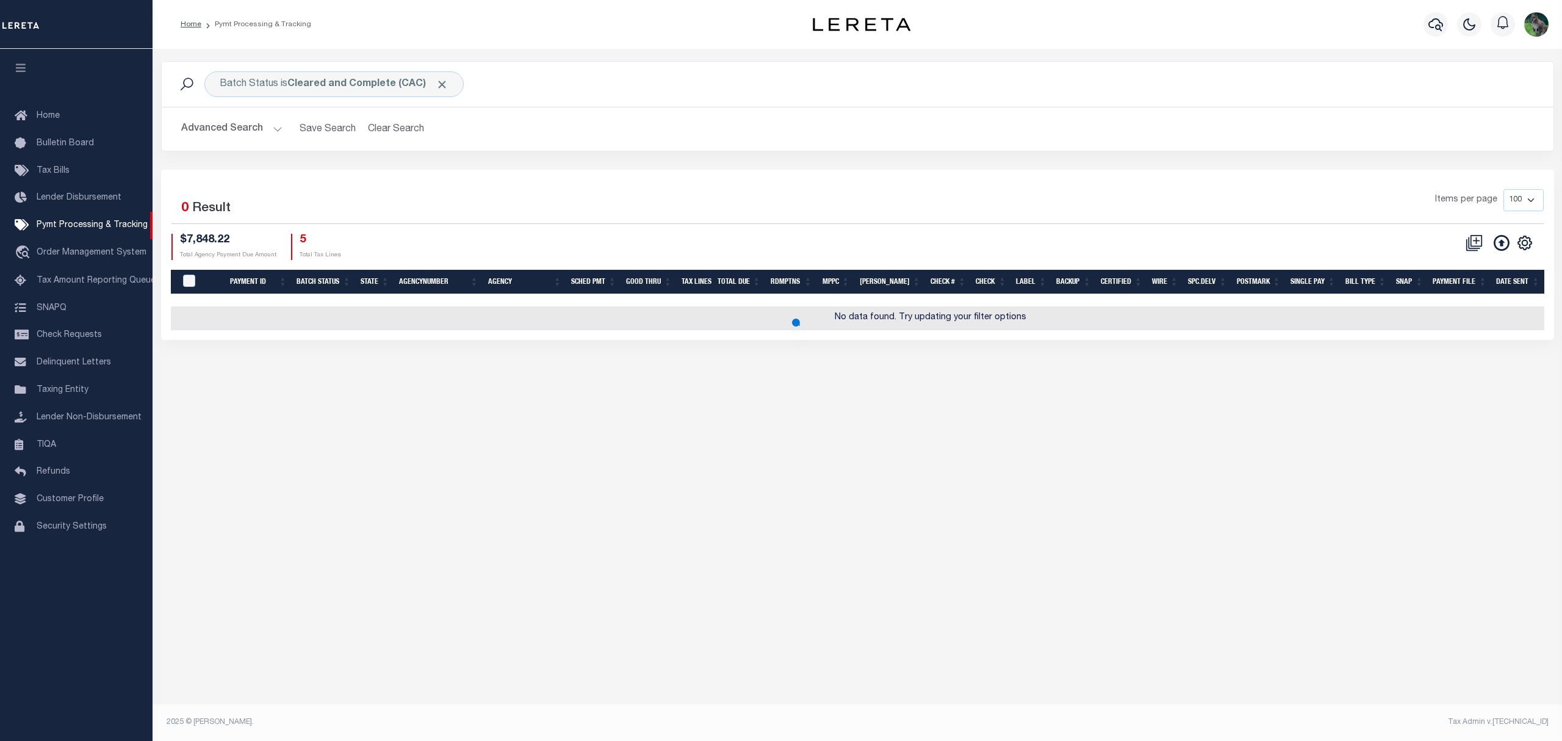
select select
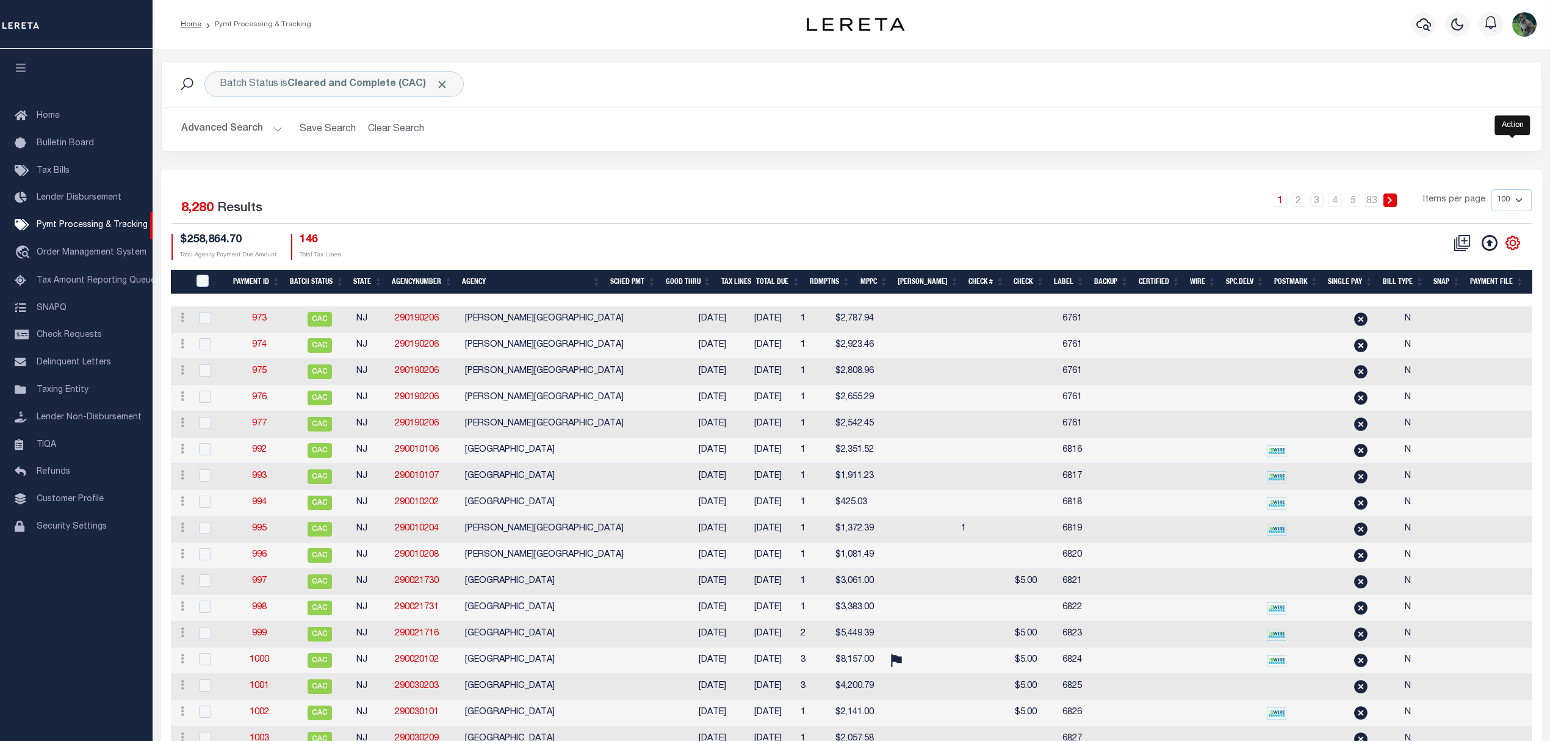
click at [1512, 238] on icon "" at bounding box center [1512, 242] width 13 height 13
click at [1444, 338] on span "Show Filter" at bounding box center [1438, 333] width 46 height 9
select select
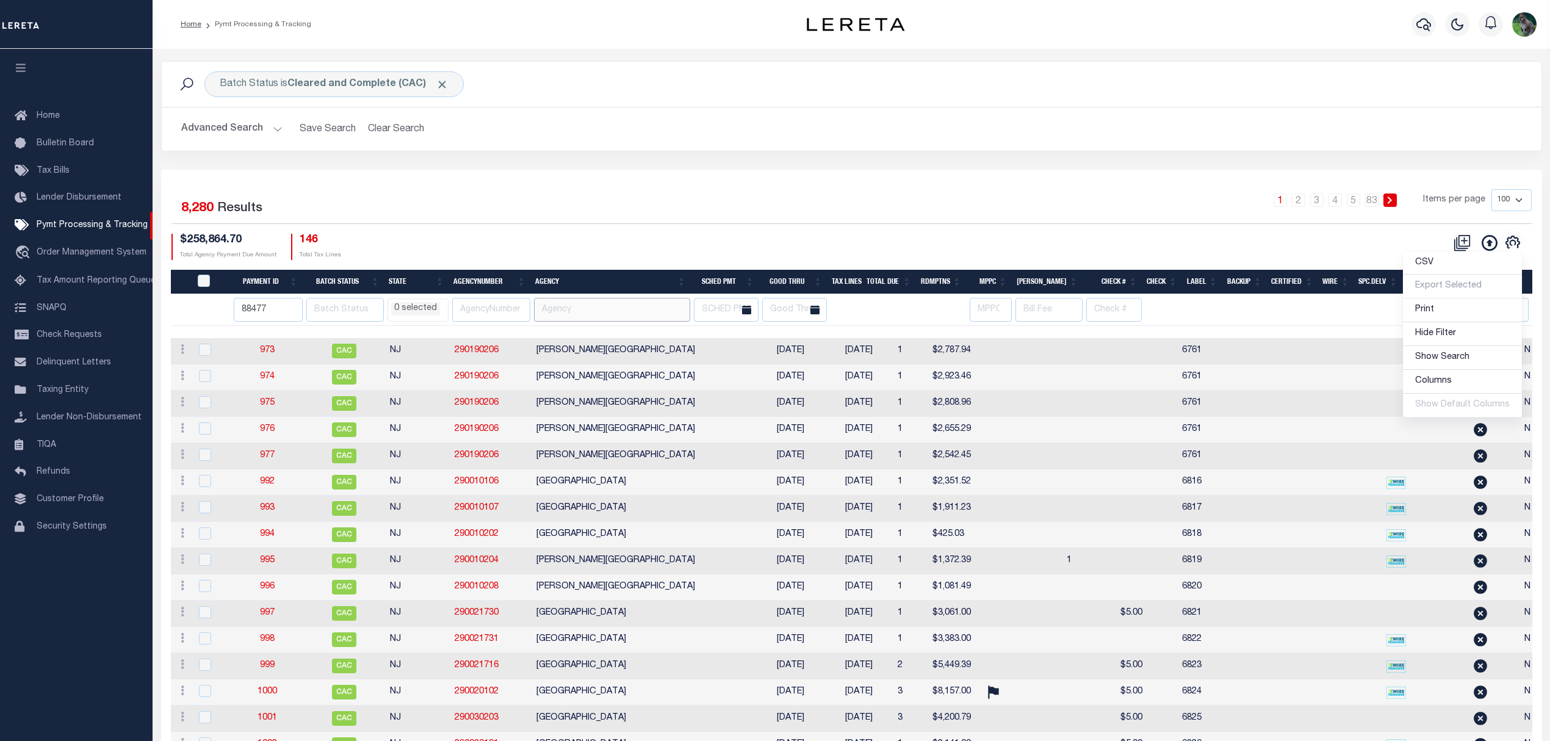
click at [581, 308] on input "text" at bounding box center [612, 310] width 157 height 24
paste input "[GEOGRAPHIC_DATA]"
type input "[GEOGRAPHIC_DATA]"
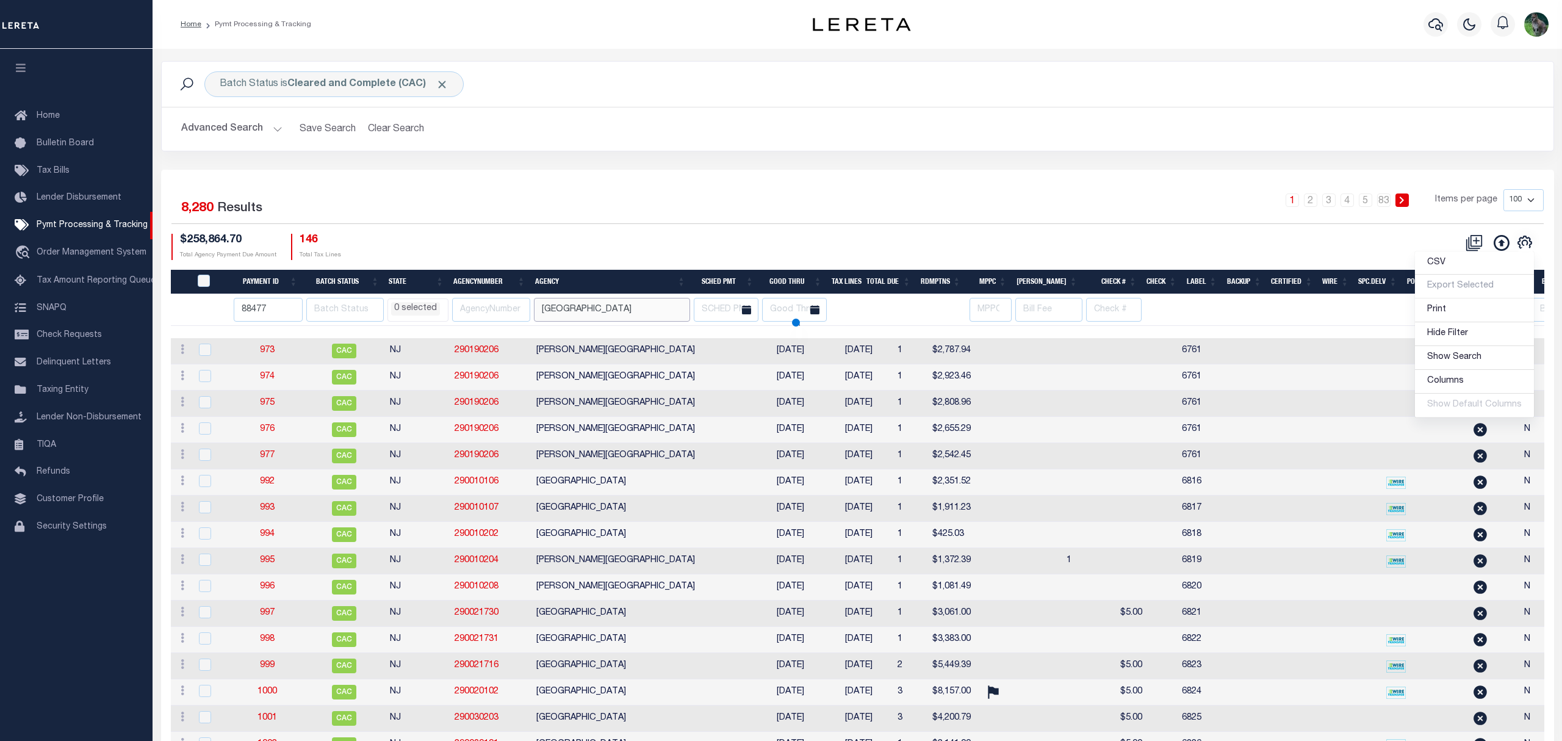
select select
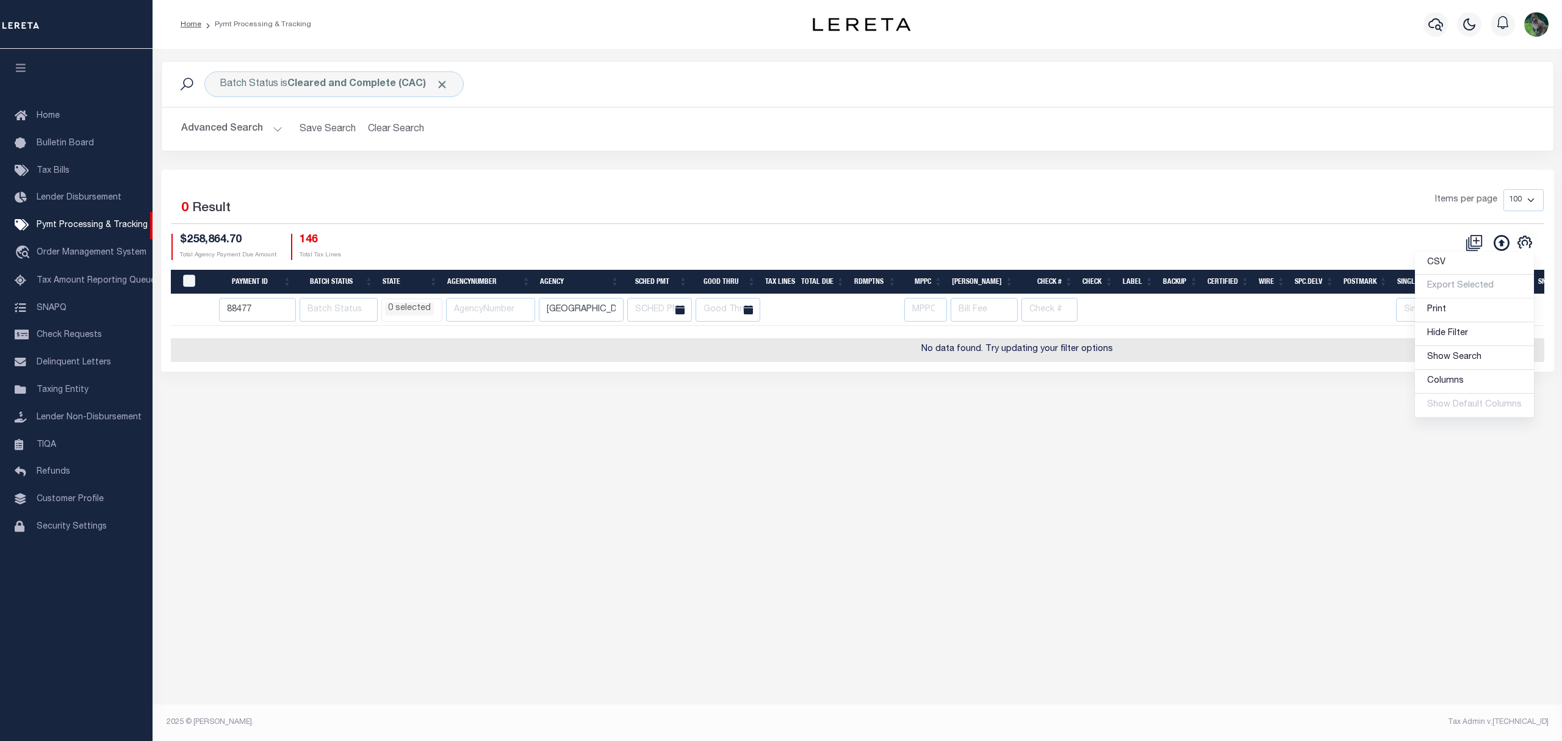
select select
drag, startPoint x: 618, startPoint y: 311, endPoint x: 482, endPoint y: 317, distance: 136.2
click at [482, 317] on tr "88477 AK AL AR AZ CA CO CT DC DE FL [GEOGRAPHIC_DATA] GU HI IA ID IL IN KS [GEO…" at bounding box center [1018, 310] width 1694 height 32
select select
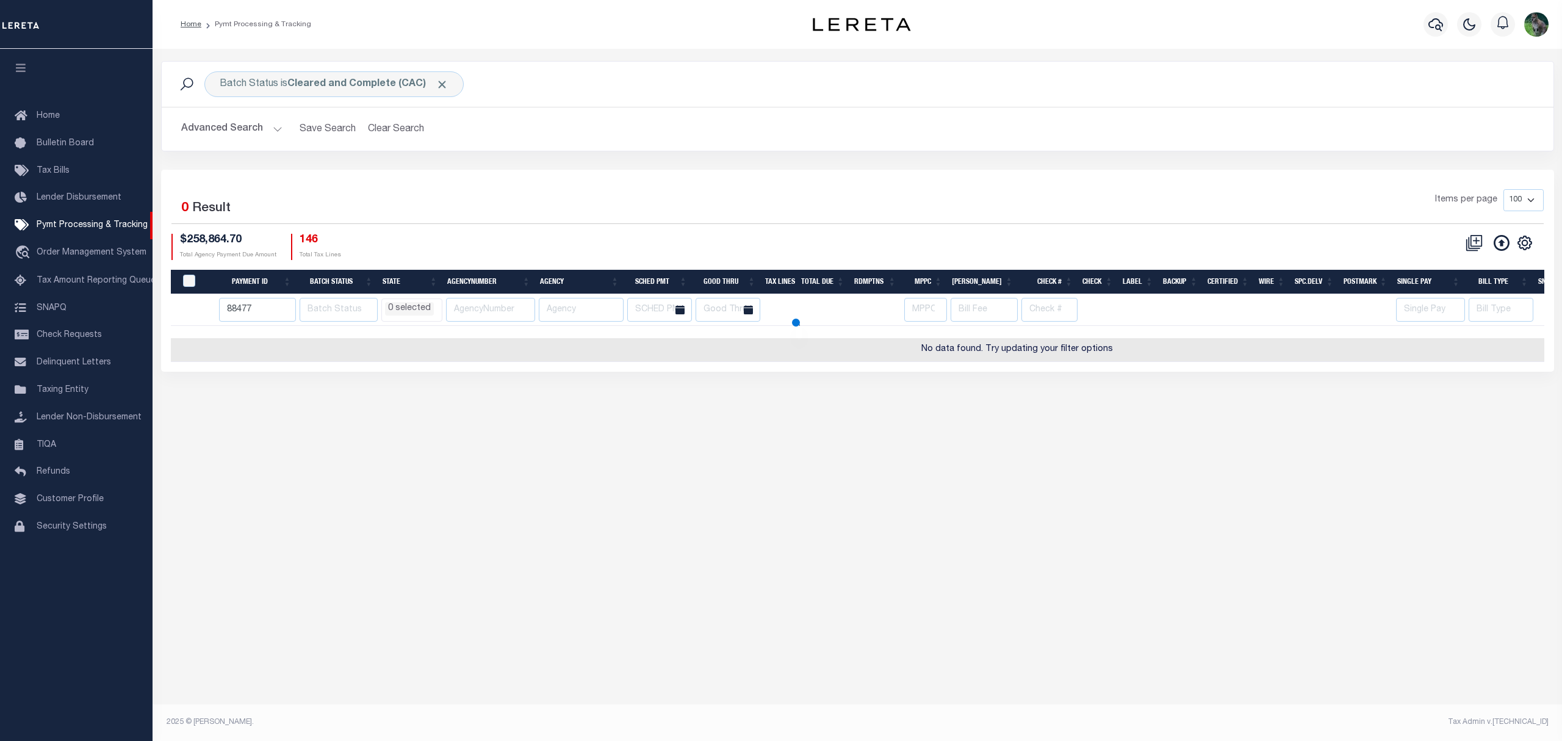
select select
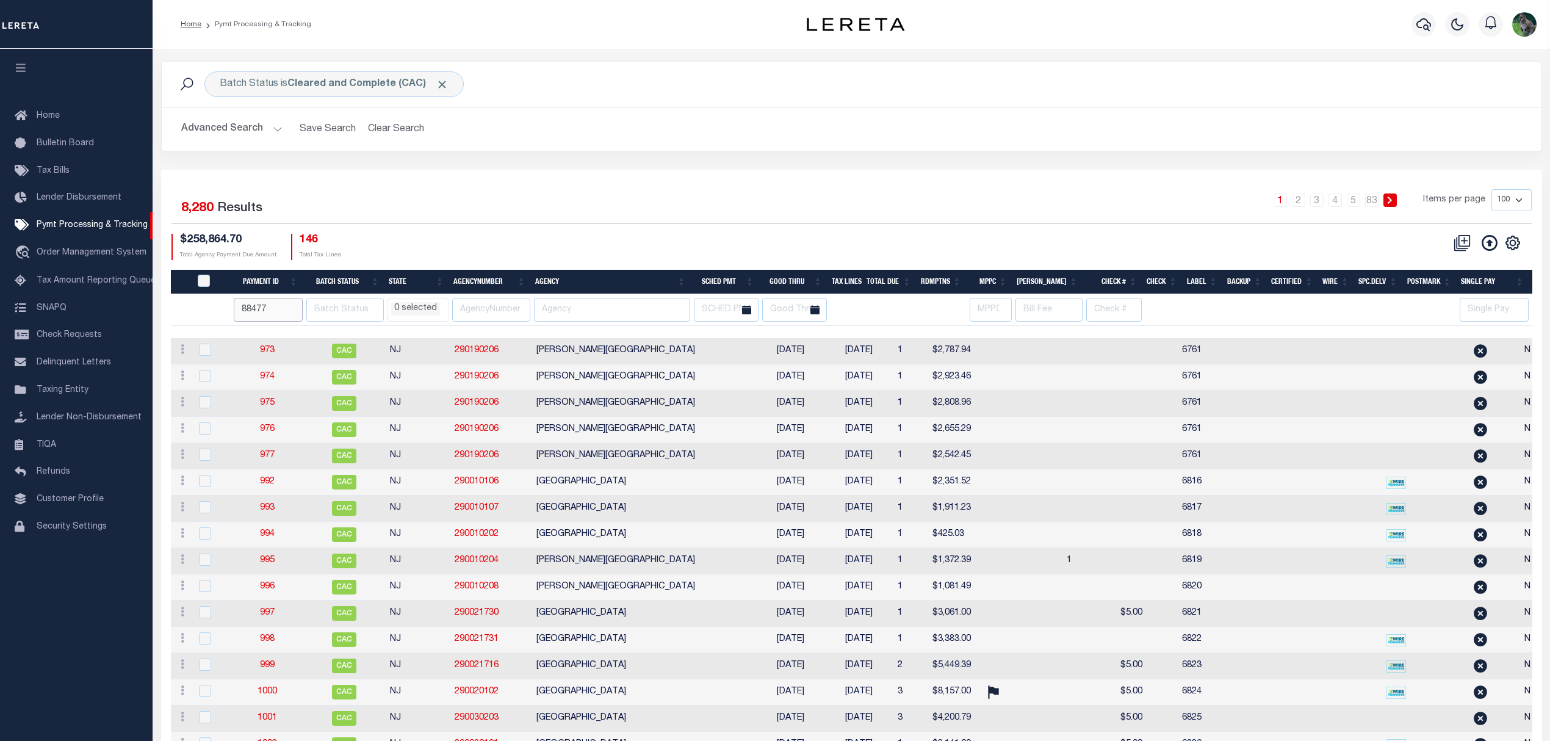
drag, startPoint x: 274, startPoint y: 314, endPoint x: 205, endPoint y: 309, distance: 69.1
click at [215, 310] on tr "88477 AK AL AR AZ CA CO CT DC DE FL GA GU HI IA ID IL IN [GEOGRAPHIC_DATA] [GEO…" at bounding box center [1068, 310] width 1794 height 32
select select
click at [610, 317] on input "text" at bounding box center [612, 310] width 157 height 24
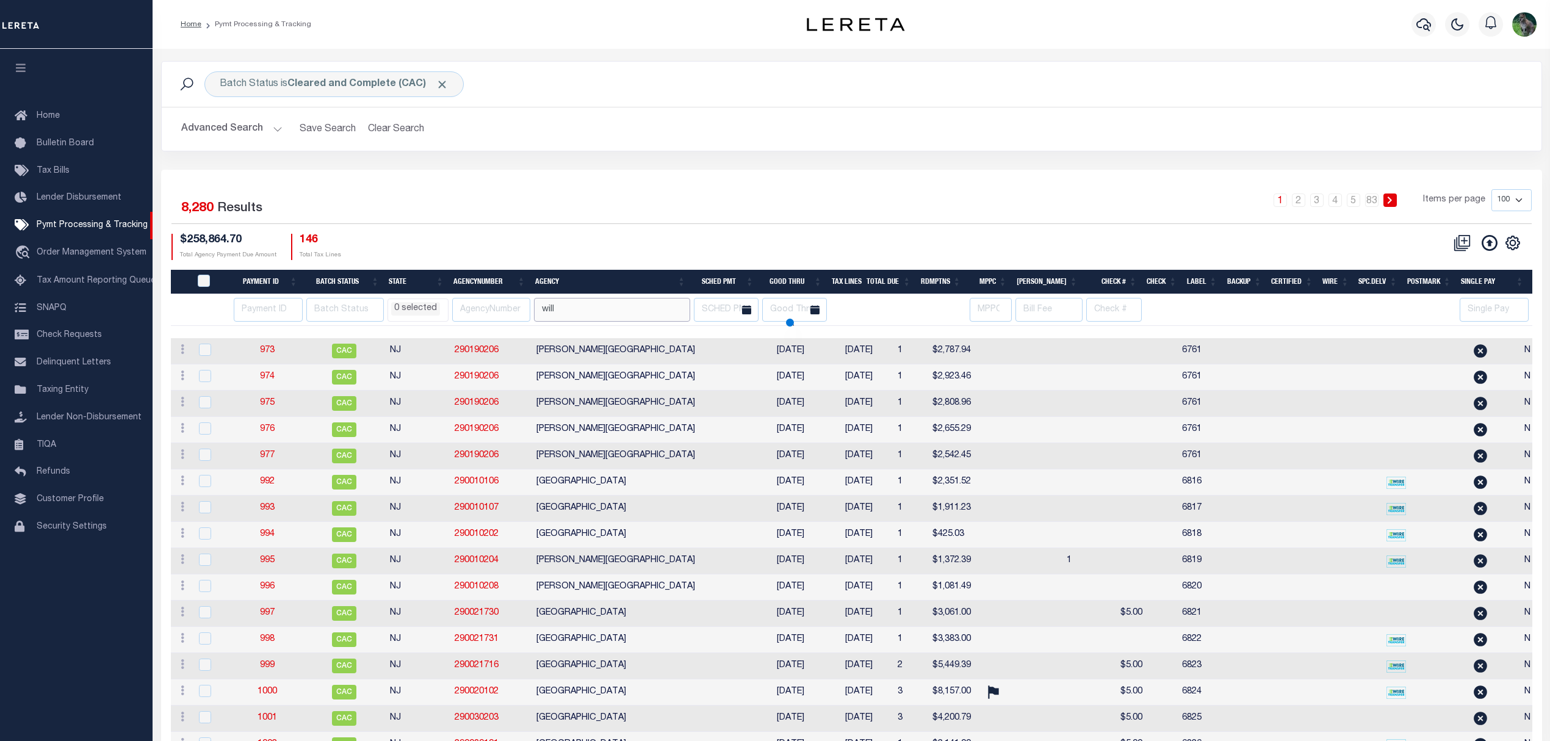
type input "will"
select select
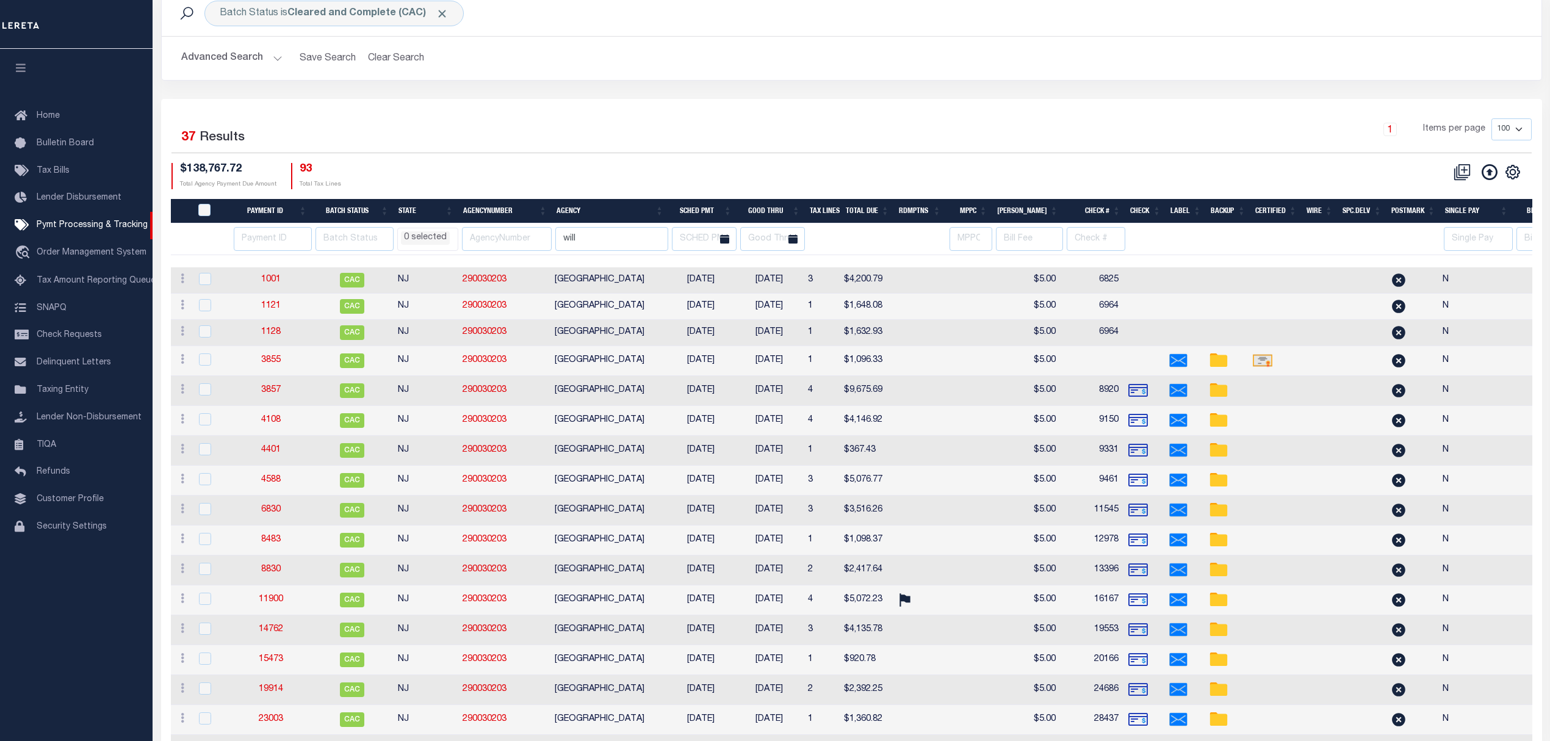
select select
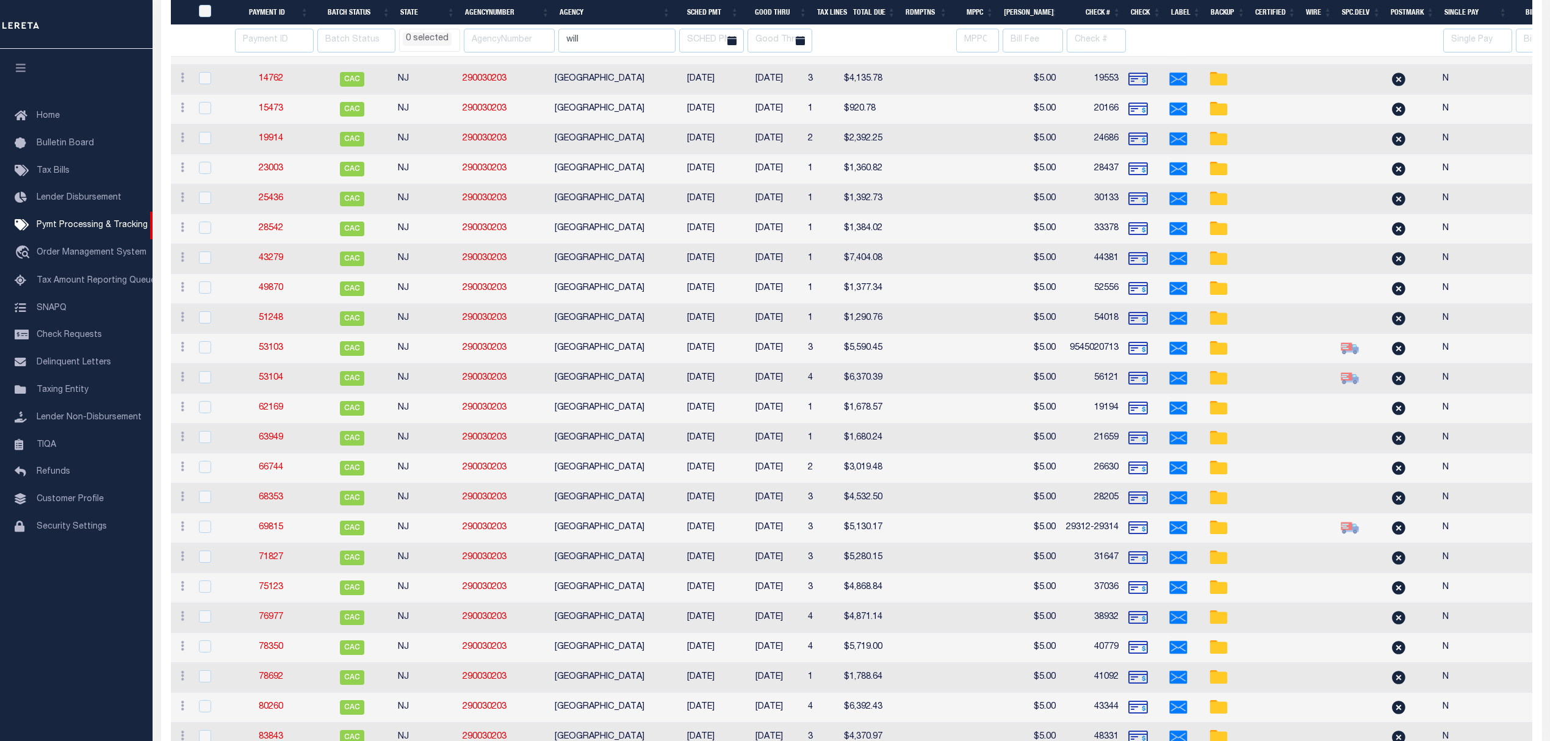
select select
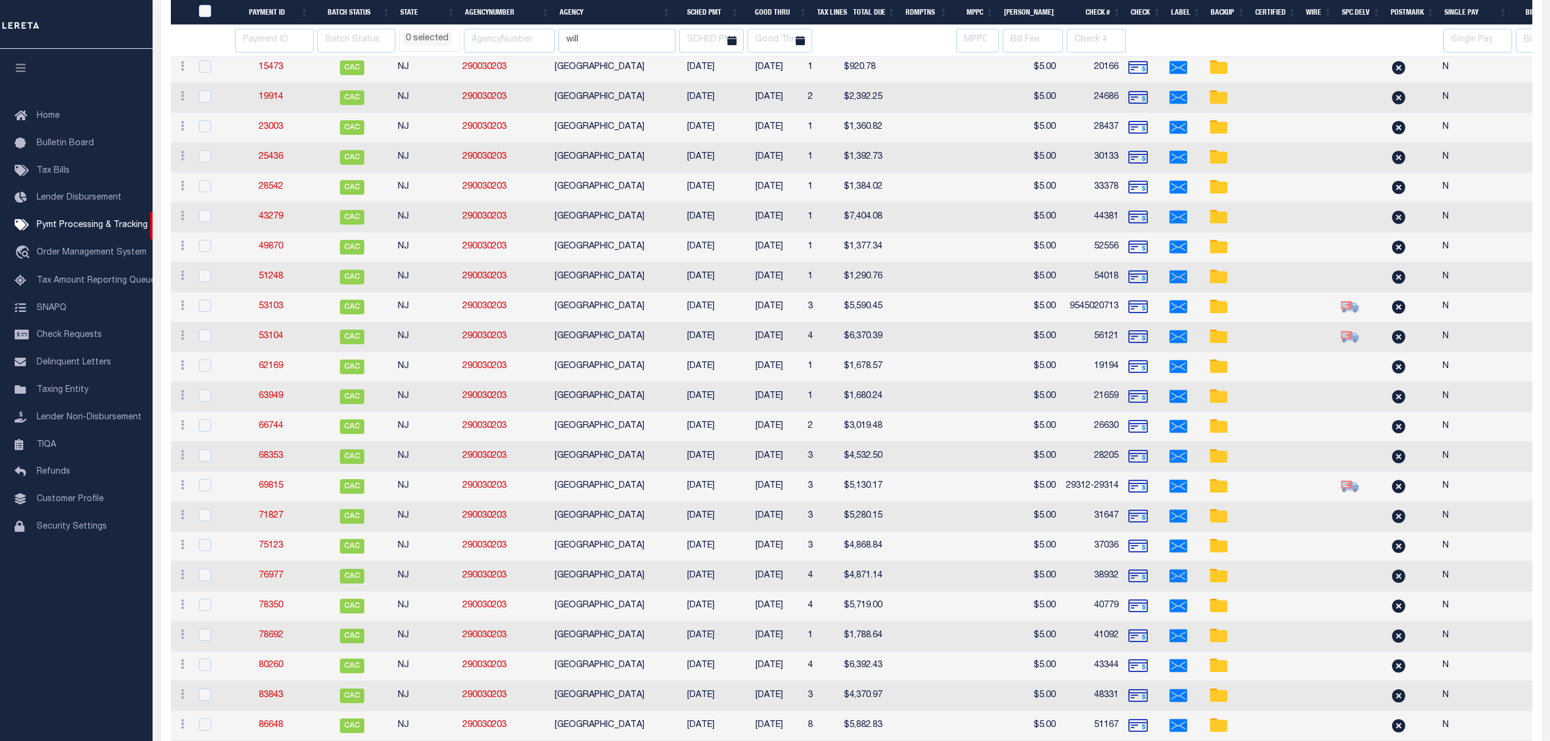
select select
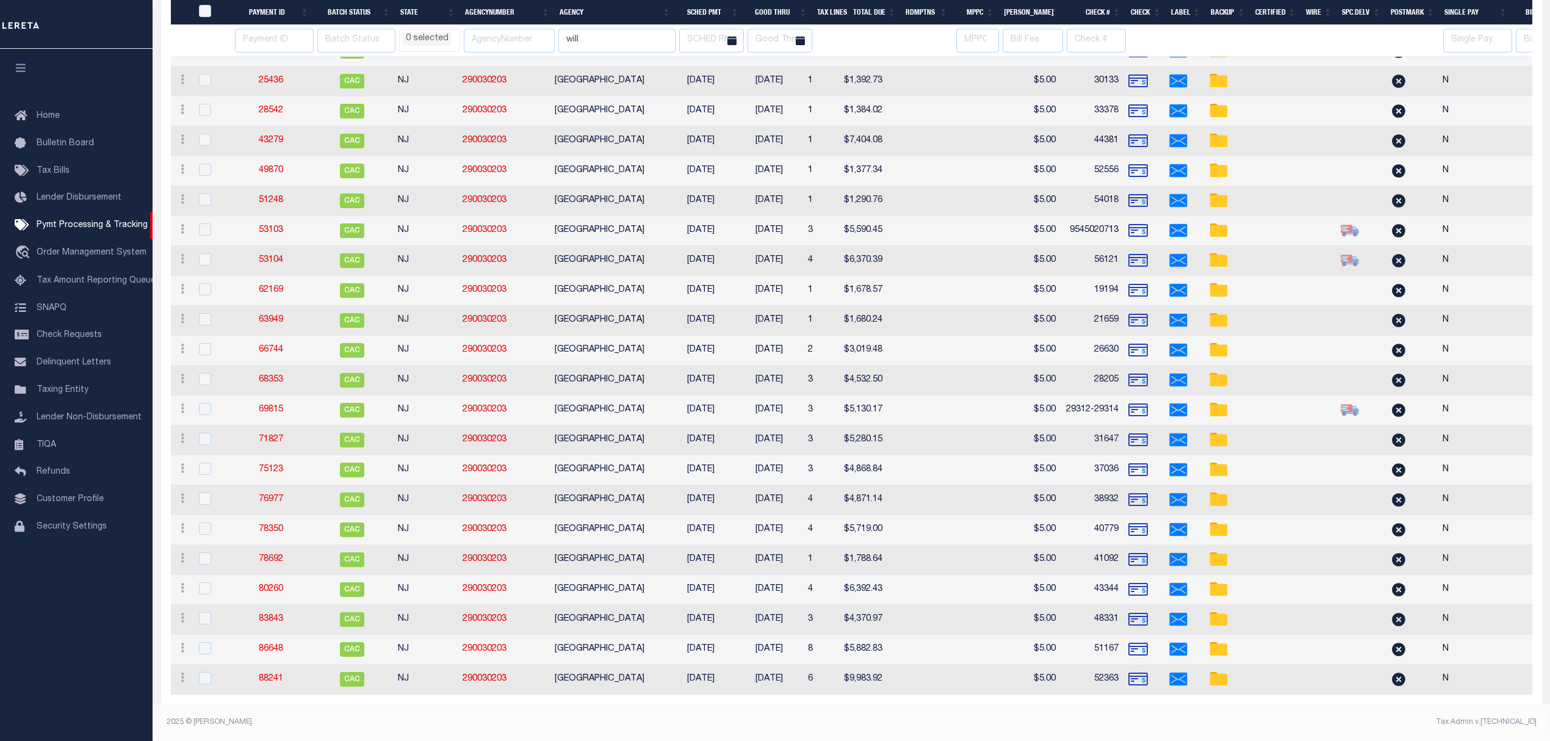
select select
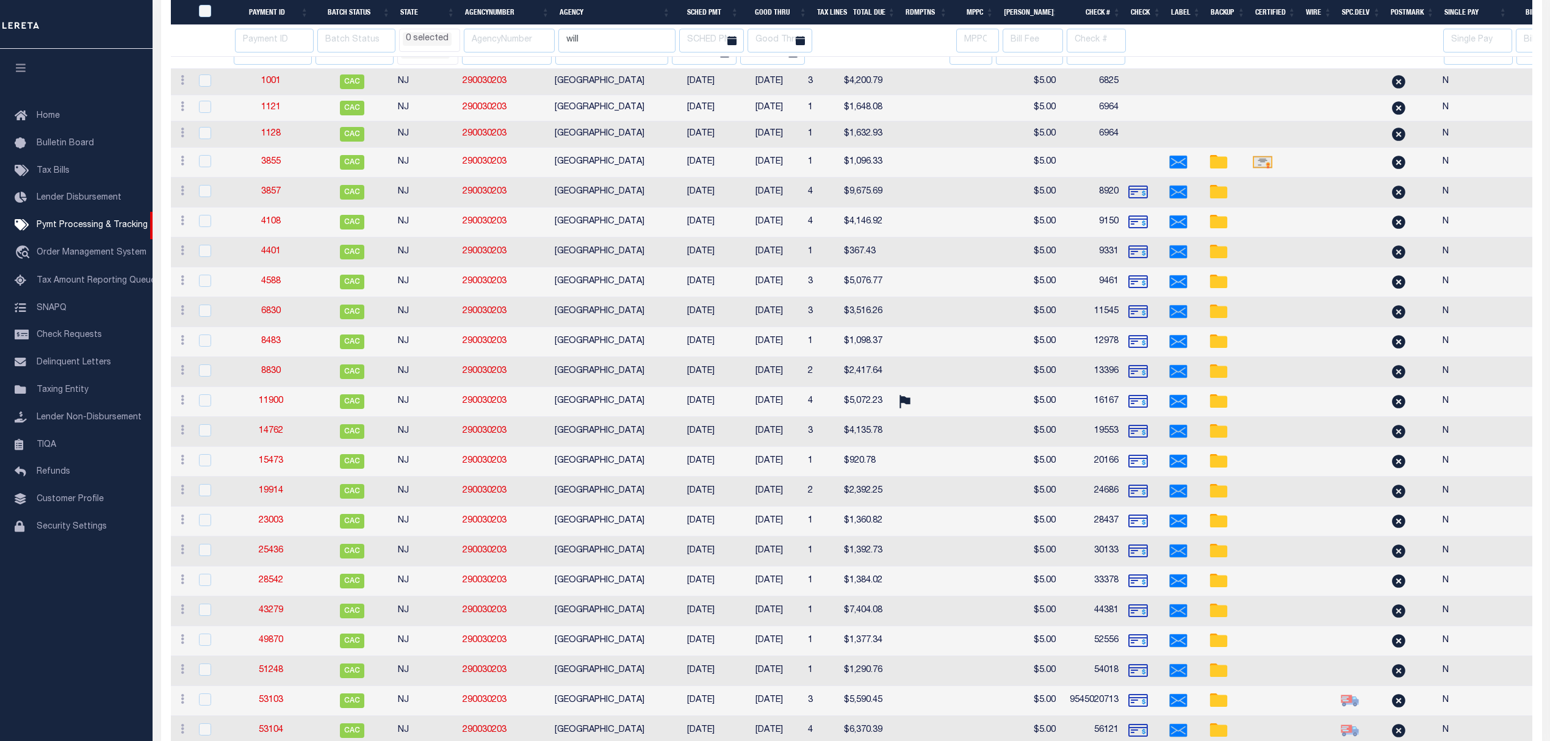
select select
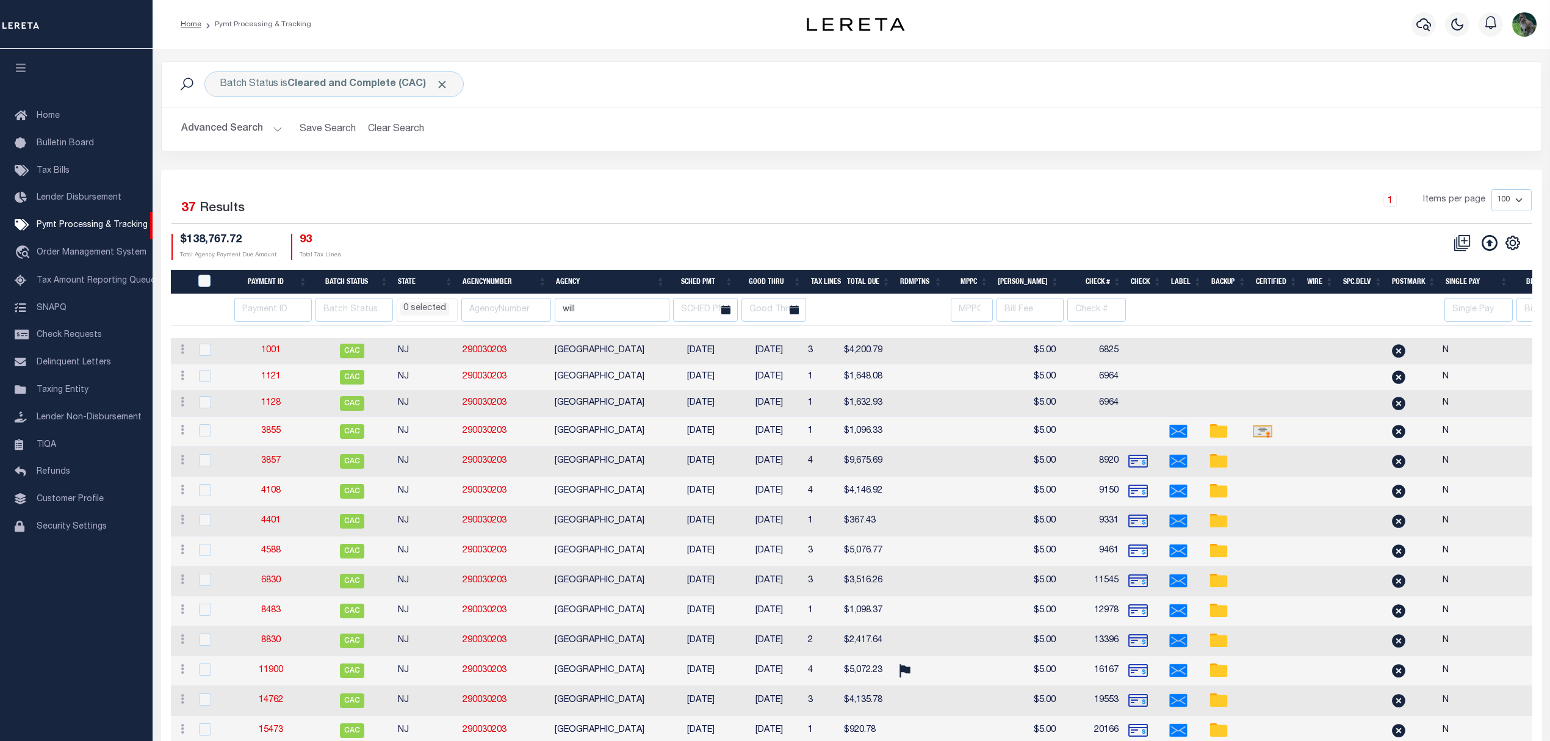
click at [221, 121] on button "Advanced Search" at bounding box center [231, 129] width 101 height 24
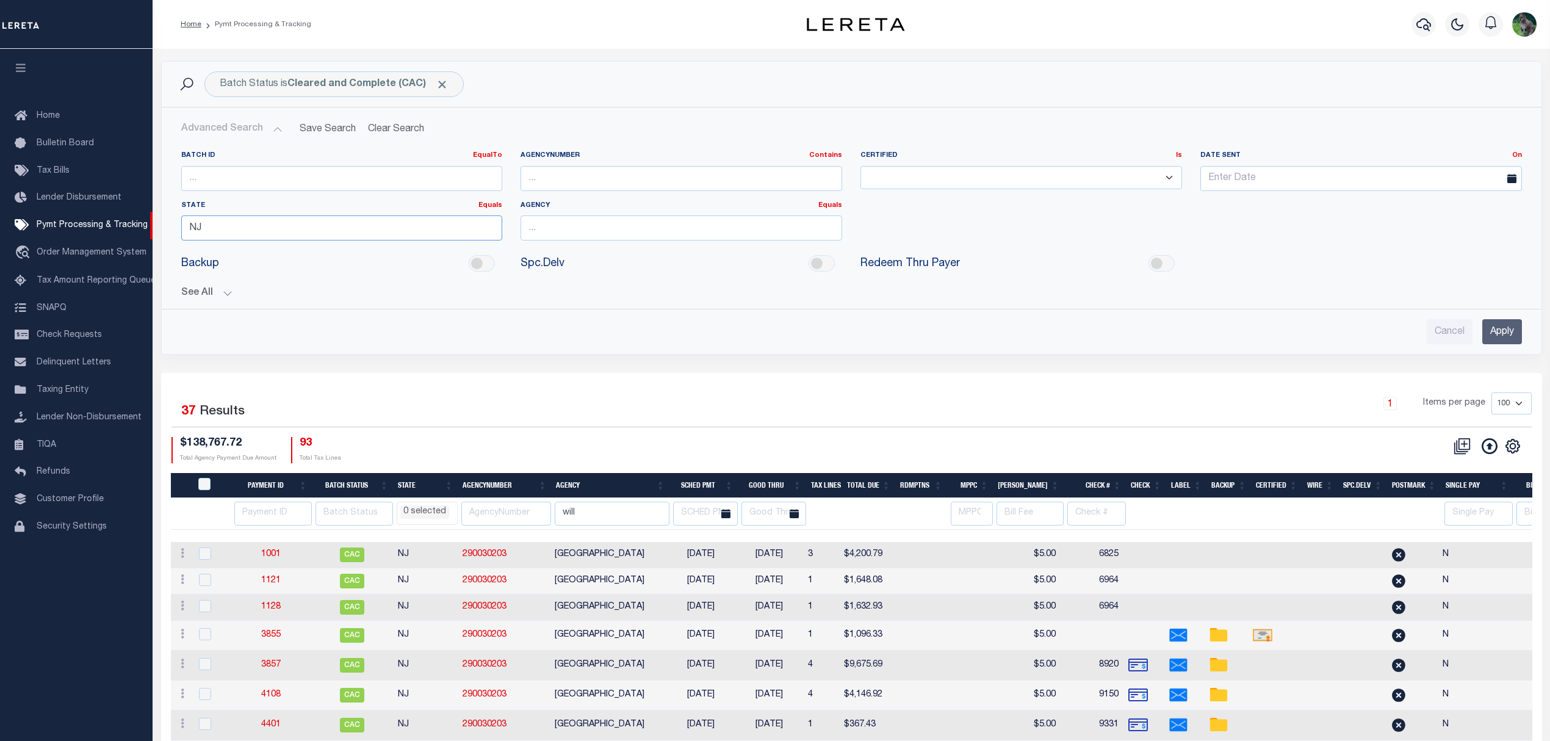
drag, startPoint x: 229, startPoint y: 230, endPoint x: 184, endPoint y: 225, distance: 45.5
click at [184, 225] on input "NJ" at bounding box center [342, 227] width 322 height 25
click at [282, 188] on input "number" at bounding box center [342, 178] width 322 height 25
type input "88512"
click at [1509, 330] on input "Apply" at bounding box center [1502, 331] width 40 height 25
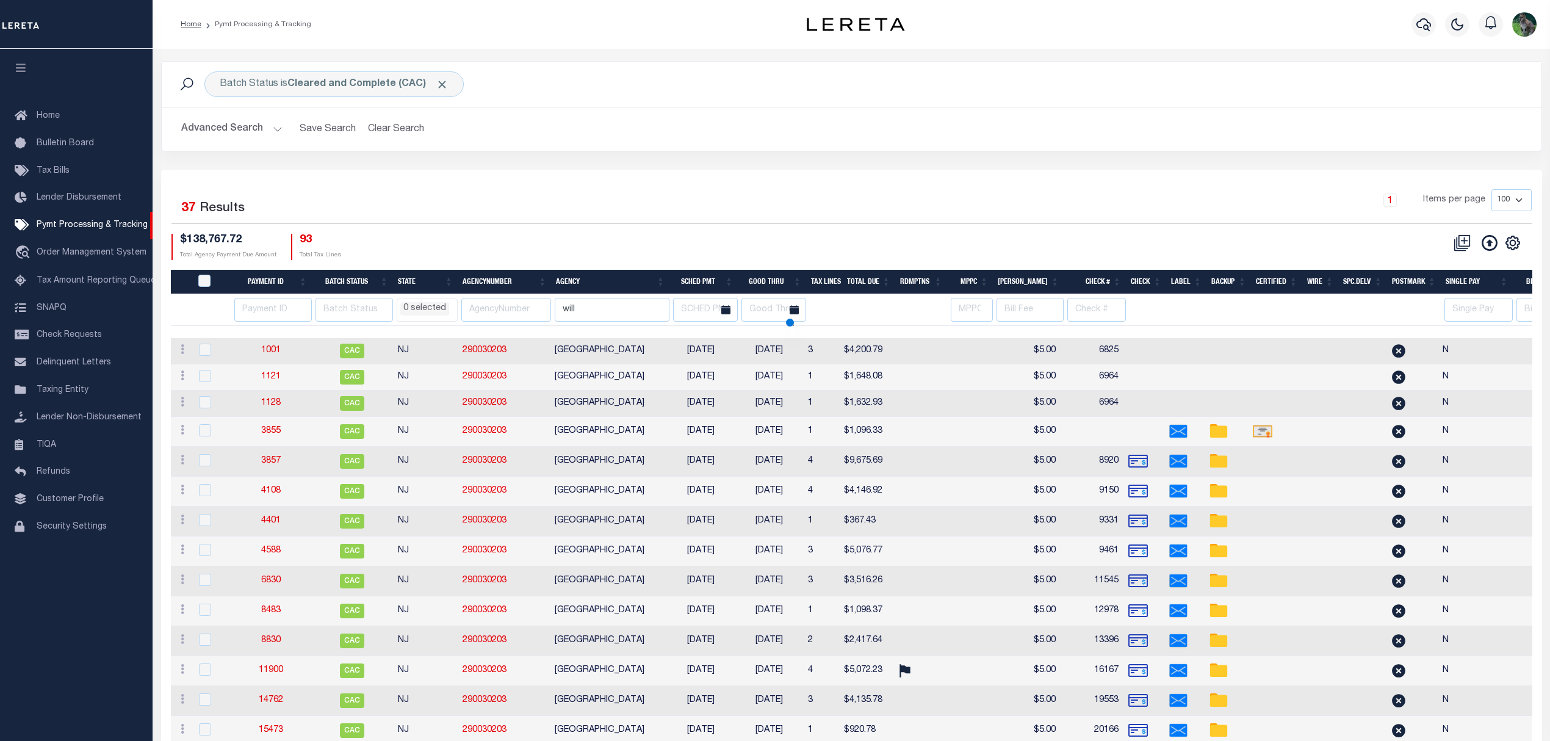
select select
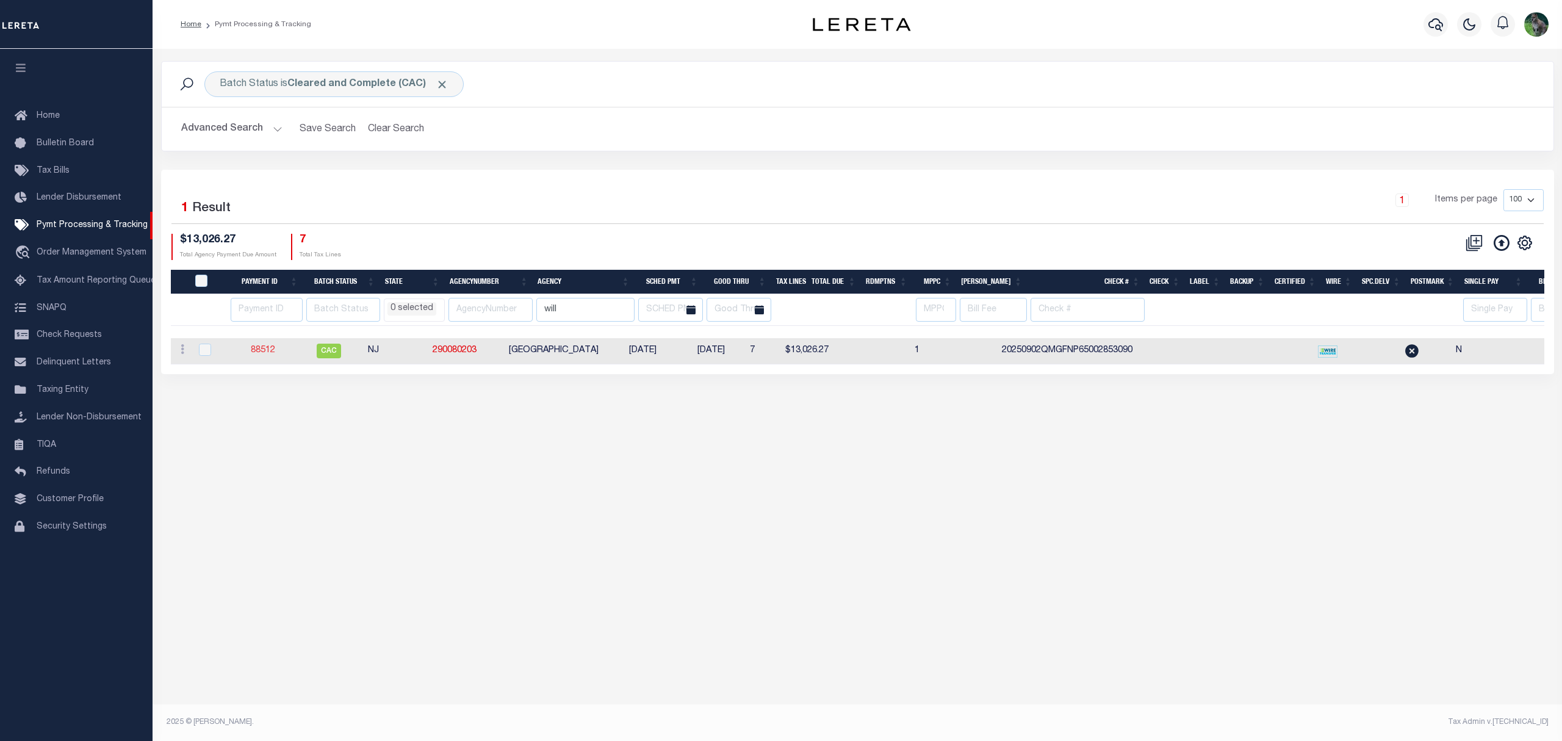
click at [262, 350] on link "88512" at bounding box center [263, 350] width 24 height 9
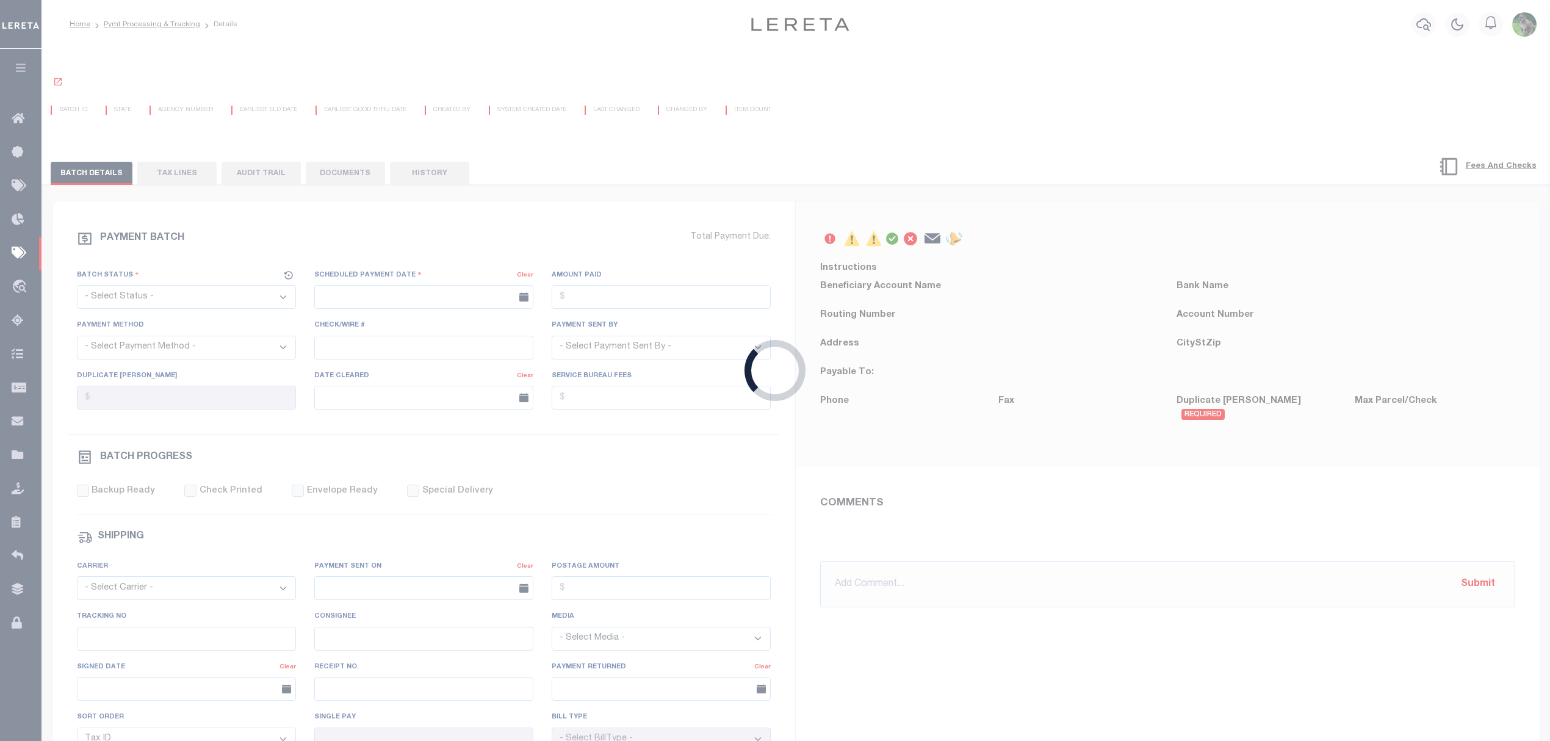
select select "CAC"
type input "[DATE]"
type input "$13,026.27"
select select "TRA"
type input "20250902QMGFNP65002853090"
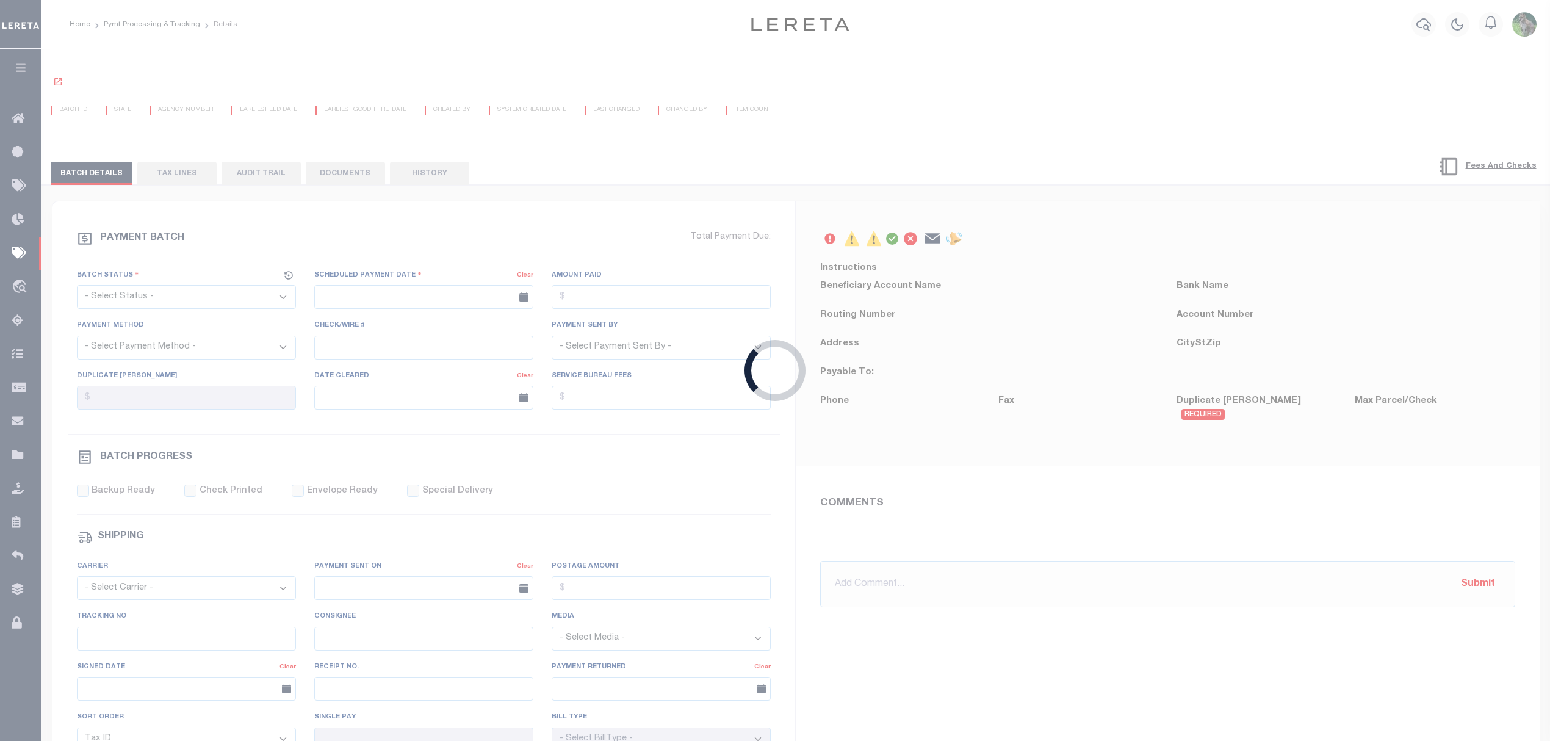
select select "[PERSON_NAME]"
select select "OTH"
type input "[DATE]"
type input "20250902QMGFNP6500285309021734"
type input "N"
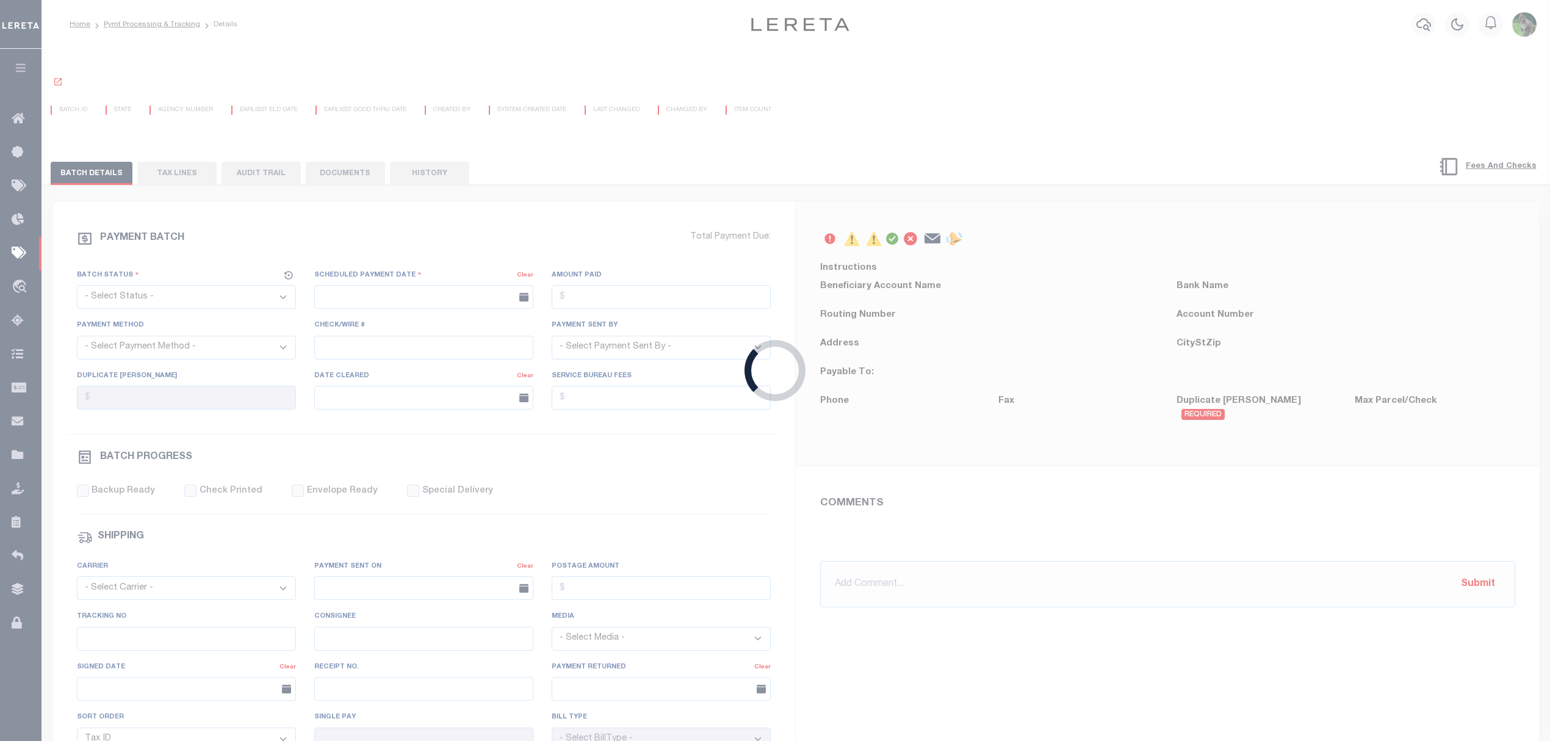
radio input "true"
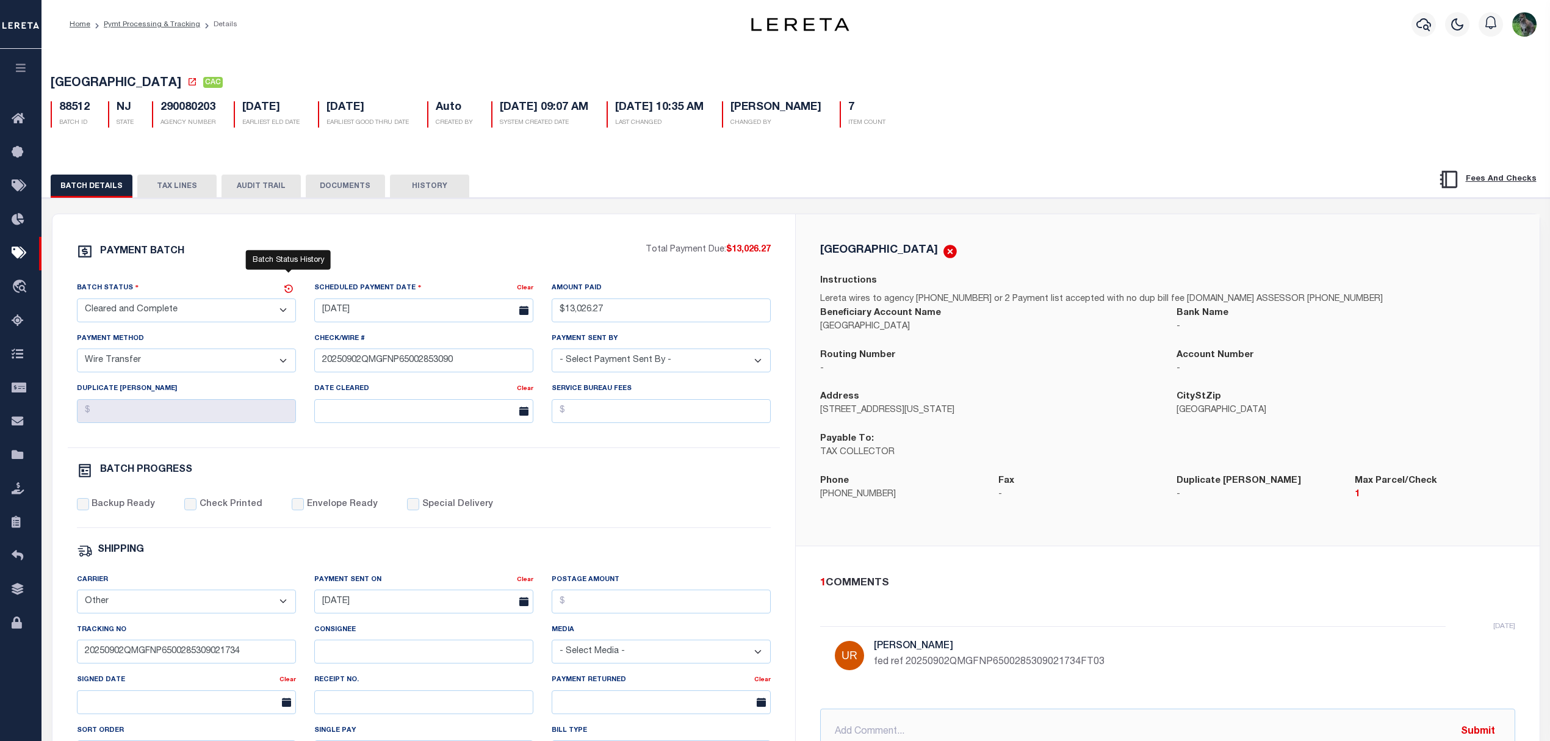
click at [288, 292] on icon at bounding box center [288, 288] width 9 height 9
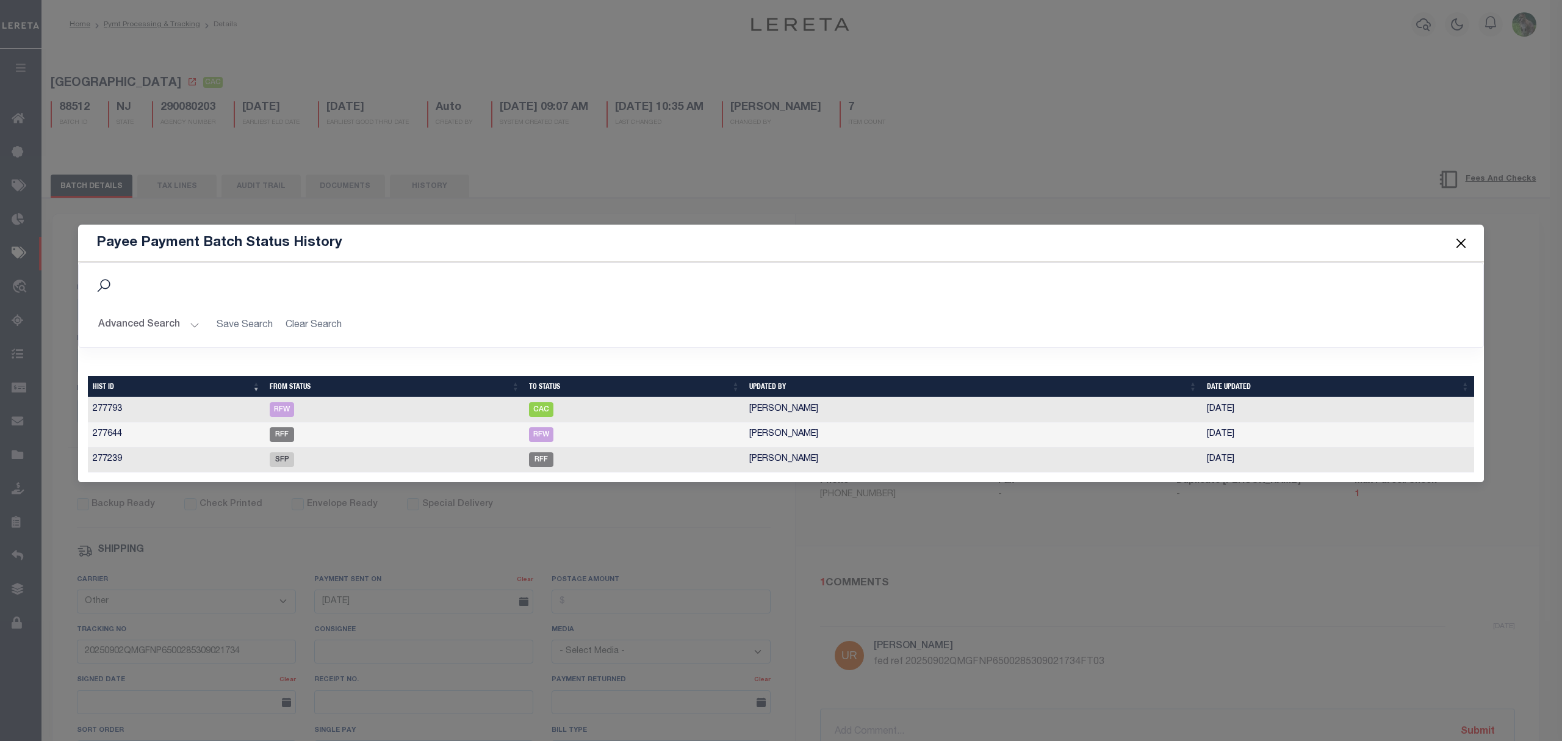
click at [1458, 236] on button "Close" at bounding box center [1462, 244] width 16 height 16
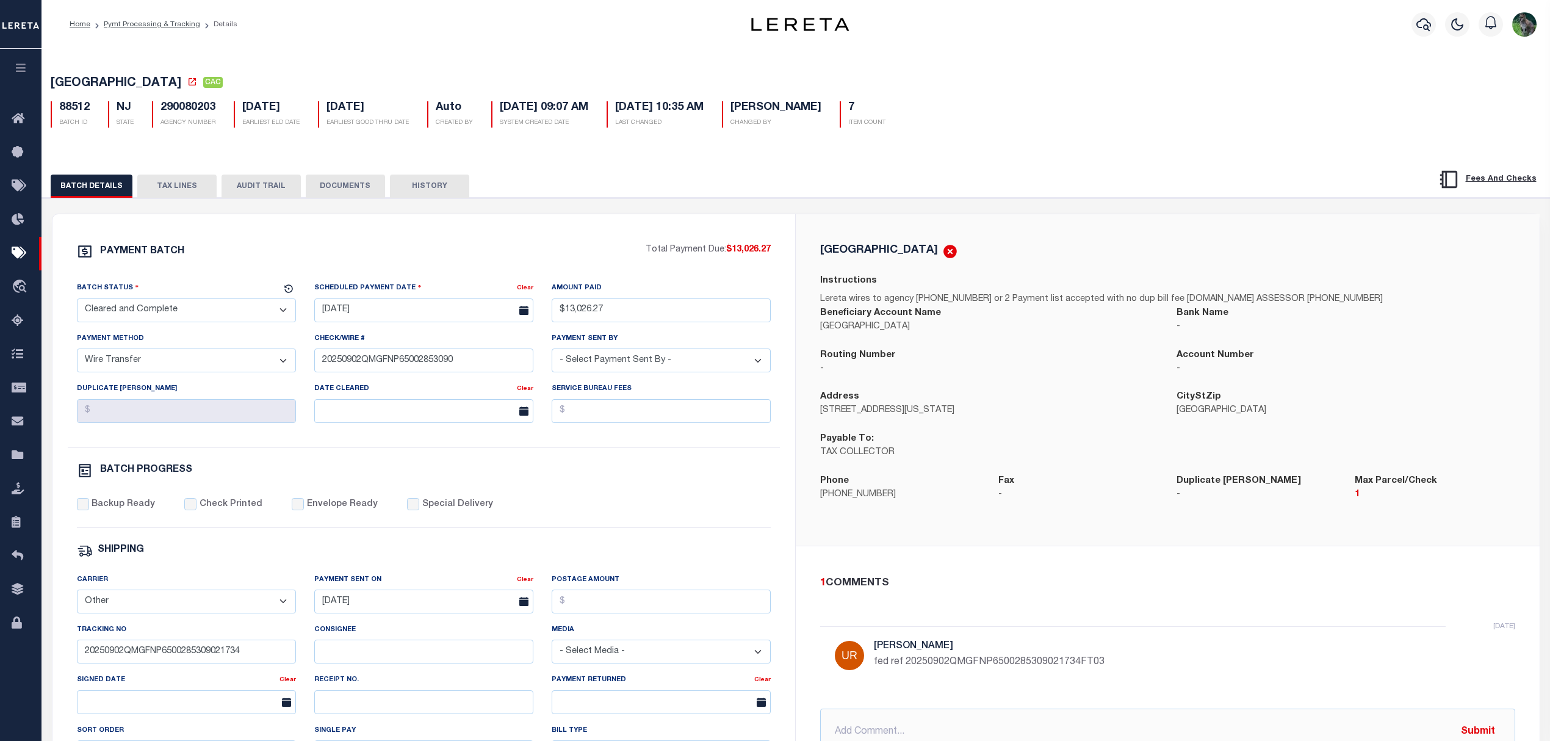
click at [327, 184] on button "DOCUMENTS" at bounding box center [345, 186] width 79 height 23
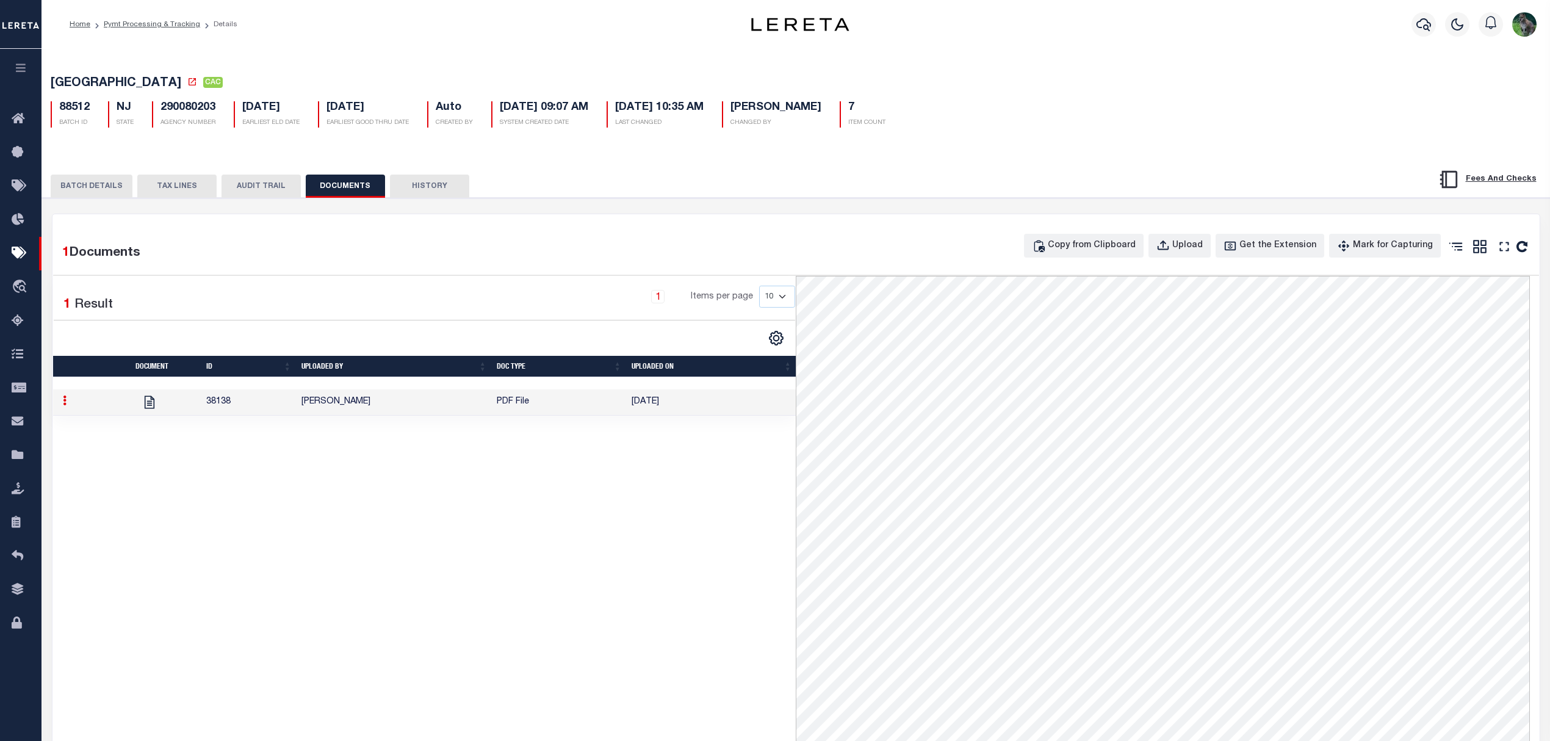
click at [118, 186] on button "BATCH DETAILS" at bounding box center [92, 186] width 82 height 23
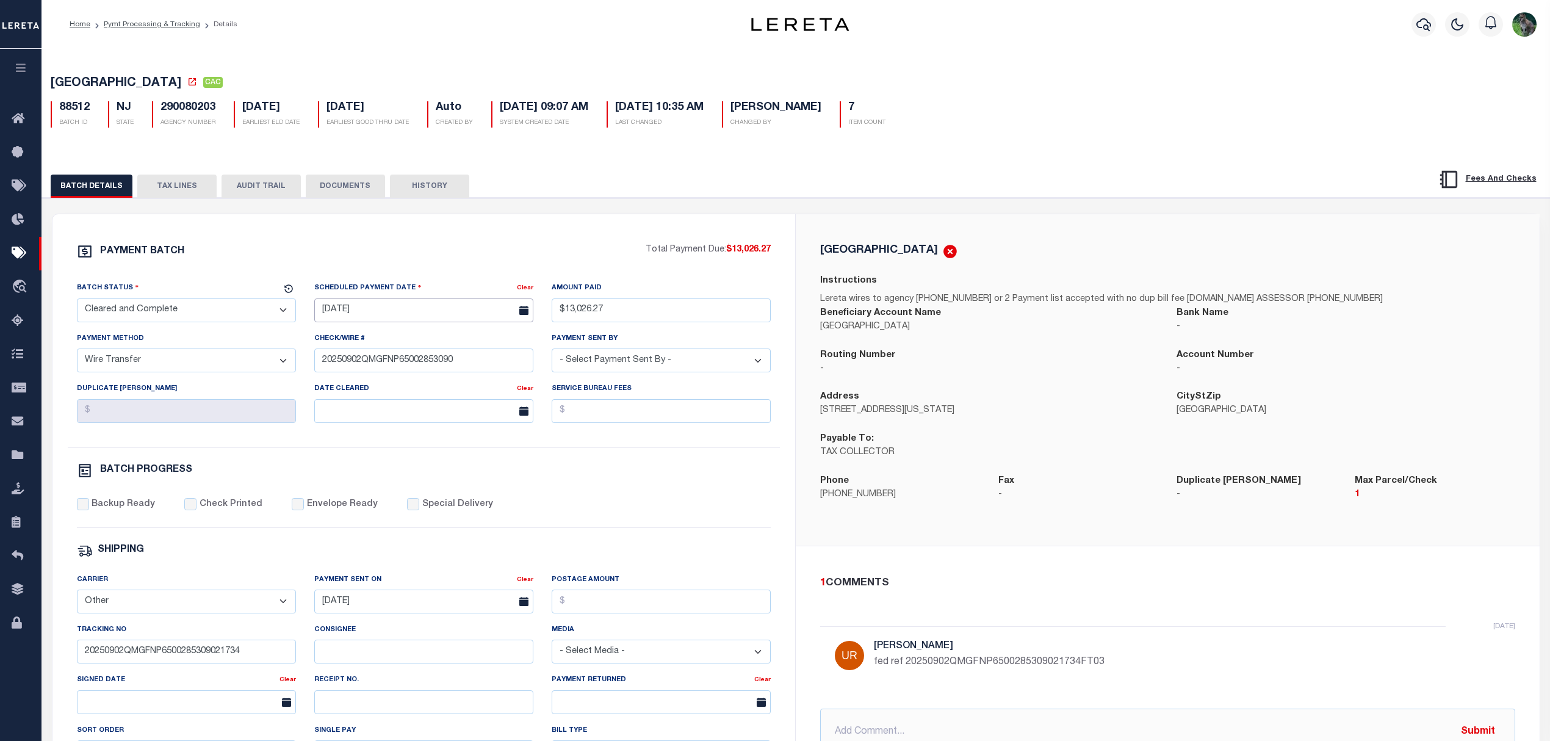
click at [413, 311] on input "[DATE]" at bounding box center [423, 310] width 219 height 24
click at [380, 386] on span "2" at bounding box center [381, 383] width 24 height 24
type input "[DATE]"
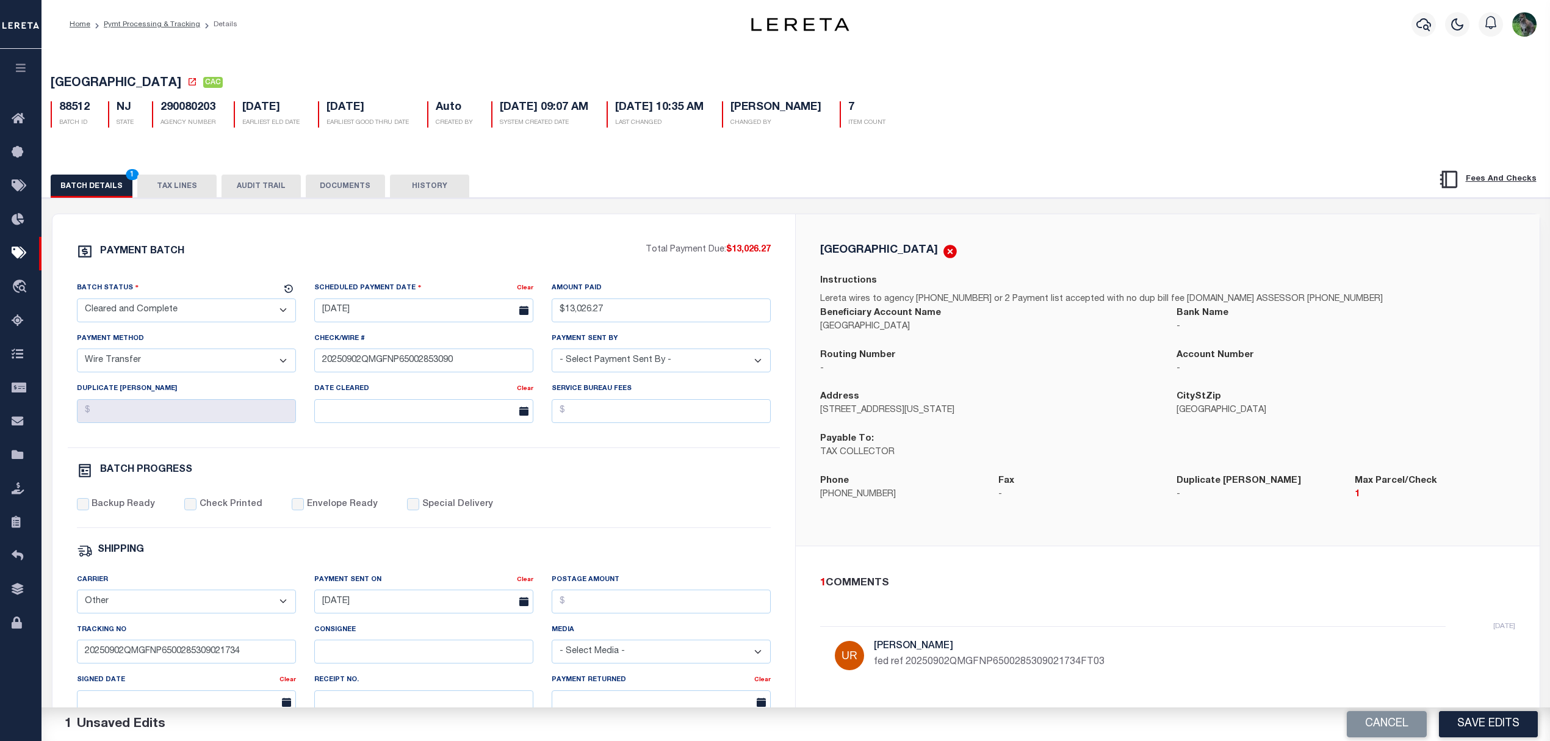
click at [1458, 721] on button "Save Edits" at bounding box center [1488, 724] width 99 height 26
select select
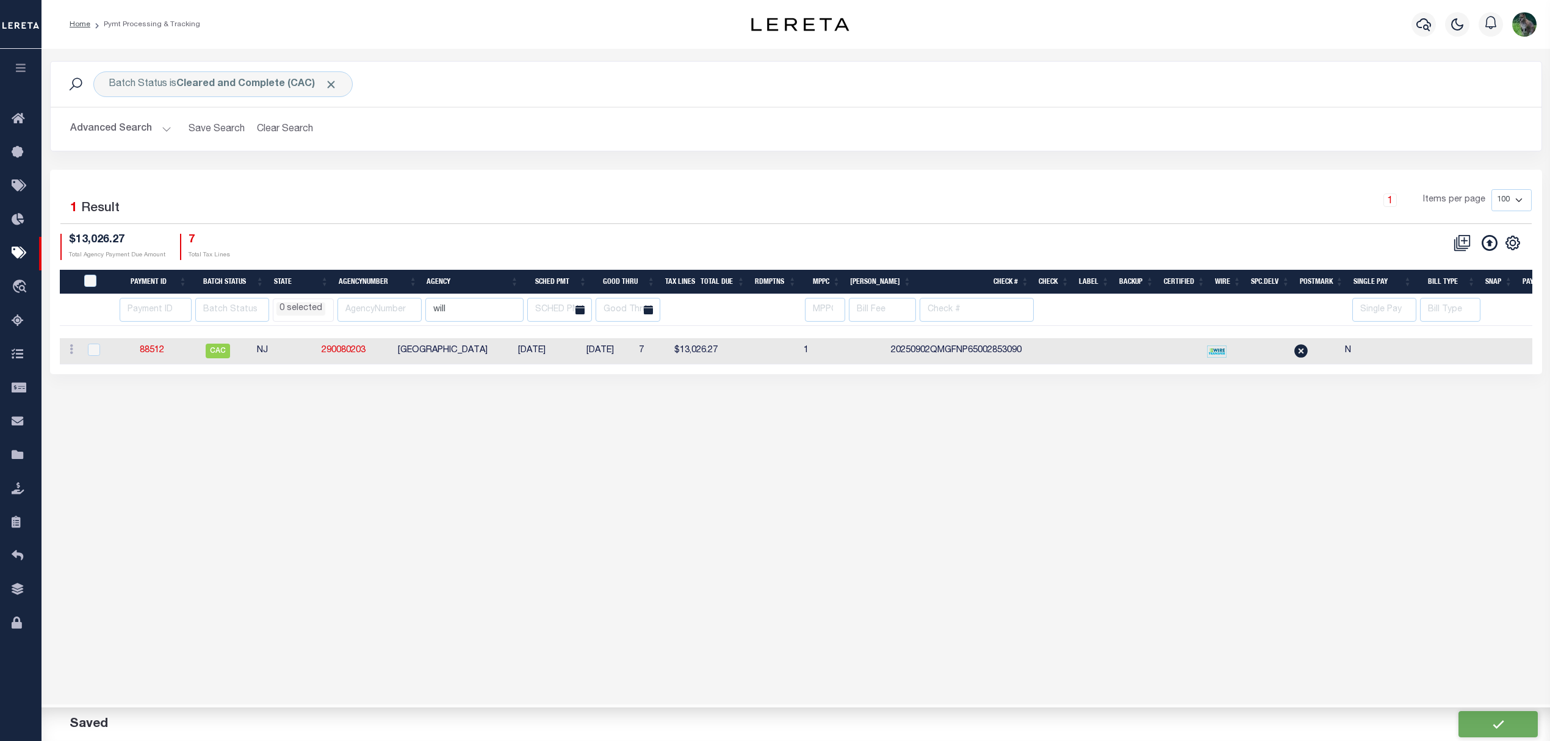
type input "$13,026.27"
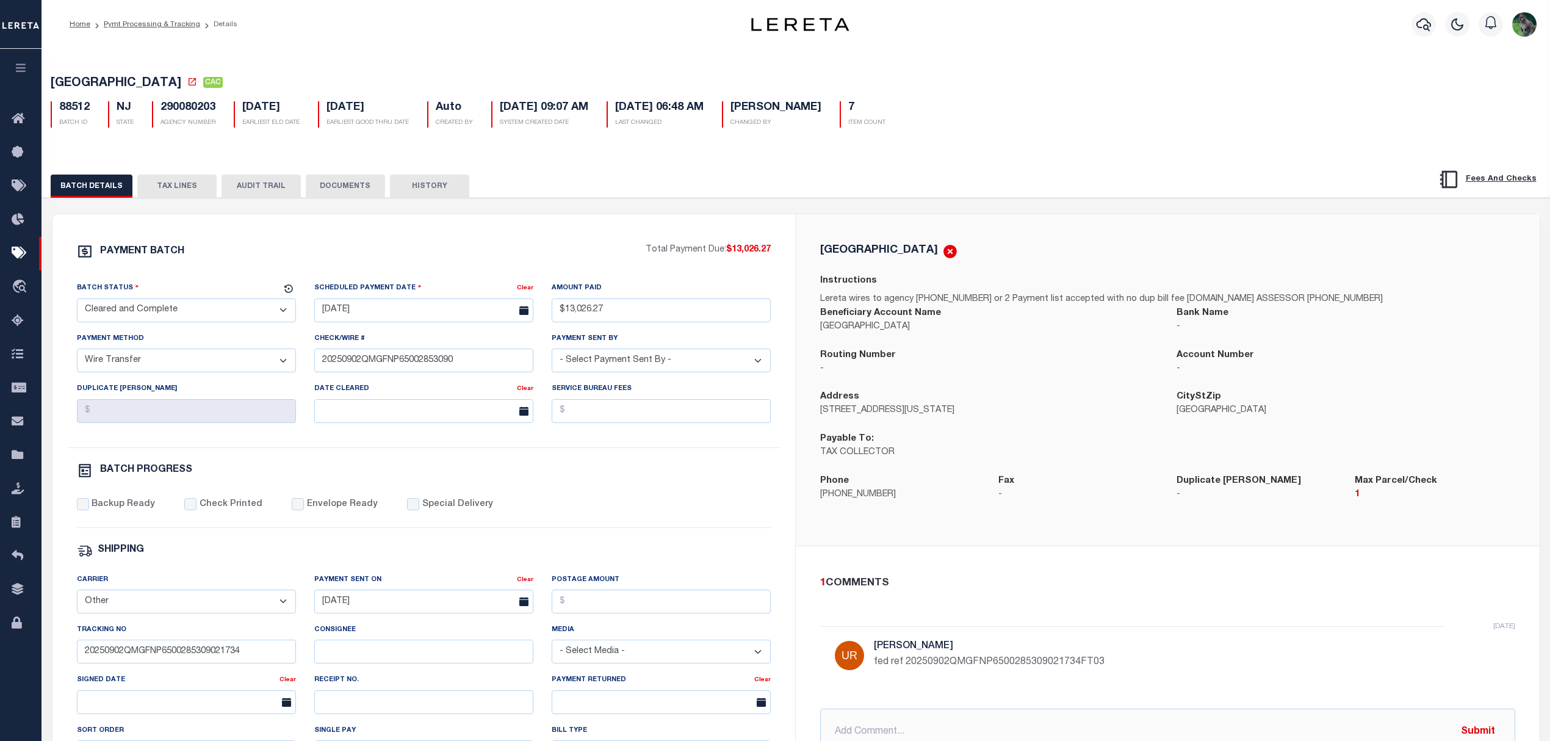
click at [665, 372] on select "- Select Payment Sent By - [PERSON_NAME] [PERSON_NAME] [PERSON_NAME] [PERSON_NA…" at bounding box center [661, 360] width 219 height 24
click at [552, 353] on select "- Select Payment Sent By - [PERSON_NAME] [PERSON_NAME] [PERSON_NAME] [PERSON_NA…" at bounding box center [661, 360] width 219 height 24
click at [699, 359] on select "- Select Payment Sent By - [PERSON_NAME] [PERSON_NAME] [PERSON_NAME] [PERSON_NA…" at bounding box center [661, 360] width 219 height 24
select select "[PERSON_NAME]"
click at [552, 353] on select "- Select Payment Sent By - [PERSON_NAME] [PERSON_NAME] [PERSON_NAME] [PERSON_NA…" at bounding box center [661, 360] width 219 height 24
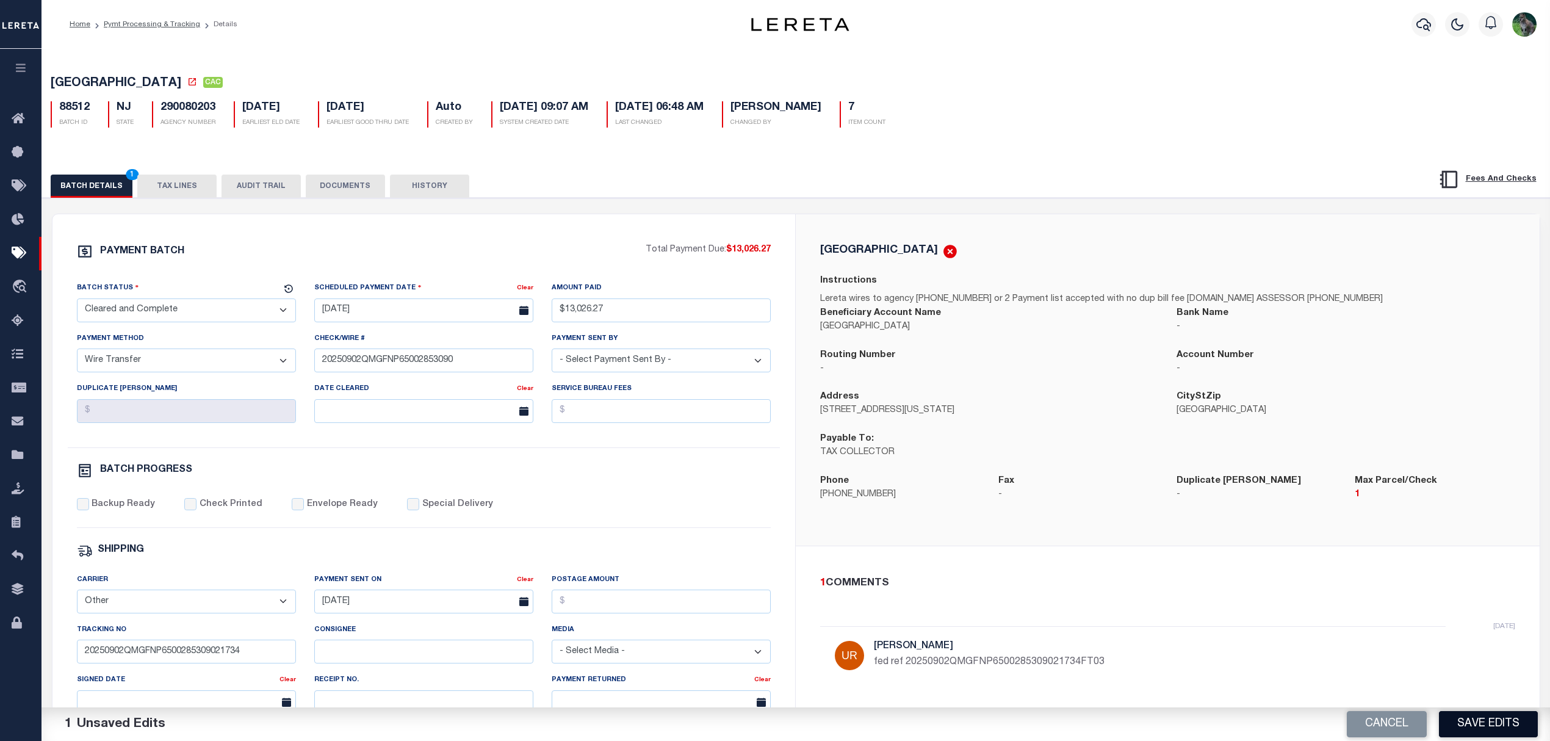
click at [1476, 721] on button "Save Edits" at bounding box center [1488, 724] width 99 height 26
select select
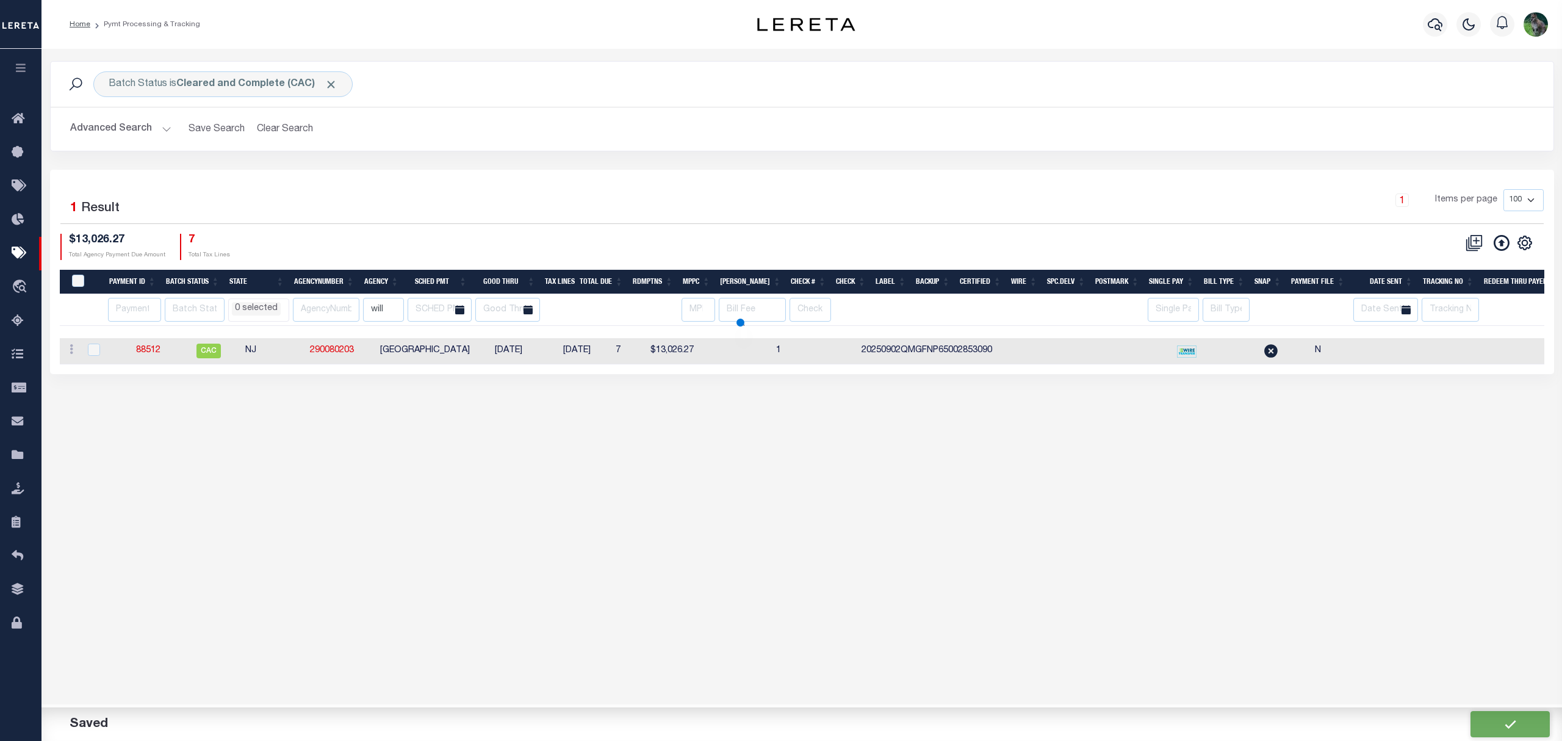
select select
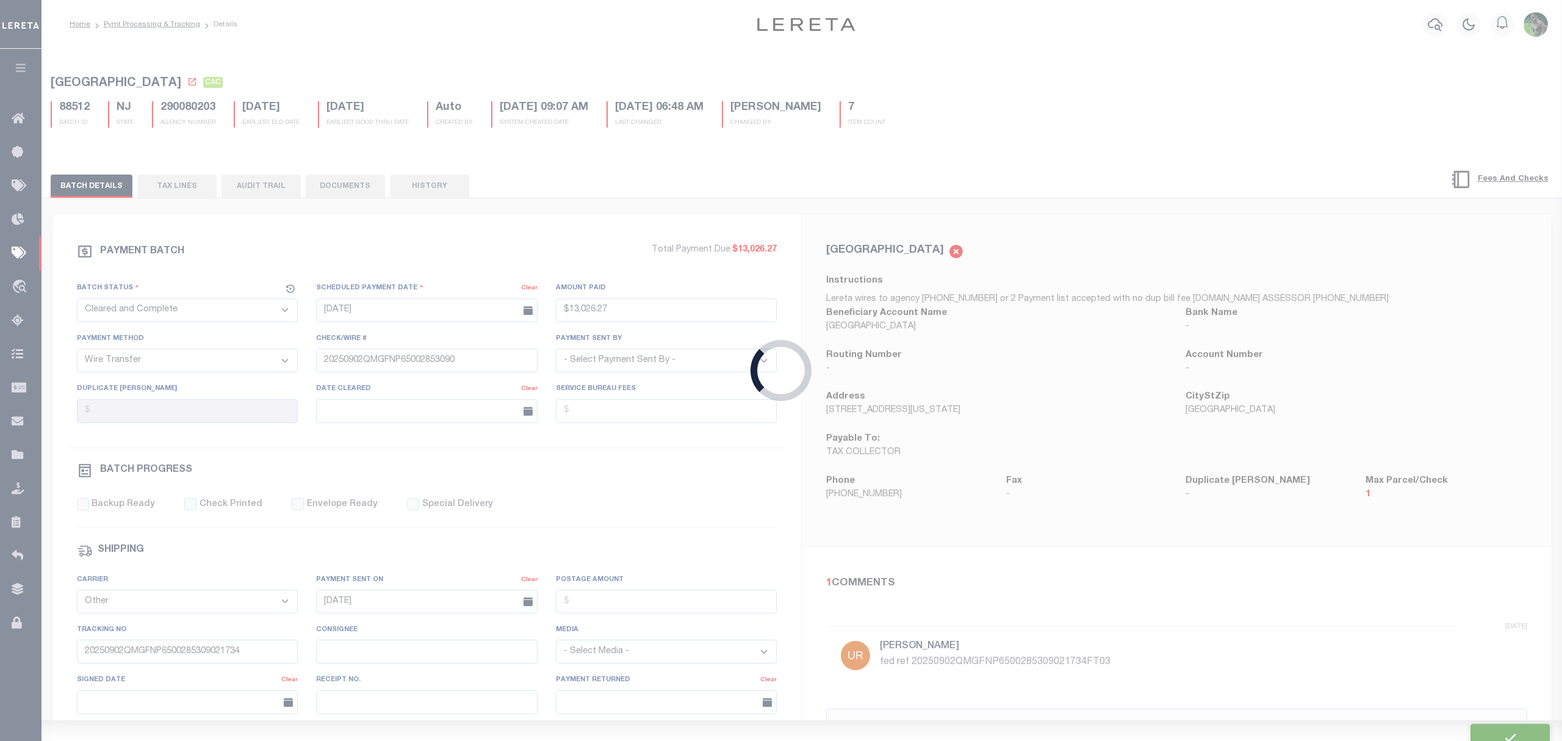
type input "$13,026.27"
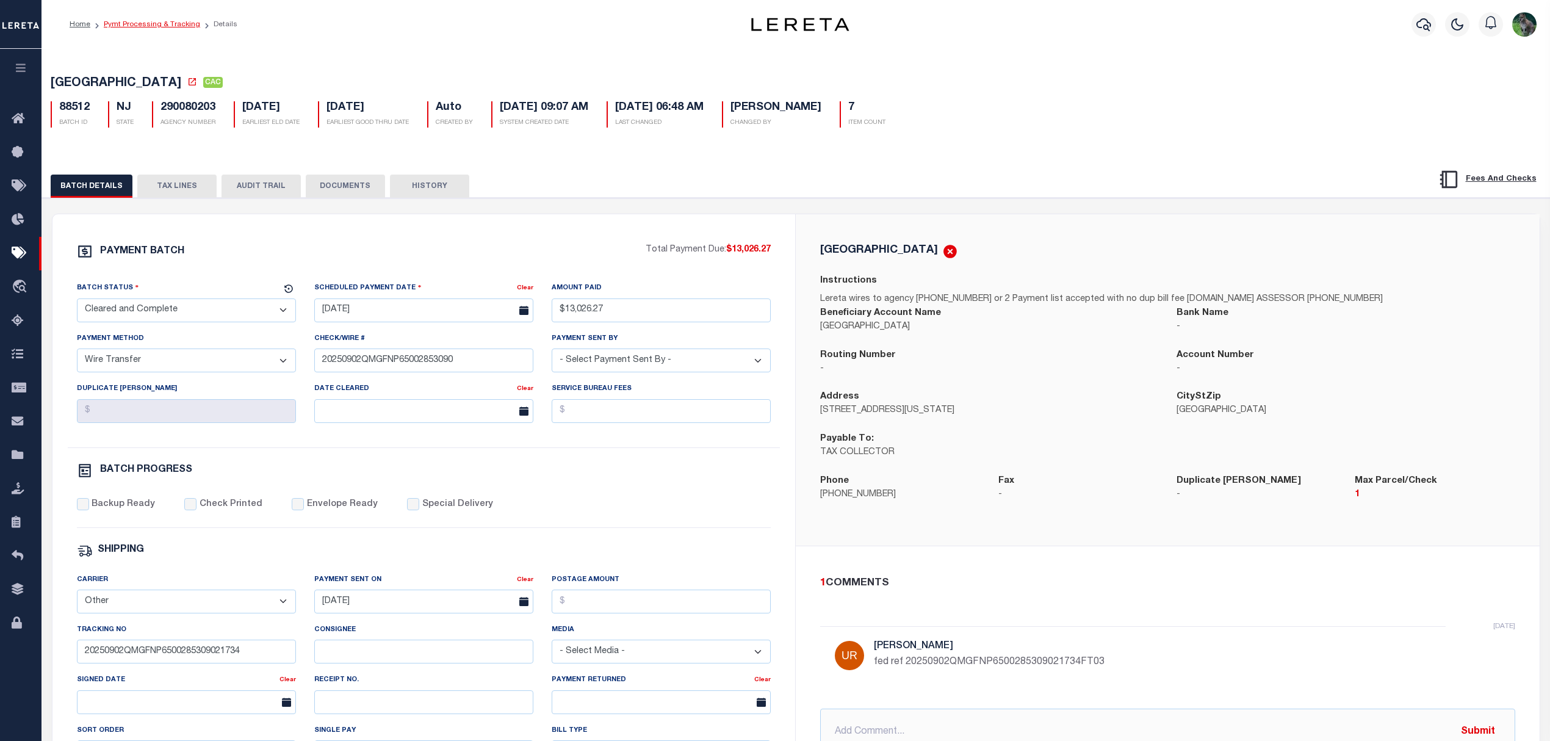
click at [129, 21] on link "Pymt Processing & Tracking" at bounding box center [152, 24] width 96 height 7
select select
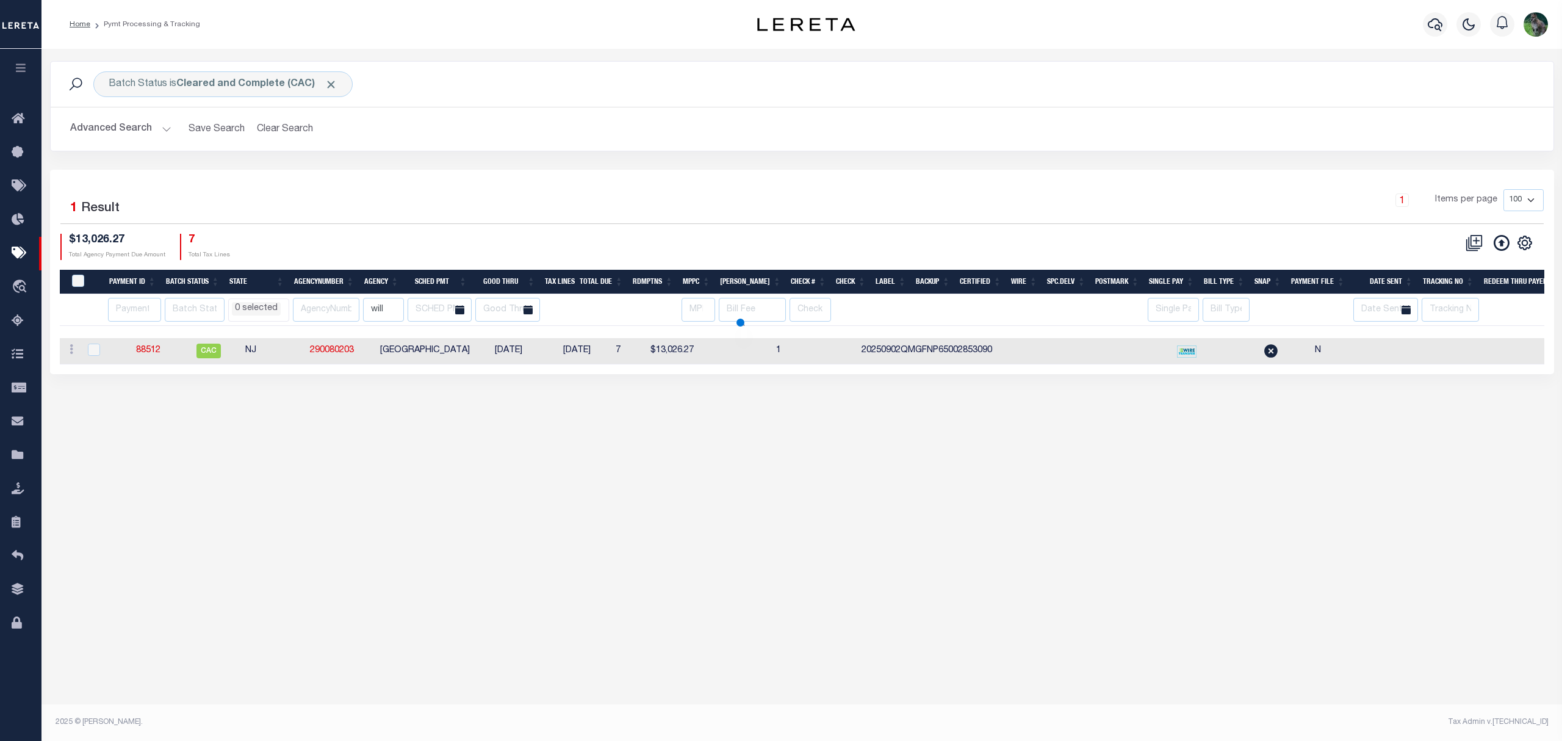
select select
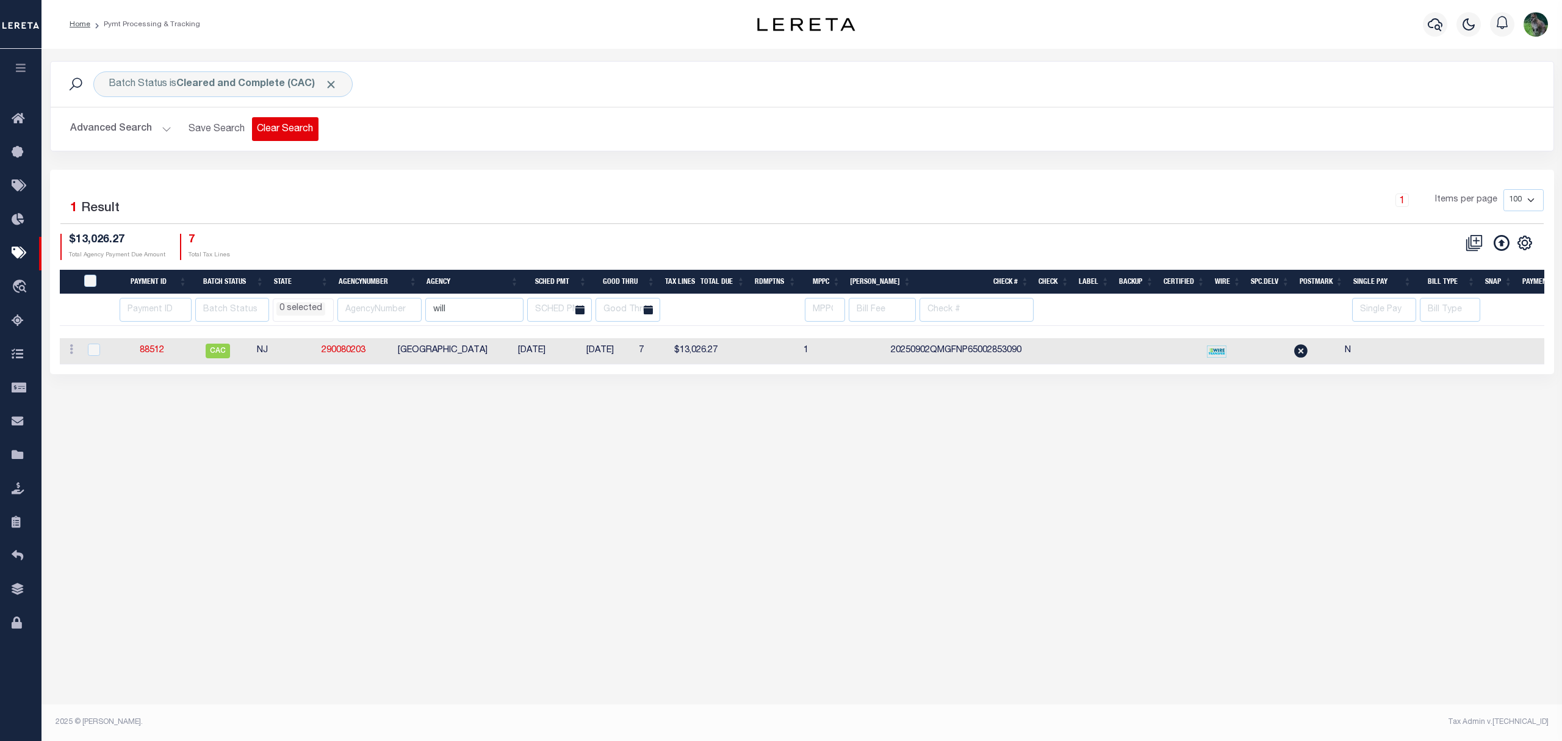
click at [258, 135] on button "Clear Search" at bounding box center [285, 129] width 67 height 24
